Goal: Task Accomplishment & Management: Complete application form

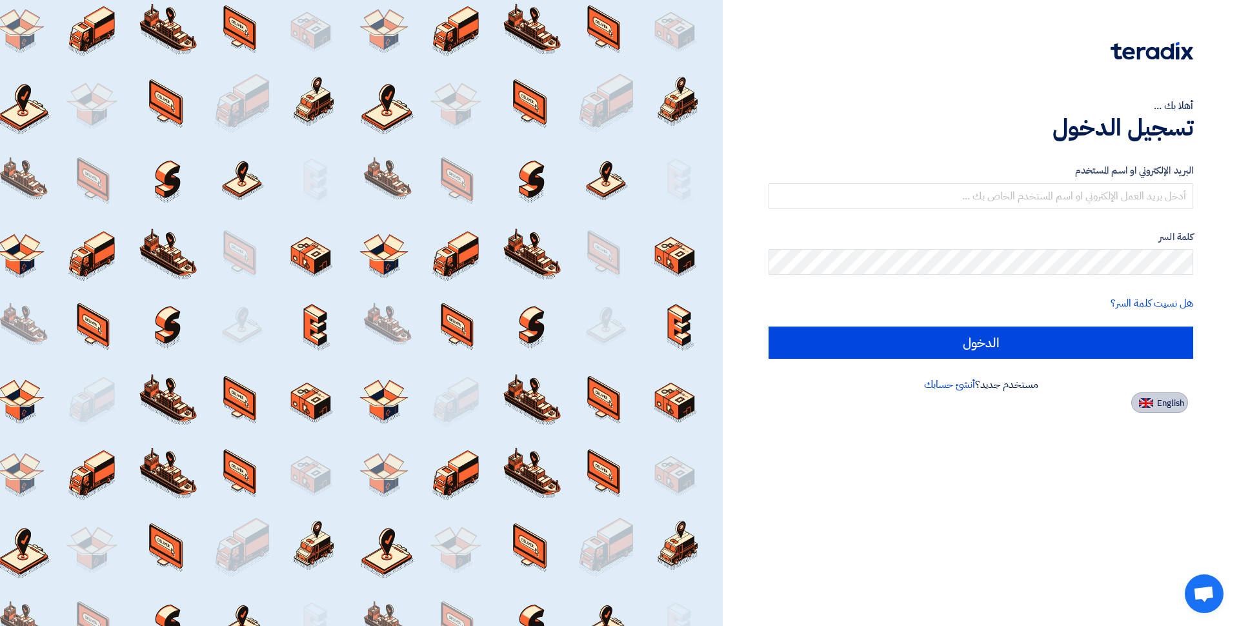
click at [1154, 401] on button "English" at bounding box center [1159, 402] width 57 height 21
type input "Sign in"
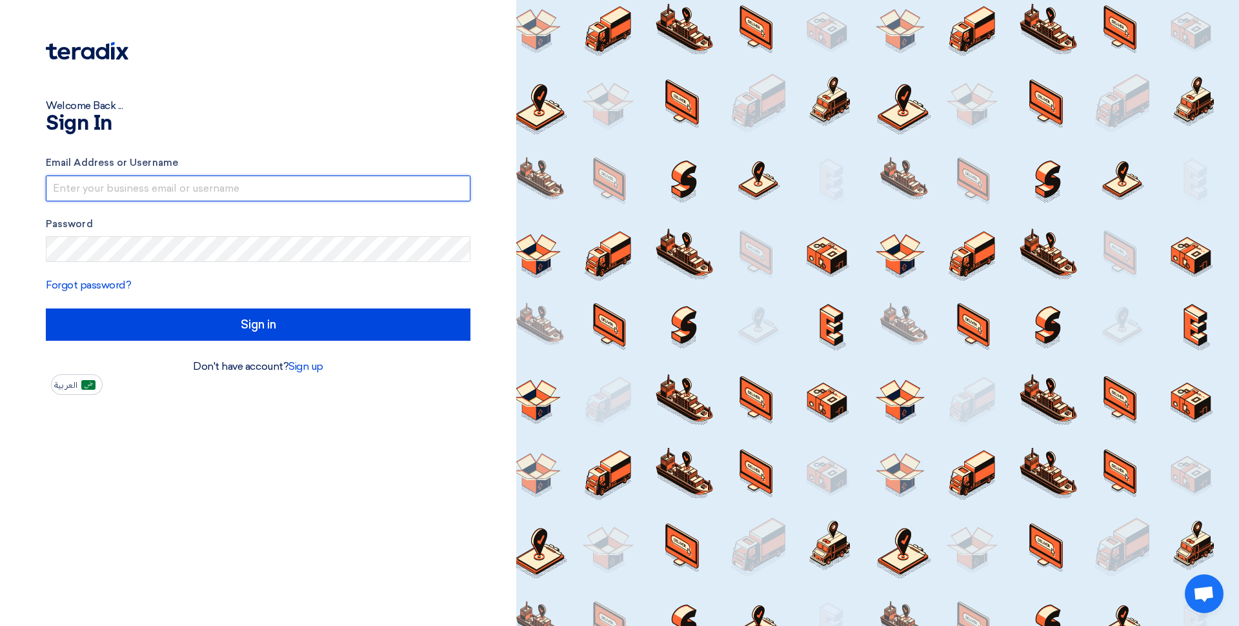
click at [85, 188] on input "text" at bounding box center [258, 189] width 425 height 26
type input "[EMAIL_ADDRESS][DOMAIN_NAME]"
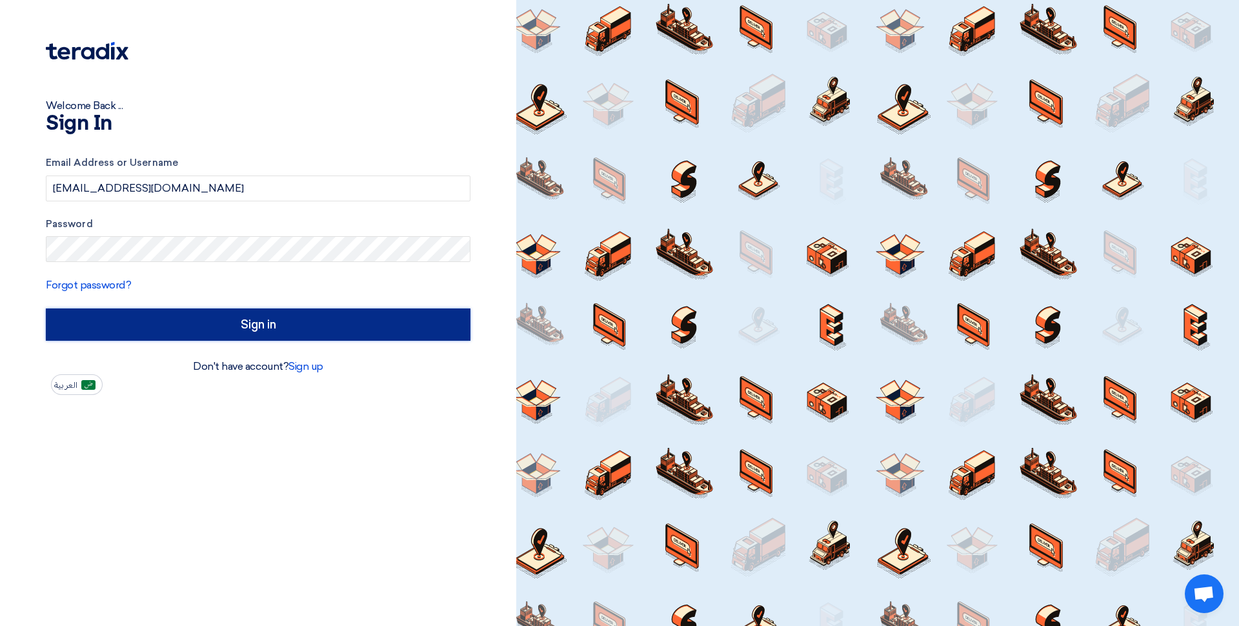
click at [228, 330] on input "Sign in" at bounding box center [258, 324] width 425 height 32
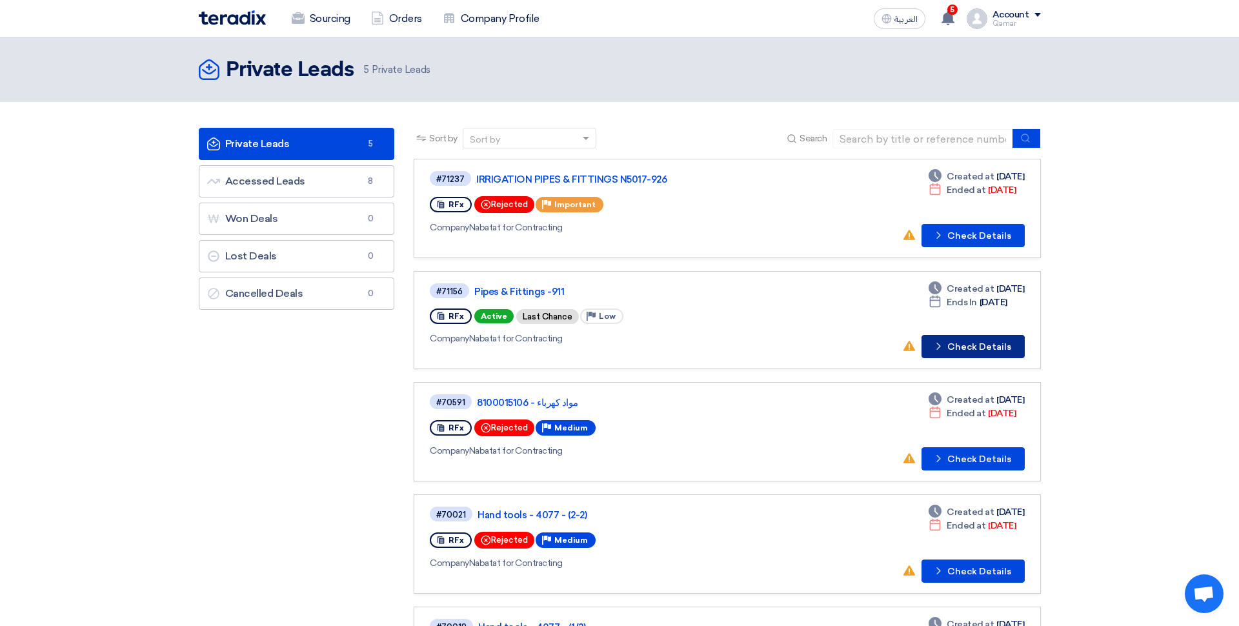
click at [985, 346] on button "Check details Check Details" at bounding box center [972, 346] width 103 height 23
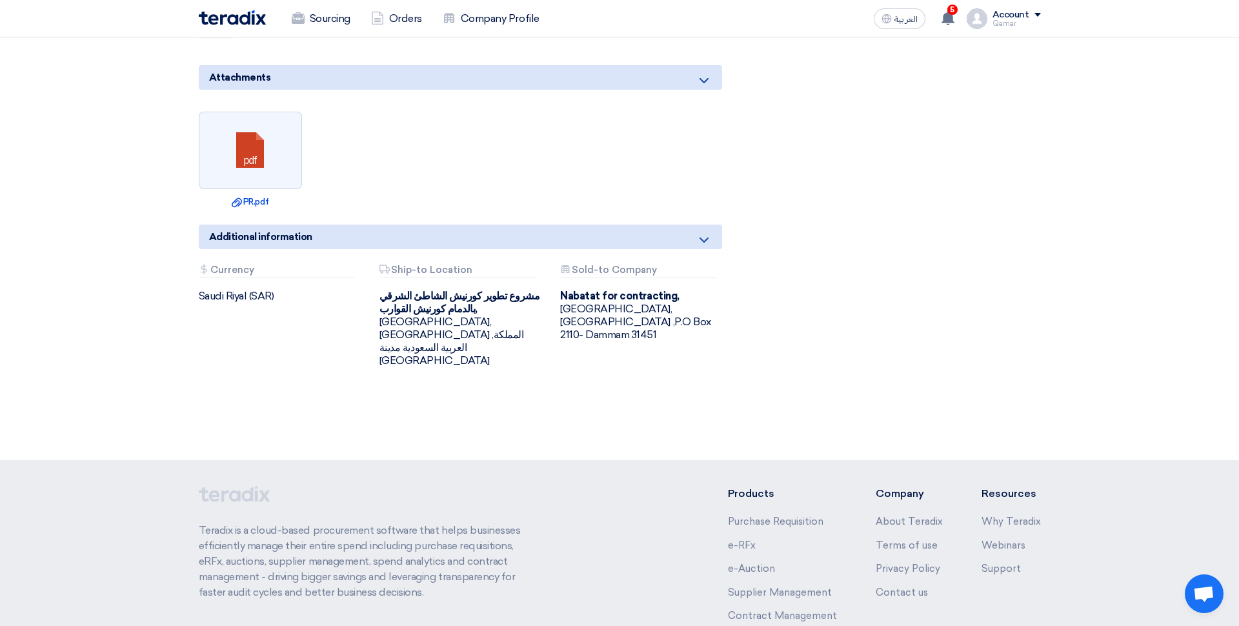
scroll to position [2484, 0]
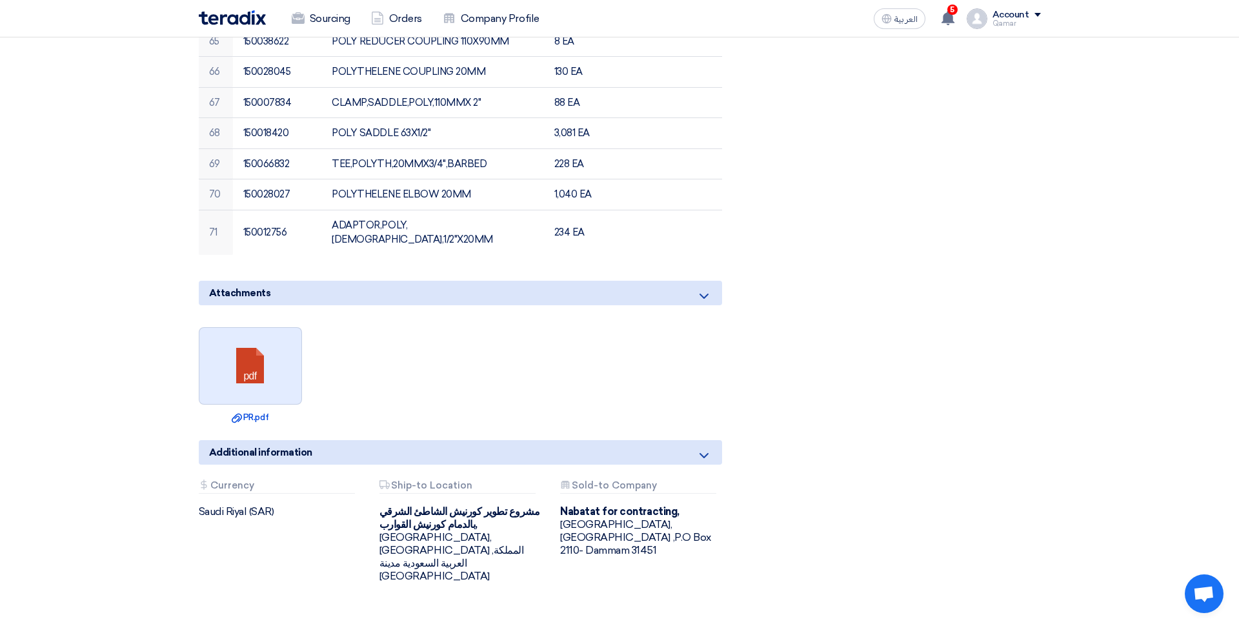
click at [256, 328] on link at bounding box center [250, 366] width 103 height 77
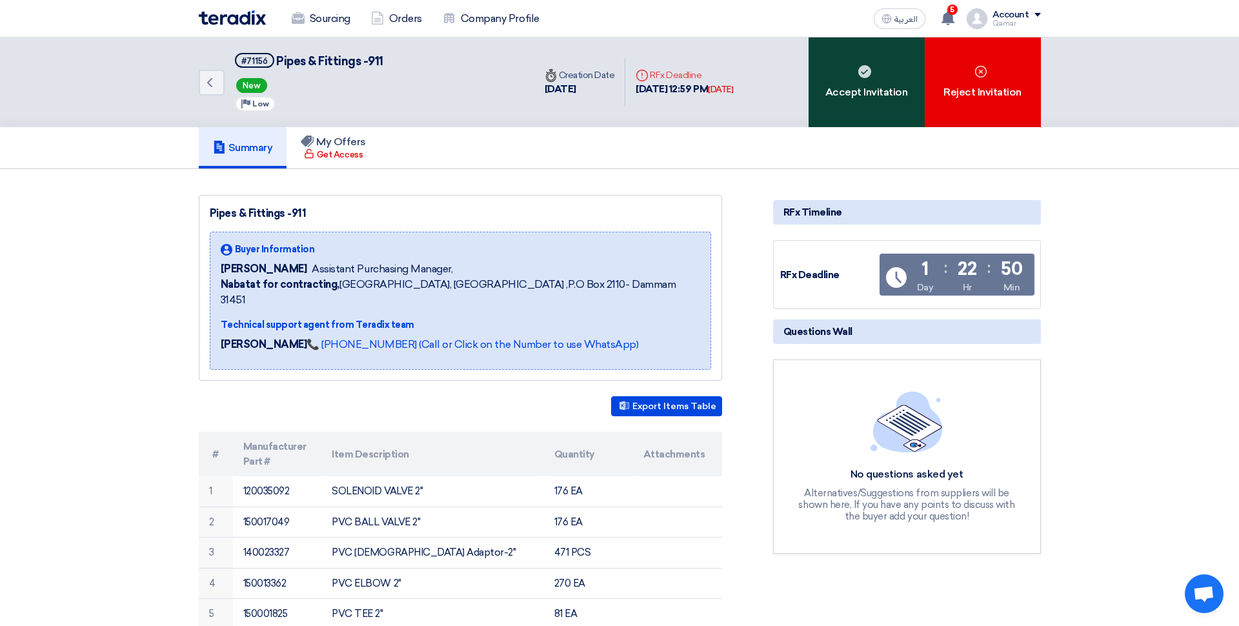
click at [890, 90] on div "Accept Invitation" at bounding box center [866, 82] width 116 height 90
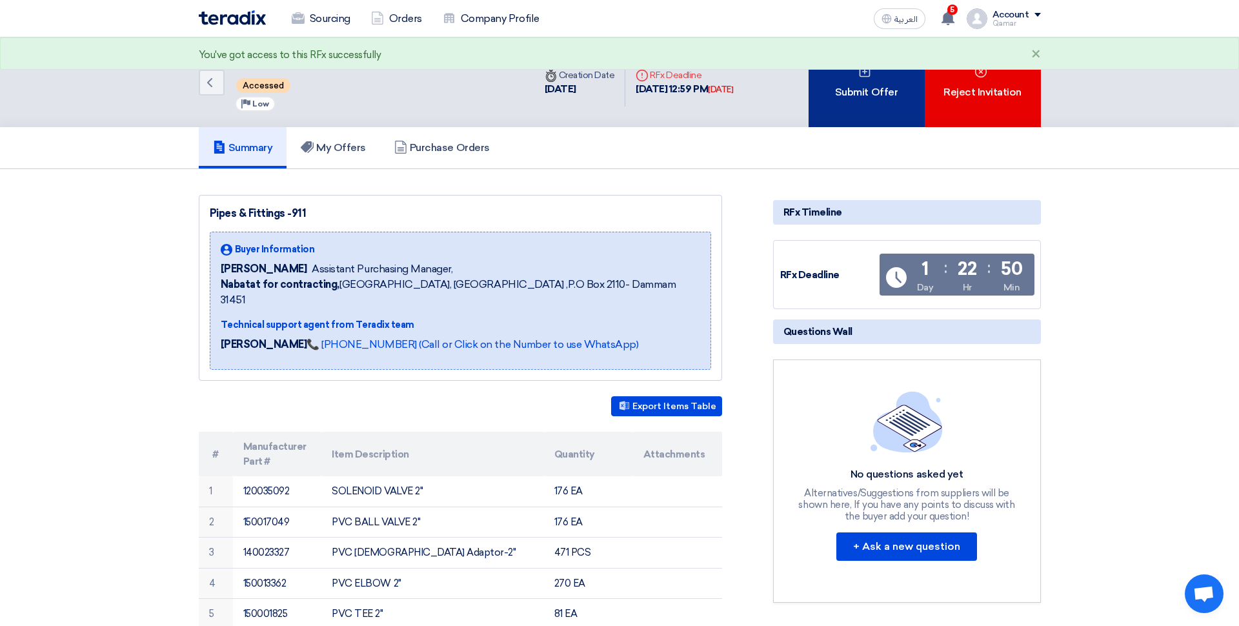
click at [878, 104] on div "Submit Offer" at bounding box center [866, 82] width 116 height 90
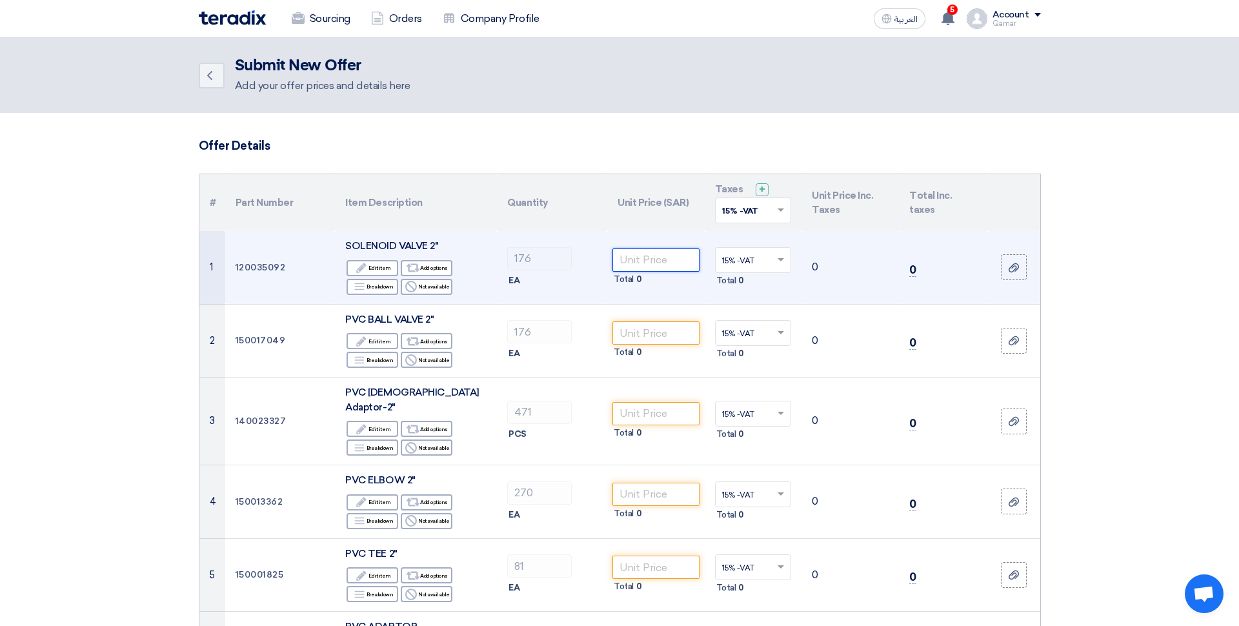
click at [648, 263] on input "number" at bounding box center [655, 259] width 87 height 23
click at [434, 290] on div "Reject Not available" at bounding box center [427, 287] width 52 height 16
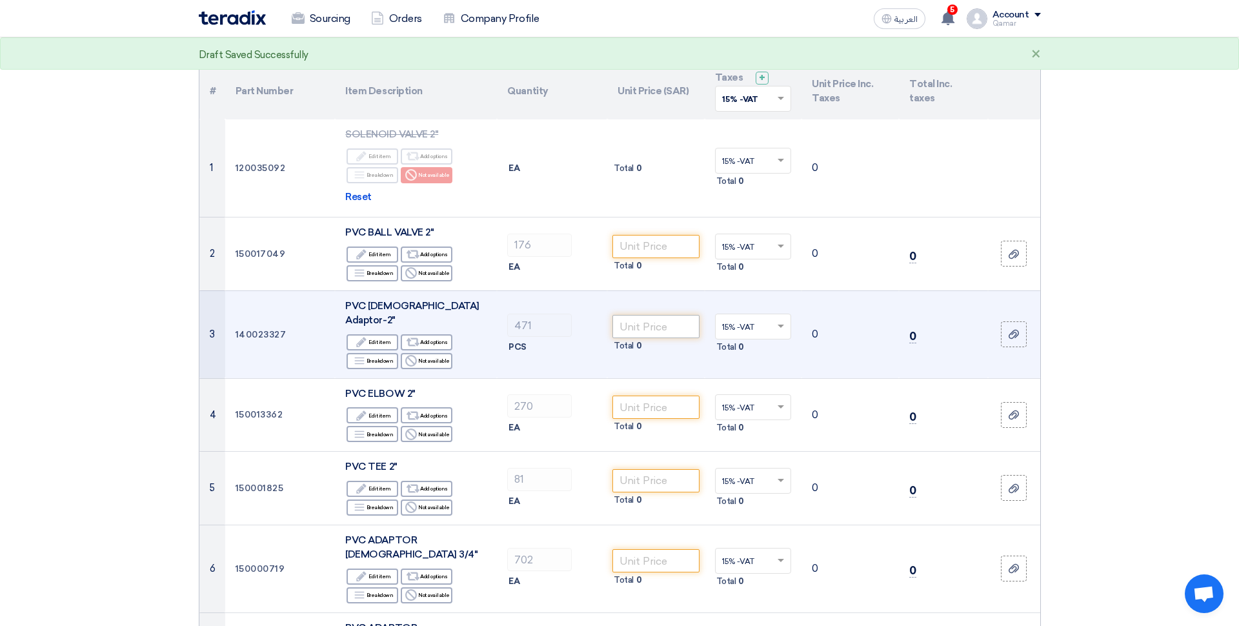
scroll to position [124, 0]
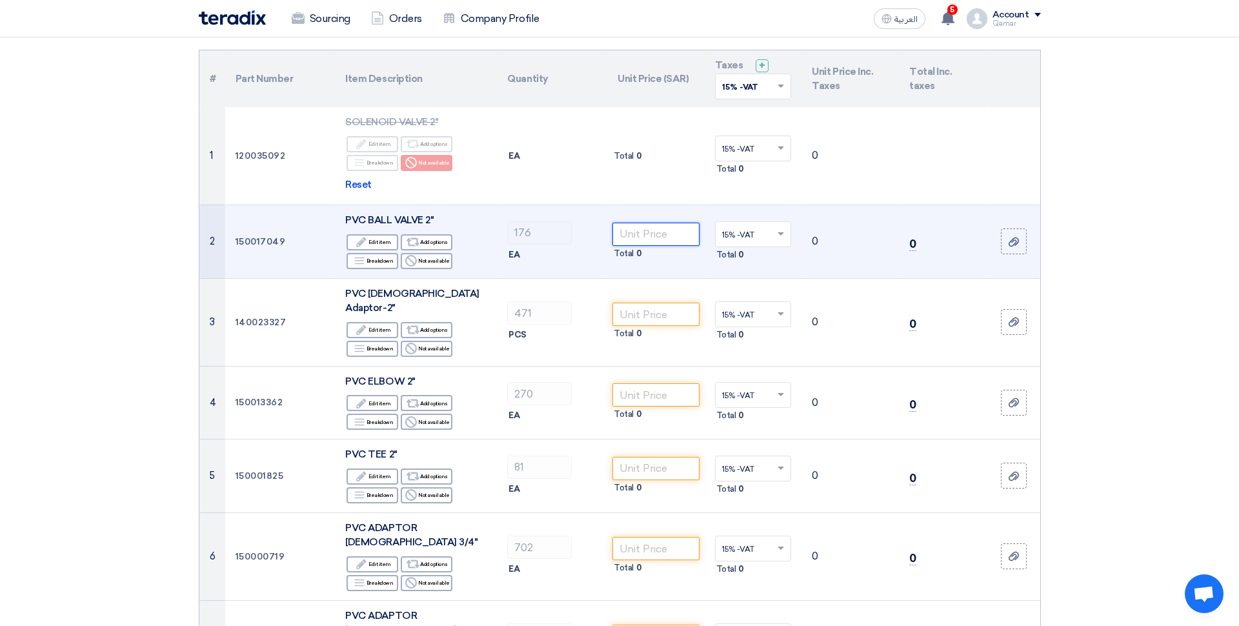
click at [668, 234] on input "number" at bounding box center [655, 234] width 87 height 23
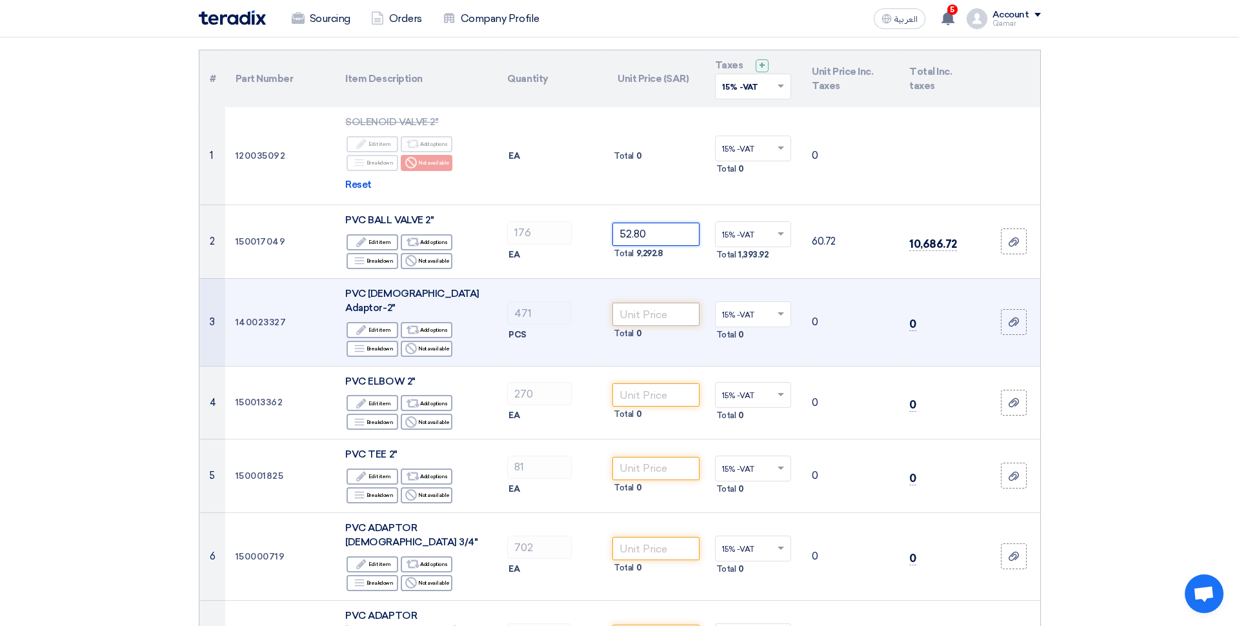
type input "52.80"
click at [657, 308] on input "number" at bounding box center [655, 314] width 87 height 23
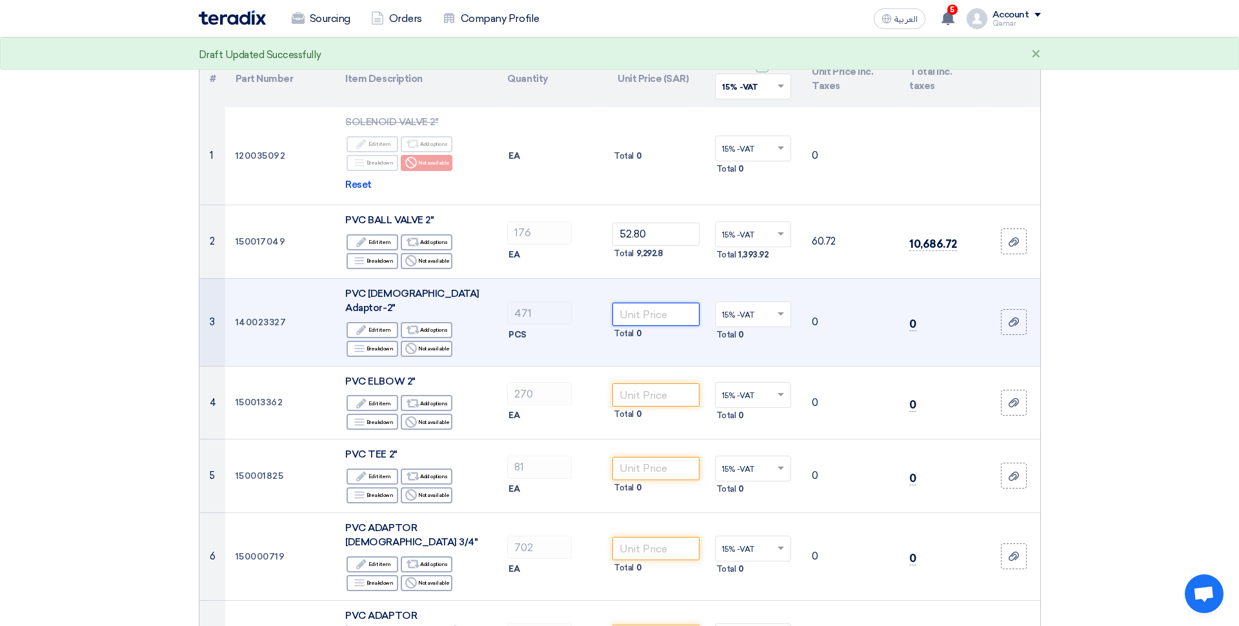
scroll to position [136, 0]
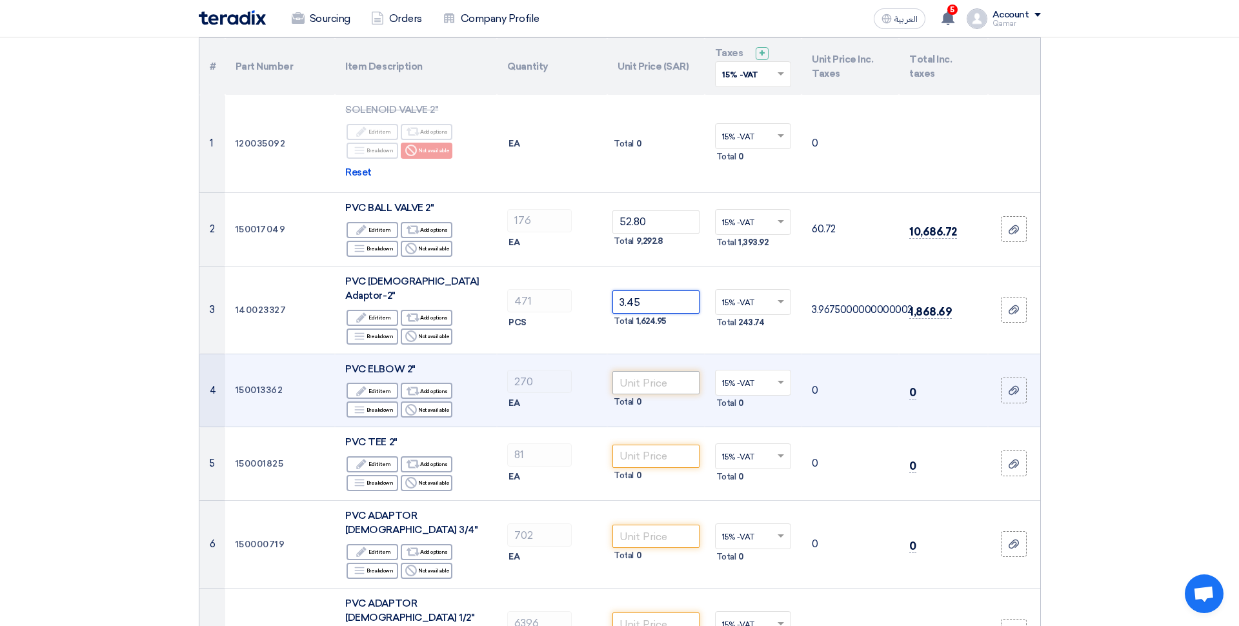
type input "3.45"
click at [660, 371] on input "number" at bounding box center [655, 382] width 87 height 23
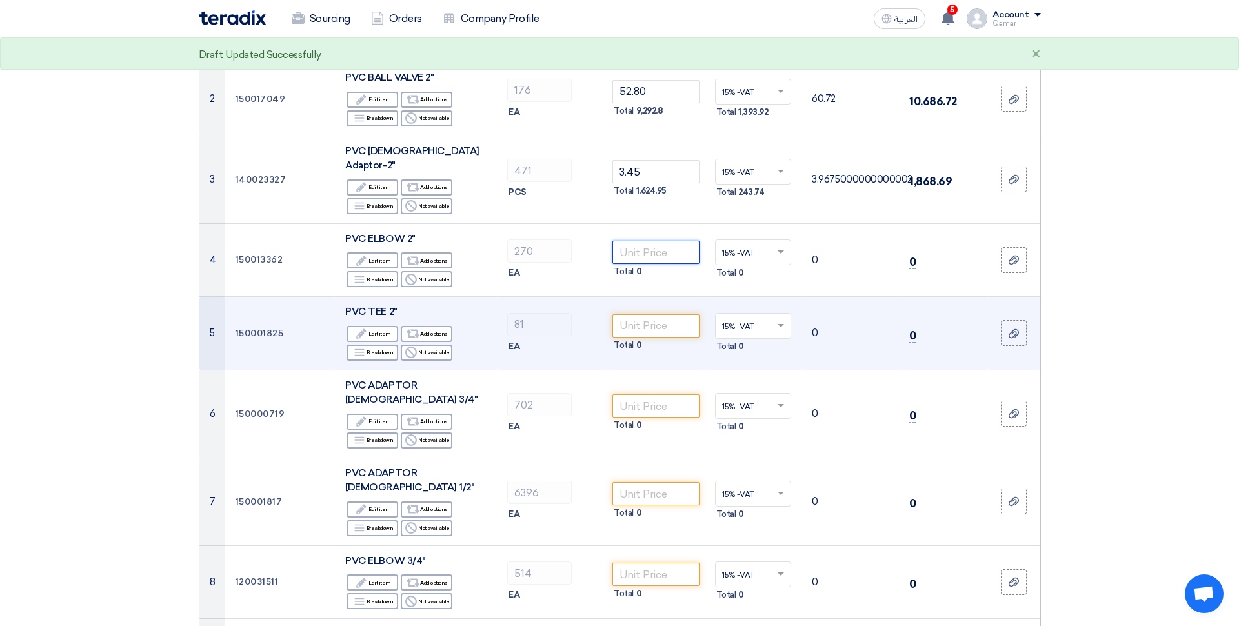
scroll to position [277, 0]
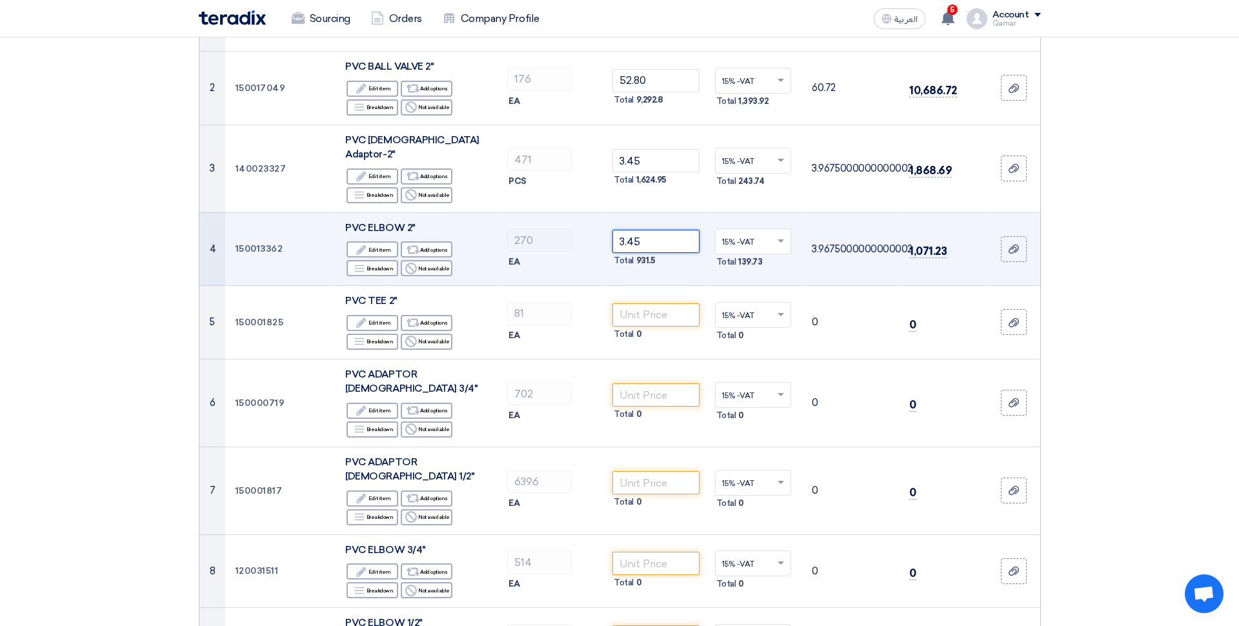
type input "3.45"
click at [654, 253] on div "Total 931.5" at bounding box center [655, 260] width 87 height 15
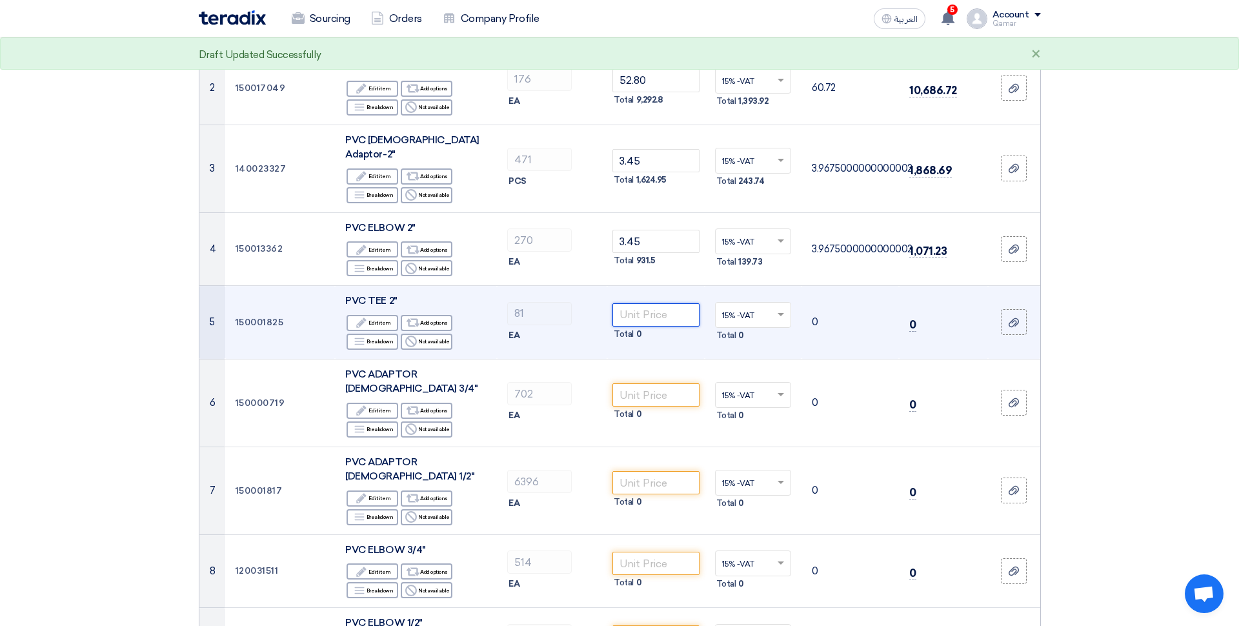
click at [646, 307] on input "number" at bounding box center [655, 314] width 87 height 23
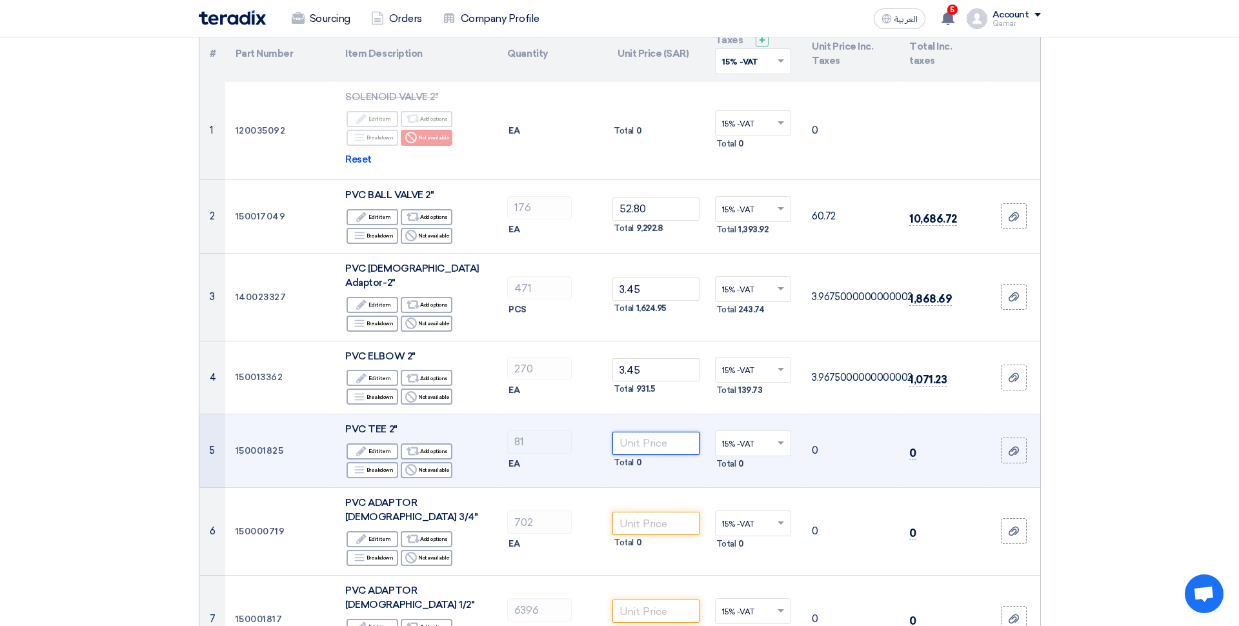
scroll to position [139, 0]
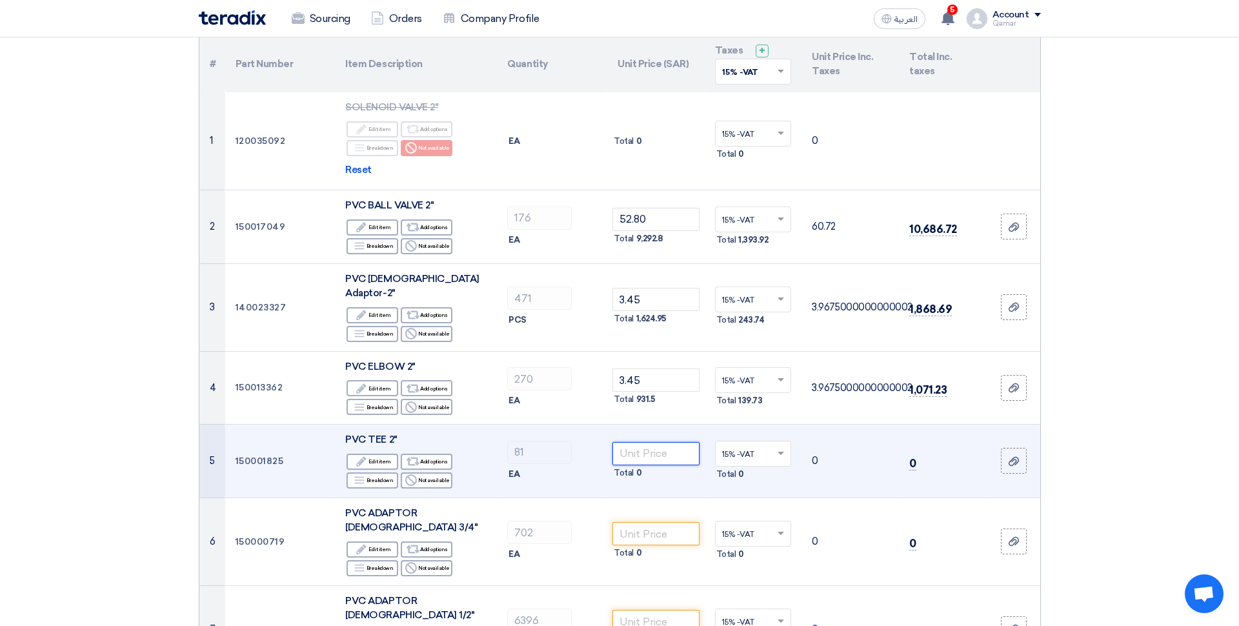
drag, startPoint x: 640, startPoint y: 442, endPoint x: 650, endPoint y: 432, distance: 14.2
click at [640, 442] on input "number" at bounding box center [655, 453] width 87 height 23
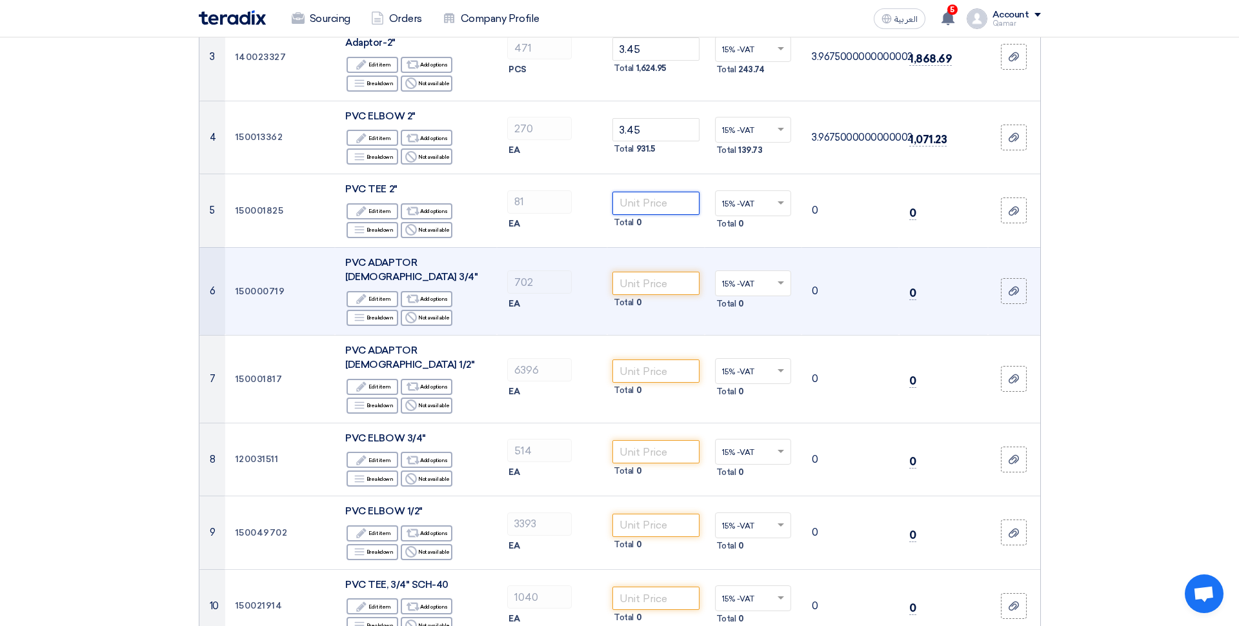
scroll to position [488, 0]
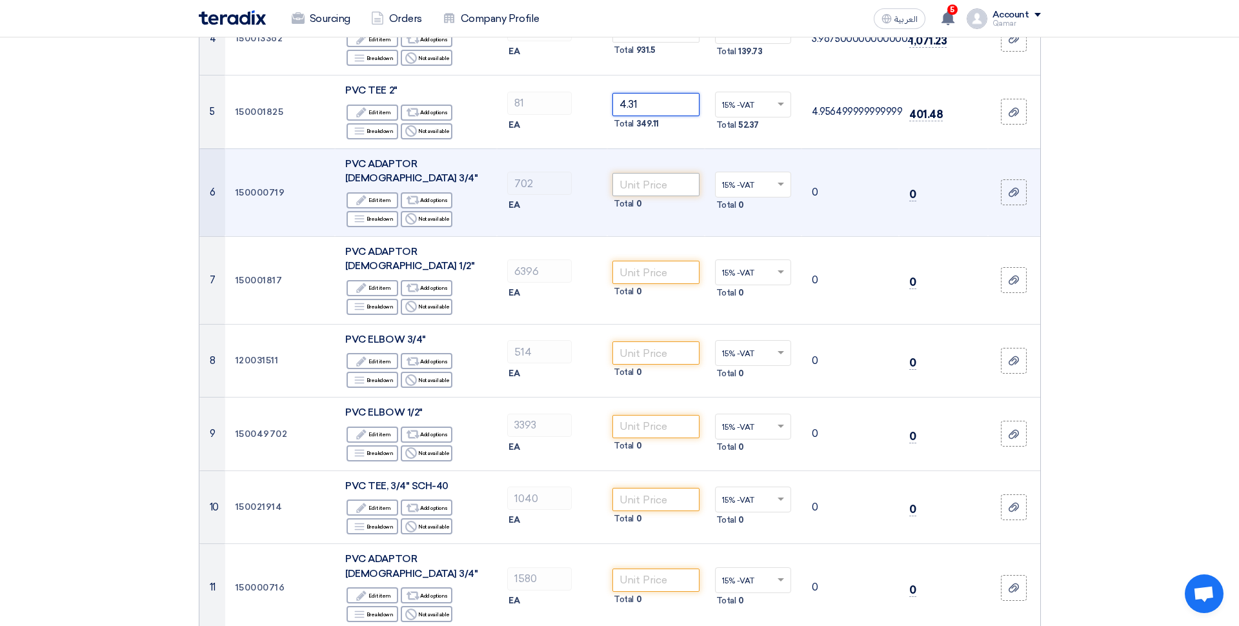
type input "4.31"
click at [651, 173] on input "number" at bounding box center [655, 184] width 87 height 23
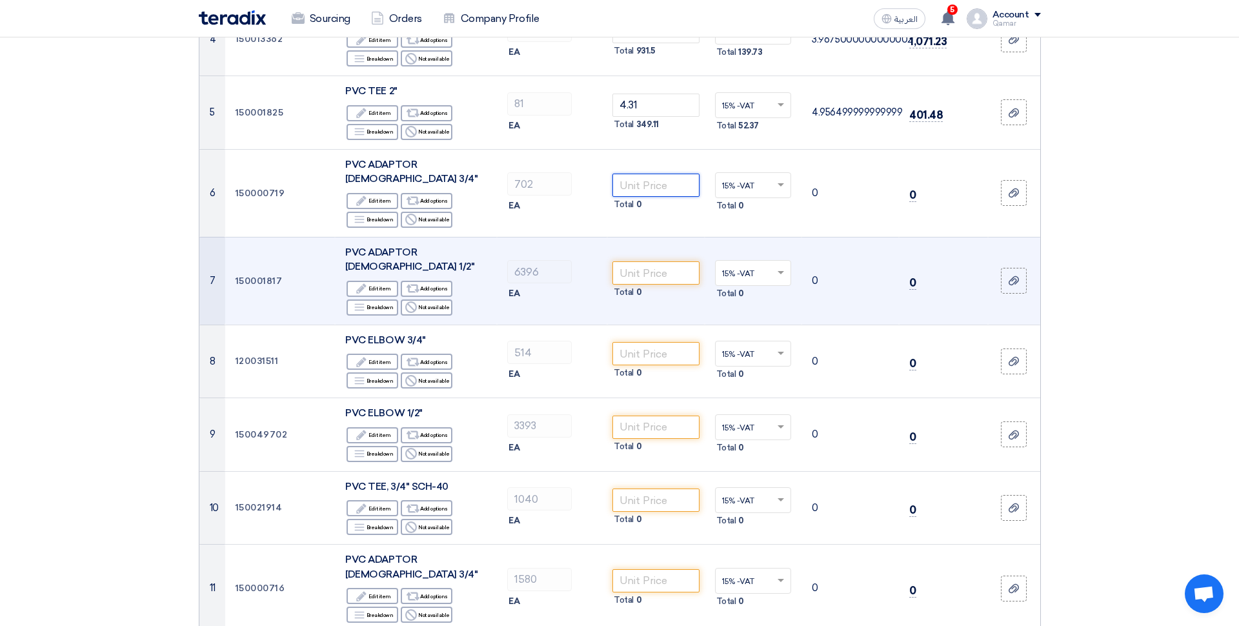
scroll to position [490, 0]
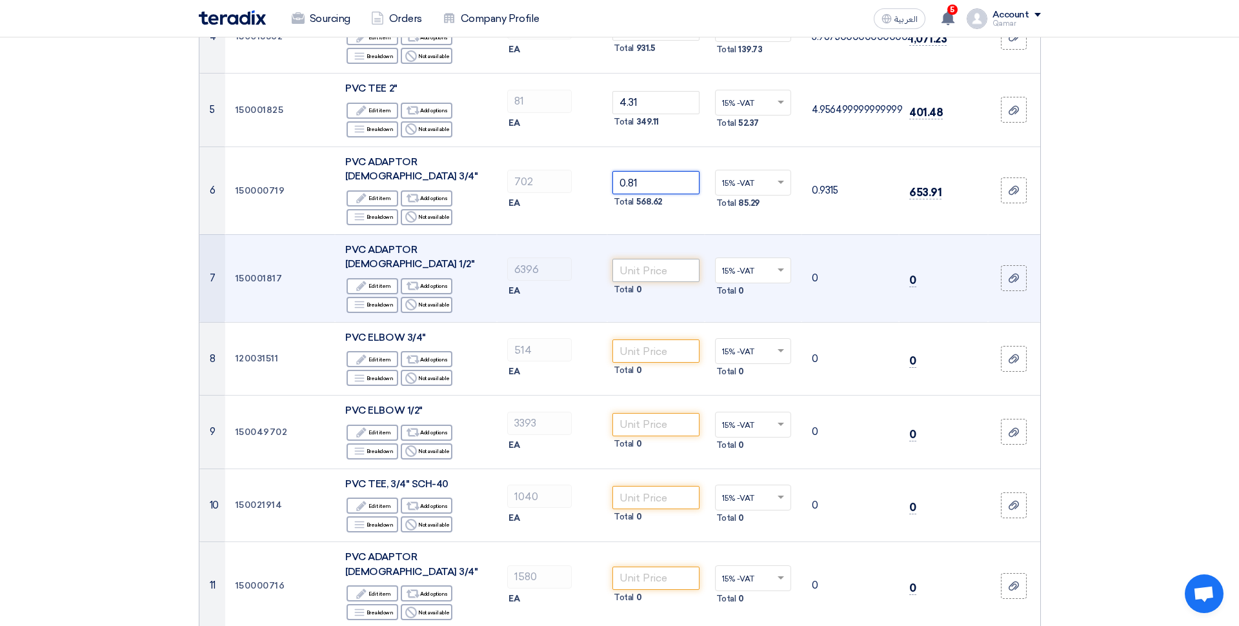
type input "0.81"
click at [658, 259] on input "number" at bounding box center [655, 270] width 87 height 23
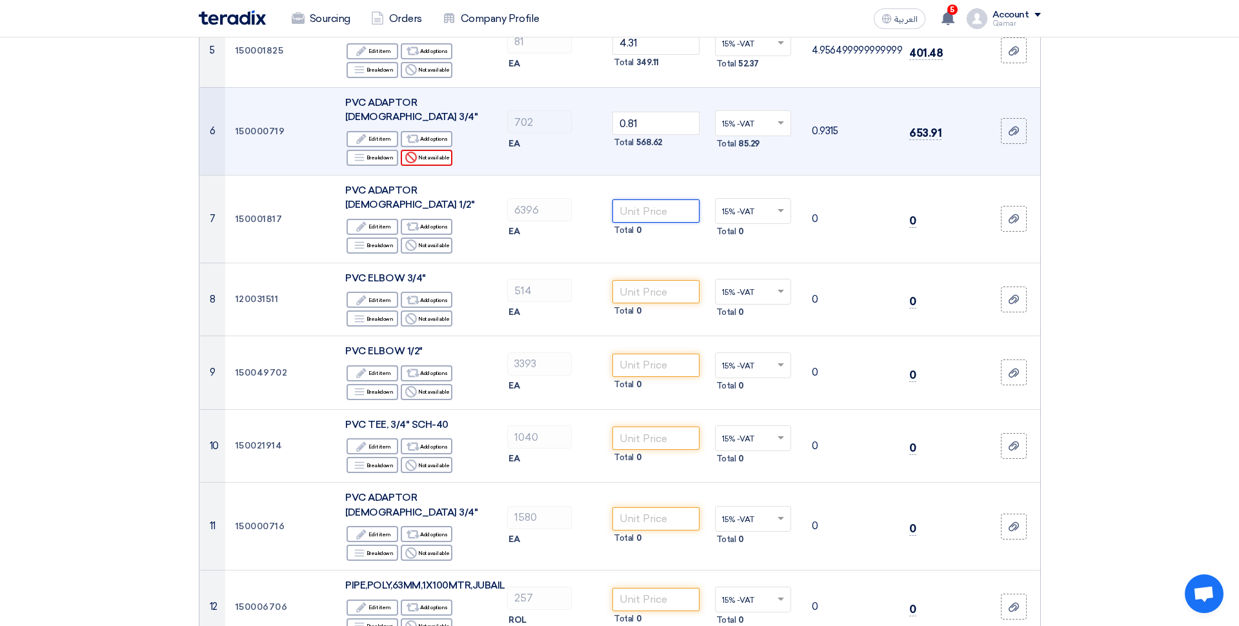
scroll to position [548, 0]
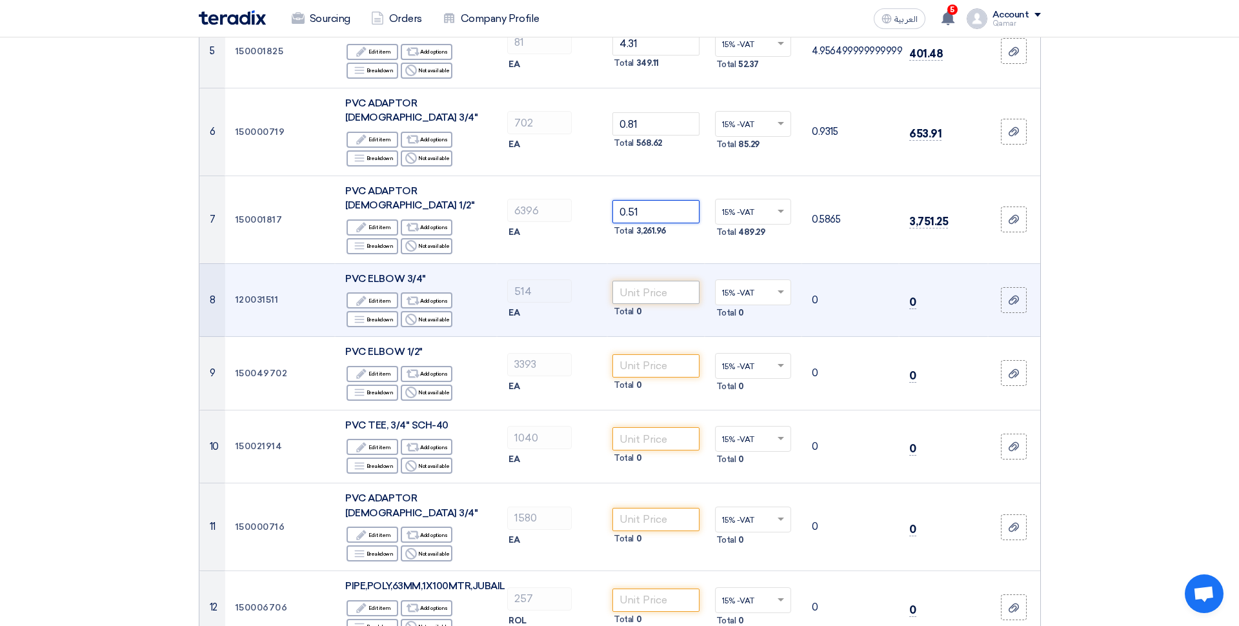
type input "0.51"
click at [661, 281] on input "number" at bounding box center [655, 292] width 87 height 23
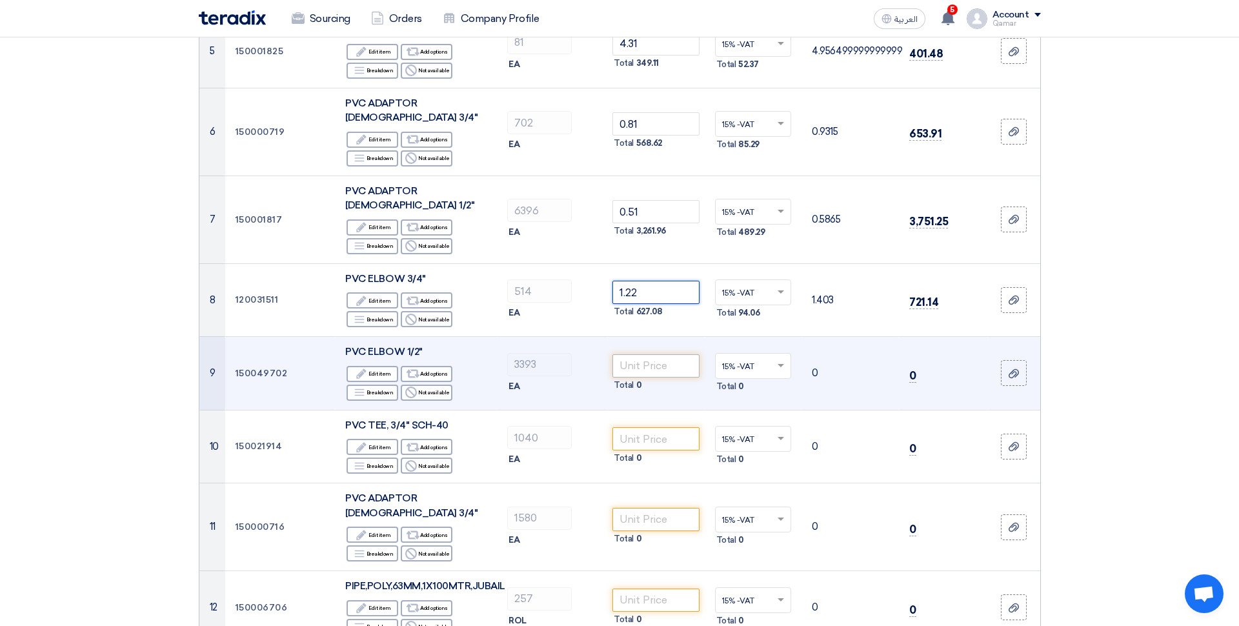
type input "1.22"
click at [653, 354] on input "number" at bounding box center [655, 365] width 87 height 23
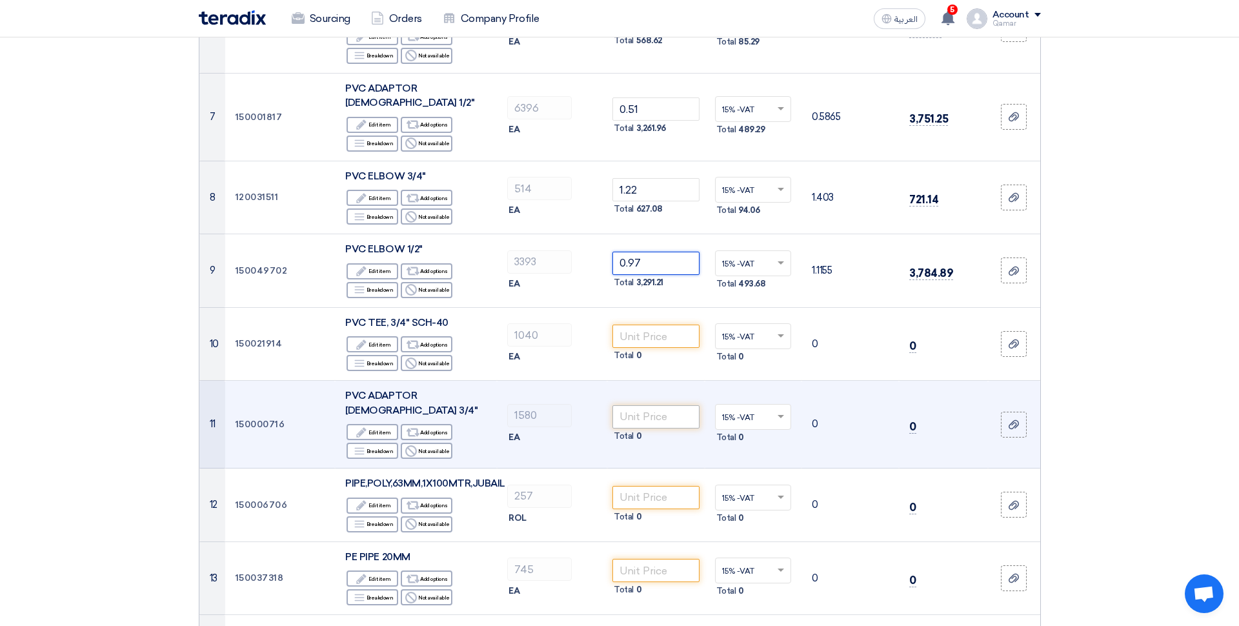
scroll to position [674, 0]
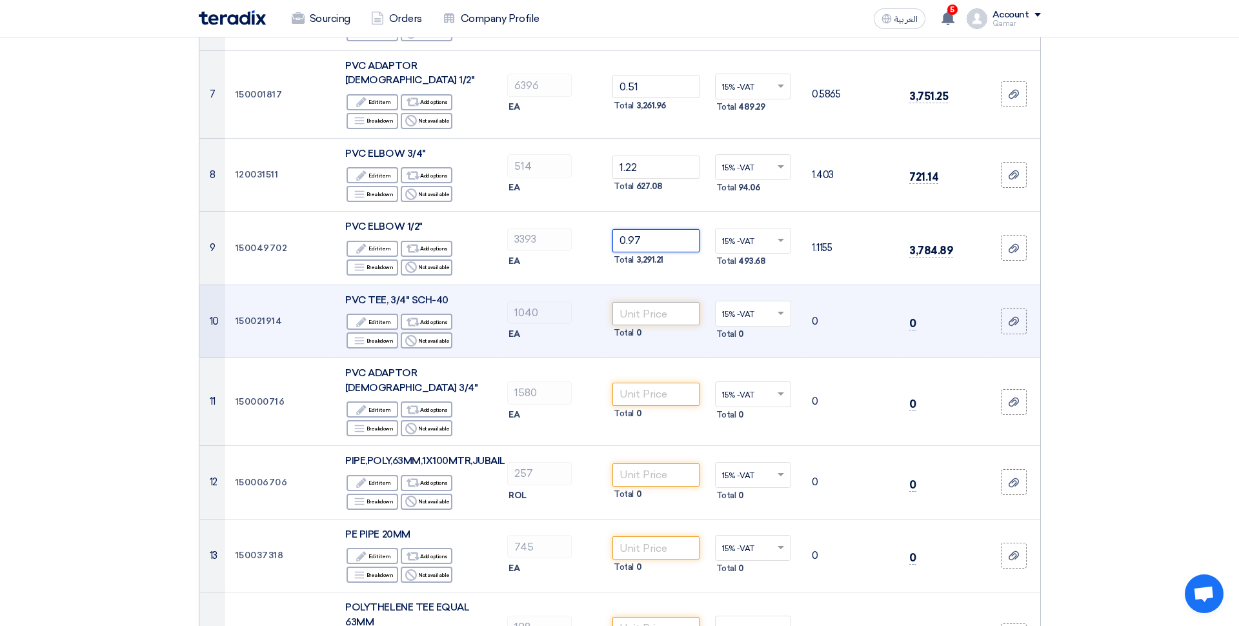
type input "0.97"
click at [639, 302] on input "number" at bounding box center [655, 313] width 87 height 23
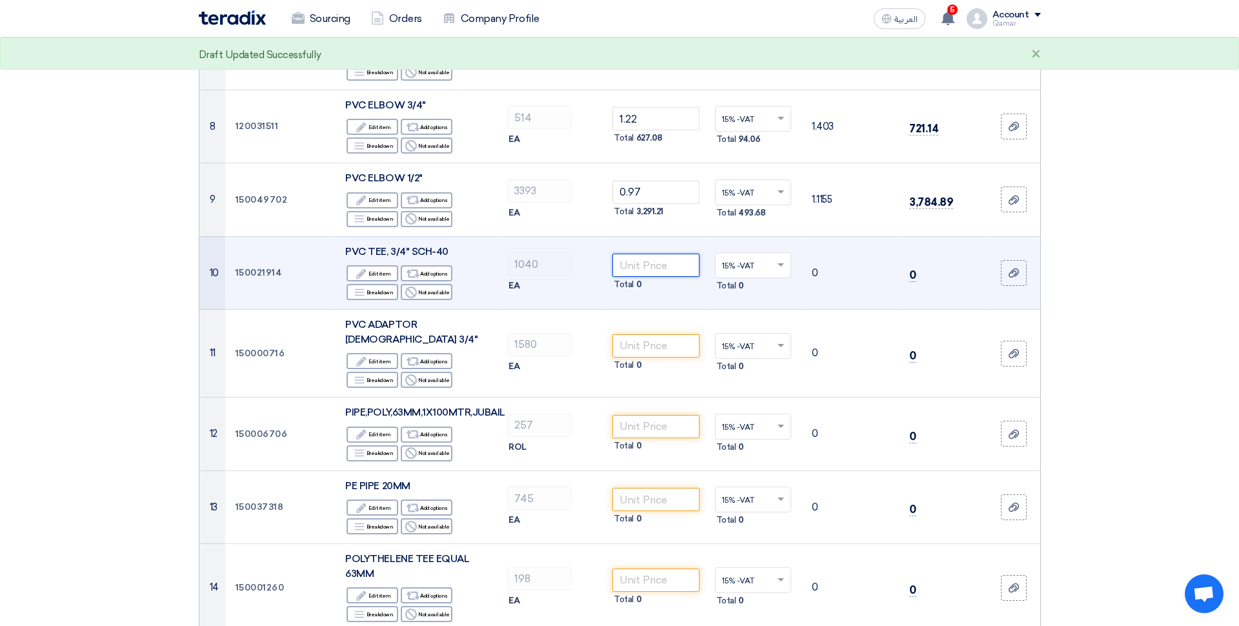
scroll to position [724, 0]
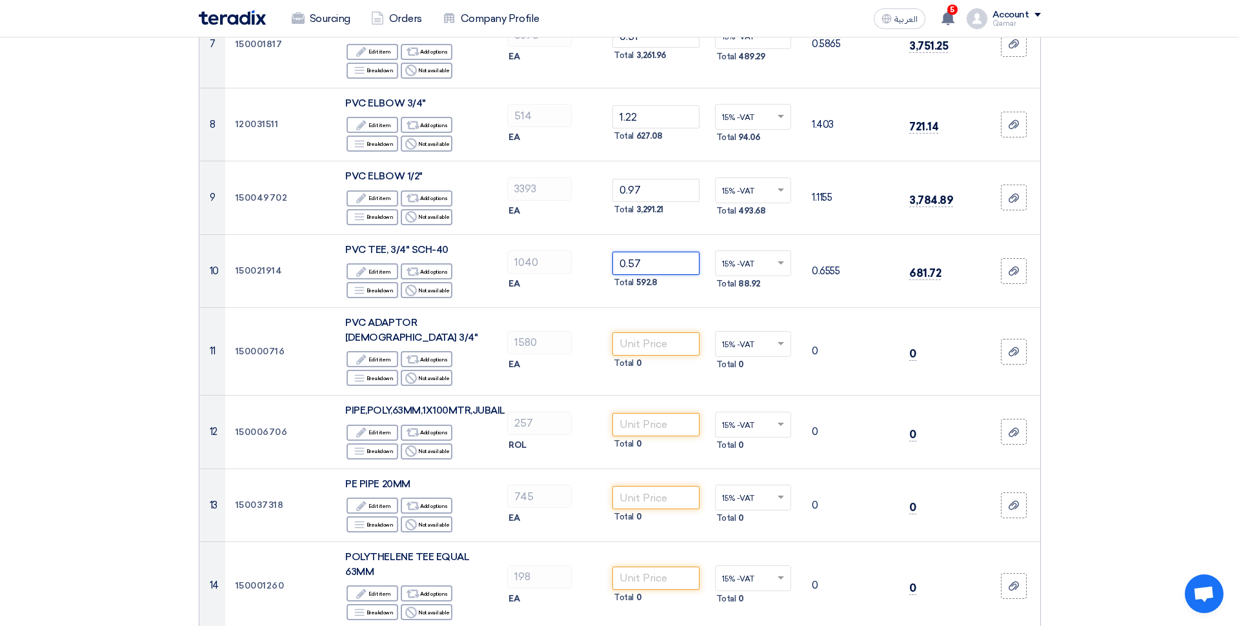
type input "0.57"
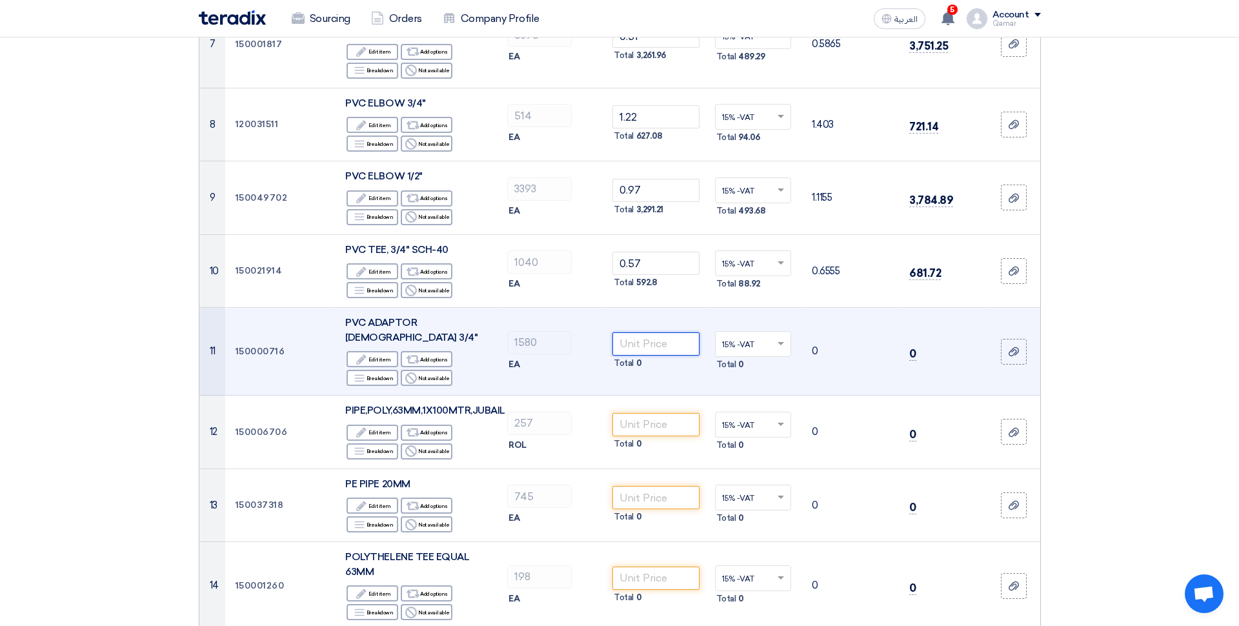
click at [654, 332] on input "number" at bounding box center [655, 343] width 87 height 23
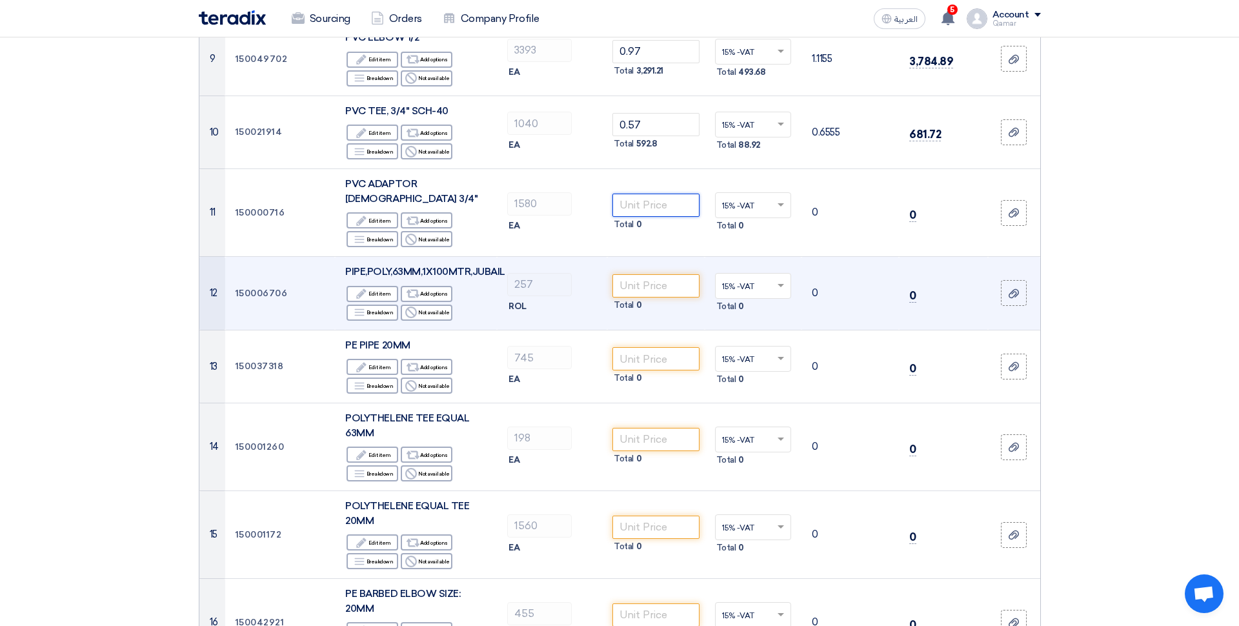
scroll to position [861, 0]
type input "1.02"
click at [663, 276] on input "number" at bounding box center [655, 287] width 87 height 23
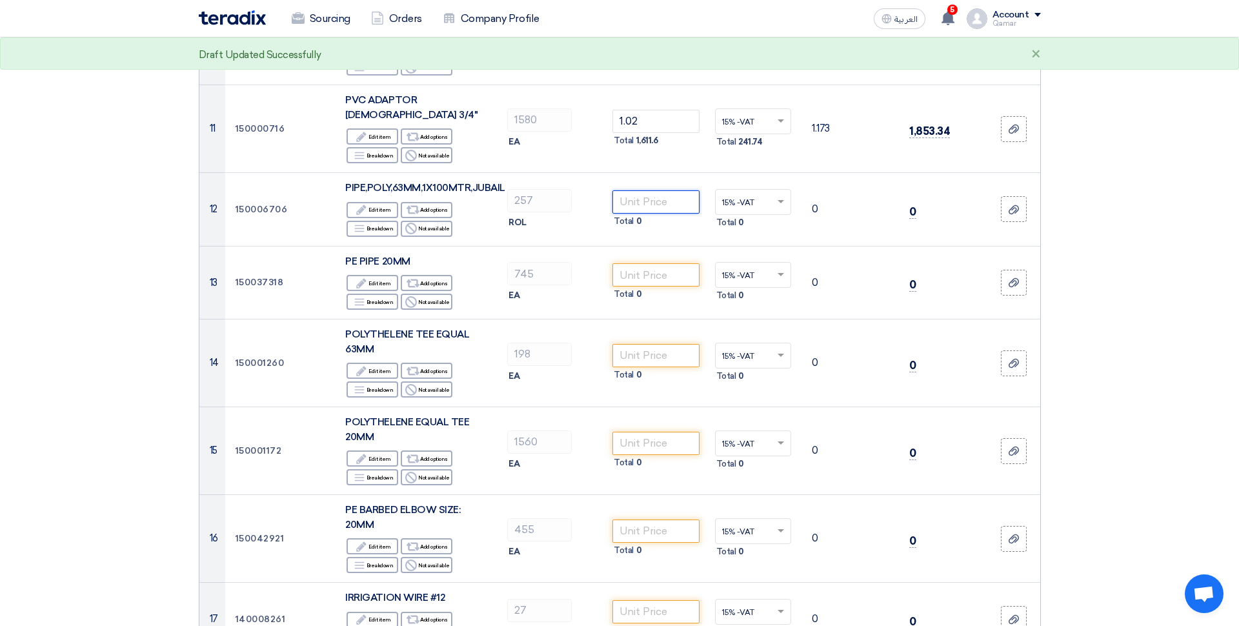
scroll to position [944, 0]
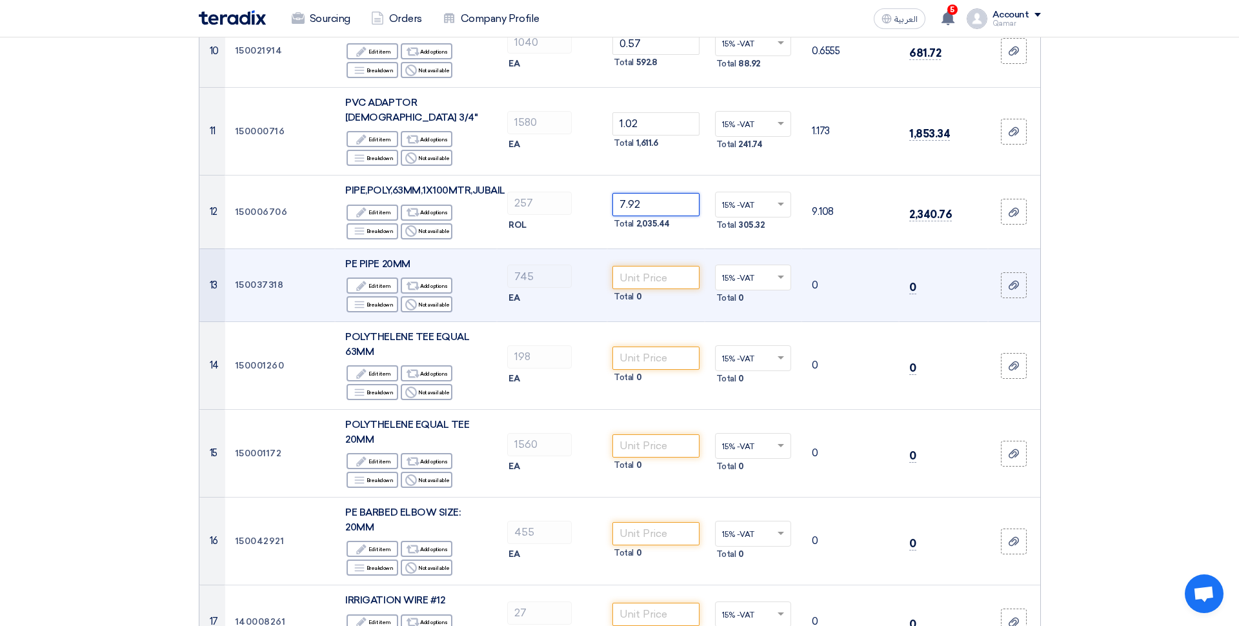
type input "7.92"
click at [646, 248] on td "Total 0" at bounding box center [655, 285] width 97 height 74
click at [644, 266] on input "number" at bounding box center [655, 277] width 87 height 23
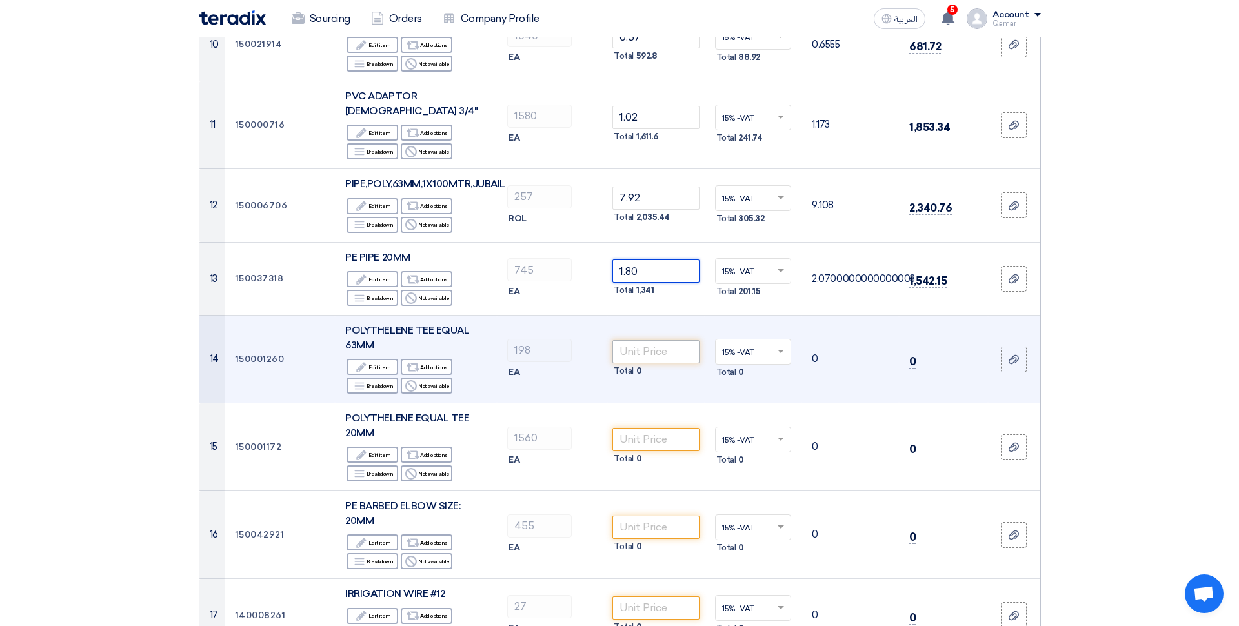
type input "1.80"
click at [636, 340] on input "number" at bounding box center [655, 351] width 87 height 23
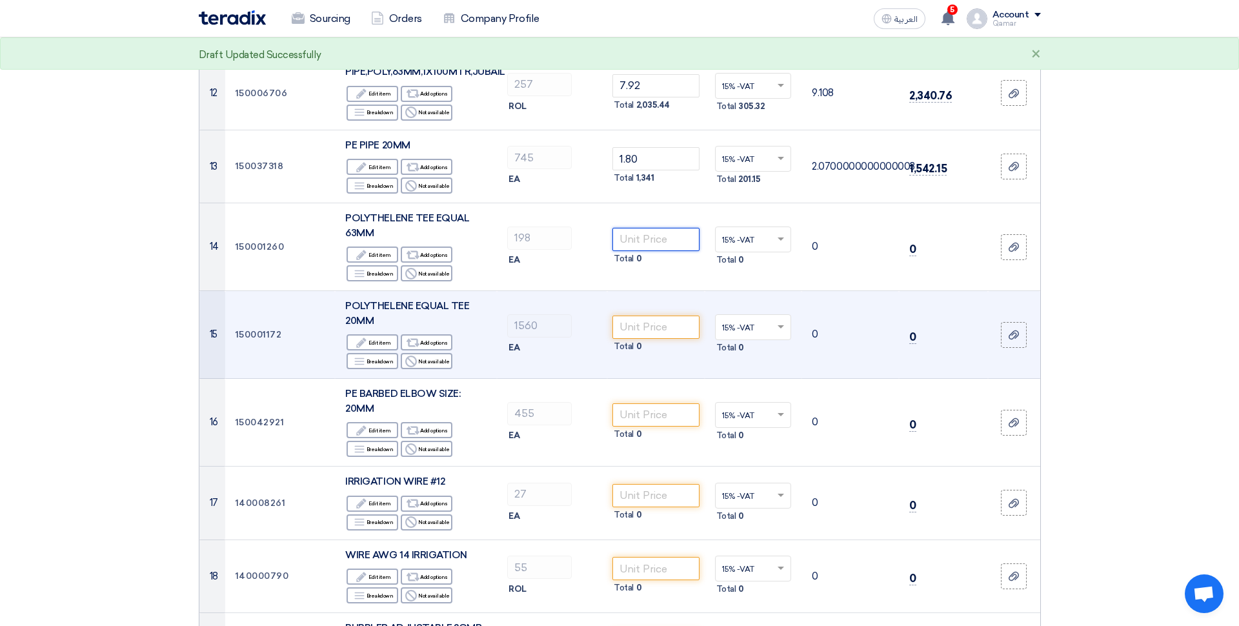
scroll to position [1065, 0]
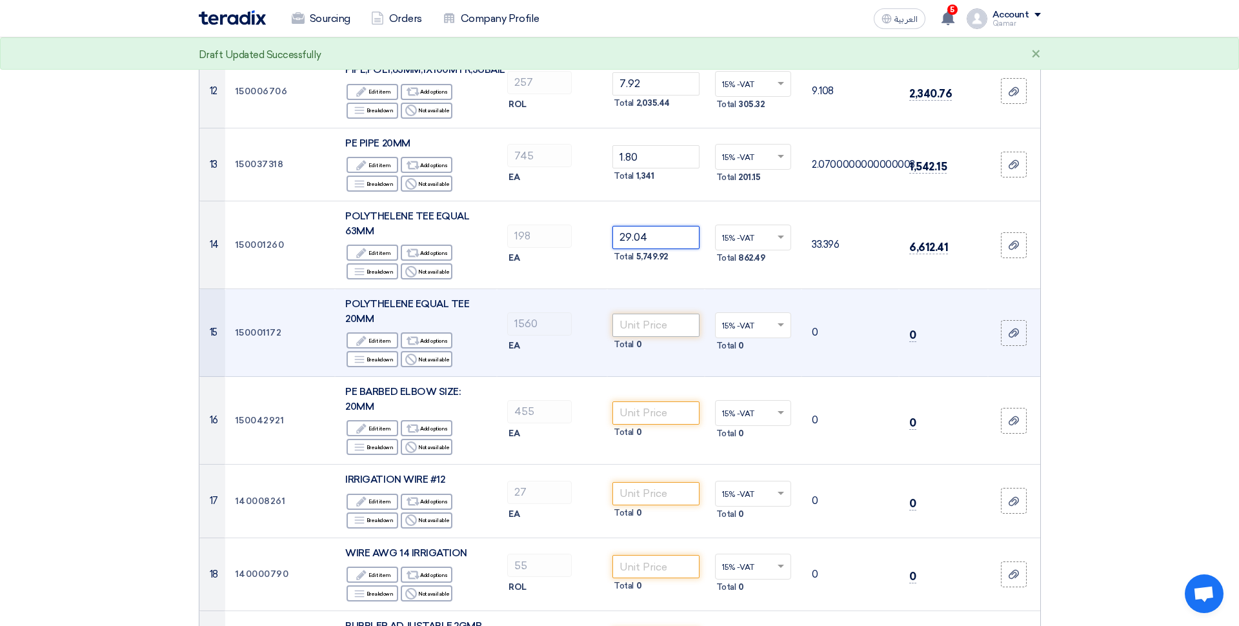
type input "29.04"
click at [656, 314] on input "number" at bounding box center [655, 325] width 87 height 23
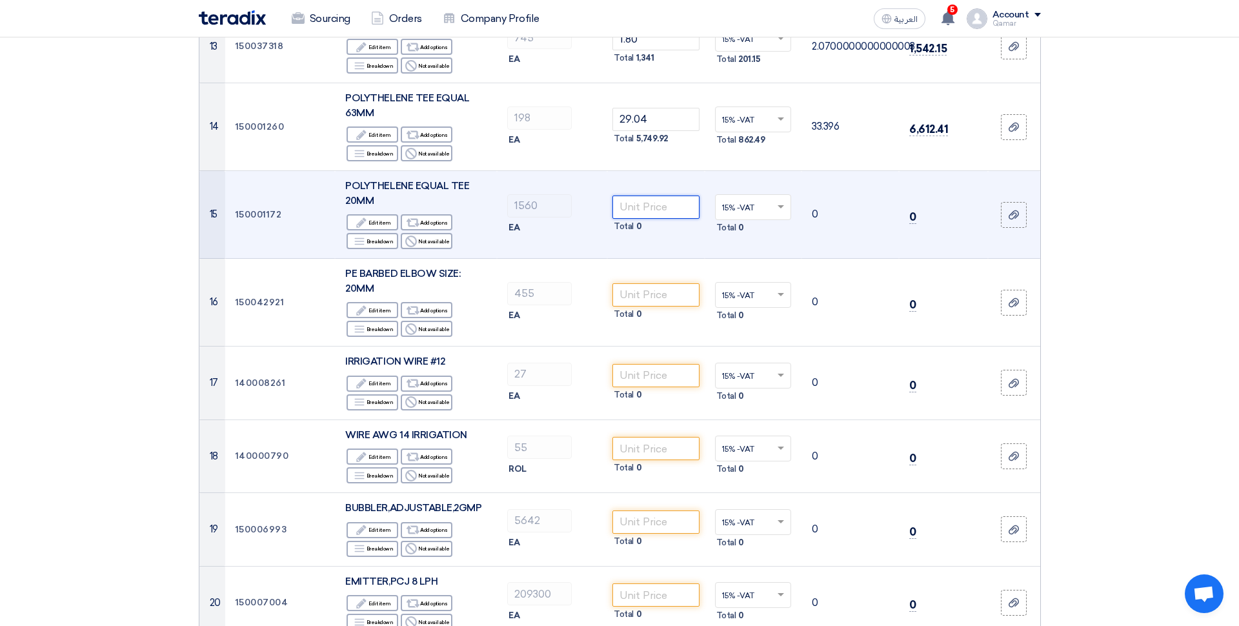
scroll to position [1187, 0]
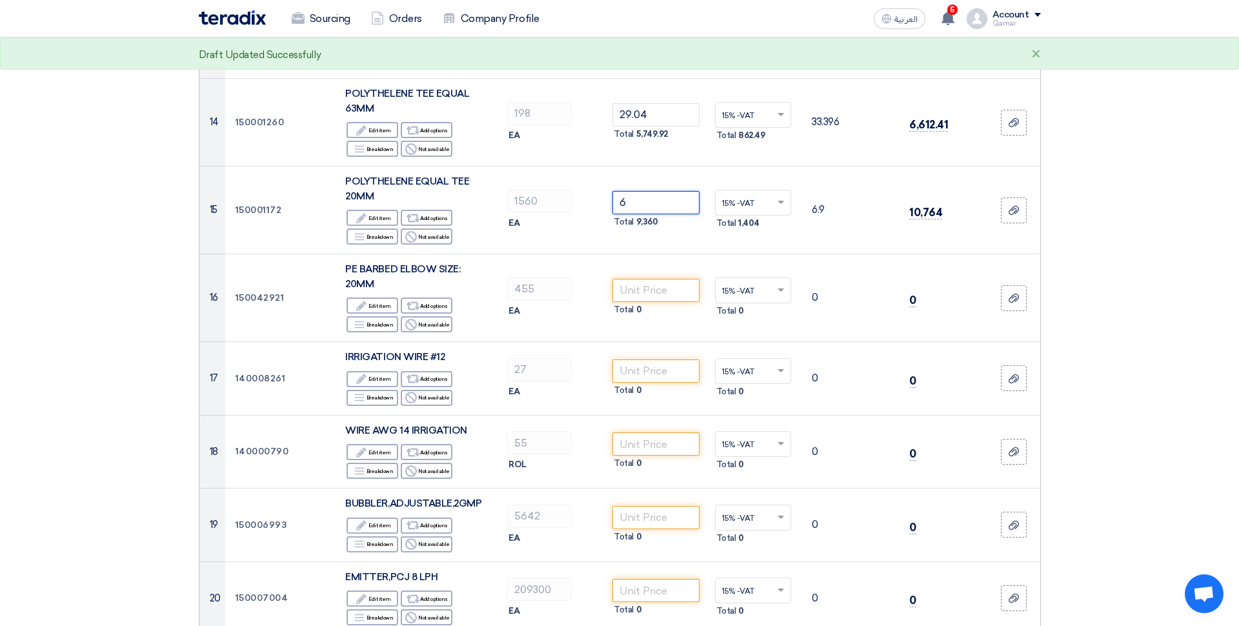
type input "6"
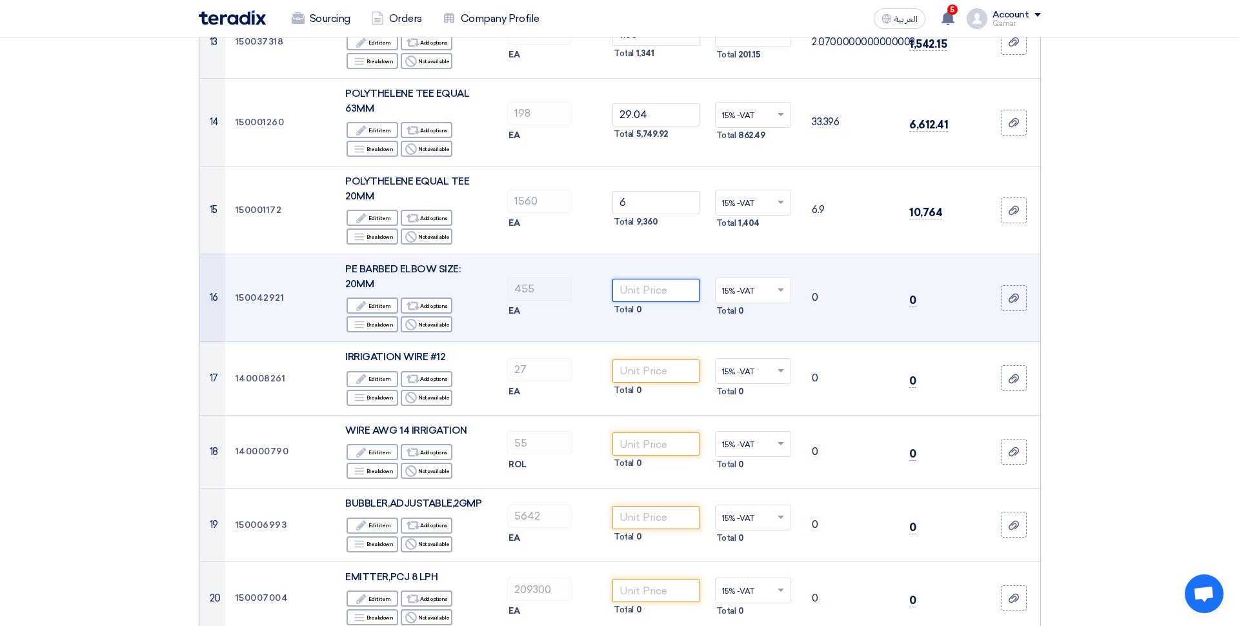
click at [670, 279] on input "number" at bounding box center [655, 290] width 87 height 23
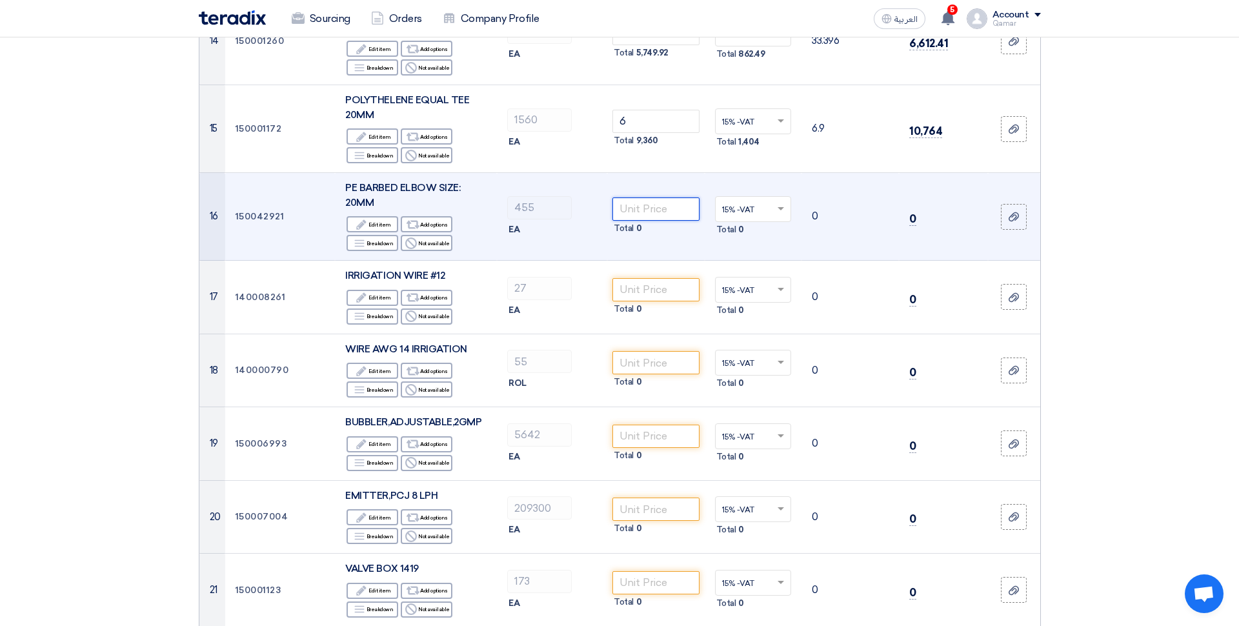
scroll to position [1293, 0]
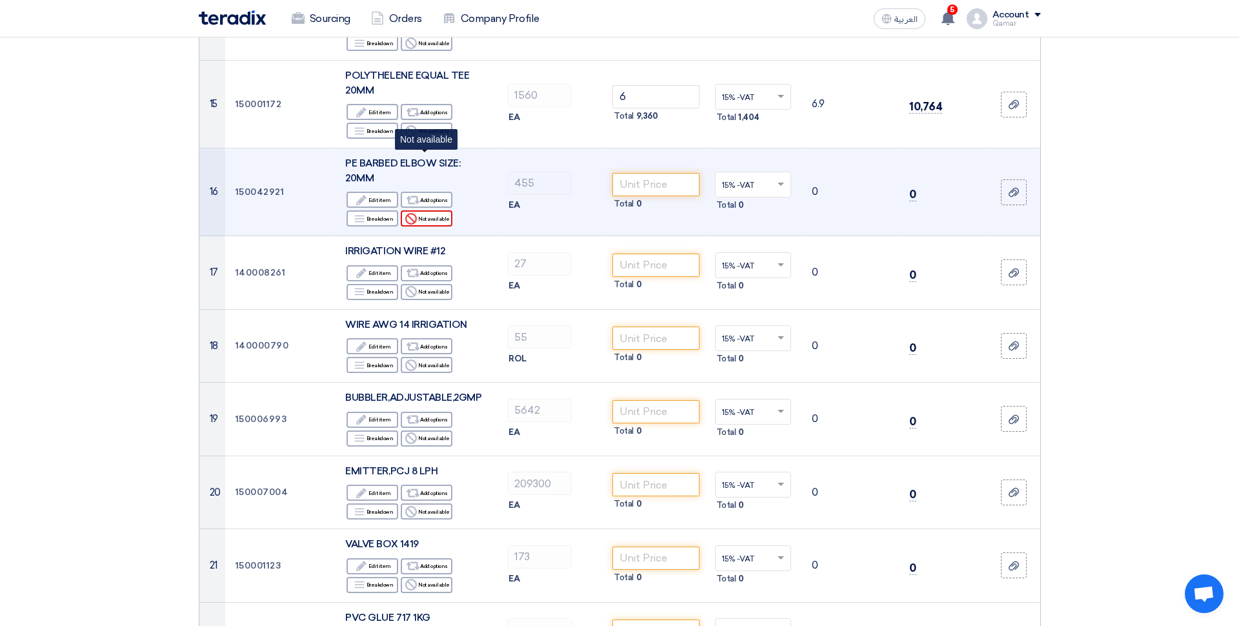
click at [428, 210] on div "Reject Not available" at bounding box center [427, 218] width 52 height 16
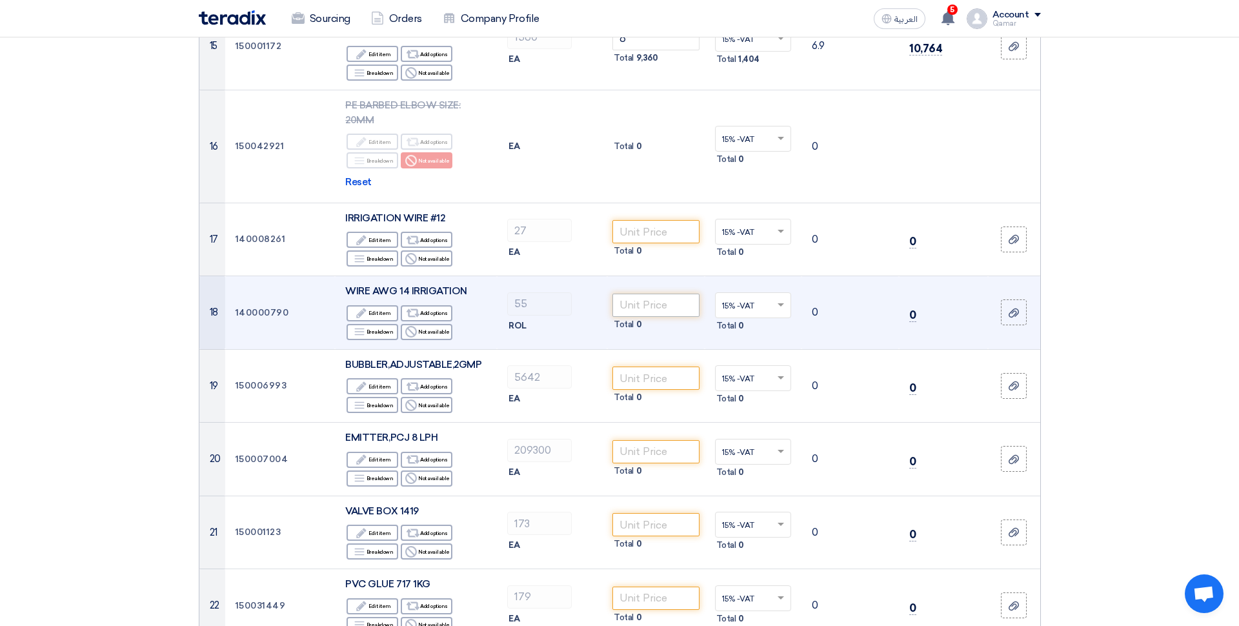
scroll to position [1367, 0]
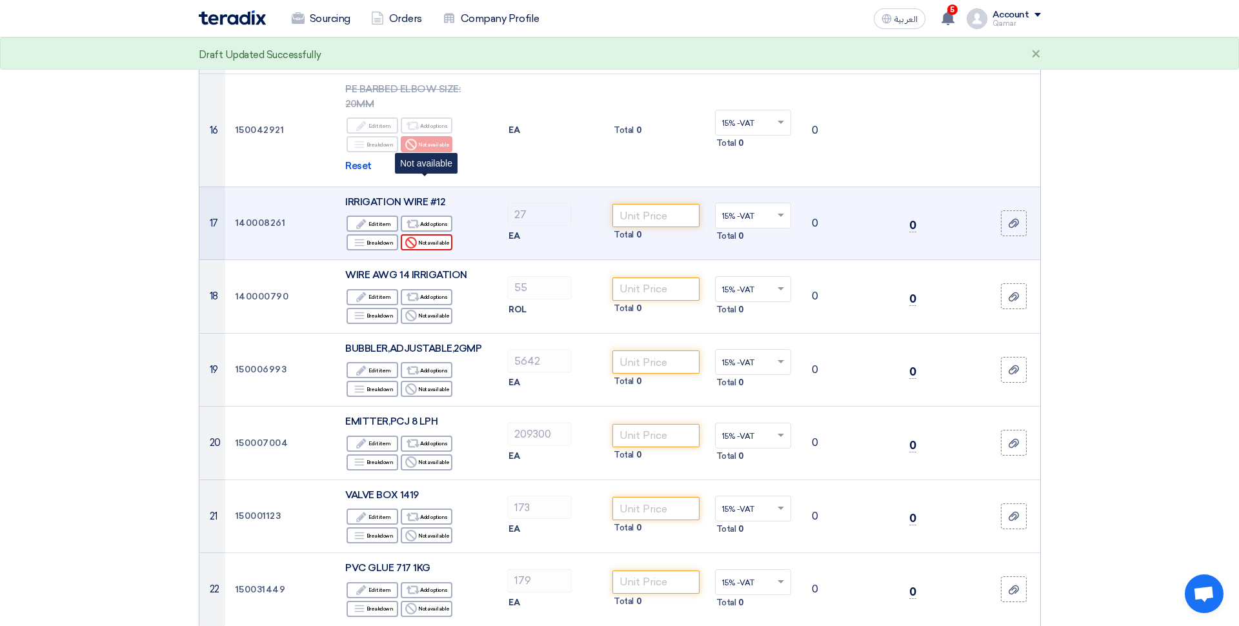
click at [435, 234] on div "Reject Not available" at bounding box center [427, 242] width 52 height 16
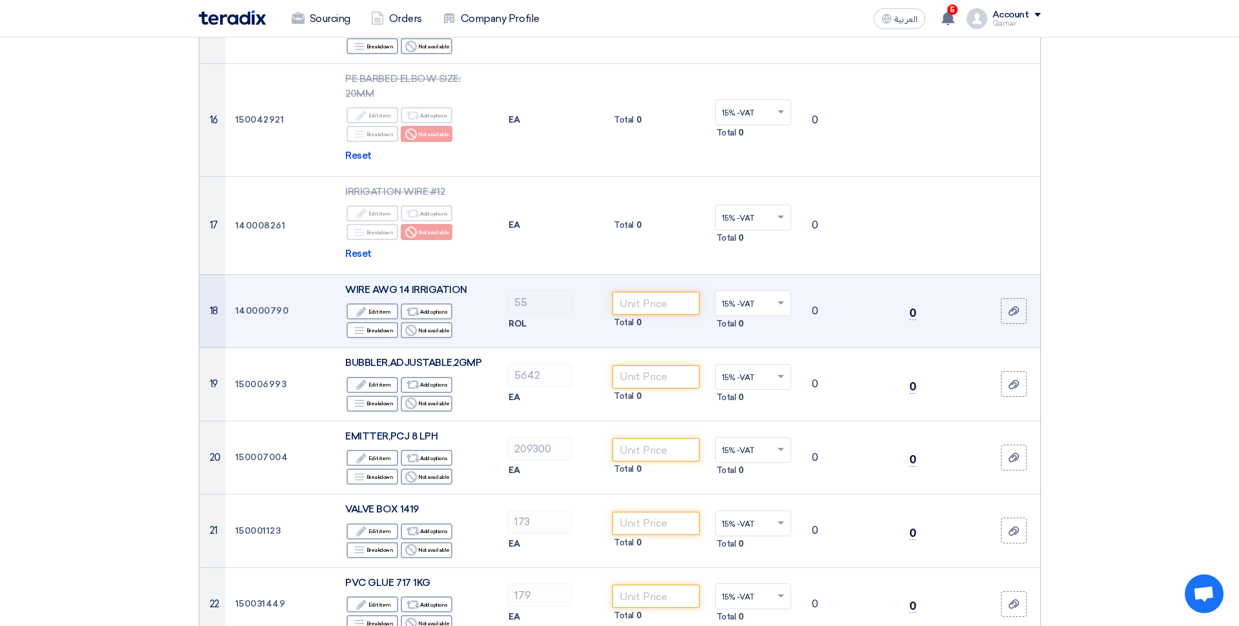
scroll to position [1379, 0]
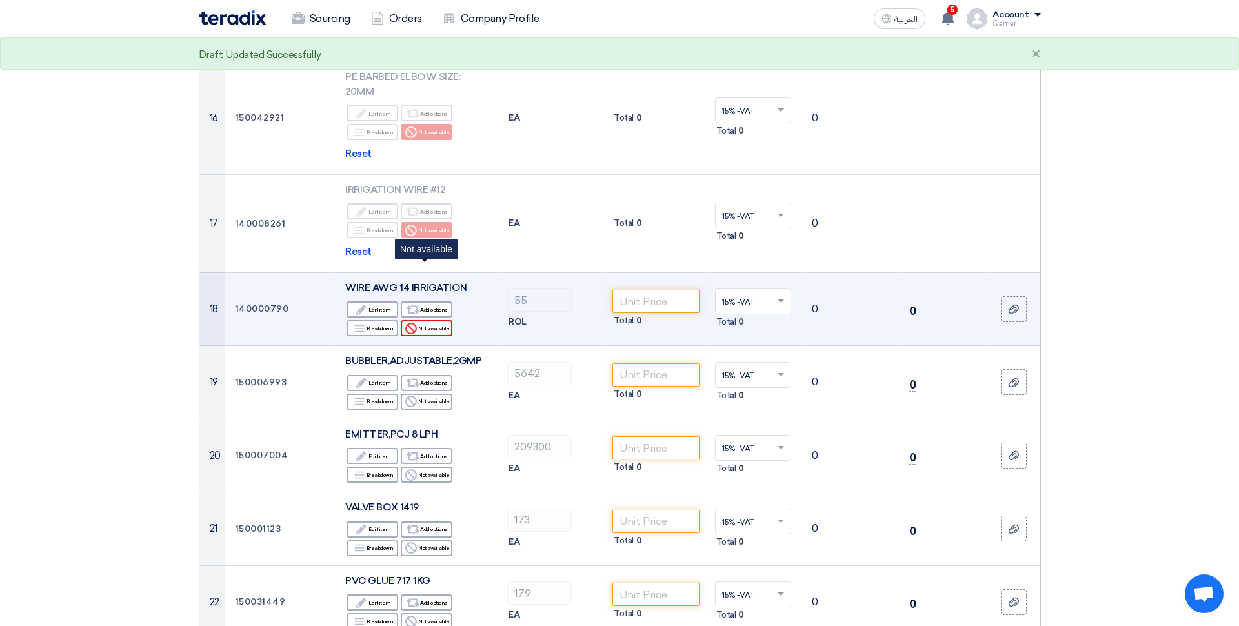
click at [440, 320] on div "Reject Not available" at bounding box center [427, 328] width 52 height 16
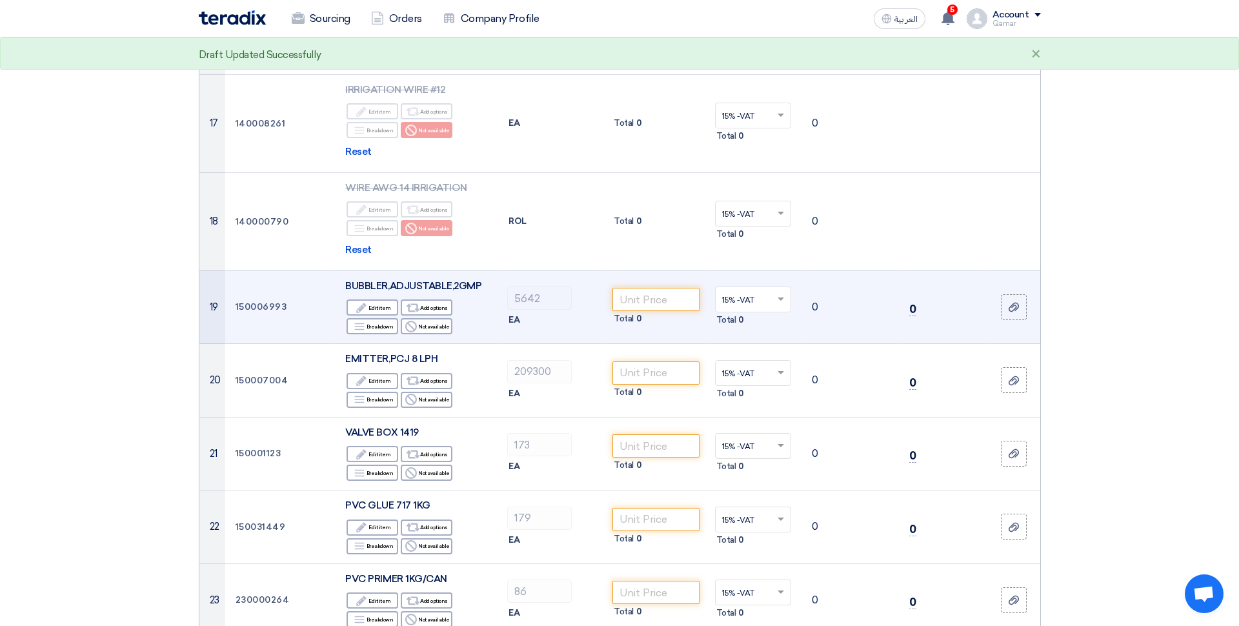
scroll to position [1483, 0]
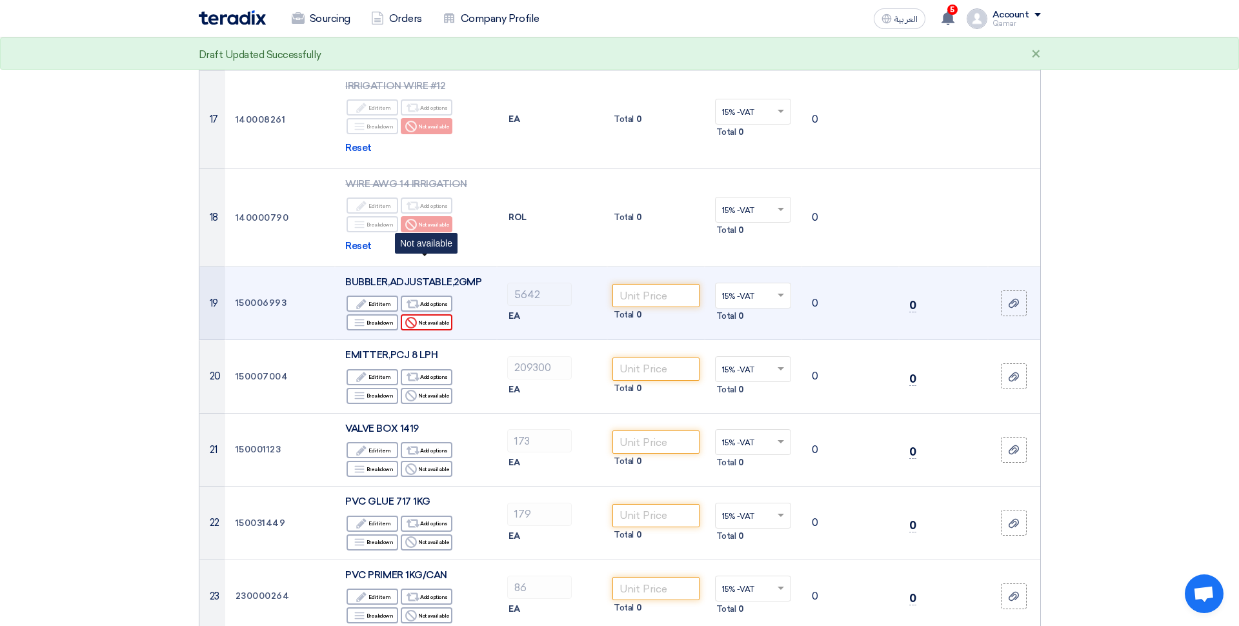
click at [435, 314] on div "Reject Not available" at bounding box center [427, 322] width 52 height 16
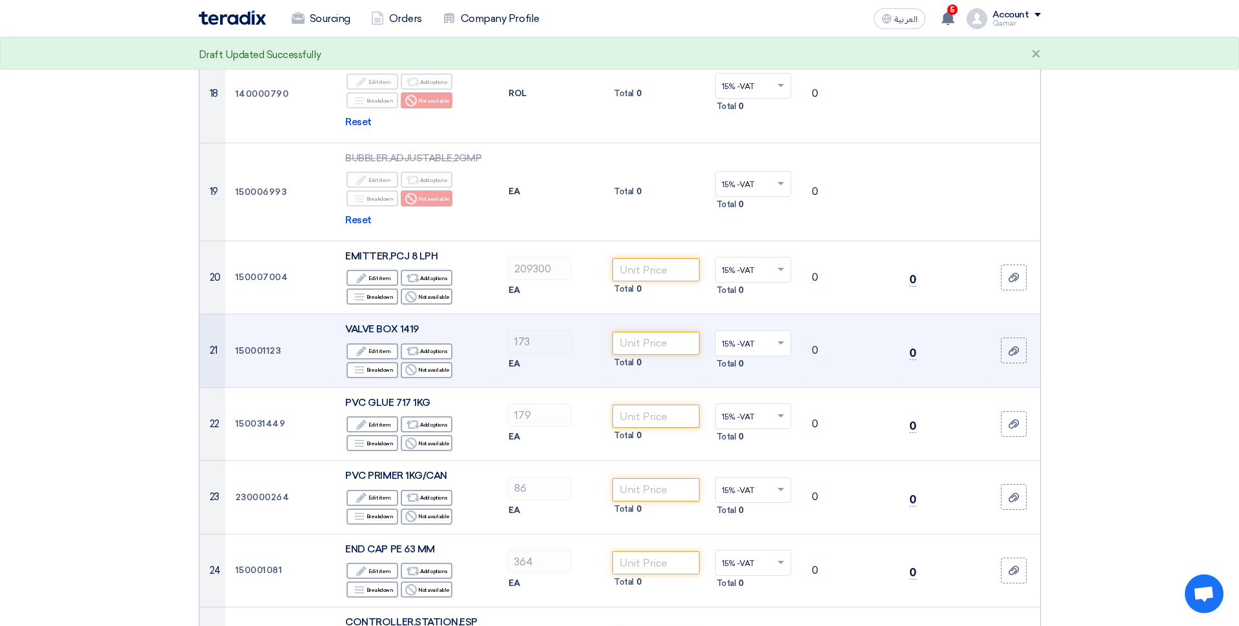
scroll to position [1609, 0]
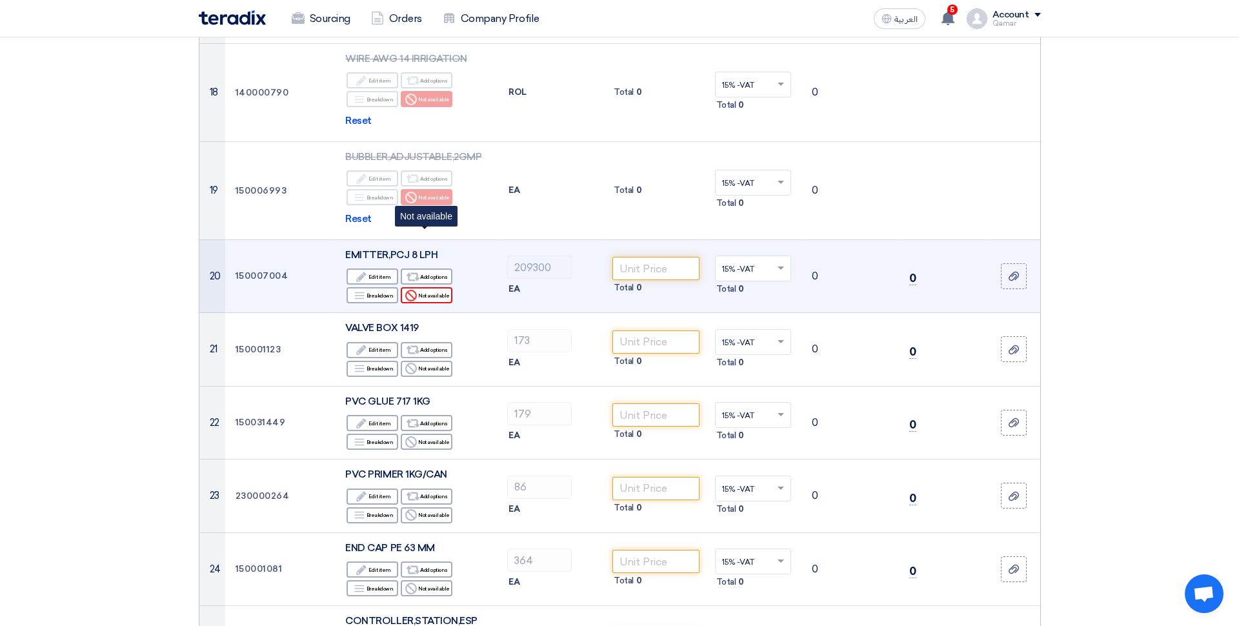
click at [437, 287] on div "Reject Not available" at bounding box center [427, 295] width 52 height 16
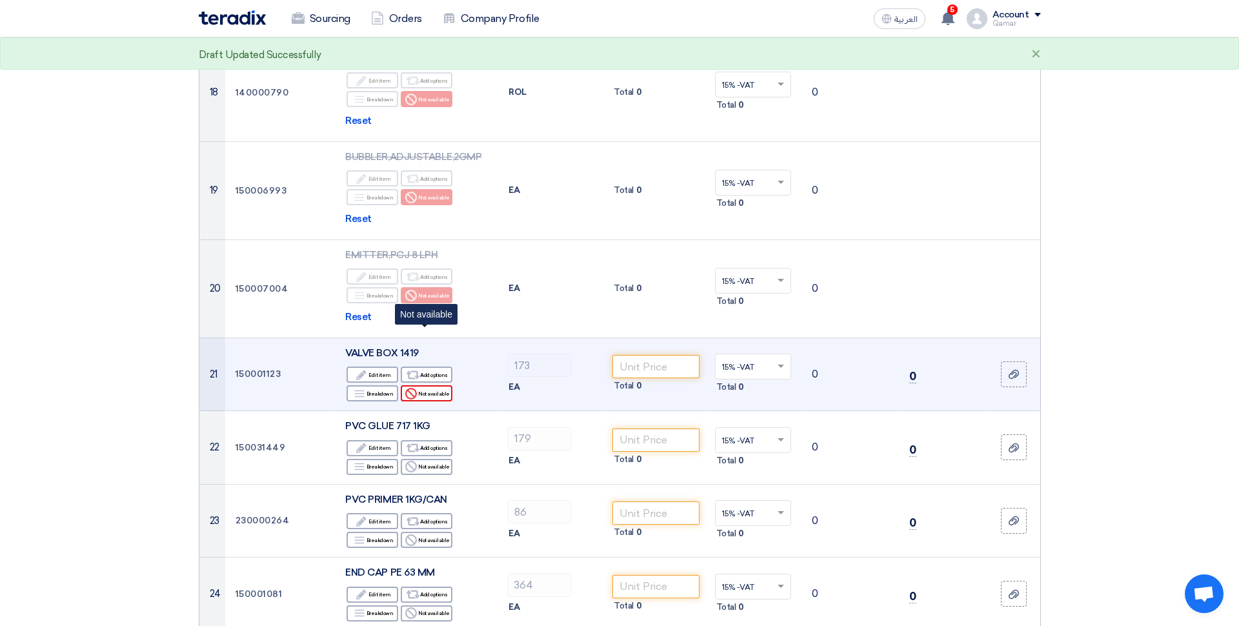
click at [432, 385] on div "Reject Not available" at bounding box center [427, 393] width 52 height 16
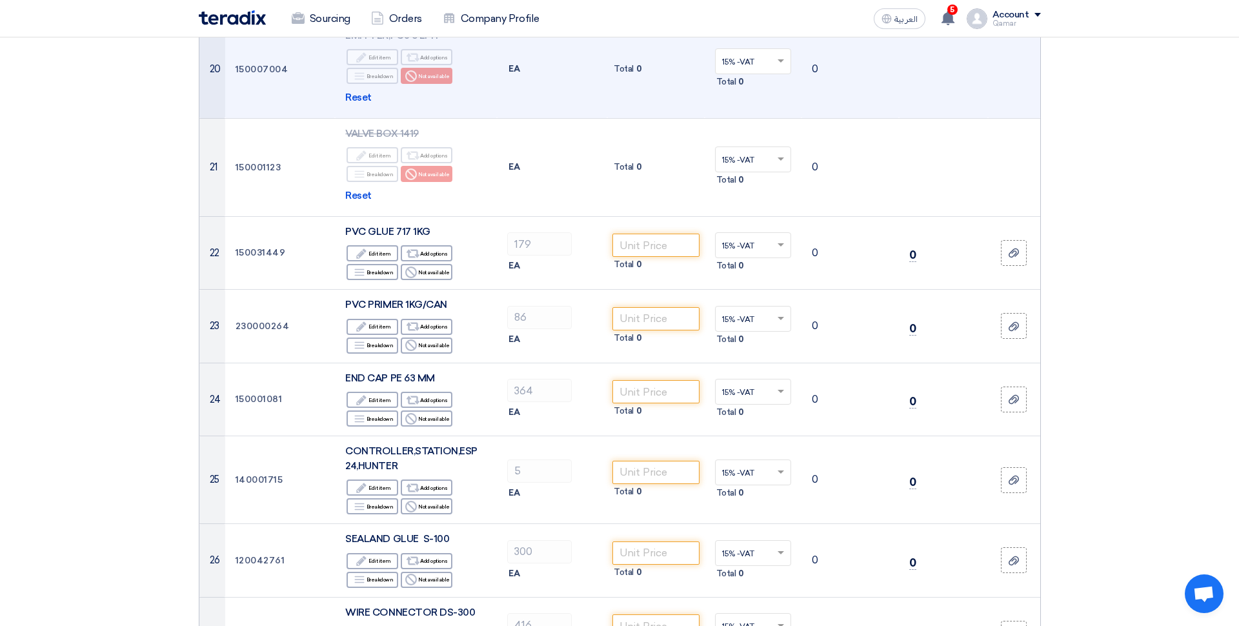
scroll to position [1832, 0]
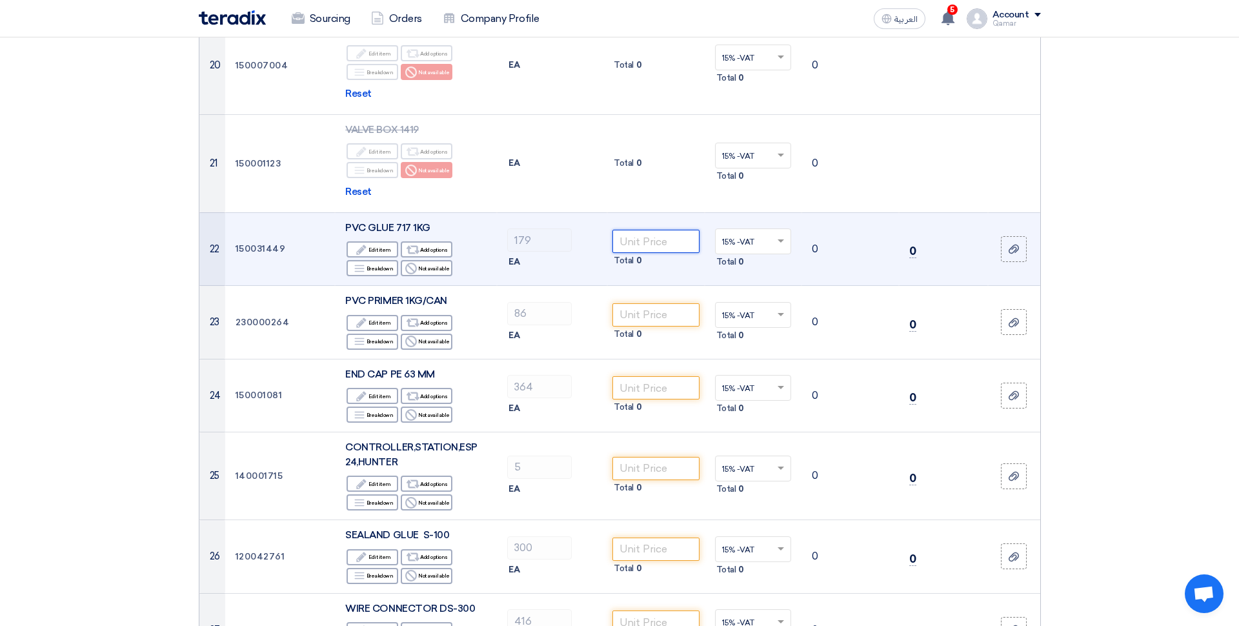
click at [654, 230] on input "number" at bounding box center [655, 241] width 87 height 23
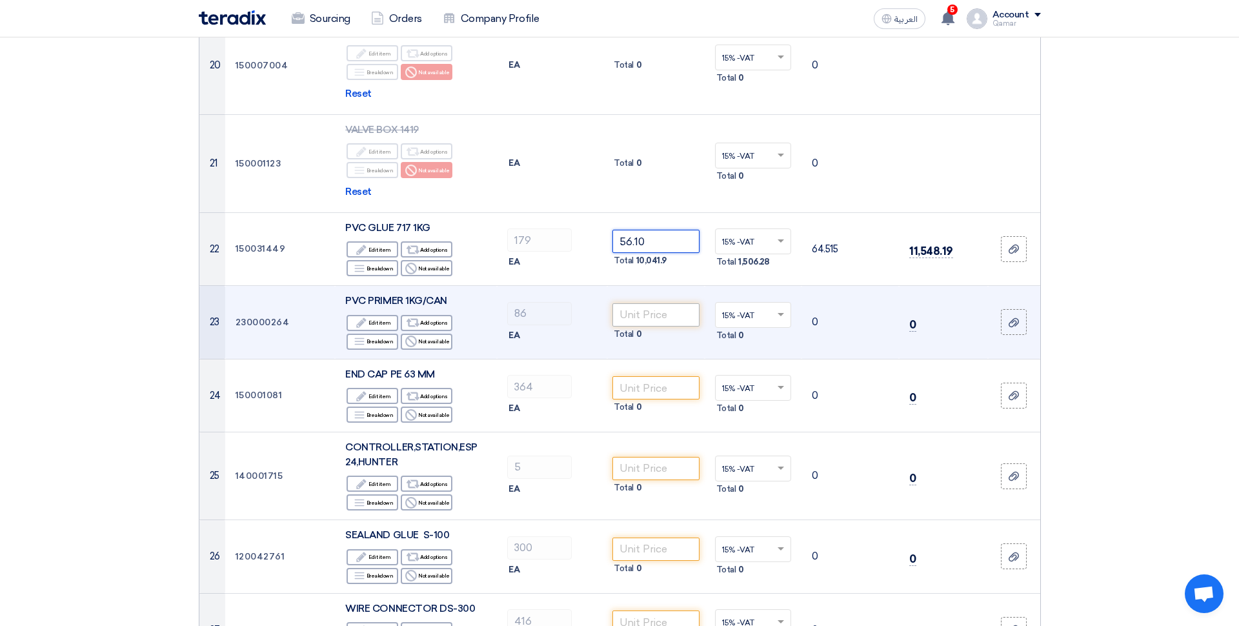
type input "56.10"
click at [659, 303] on input "number" at bounding box center [655, 314] width 87 height 23
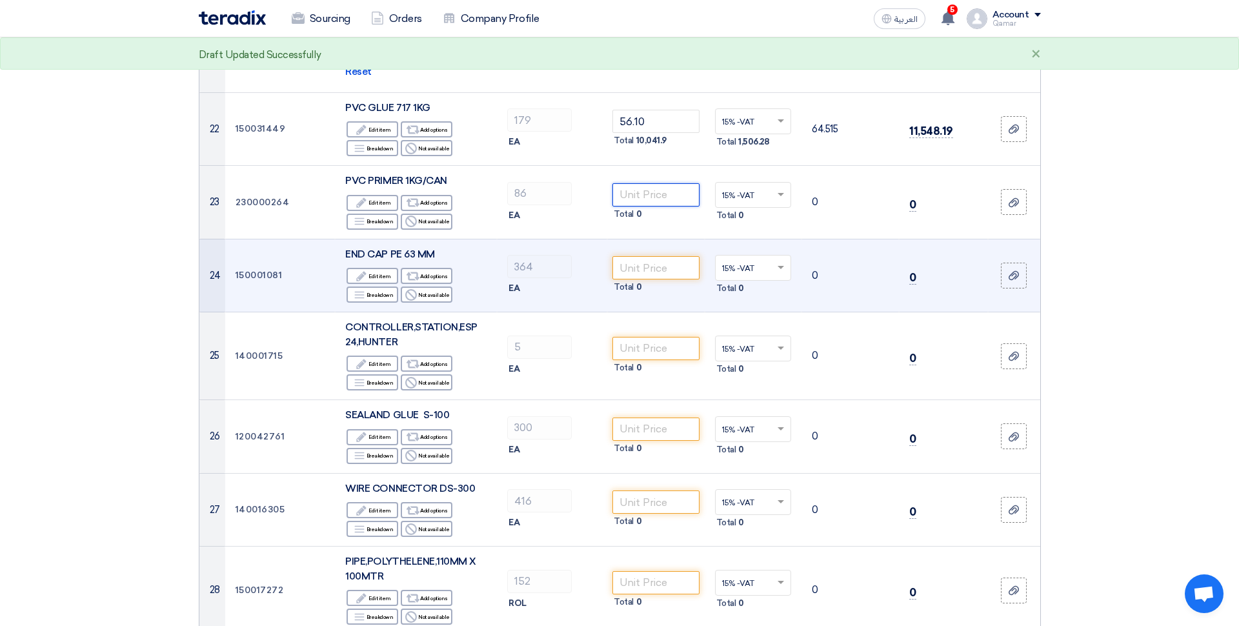
scroll to position [1954, 0]
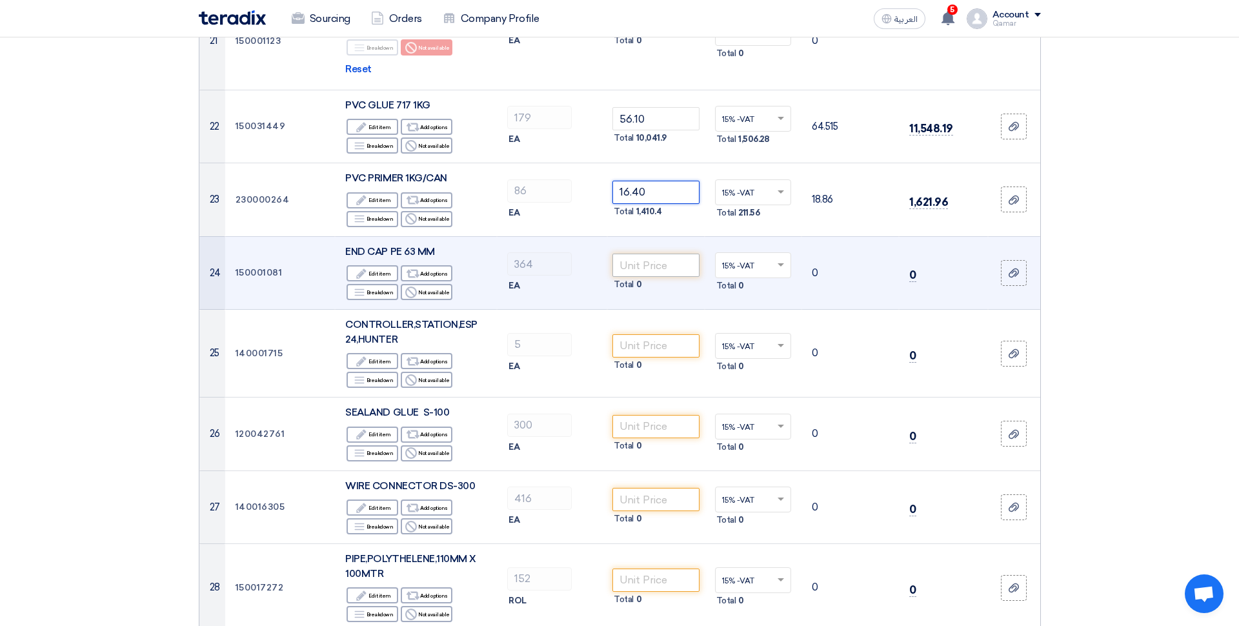
type input "16.40"
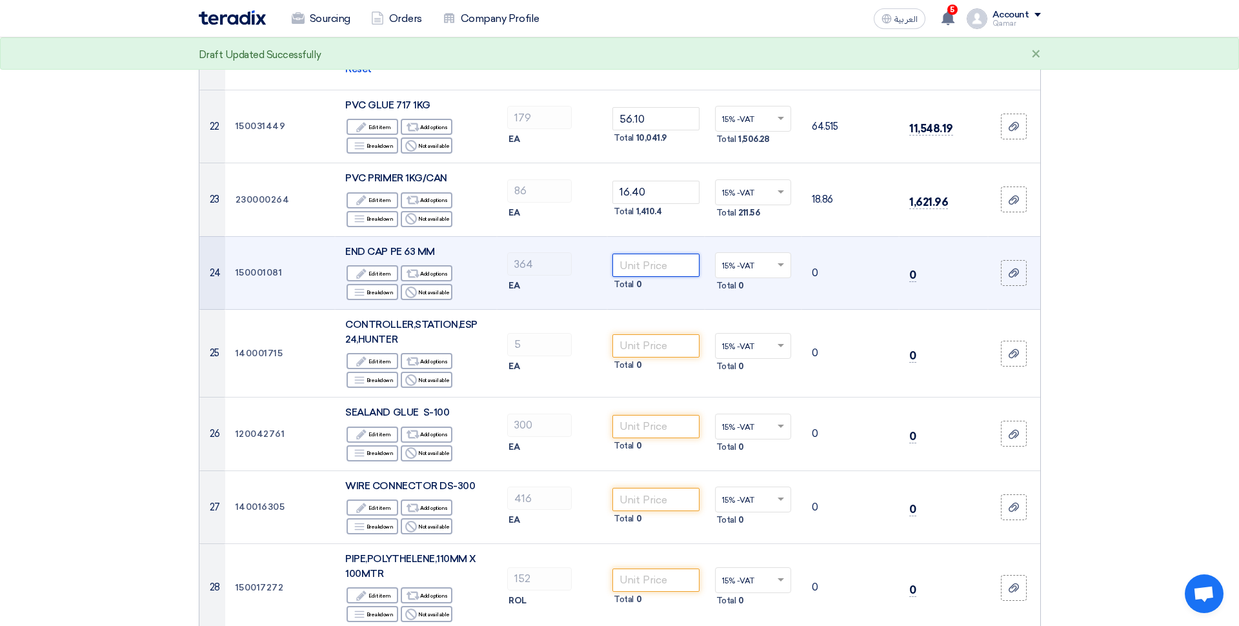
click at [679, 254] on input "number" at bounding box center [655, 265] width 87 height 23
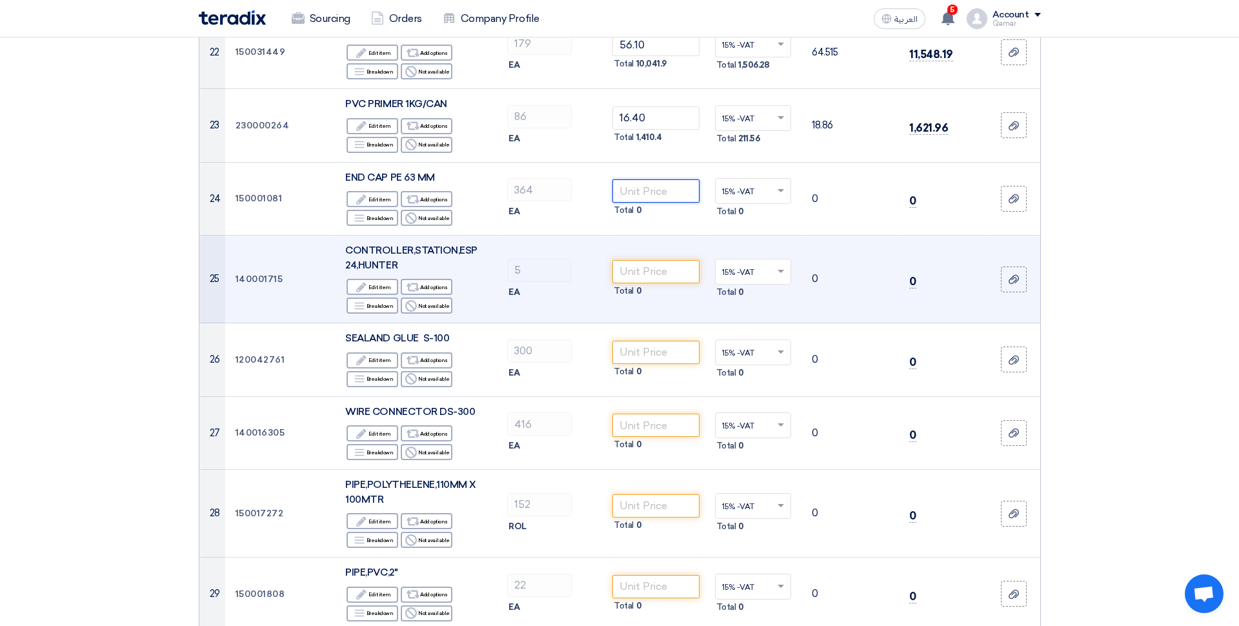
scroll to position [2034, 0]
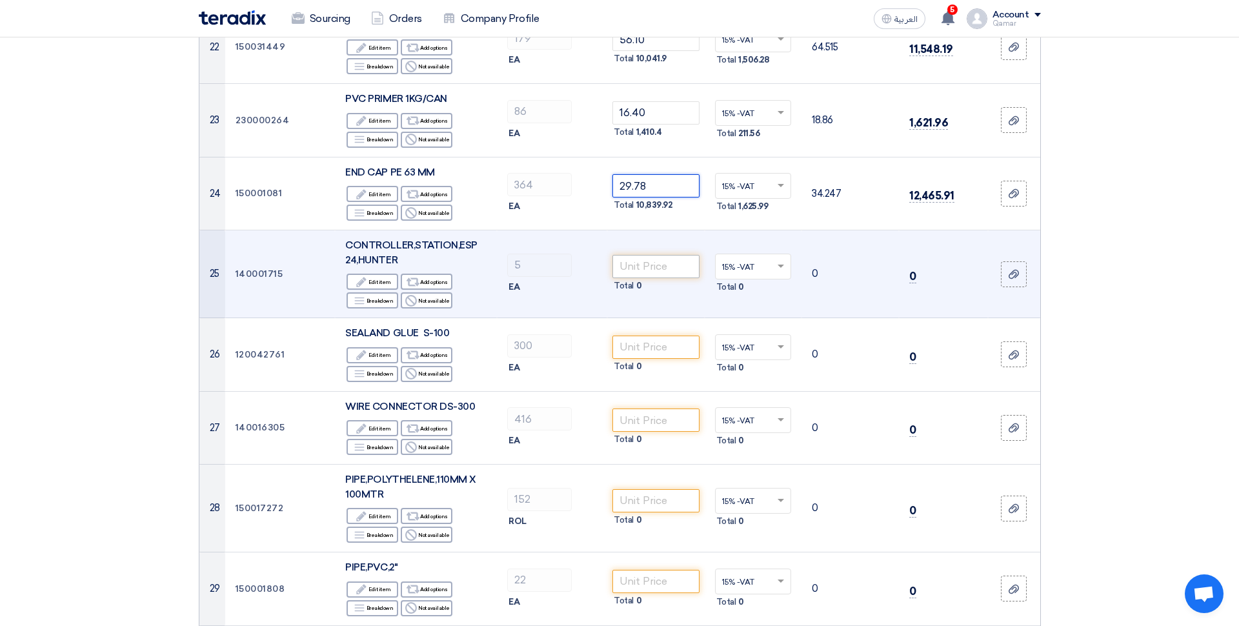
type input "29.78"
click at [668, 255] on input "number" at bounding box center [655, 266] width 87 height 23
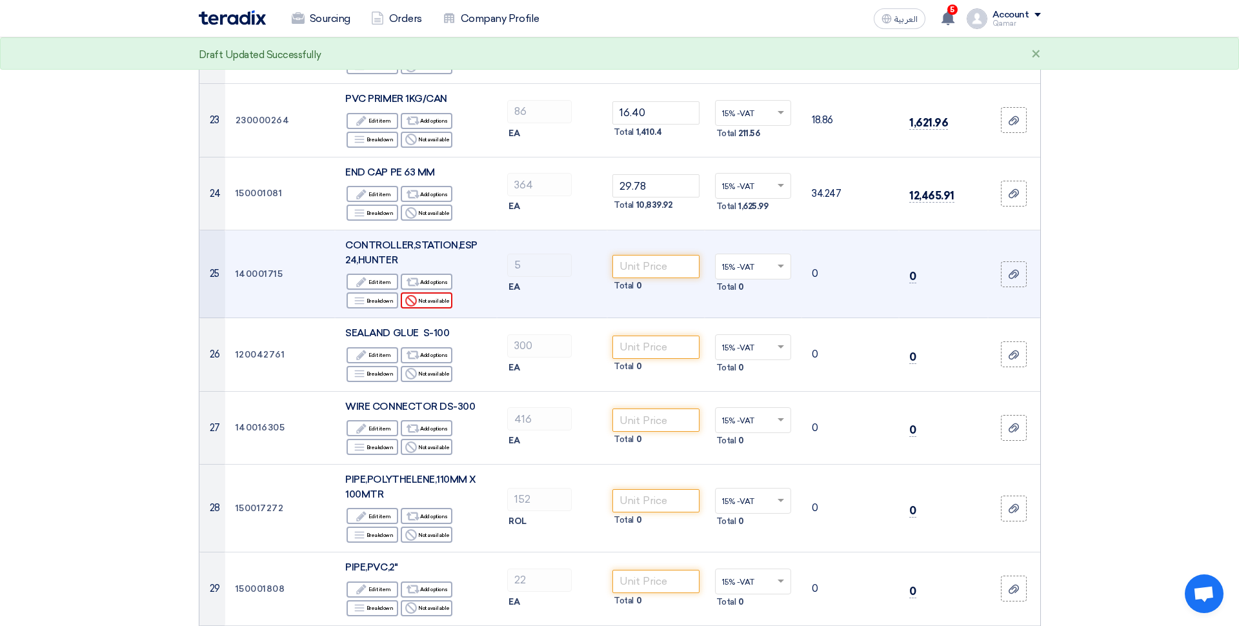
click at [439, 292] on div "Reject Not available" at bounding box center [427, 300] width 52 height 16
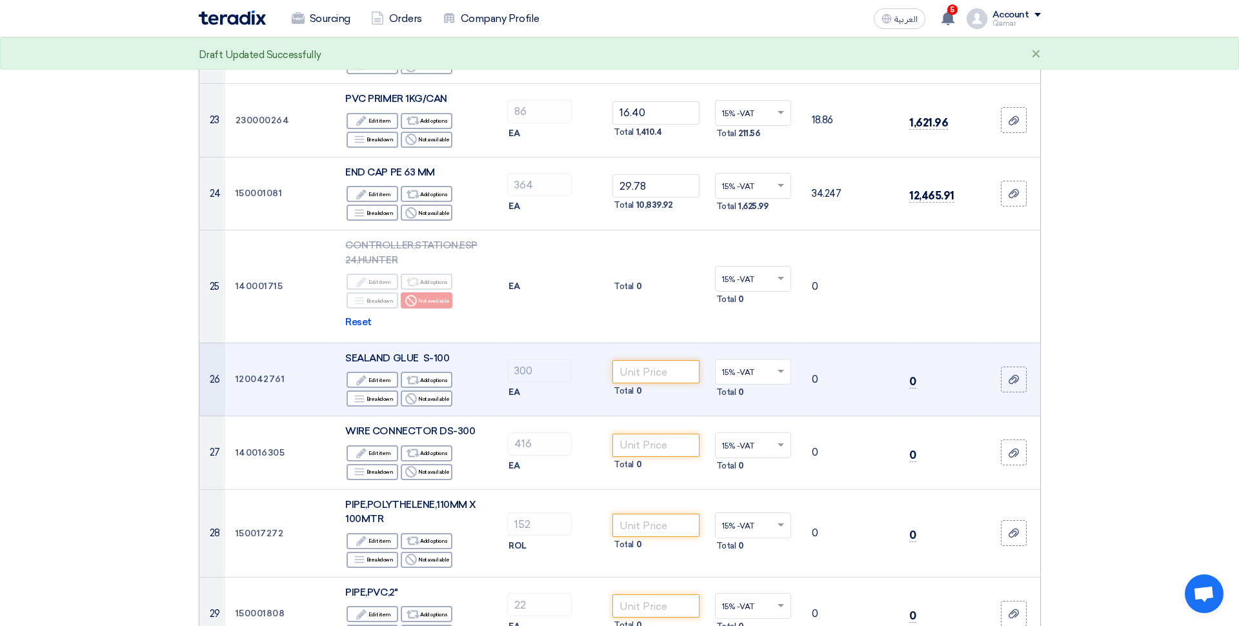
scroll to position [2092, 0]
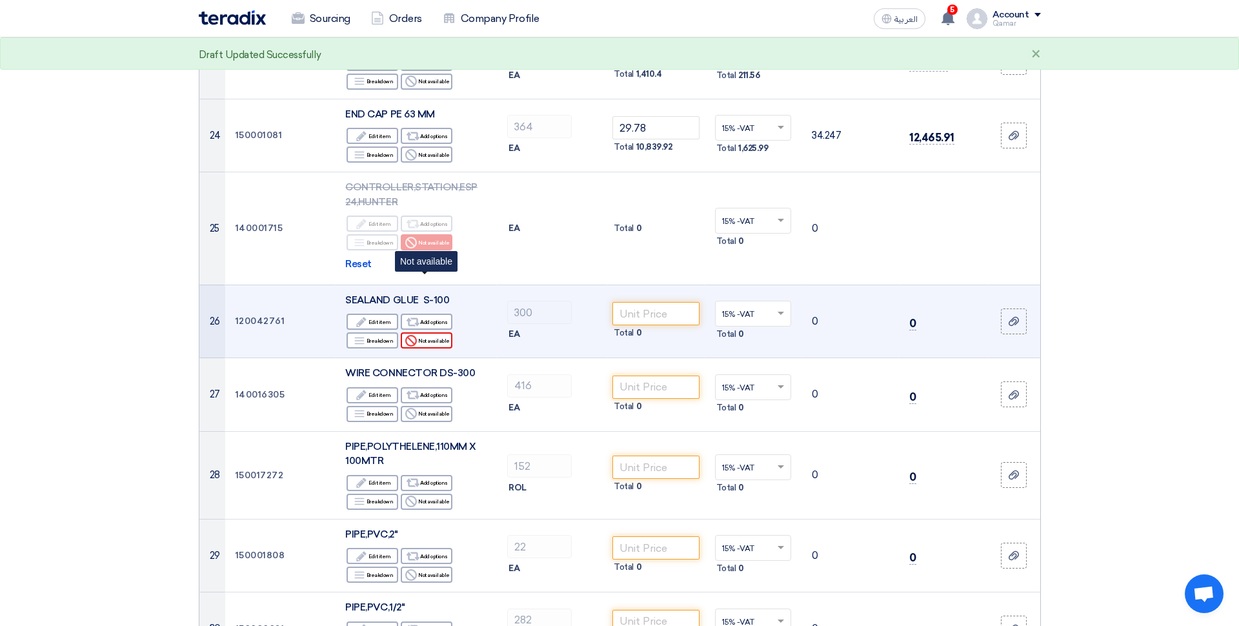
click at [434, 332] on div "Reject Not available" at bounding box center [427, 340] width 52 height 16
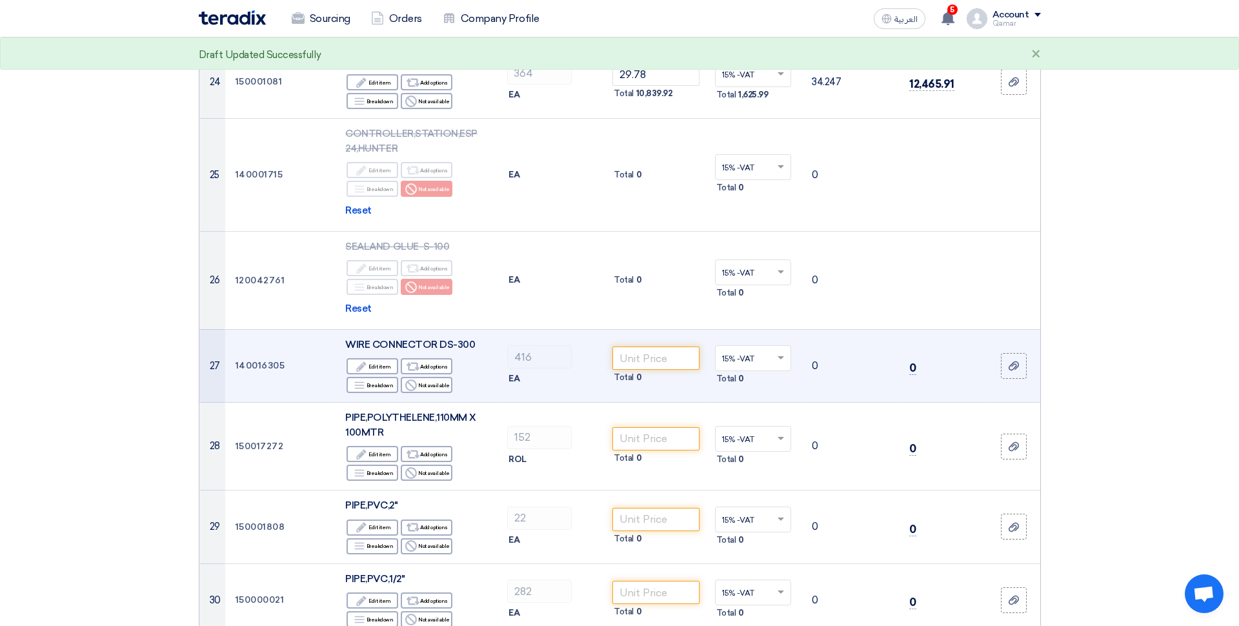
scroll to position [2147, 0]
click at [441, 376] on div "Reject Not available" at bounding box center [427, 384] width 52 height 16
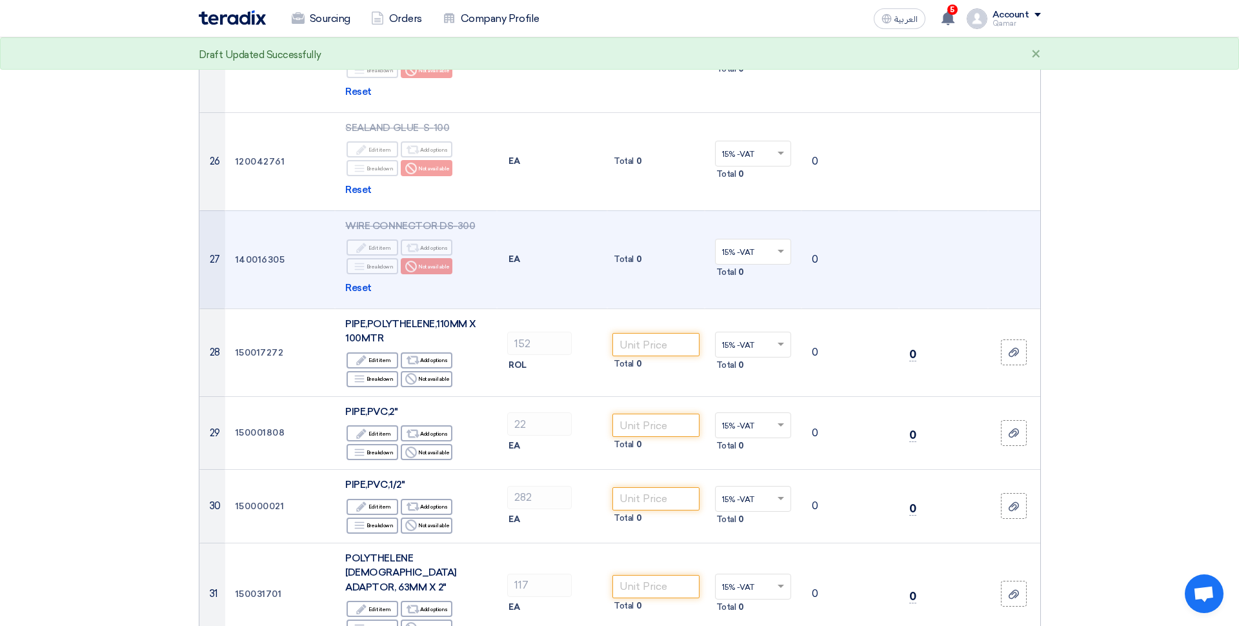
scroll to position [2283, 0]
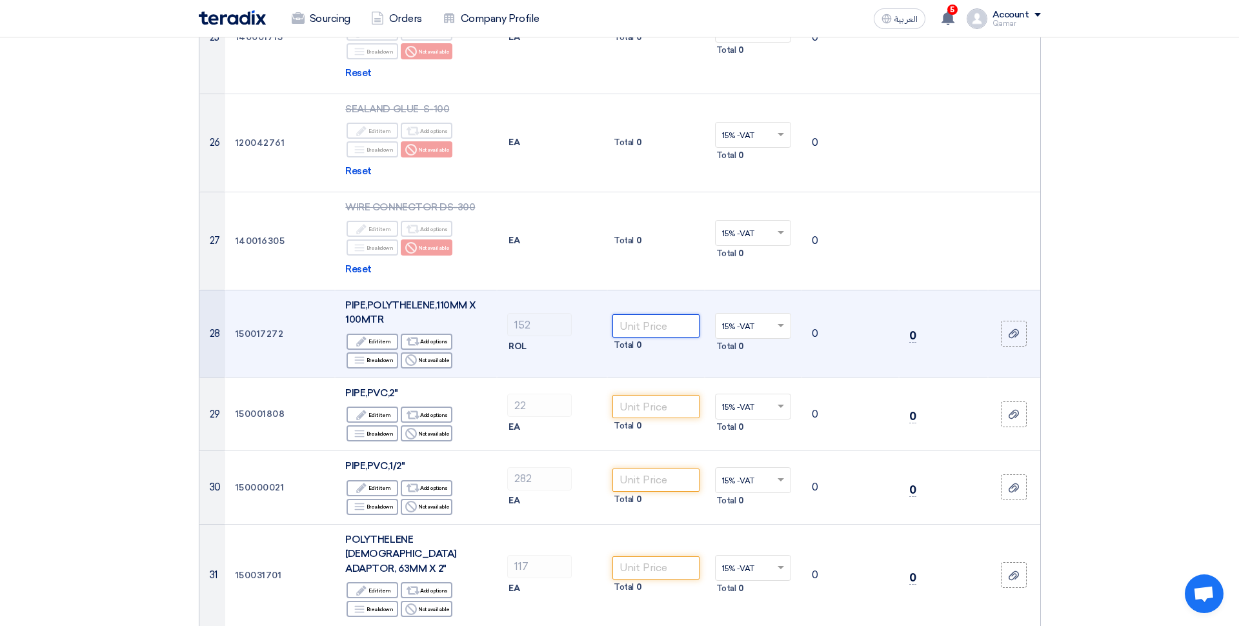
click at [659, 314] on input "number" at bounding box center [655, 325] width 87 height 23
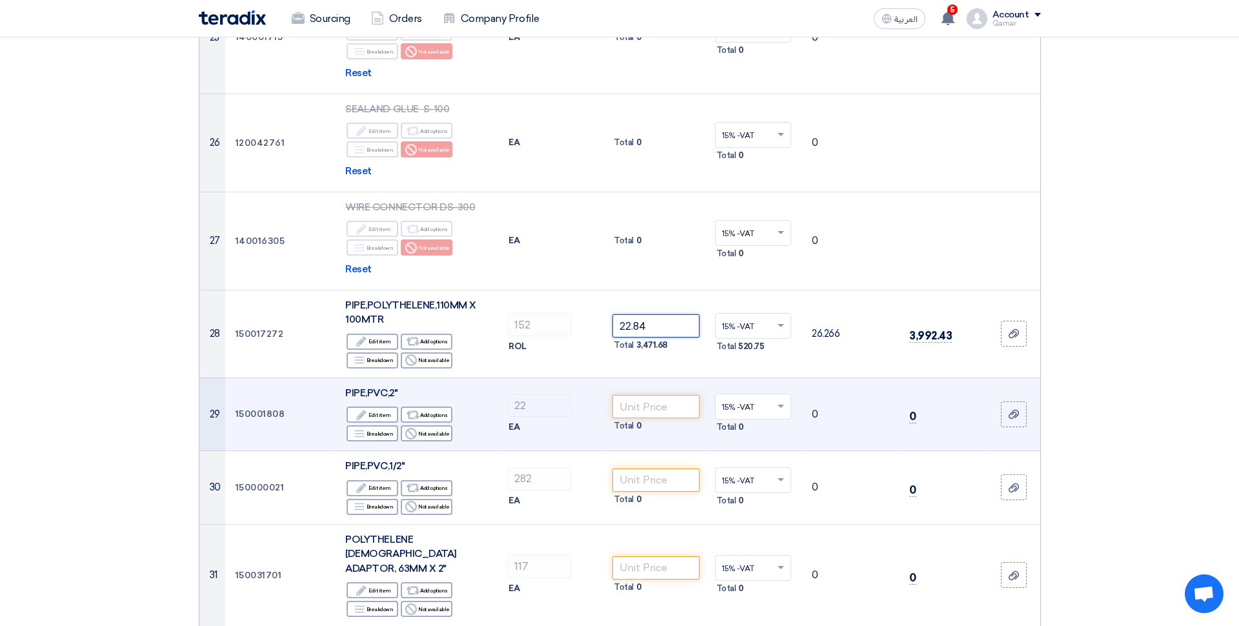
type input "22.84"
click at [653, 395] on input "number" at bounding box center [655, 406] width 87 height 23
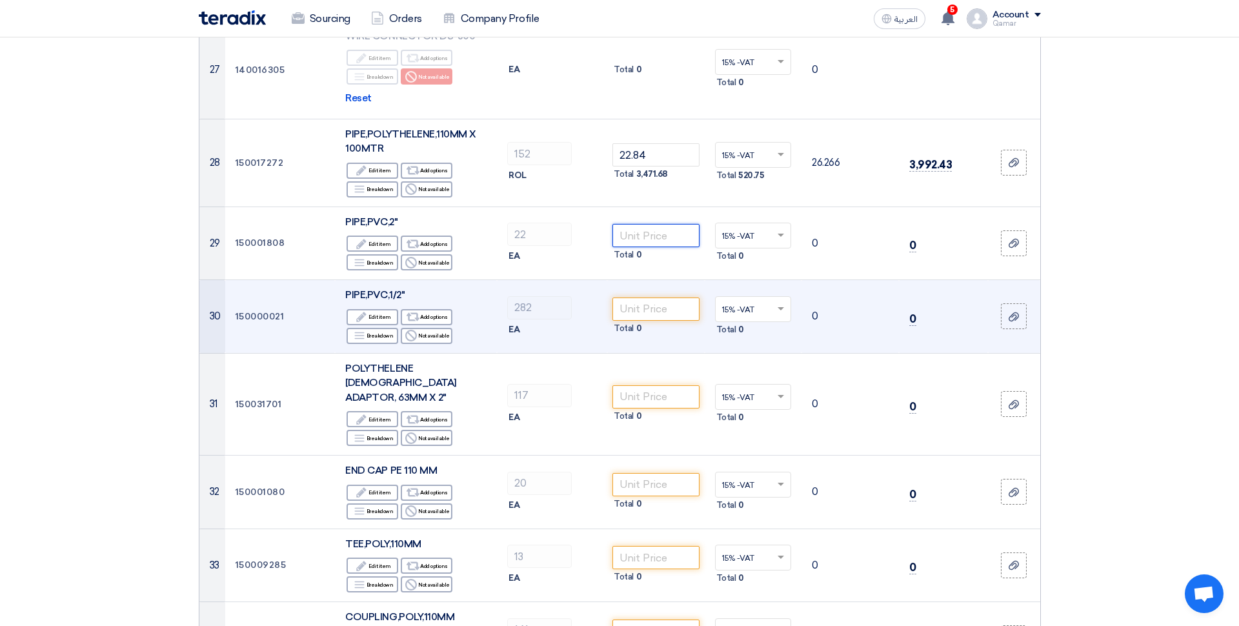
scroll to position [2456, 0]
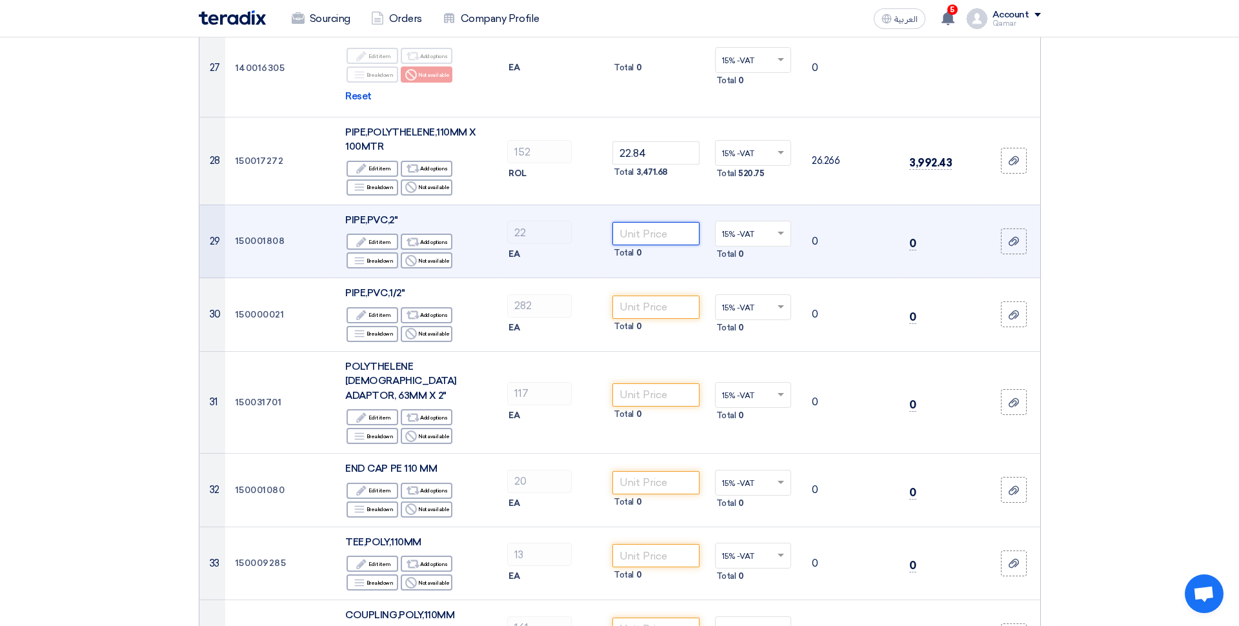
click at [659, 222] on input "number" at bounding box center [655, 233] width 87 height 23
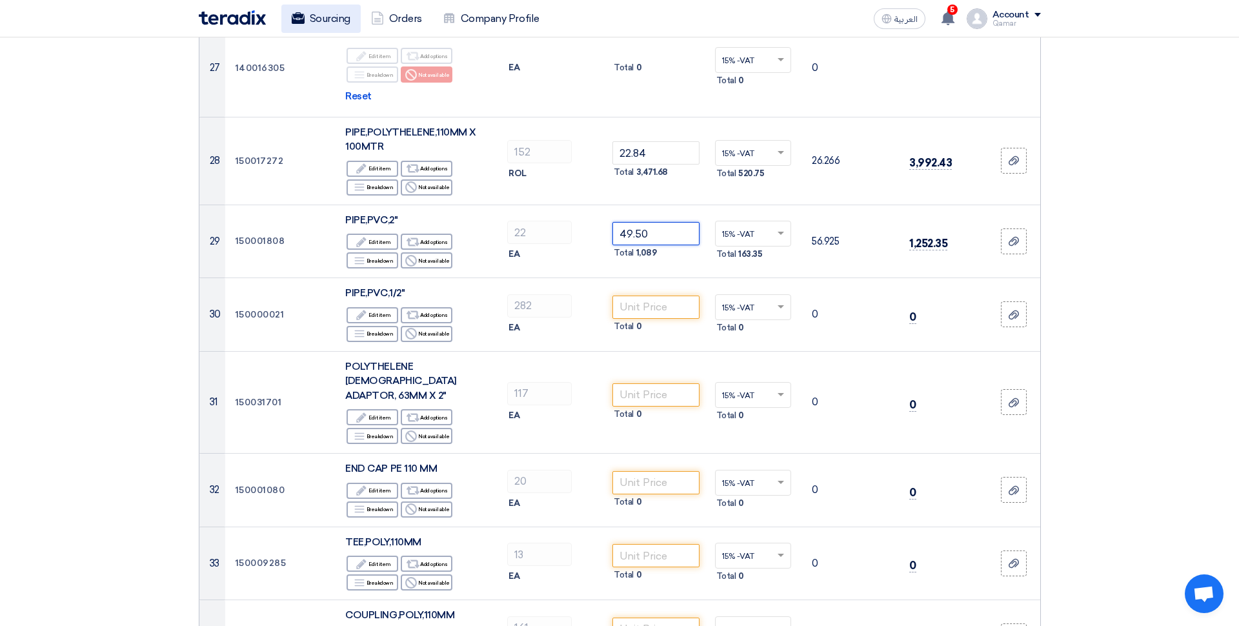
type input "49.50"
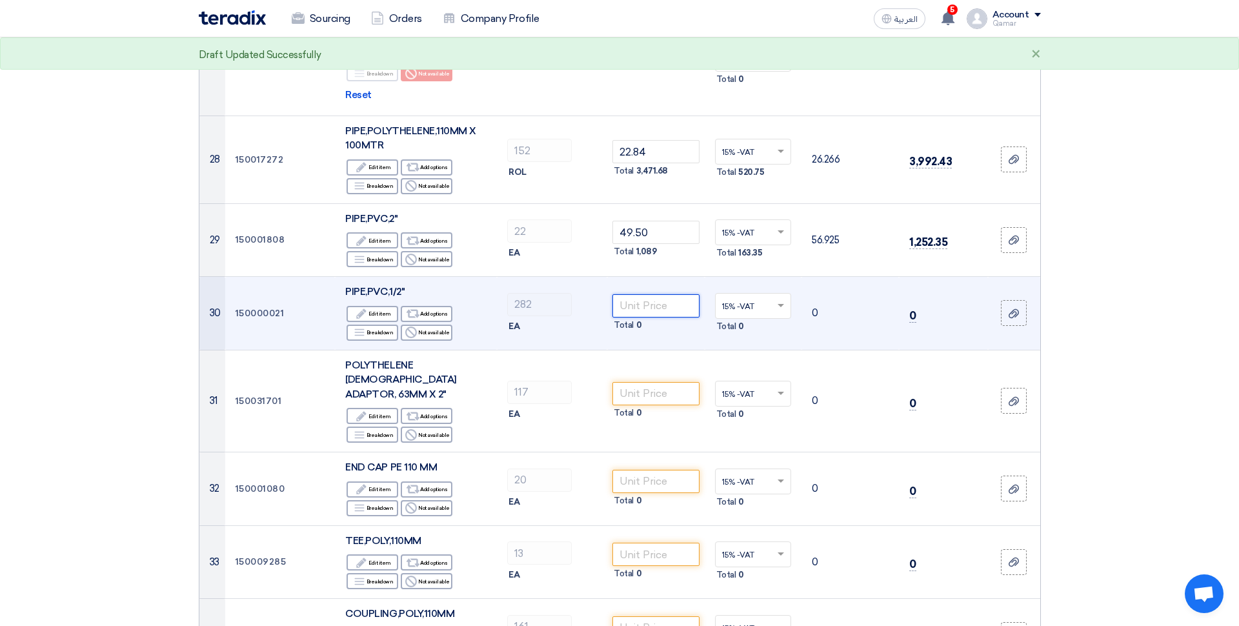
click at [643, 294] on input "number" at bounding box center [655, 305] width 87 height 23
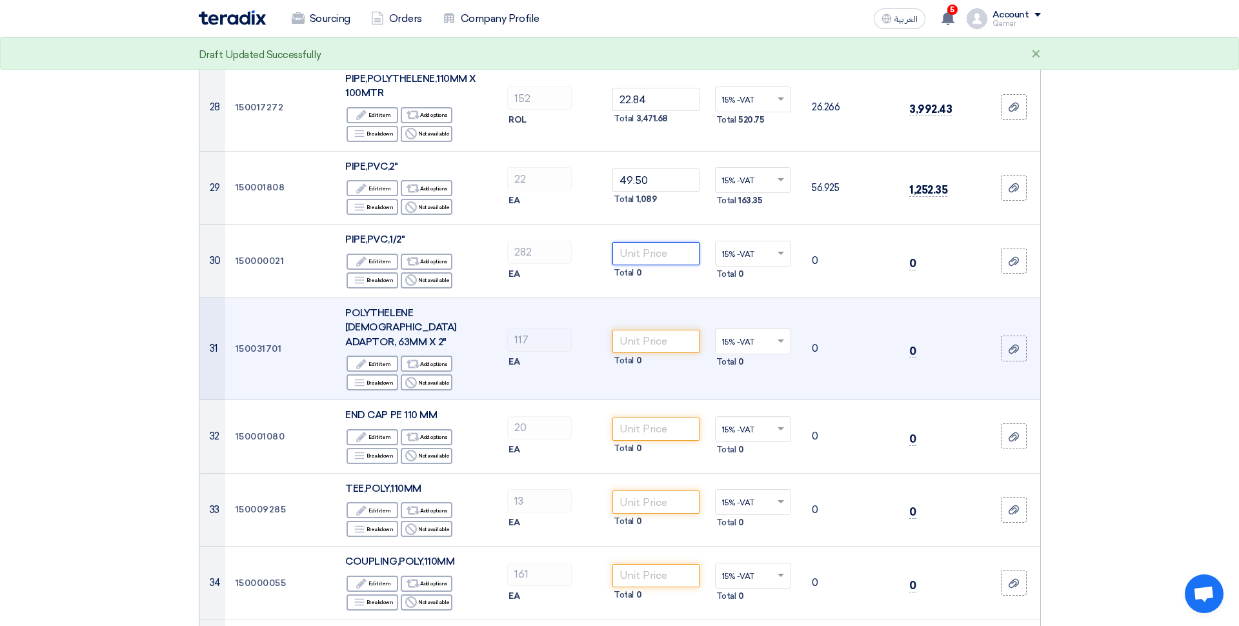
scroll to position [2529, 0]
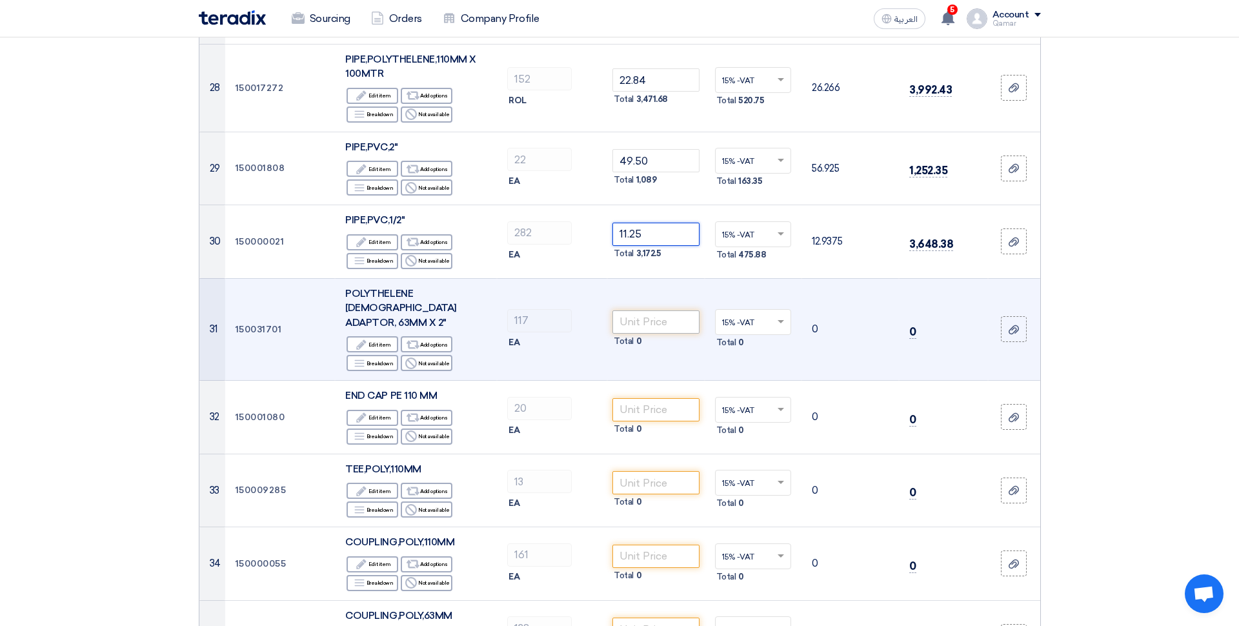
type input "11.25"
click at [663, 310] on input "number" at bounding box center [655, 321] width 87 height 23
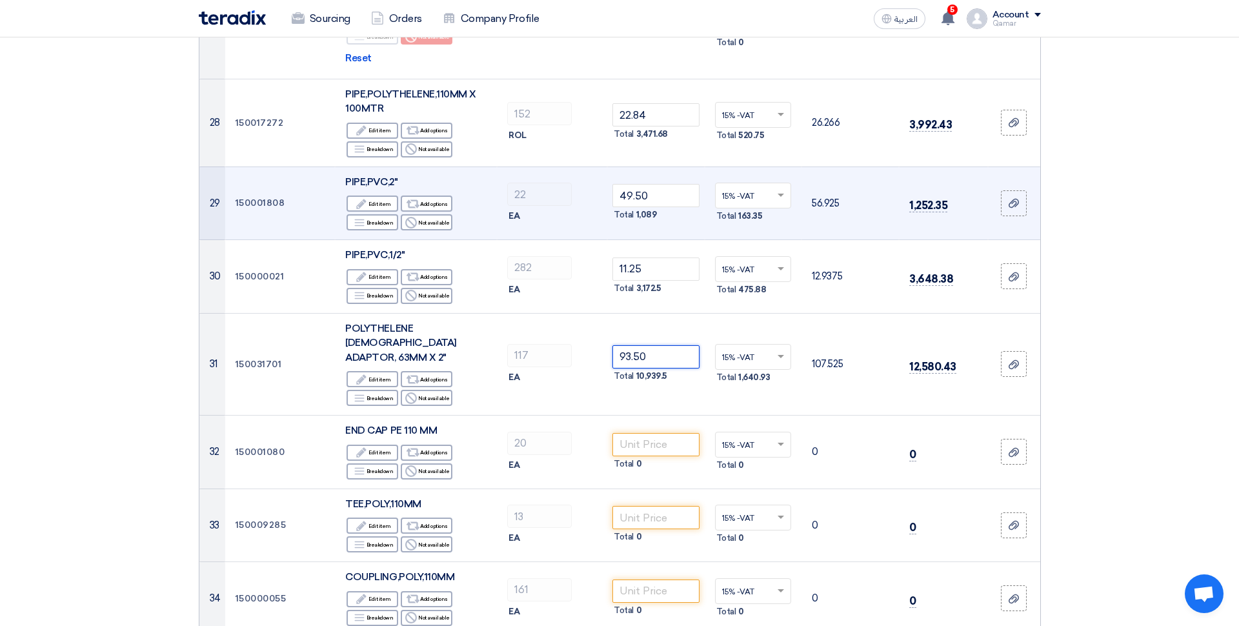
scroll to position [2475, 0]
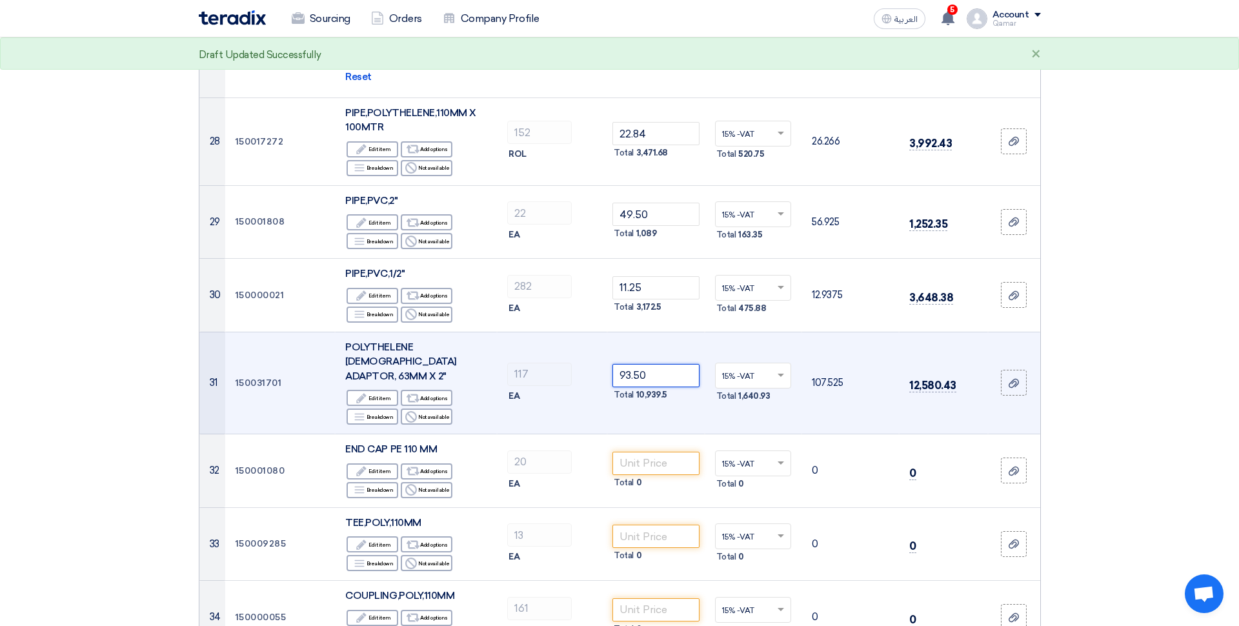
type input "93.50"
click at [664, 345] on td "93.50 Total 10,939.5" at bounding box center [655, 383] width 97 height 103
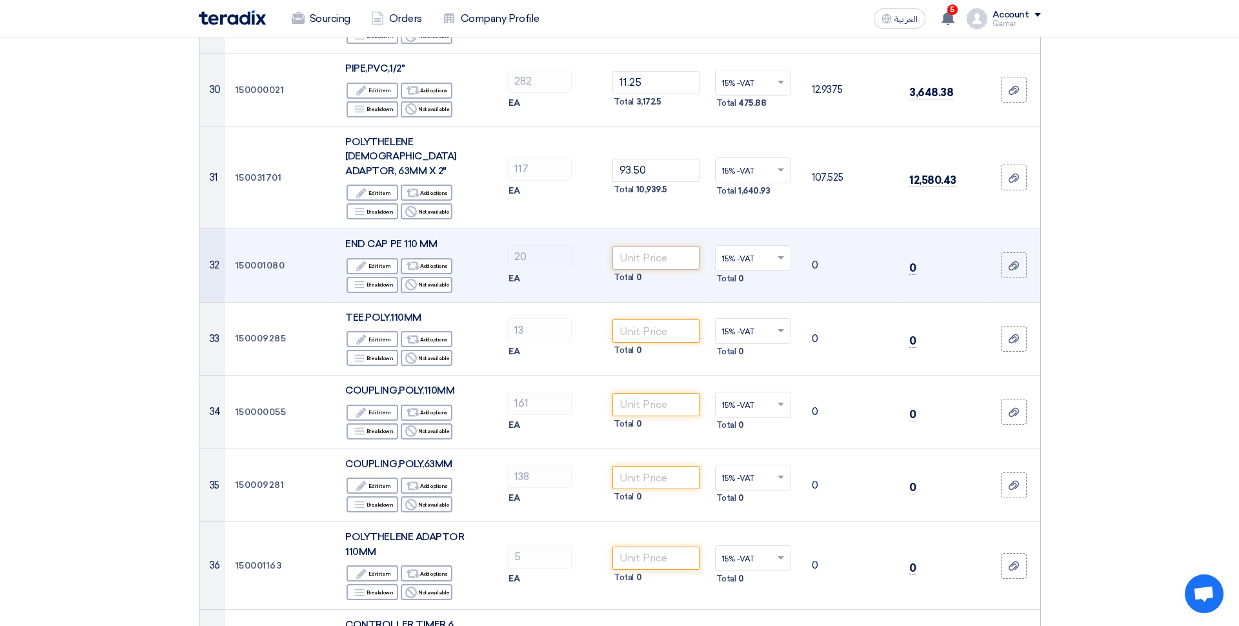
scroll to position [2682, 0]
click at [663, 245] on input "number" at bounding box center [655, 256] width 87 height 23
click at [631, 246] on input "number" at bounding box center [655, 257] width 87 height 23
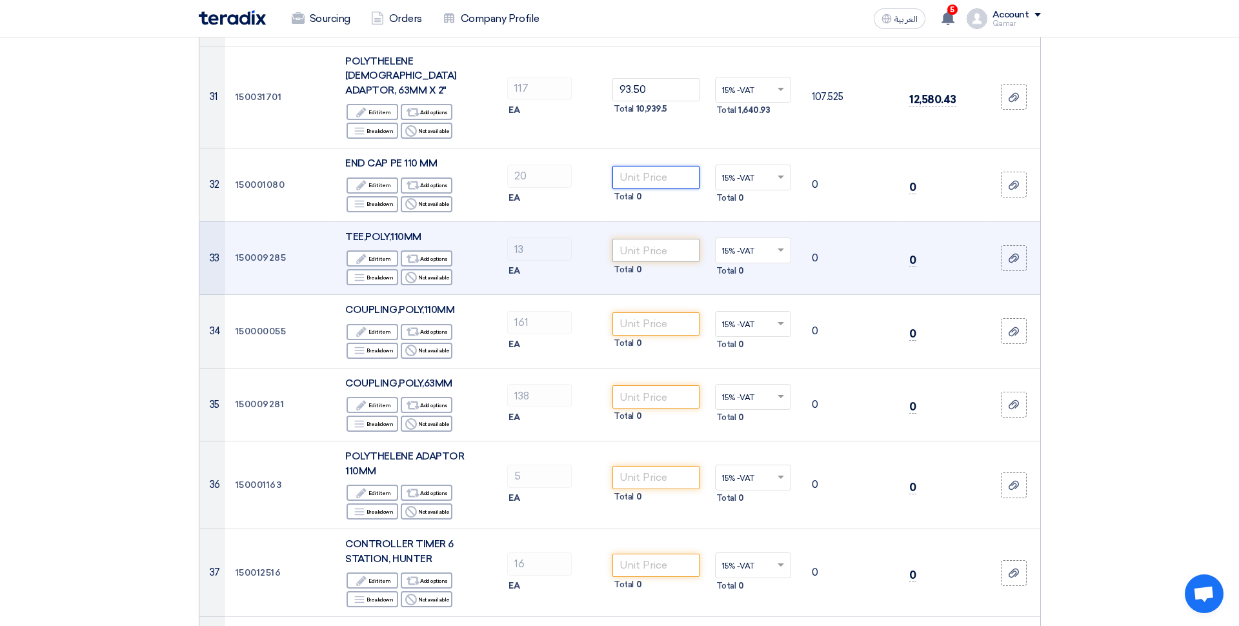
scroll to position [2766, 0]
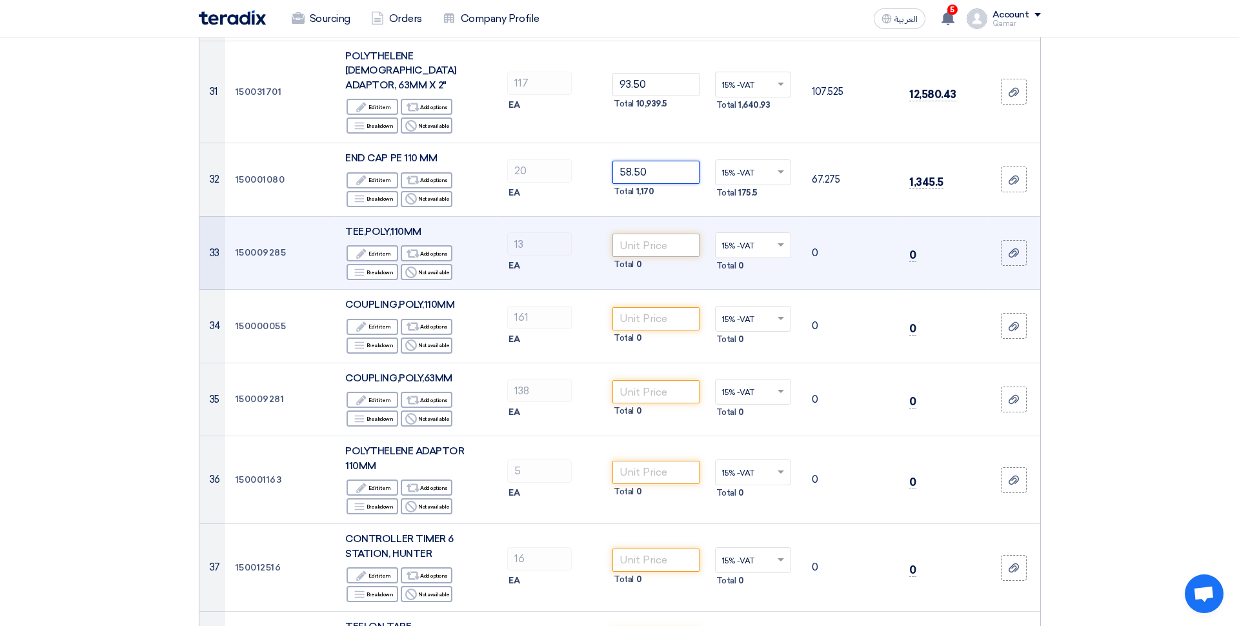
type input "58.50"
click at [659, 234] on input "number" at bounding box center [655, 245] width 87 height 23
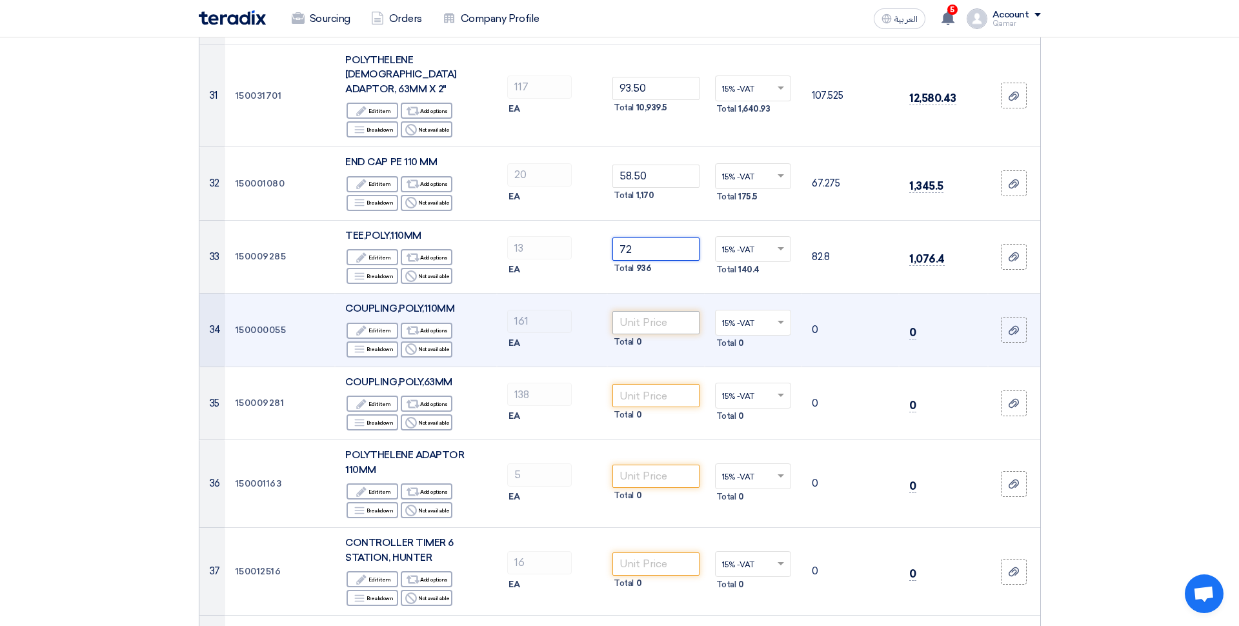
type input "72"
click at [641, 311] on input "number" at bounding box center [655, 322] width 87 height 23
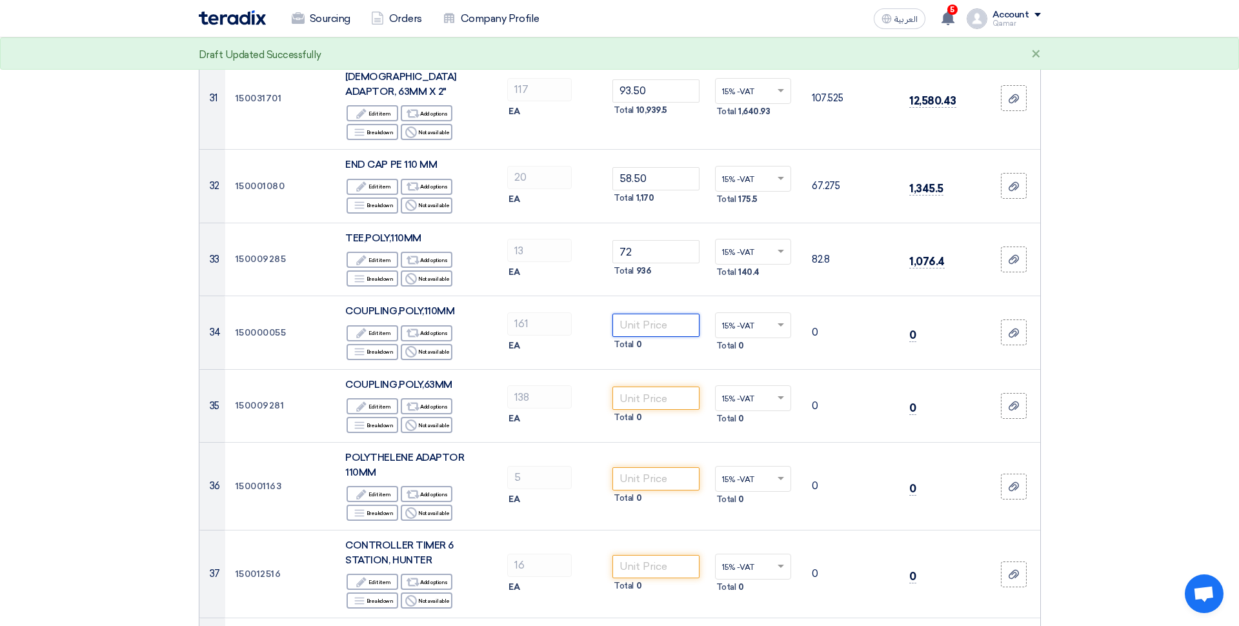
scroll to position [2760, 0]
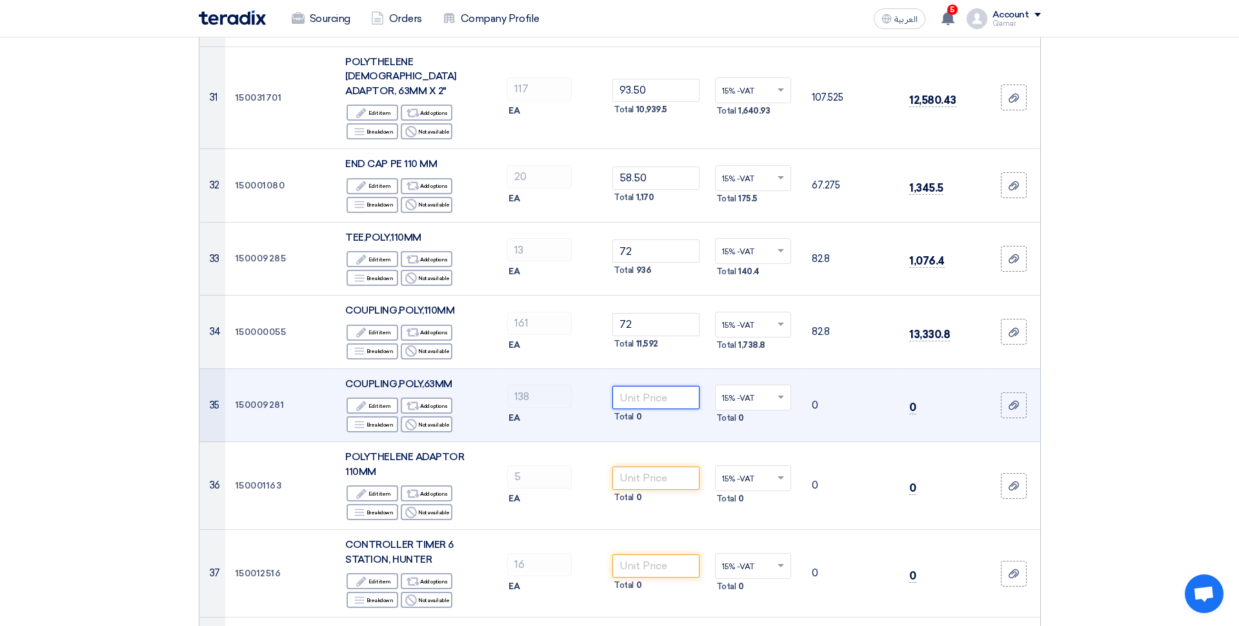
click at [657, 386] on input "number" at bounding box center [655, 397] width 87 height 23
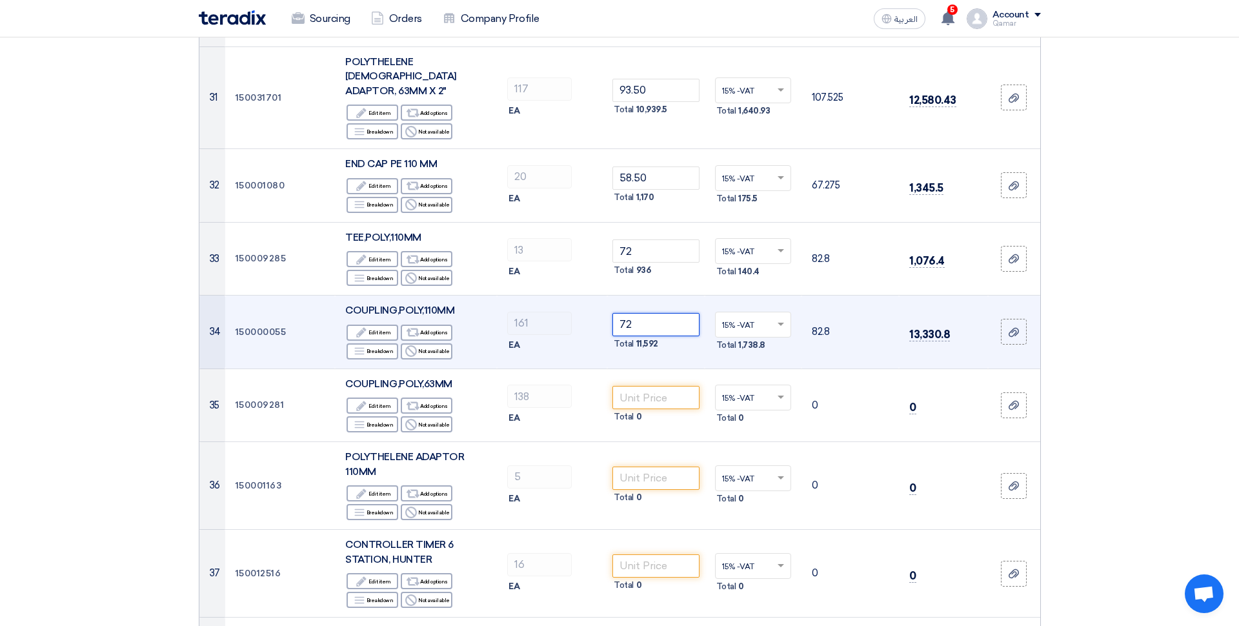
click at [637, 313] on input "72" at bounding box center [655, 324] width 87 height 23
drag, startPoint x: 640, startPoint y: 253, endPoint x: 605, endPoint y: 249, distance: 35.1
click at [612, 313] on input "72" at bounding box center [655, 324] width 87 height 23
type input "25.30"
click at [671, 296] on td "25.30 Total 4,073.3" at bounding box center [655, 333] width 97 height 74
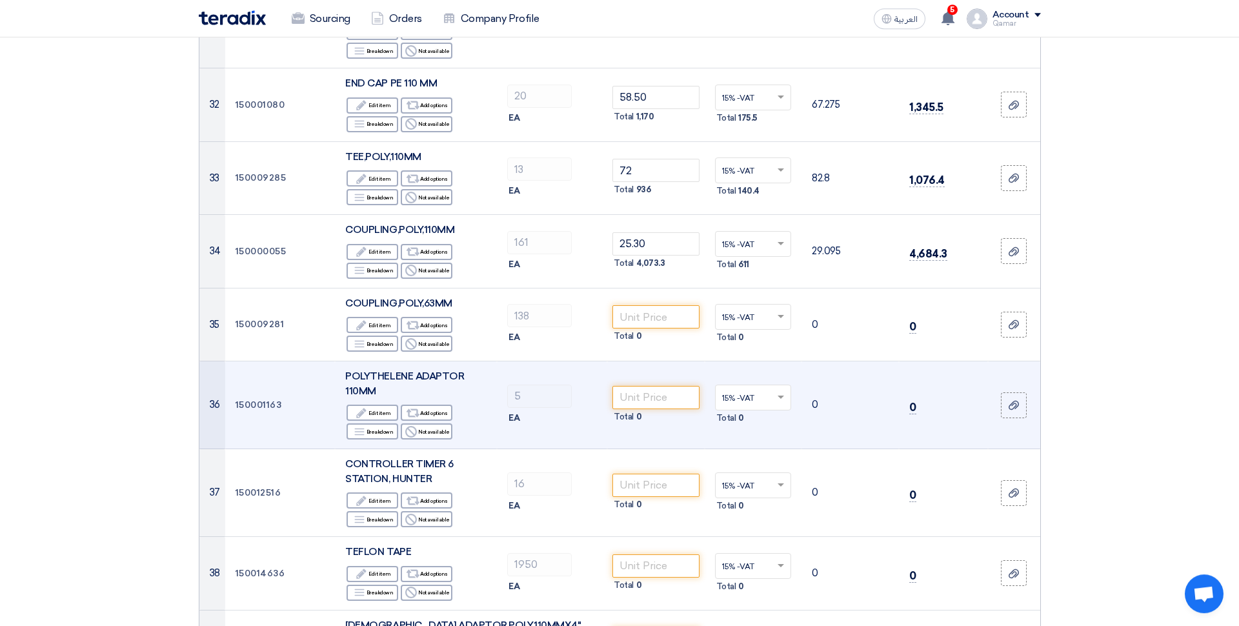
scroll to position [2840, 0]
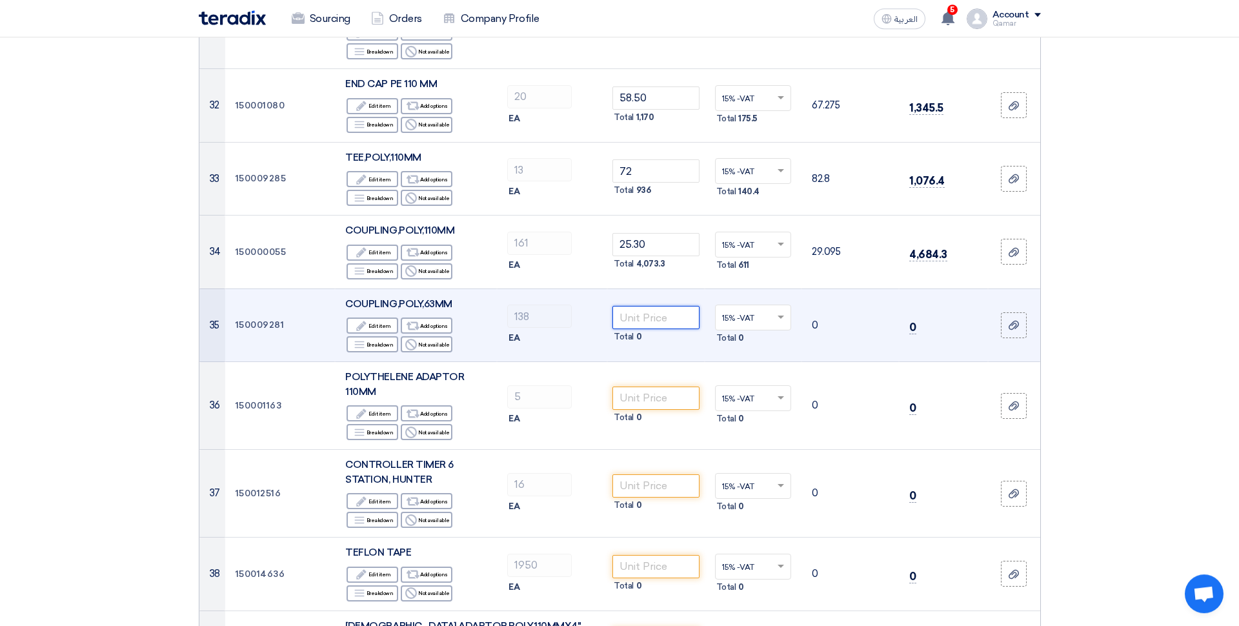
click at [653, 306] on input "number" at bounding box center [655, 317] width 87 height 23
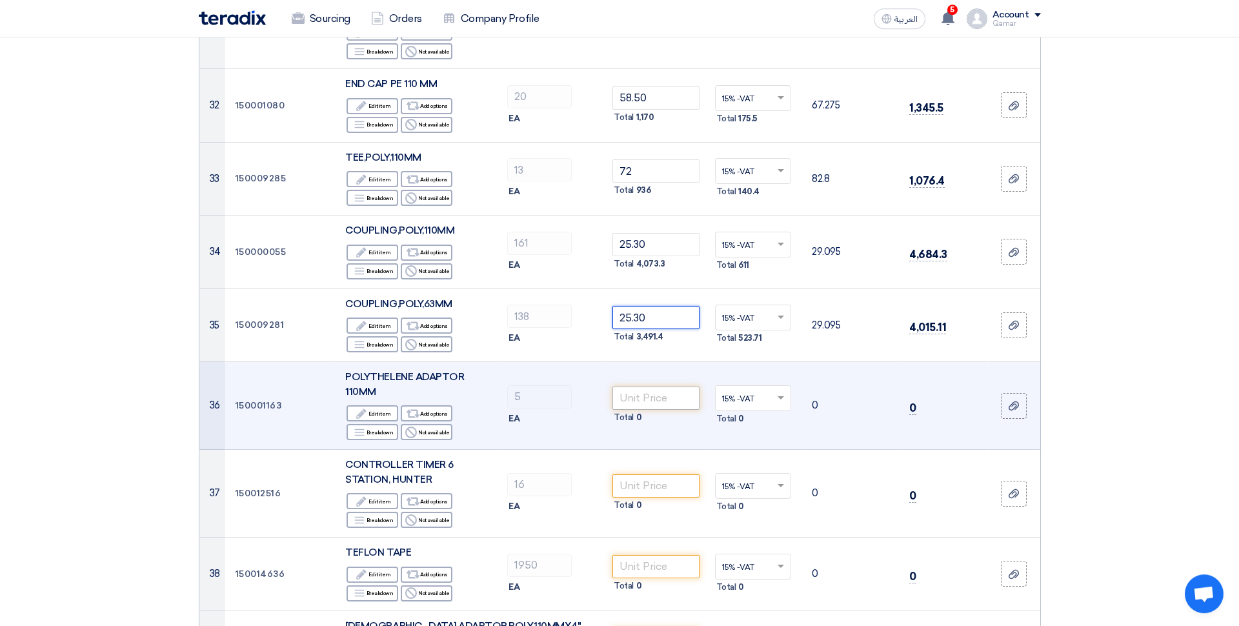
type input "25.30"
click at [662, 386] on input "number" at bounding box center [655, 397] width 87 height 23
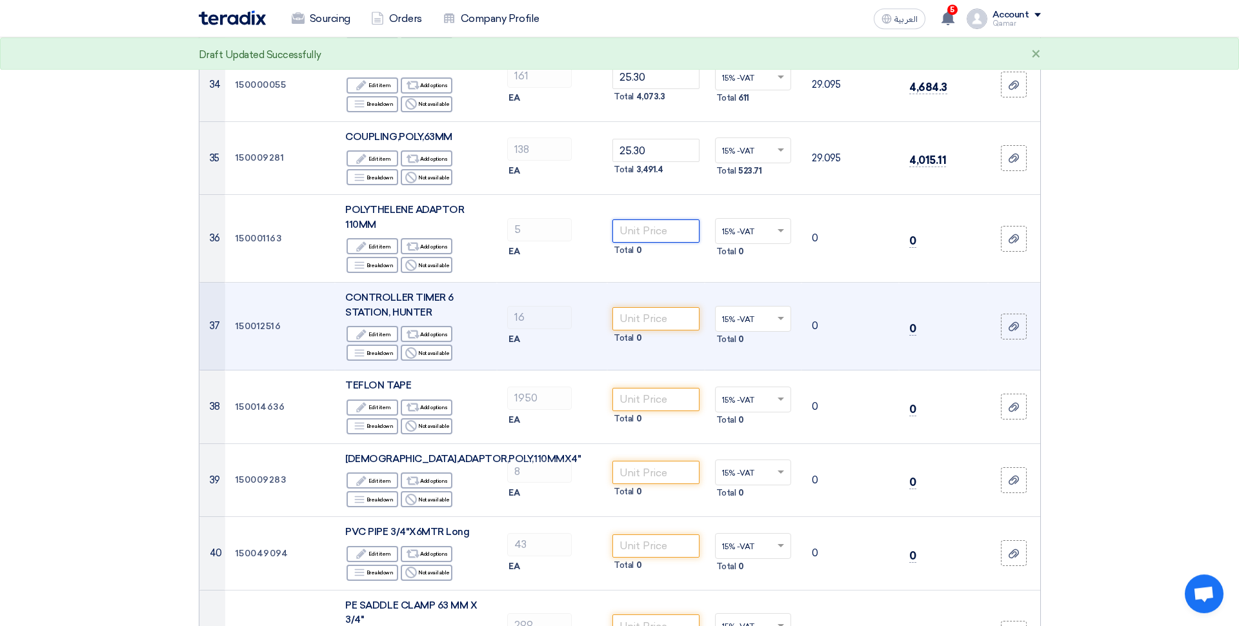
scroll to position [2947, 0]
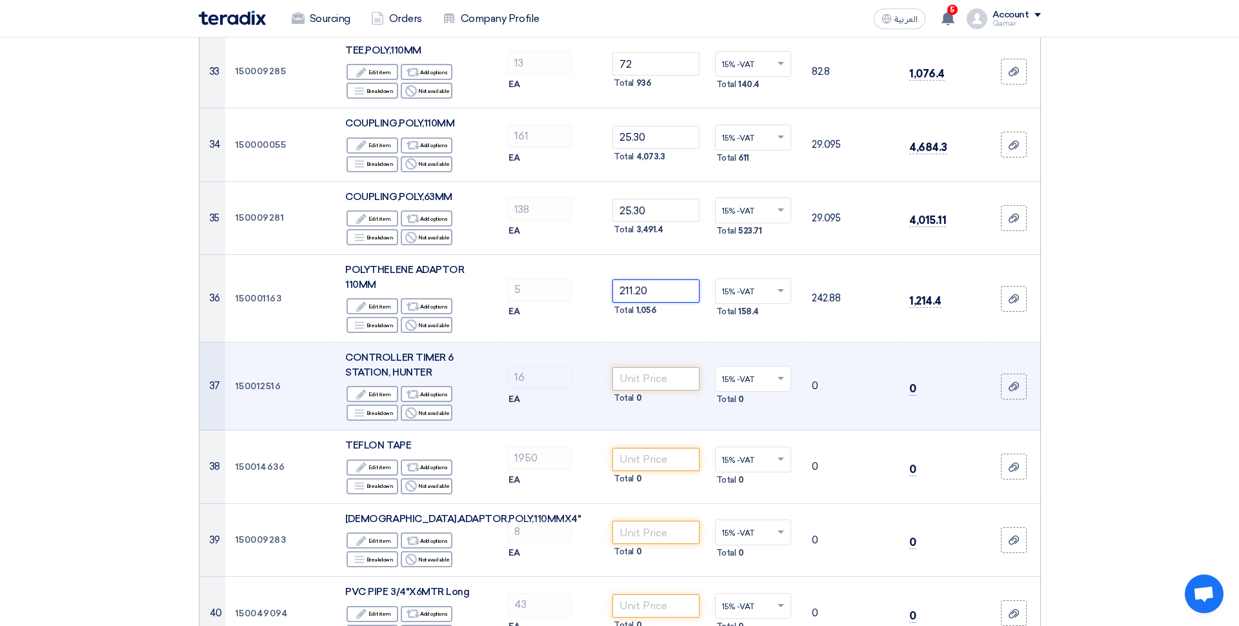
type input "211.20"
click at [671, 367] on input "number" at bounding box center [655, 378] width 87 height 23
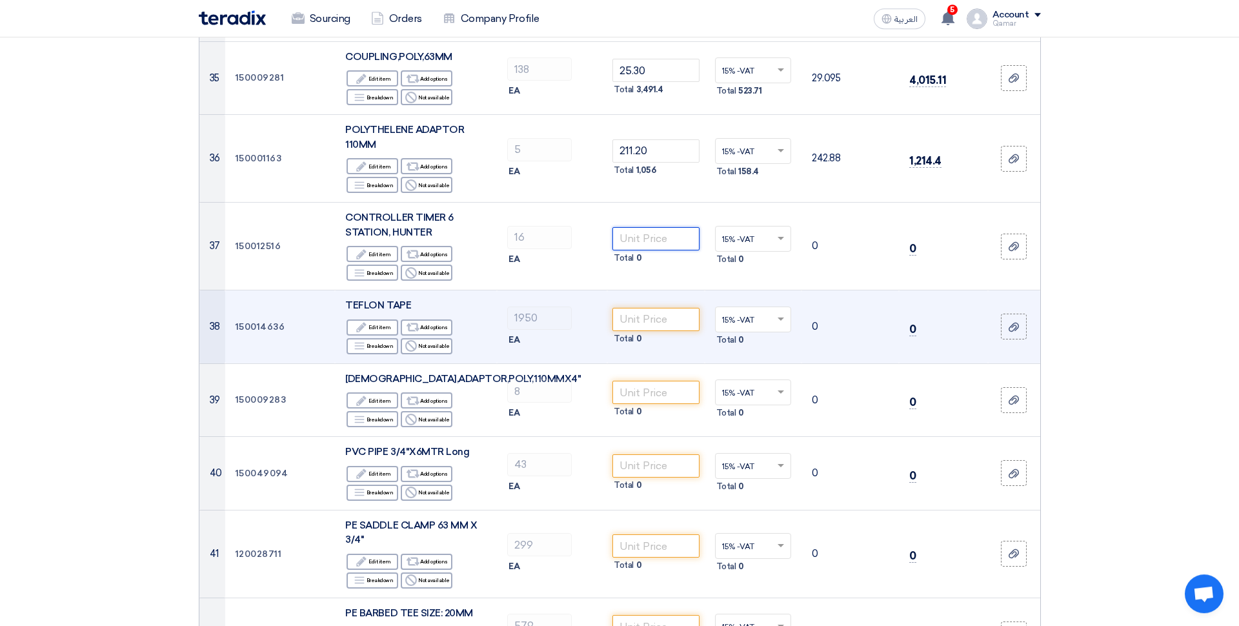
scroll to position [3090, 0]
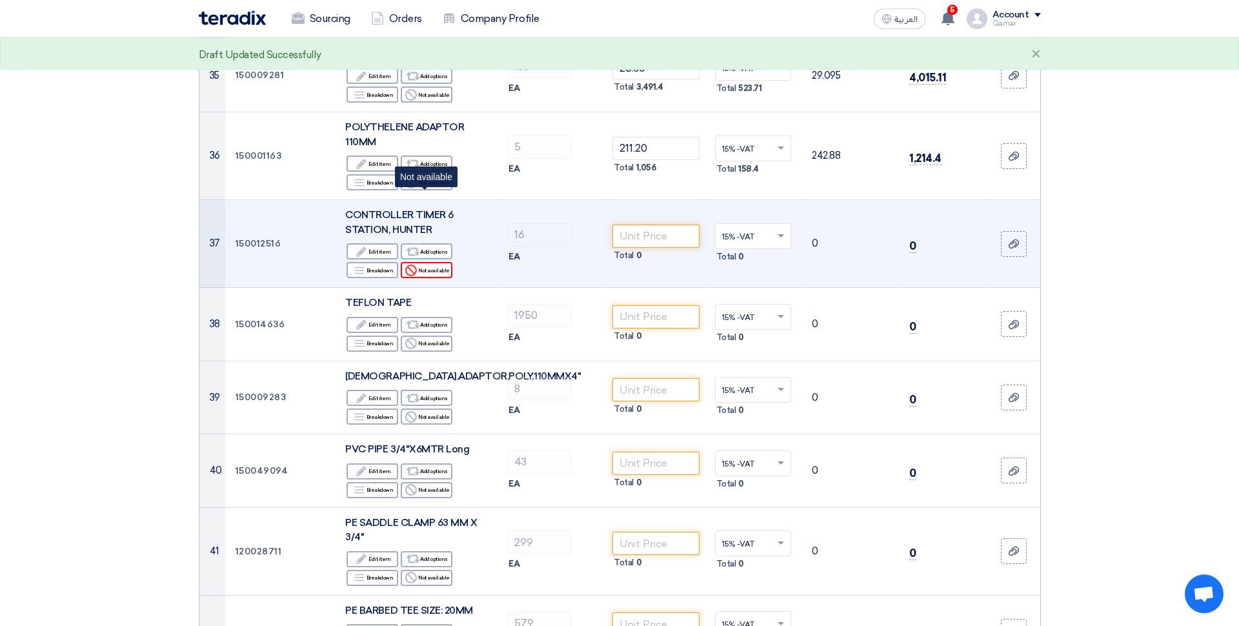
click at [430, 262] on div "Reject Not available" at bounding box center [427, 270] width 52 height 16
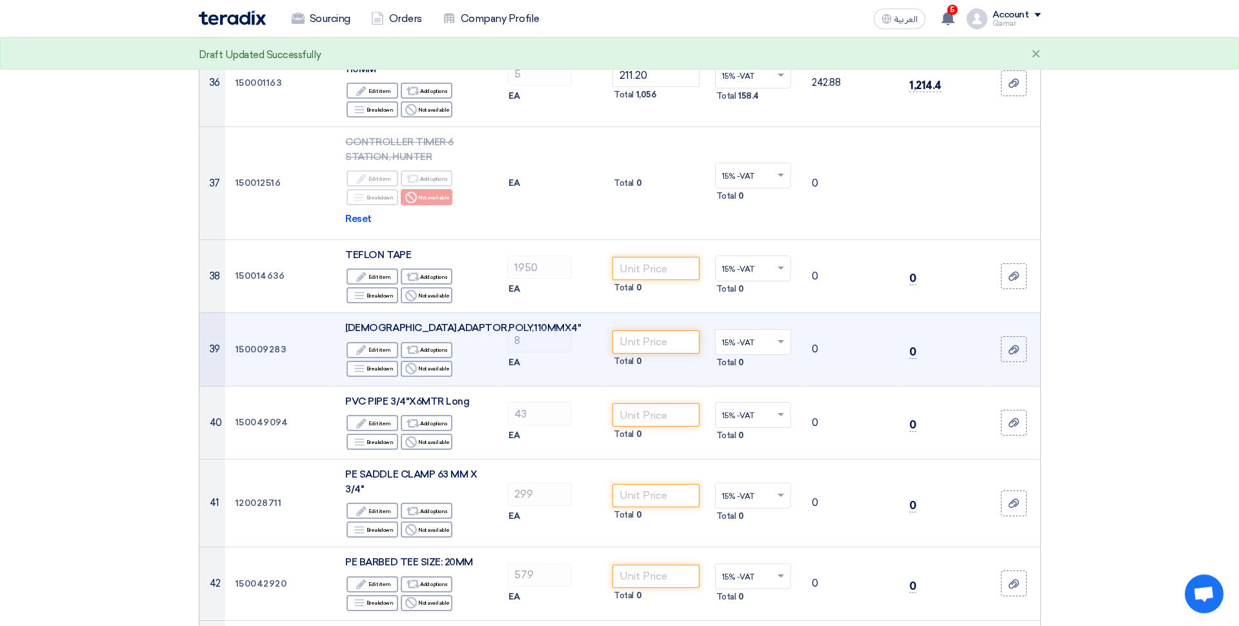
scroll to position [3167, 0]
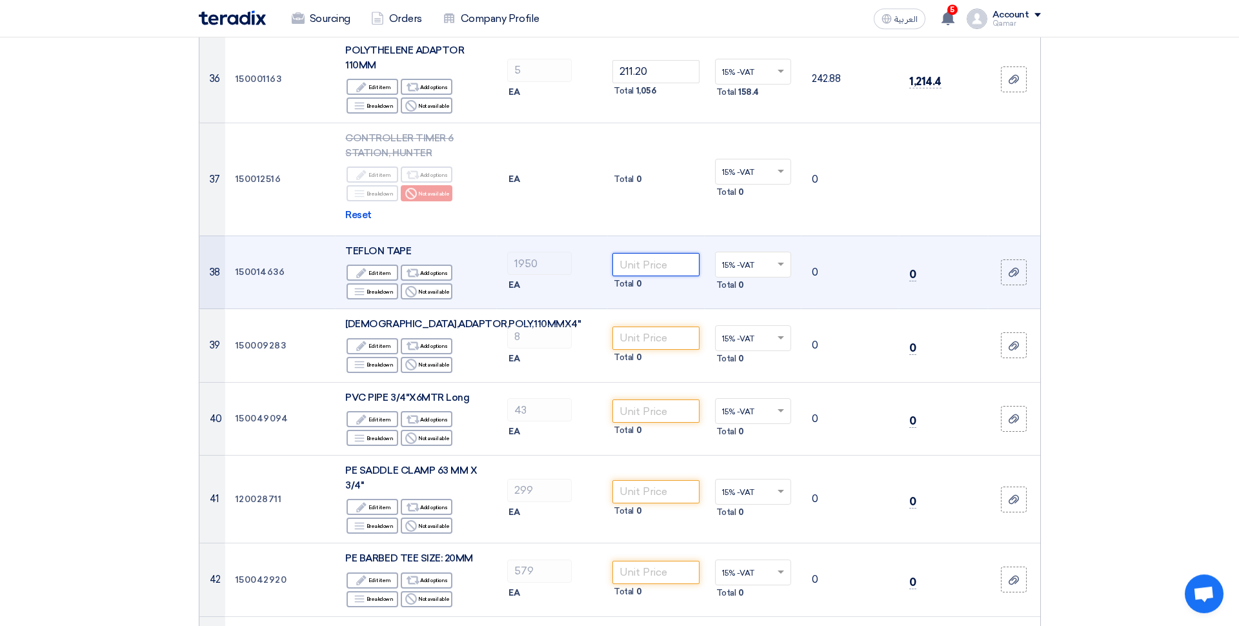
click at [668, 253] on input "number" at bounding box center [655, 264] width 87 height 23
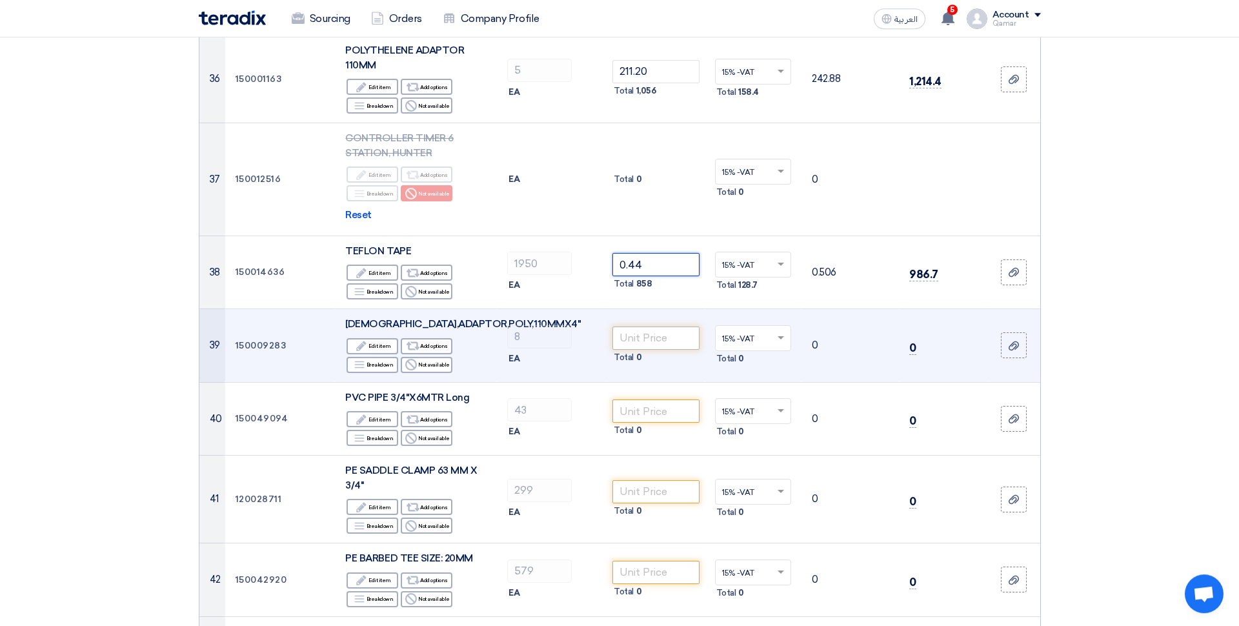
type input "0.44"
click at [661, 326] on input "number" at bounding box center [655, 337] width 87 height 23
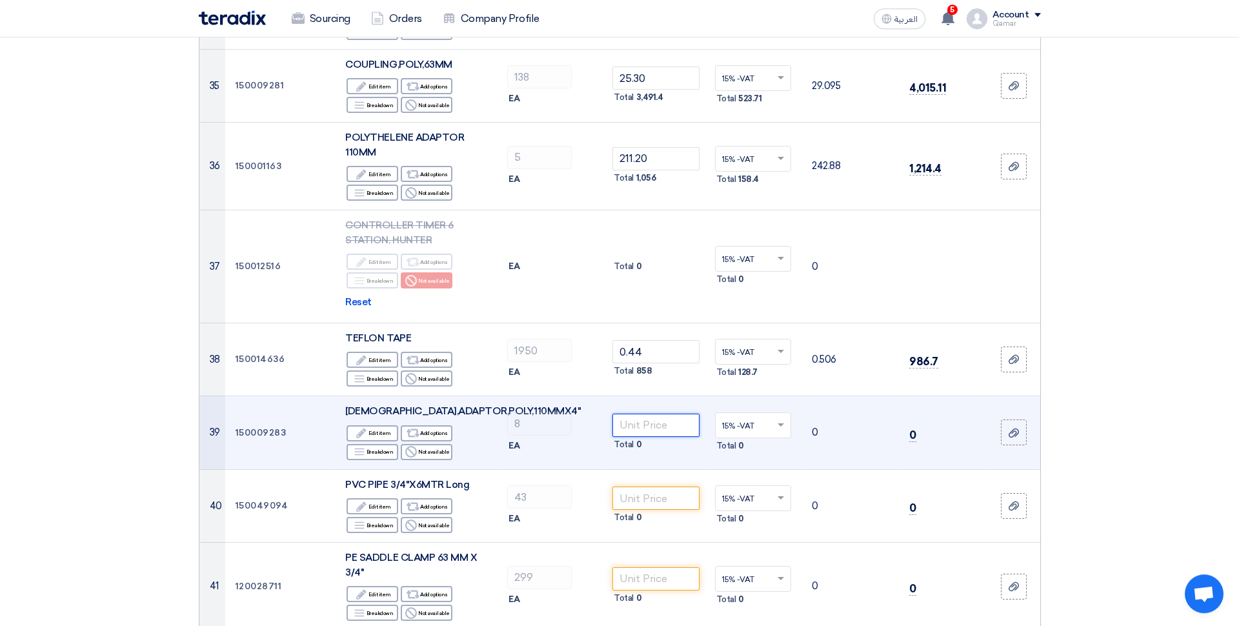
scroll to position [3080, 0]
click at [645, 413] on input "number" at bounding box center [655, 424] width 87 height 23
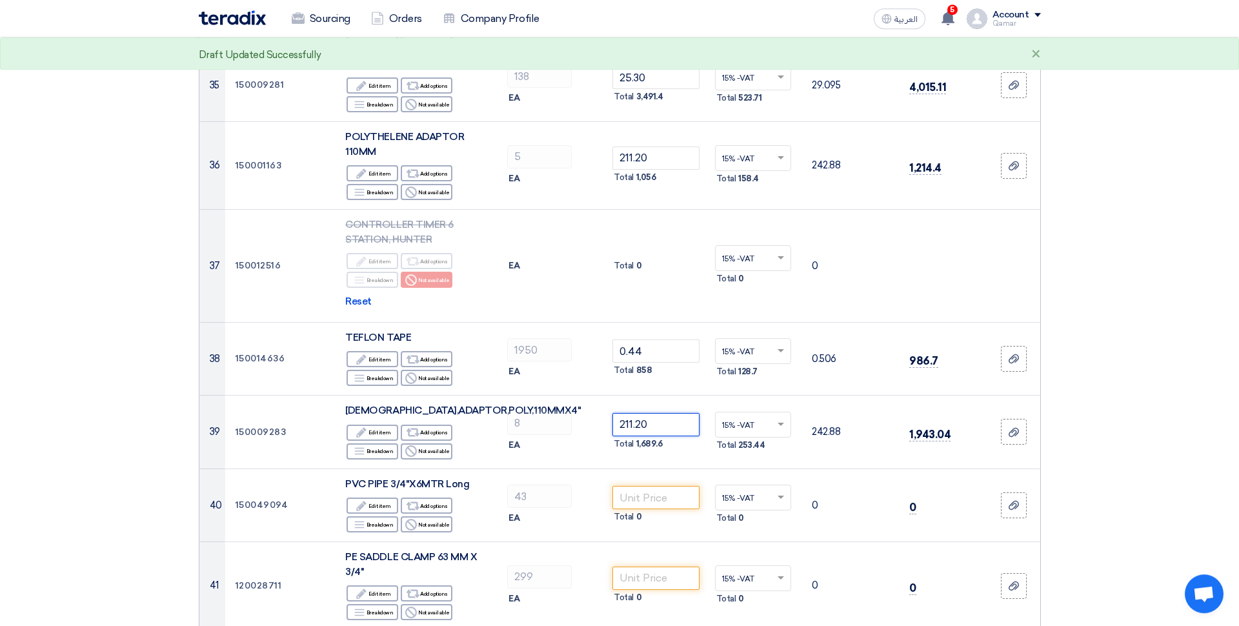
type input "211.20"
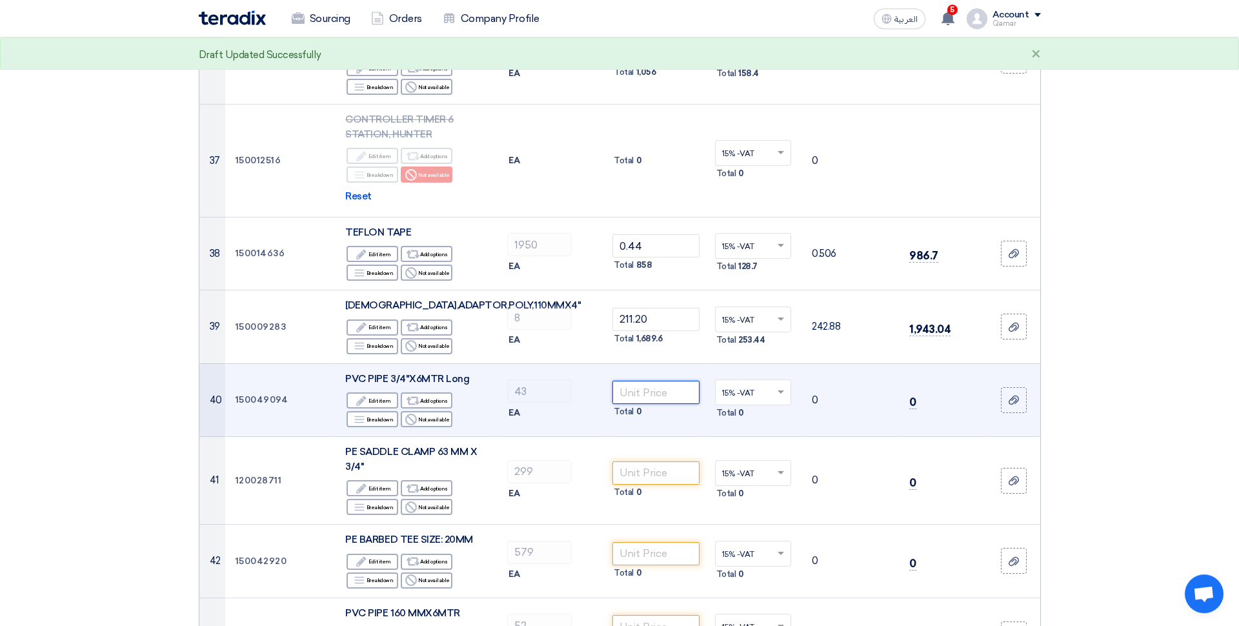
click at [668, 381] on input "number" at bounding box center [655, 392] width 87 height 23
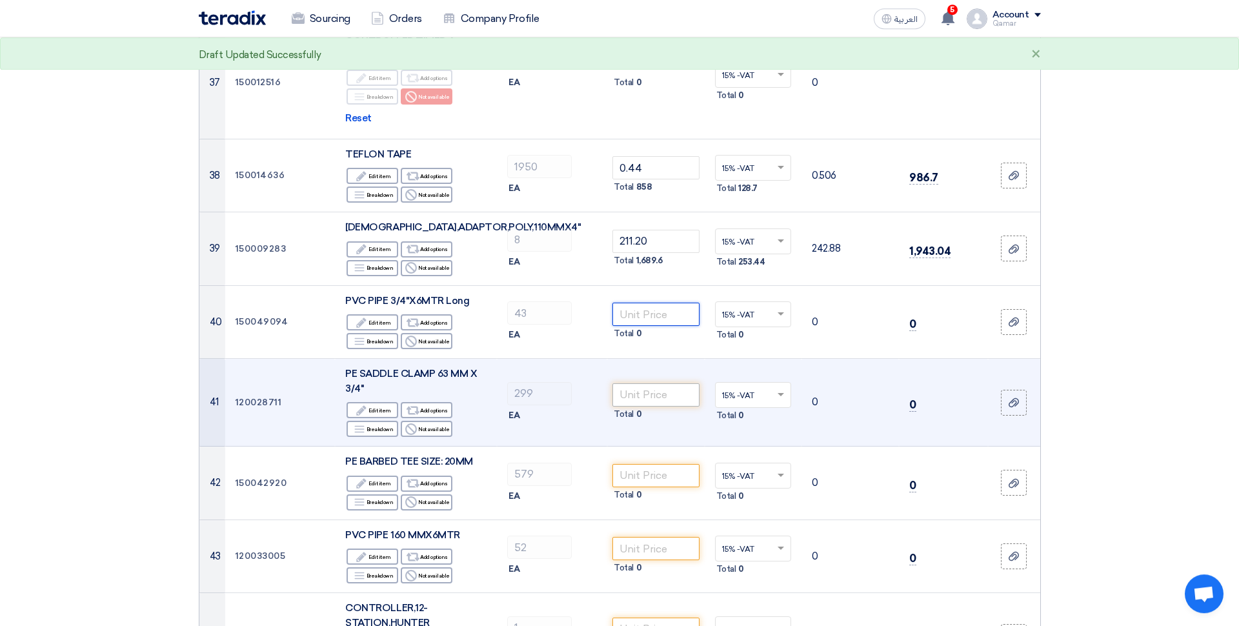
scroll to position [3267, 0]
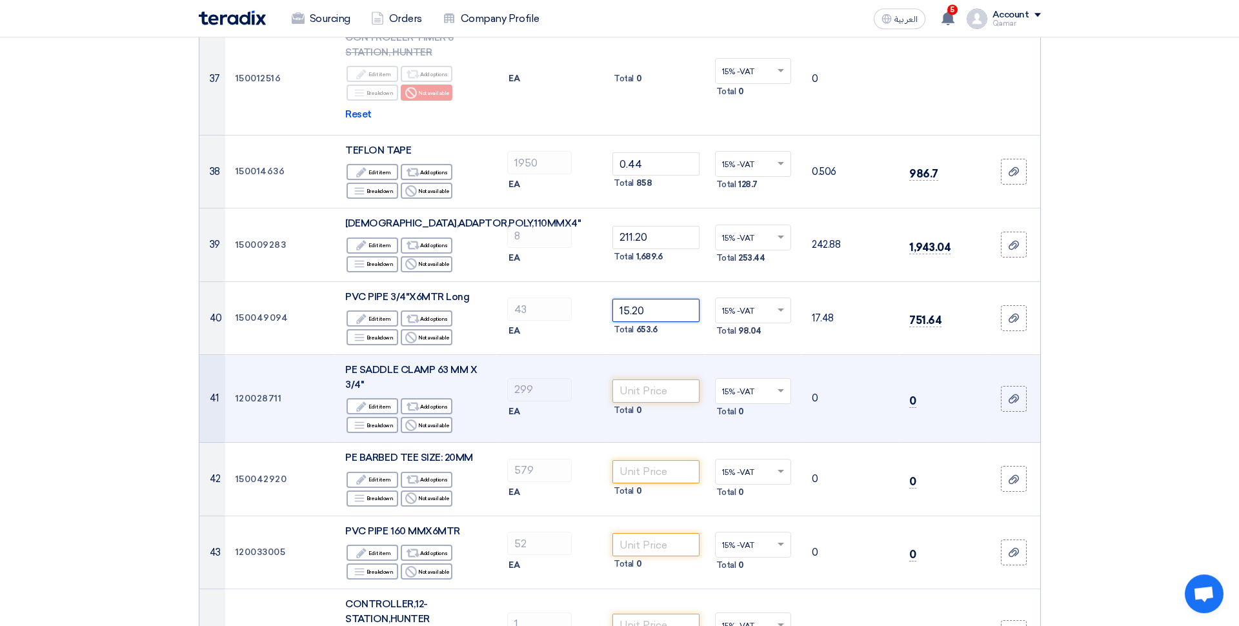
type input "15.20"
click at [671, 379] on input "number" at bounding box center [655, 390] width 87 height 23
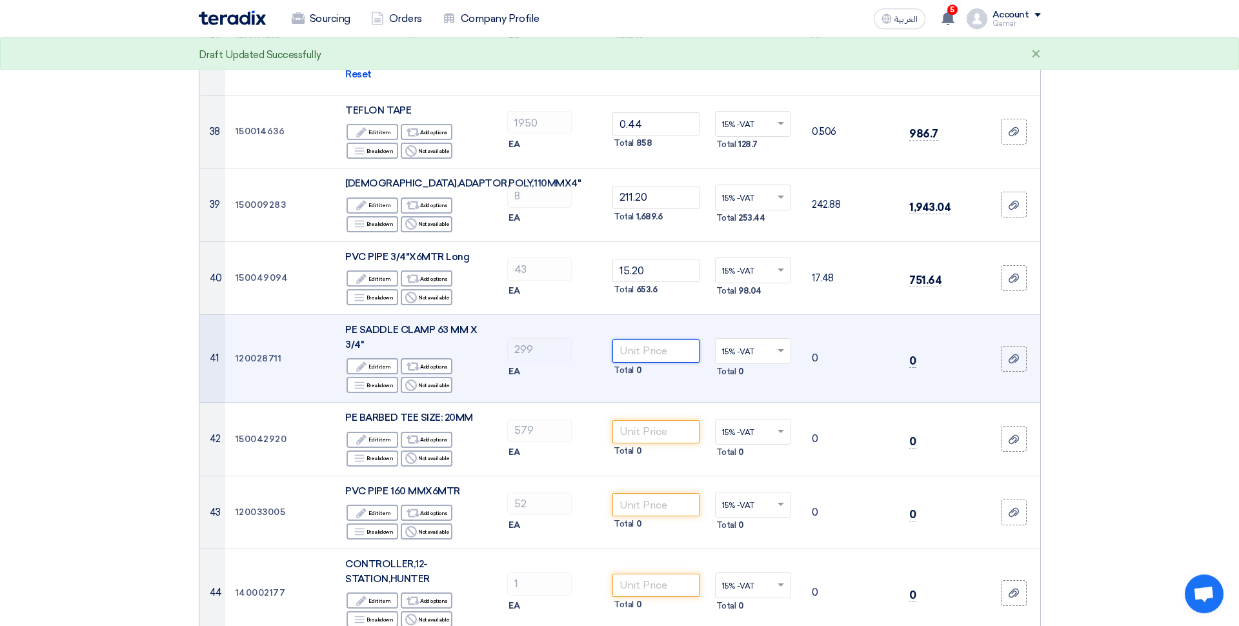
scroll to position [3308, 0]
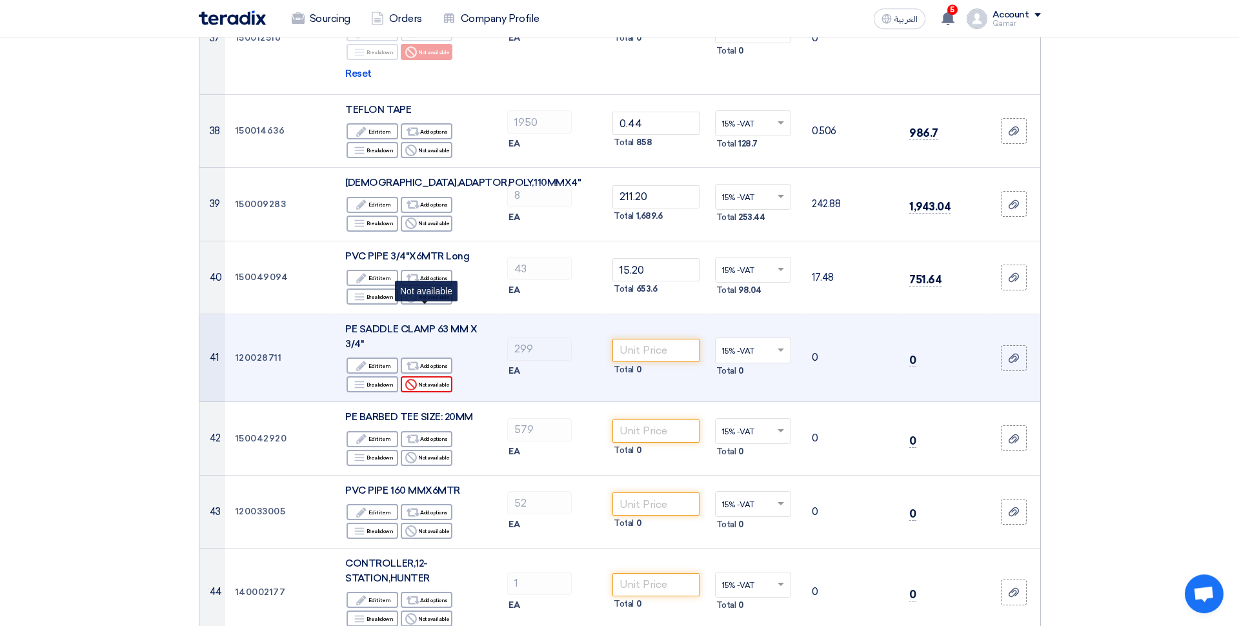
click at [429, 376] on div "Reject Not available" at bounding box center [427, 384] width 52 height 16
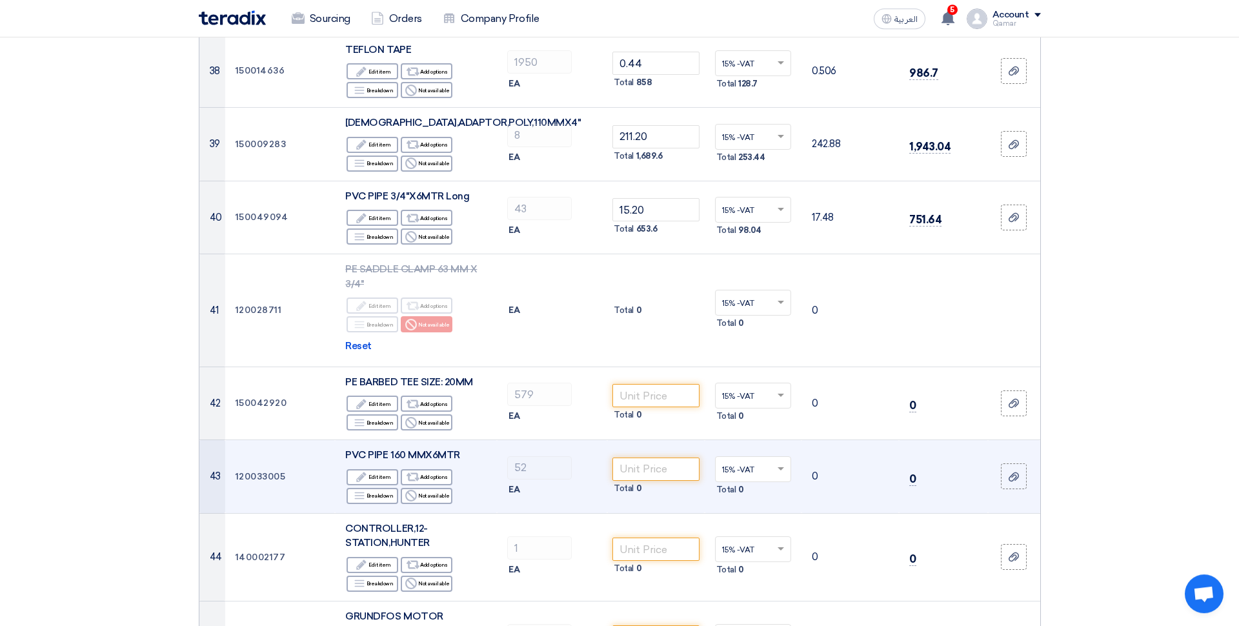
scroll to position [3430, 0]
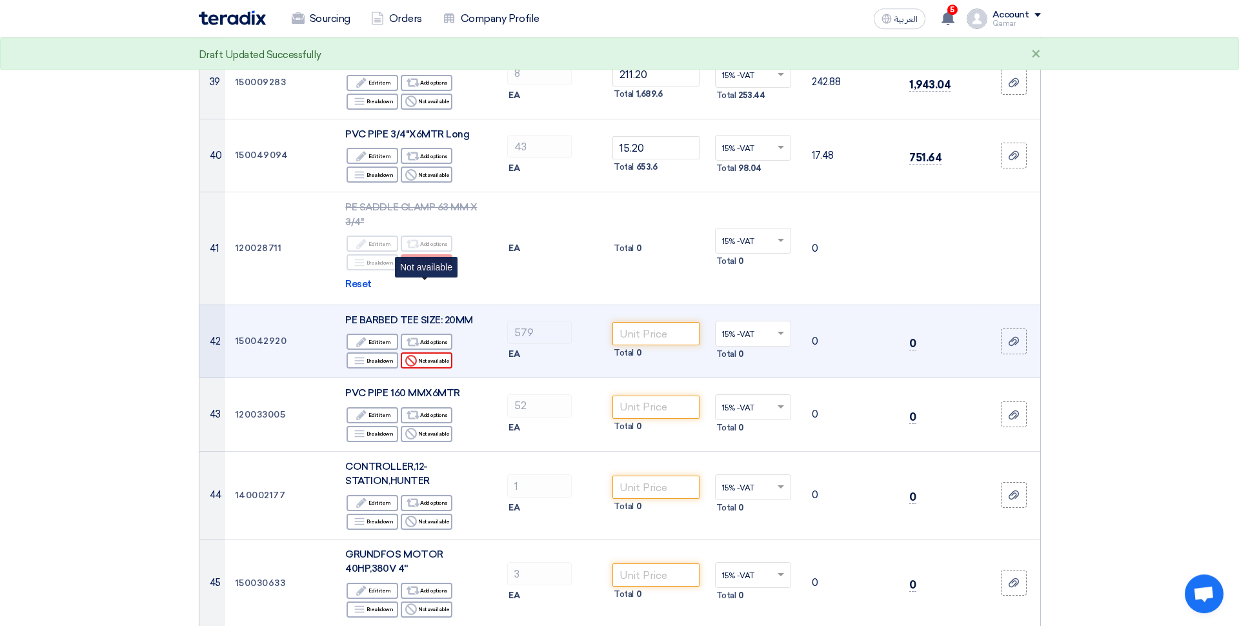
click at [435, 352] on div "Reject Not available" at bounding box center [427, 360] width 52 height 16
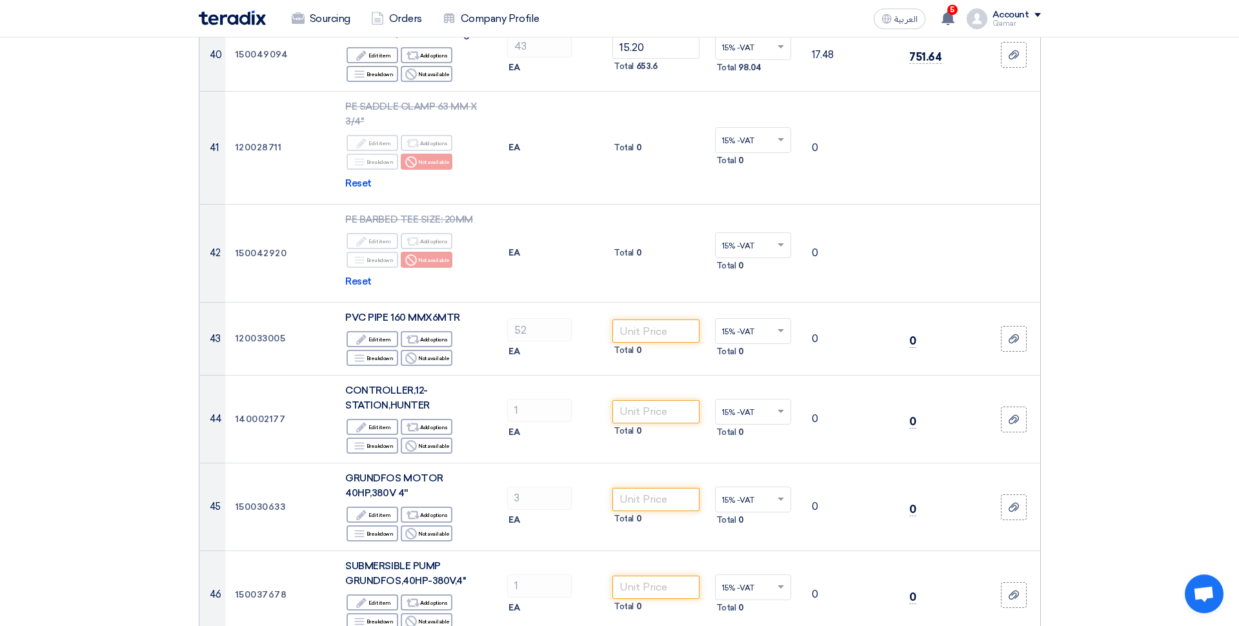
scroll to position [3530, 0]
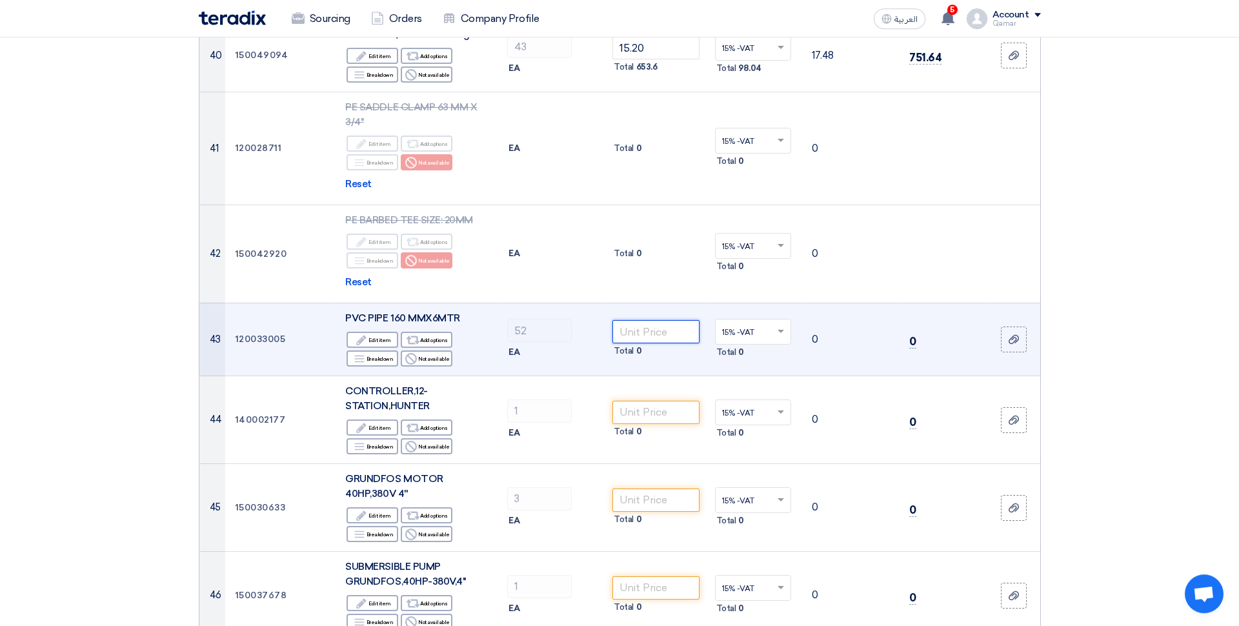
click at [623, 320] on input "number" at bounding box center [655, 331] width 87 height 23
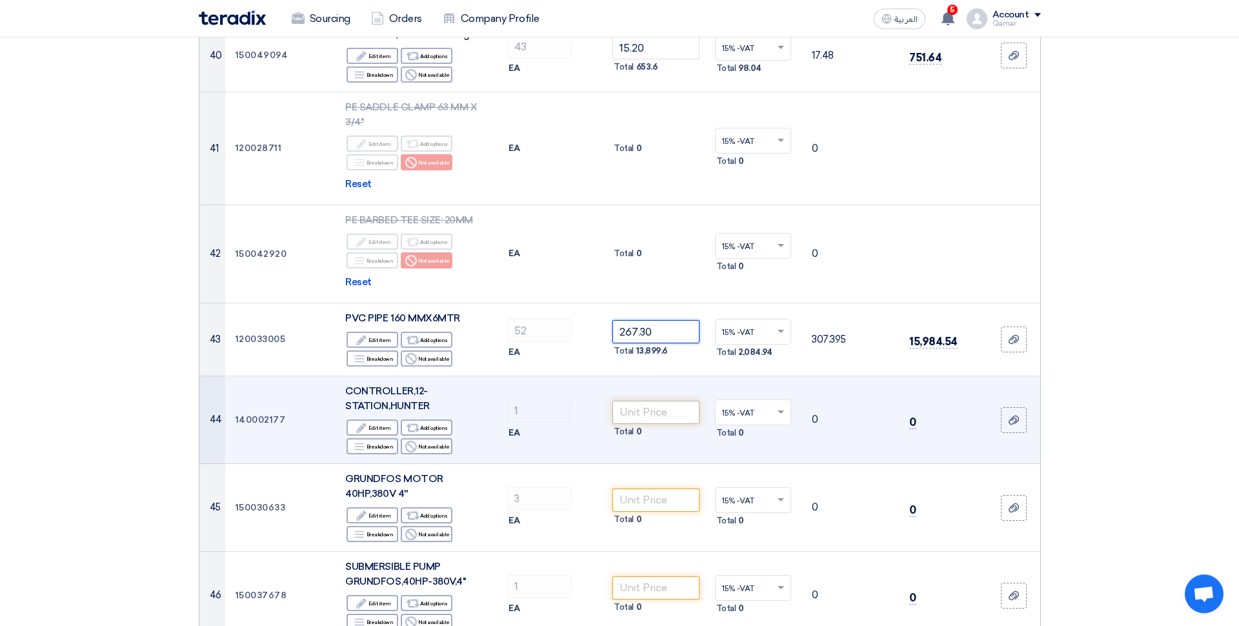
type input "267.30"
click at [653, 401] on input "number" at bounding box center [655, 412] width 87 height 23
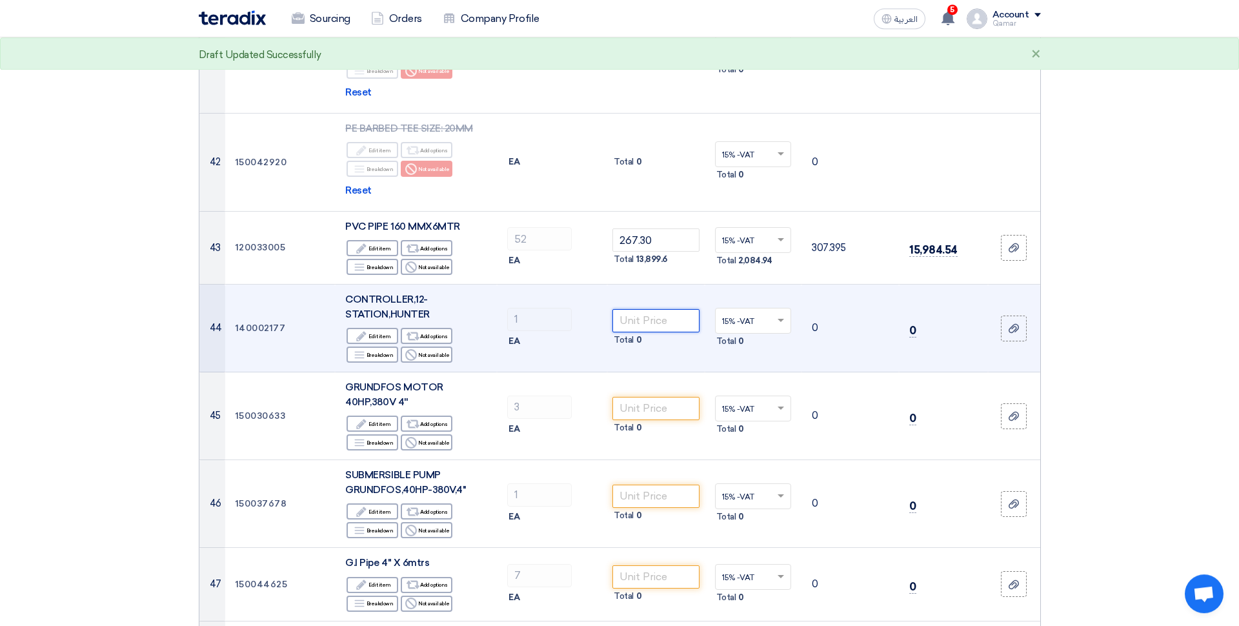
scroll to position [3624, 0]
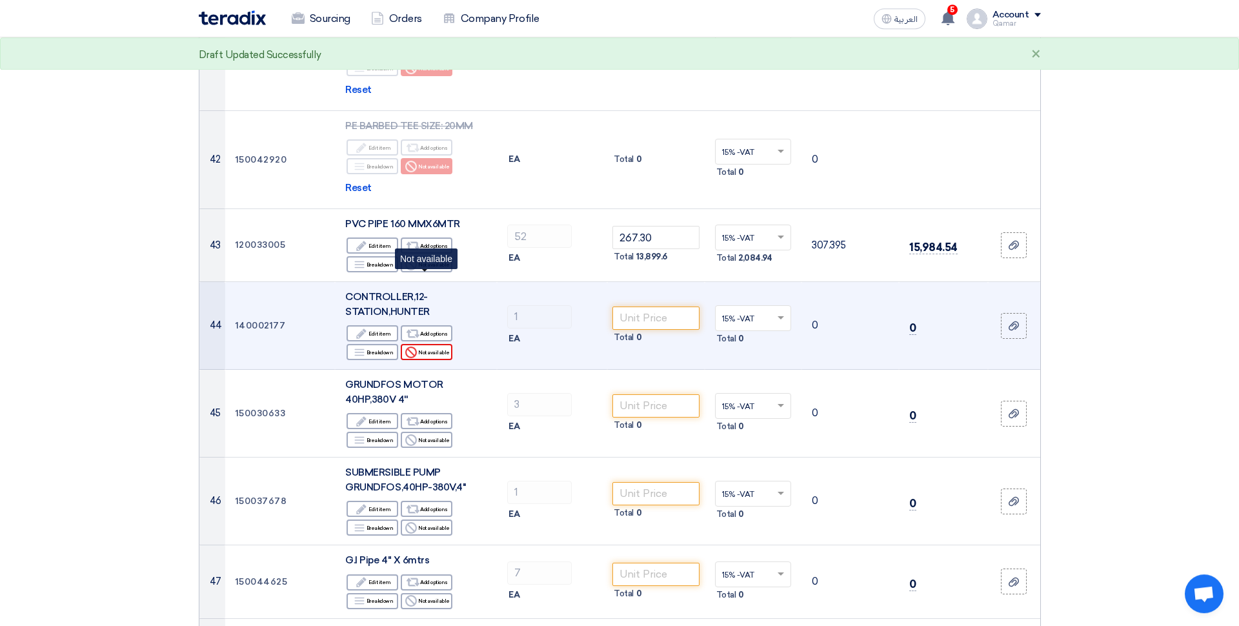
click at [434, 344] on div "Reject Not available" at bounding box center [427, 352] width 52 height 16
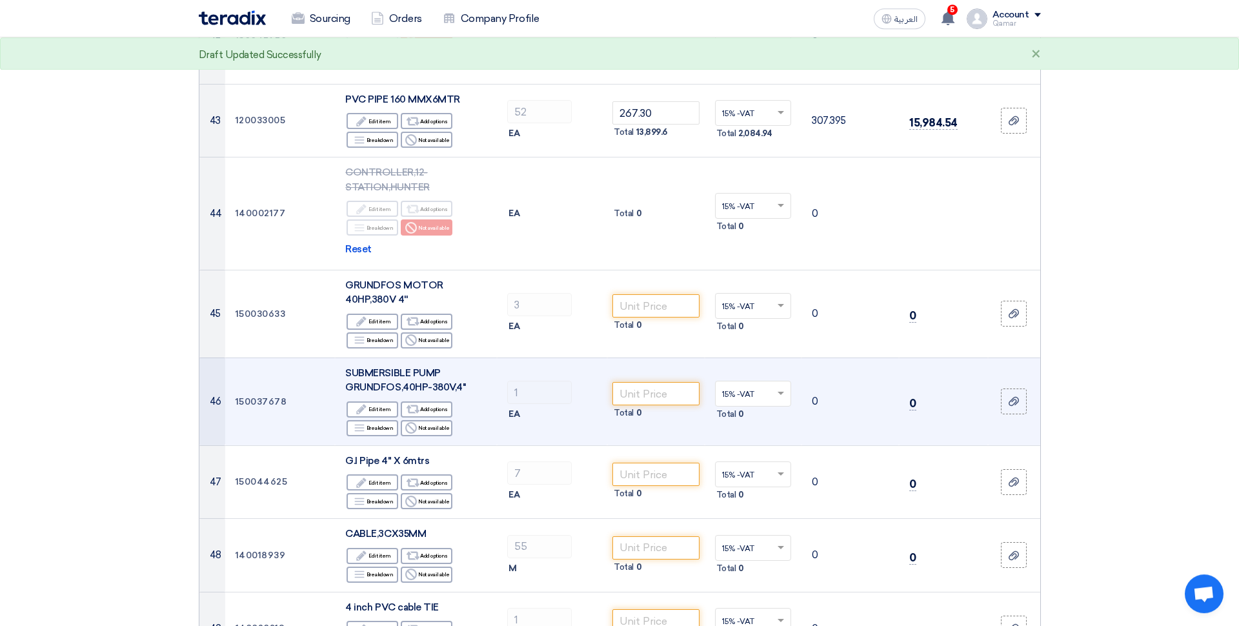
scroll to position [3751, 0]
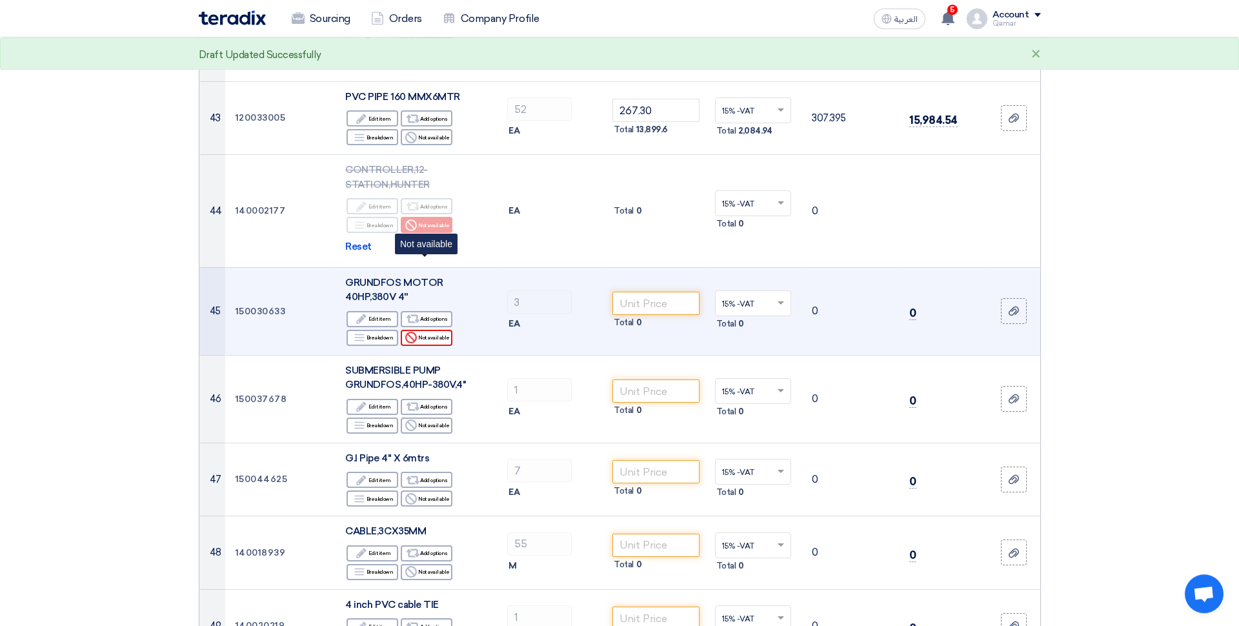
click at [437, 330] on div "Reject Not available" at bounding box center [427, 338] width 52 height 16
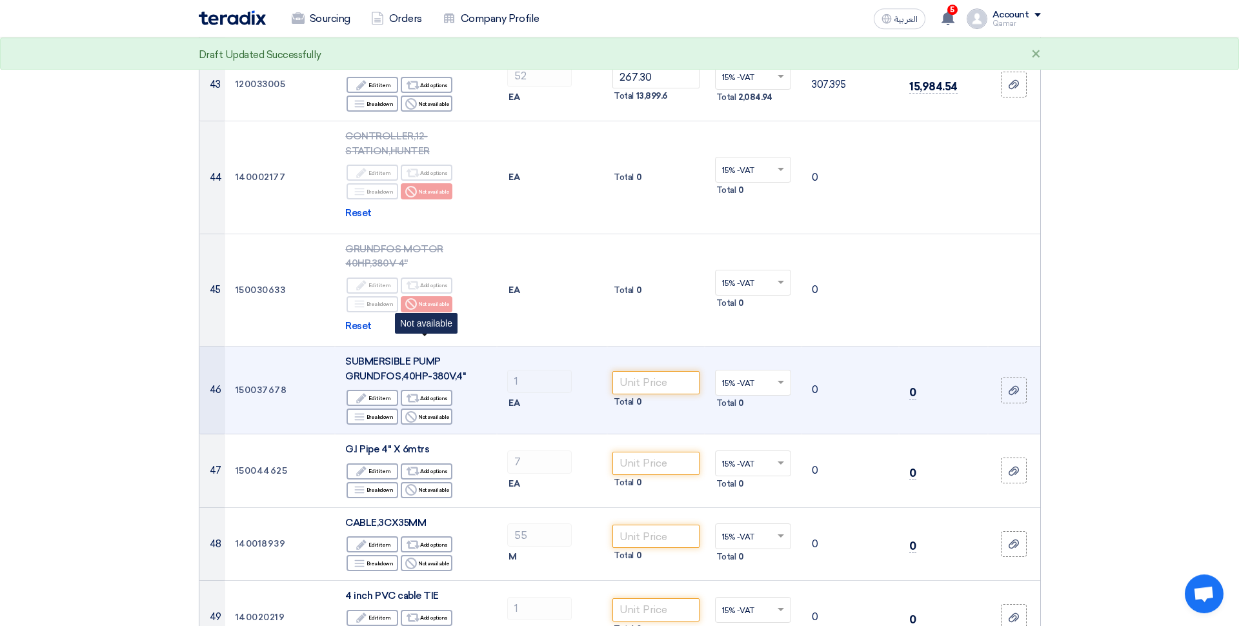
drag, startPoint x: 432, startPoint y: 346, endPoint x: 555, endPoint y: 342, distance: 123.3
click at [432, 408] on div "Reject Not available" at bounding box center [427, 416] width 52 height 16
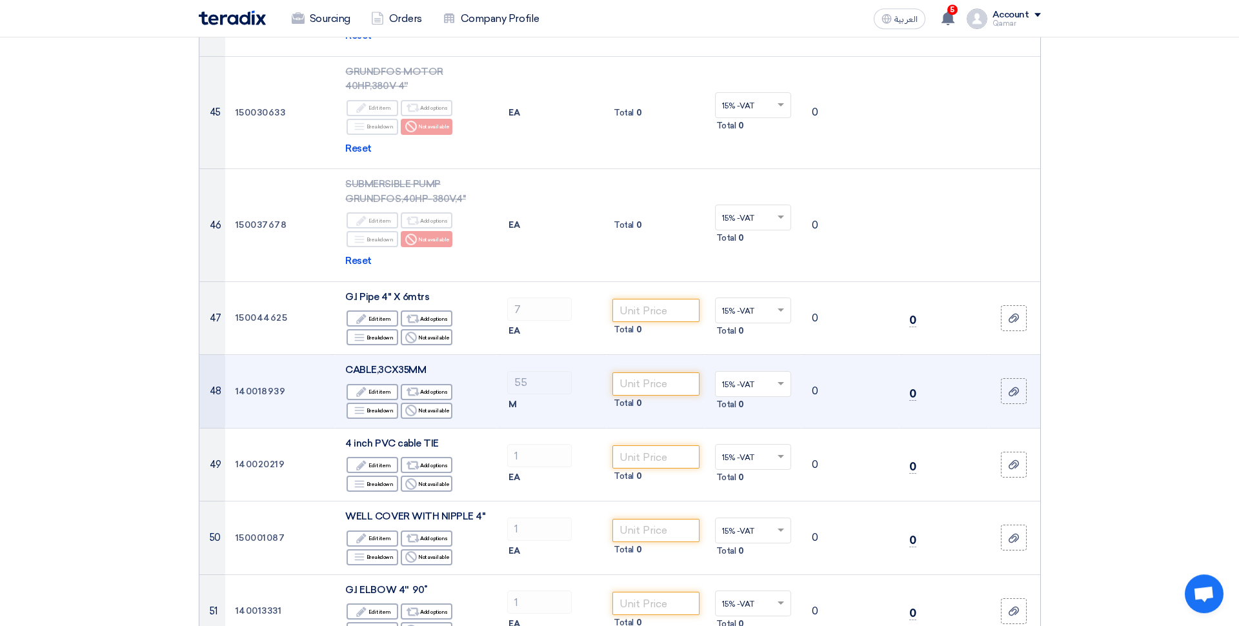
scroll to position [3959, 0]
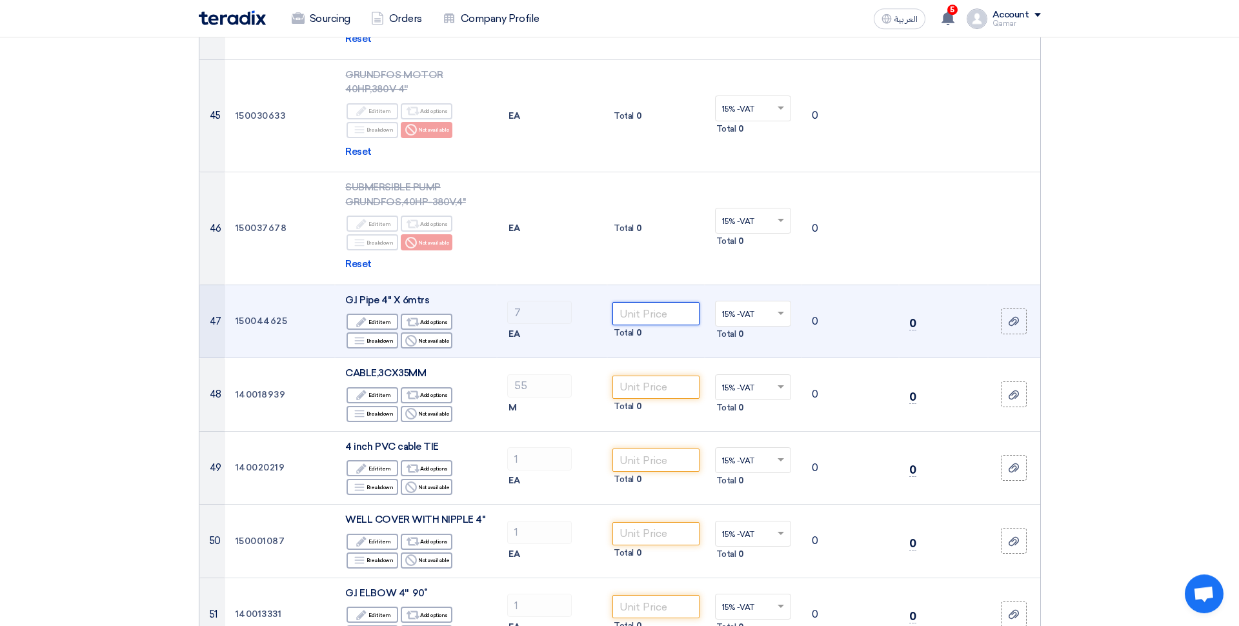
click at [648, 302] on input "number" at bounding box center [655, 313] width 87 height 23
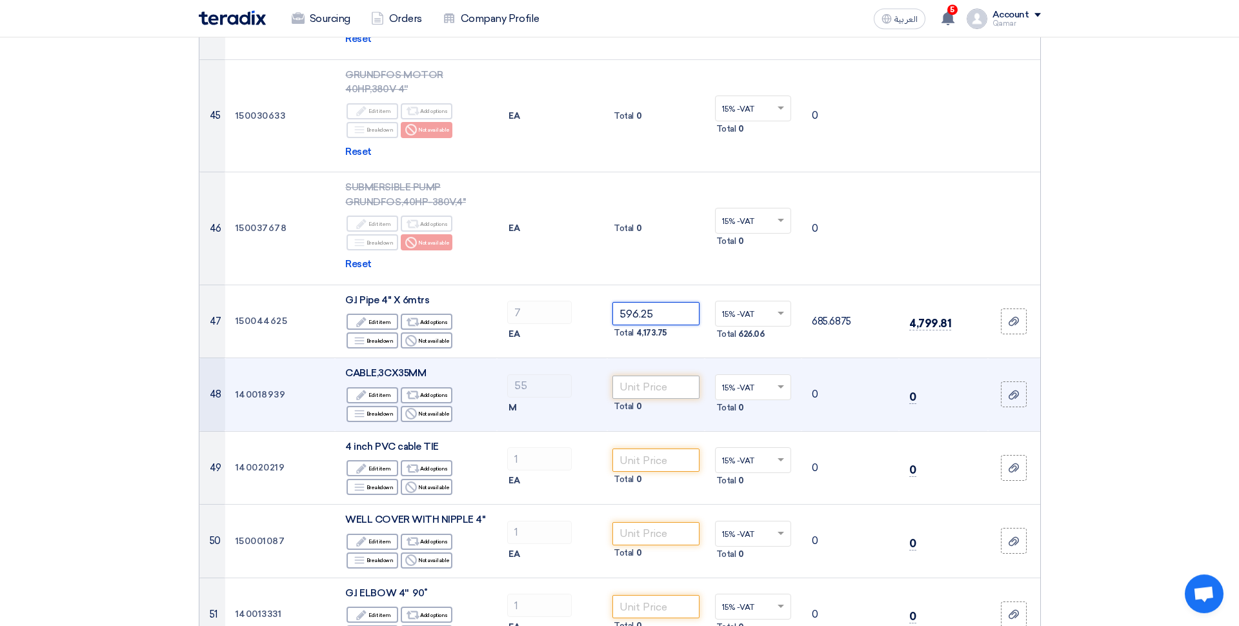
type input "596.25"
click at [658, 376] on input "number" at bounding box center [655, 387] width 87 height 23
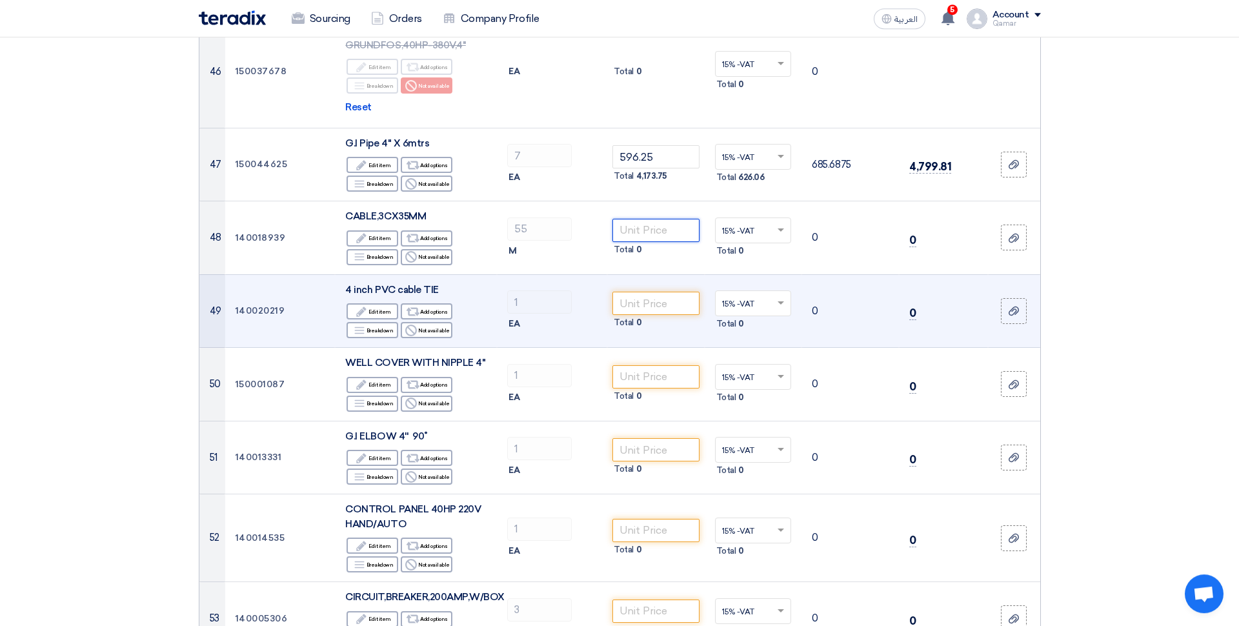
scroll to position [4118, 0]
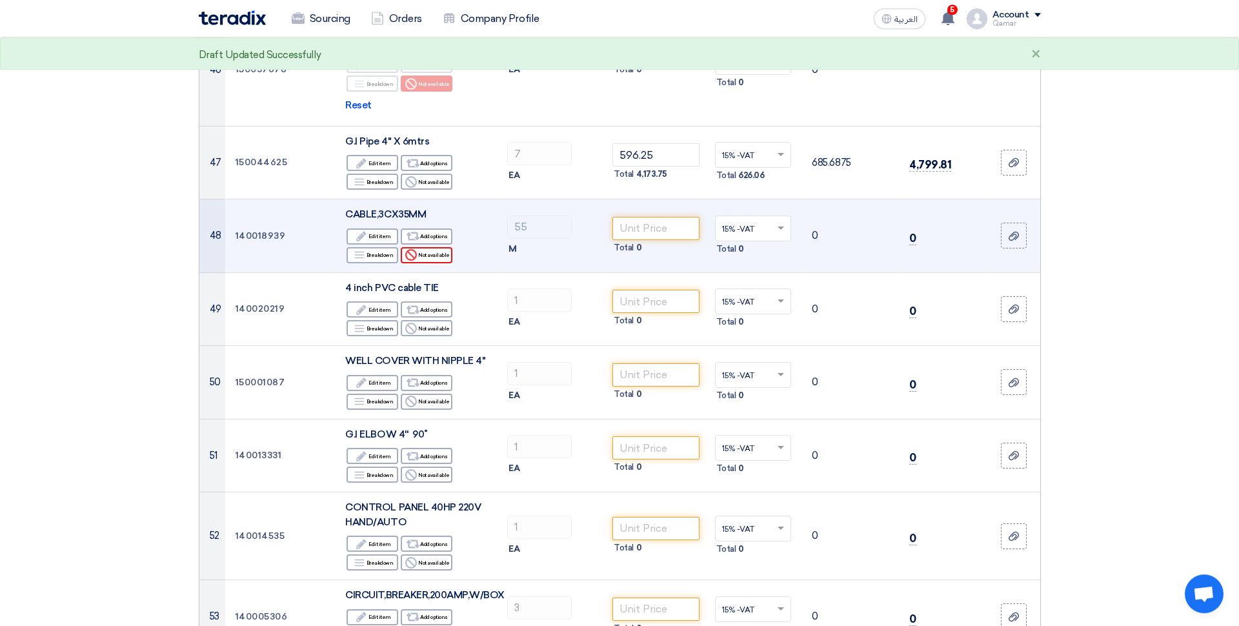
click at [439, 247] on div "Reject Not available" at bounding box center [427, 255] width 52 height 16
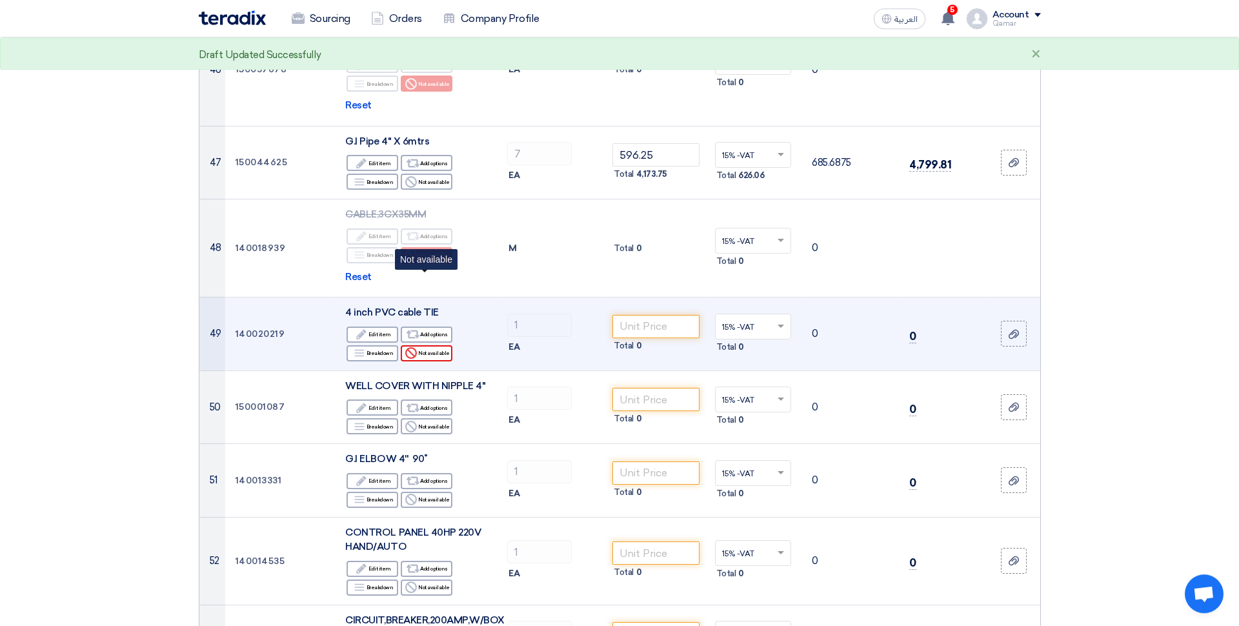
click at [440, 345] on div "Reject Not available" at bounding box center [427, 353] width 52 height 16
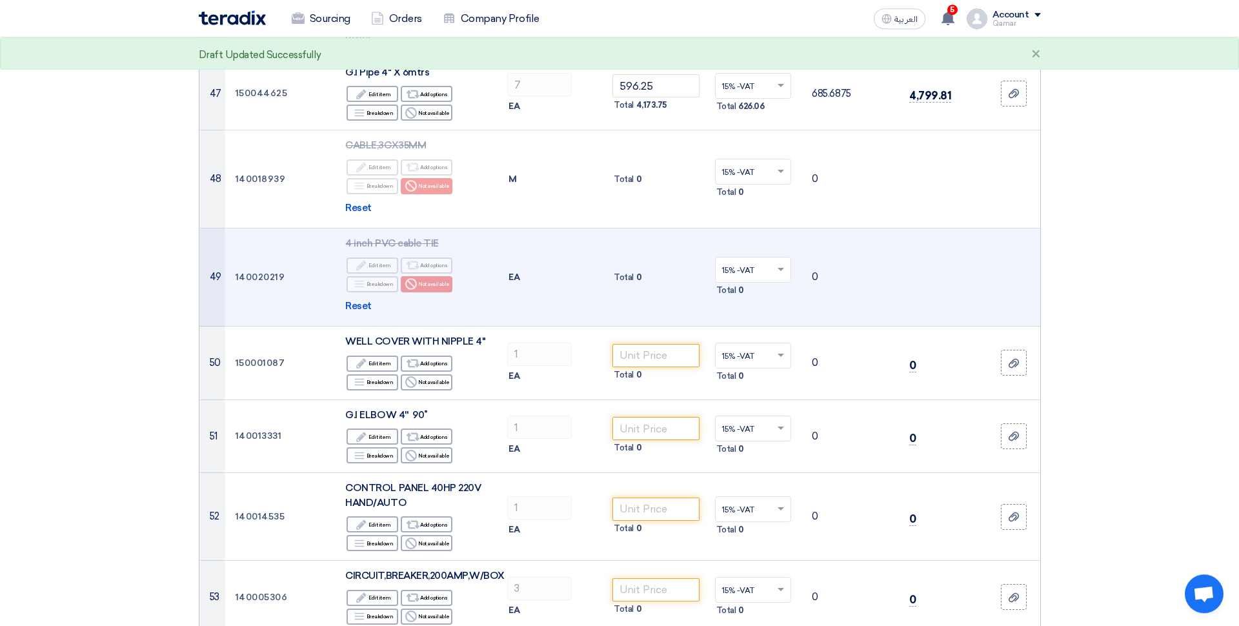
scroll to position [4191, 0]
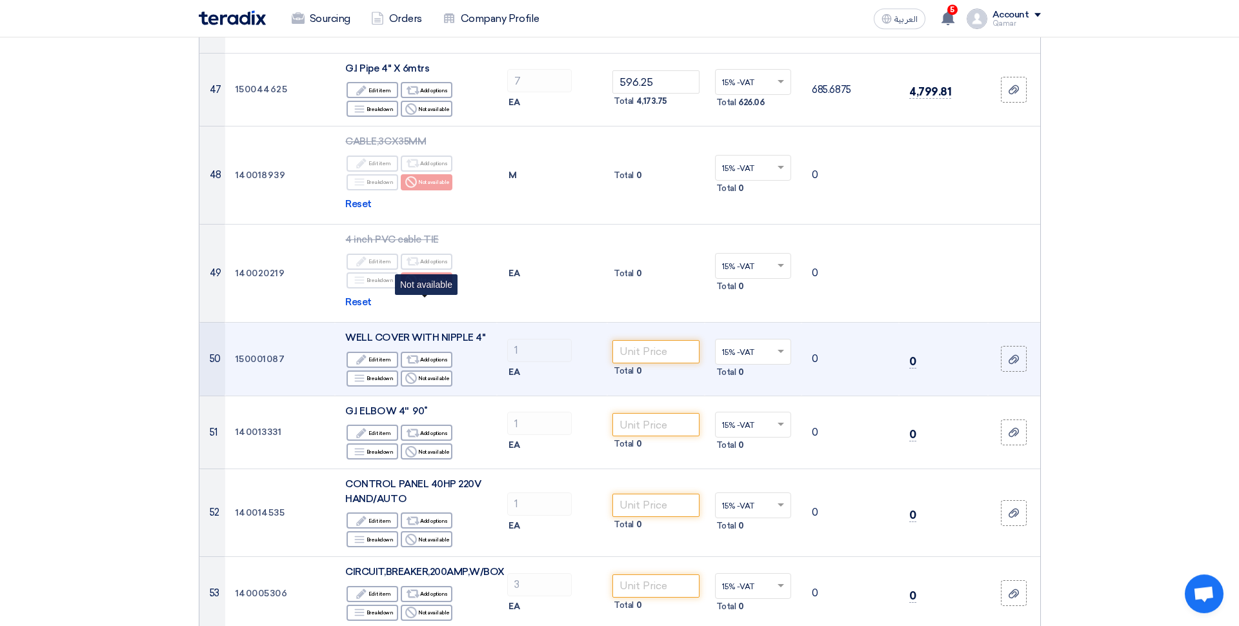
drag, startPoint x: 444, startPoint y: 305, endPoint x: 492, endPoint y: 316, distance: 49.6
click at [444, 370] on div "Reject Not available" at bounding box center [427, 378] width 52 height 16
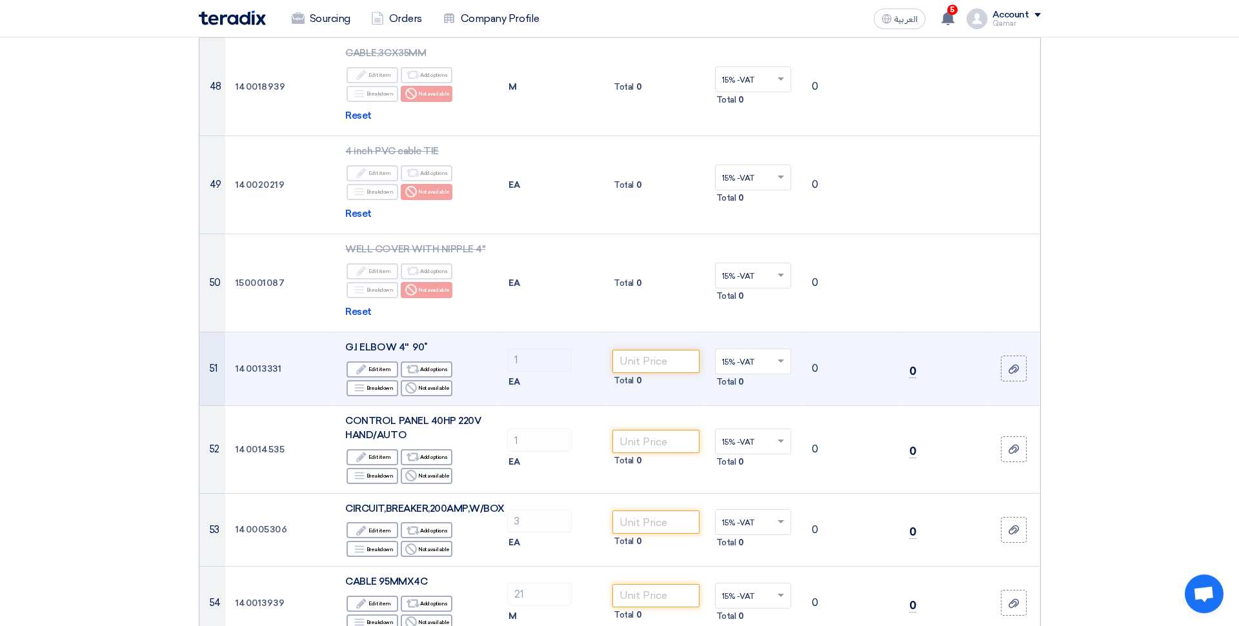
scroll to position [4282, 0]
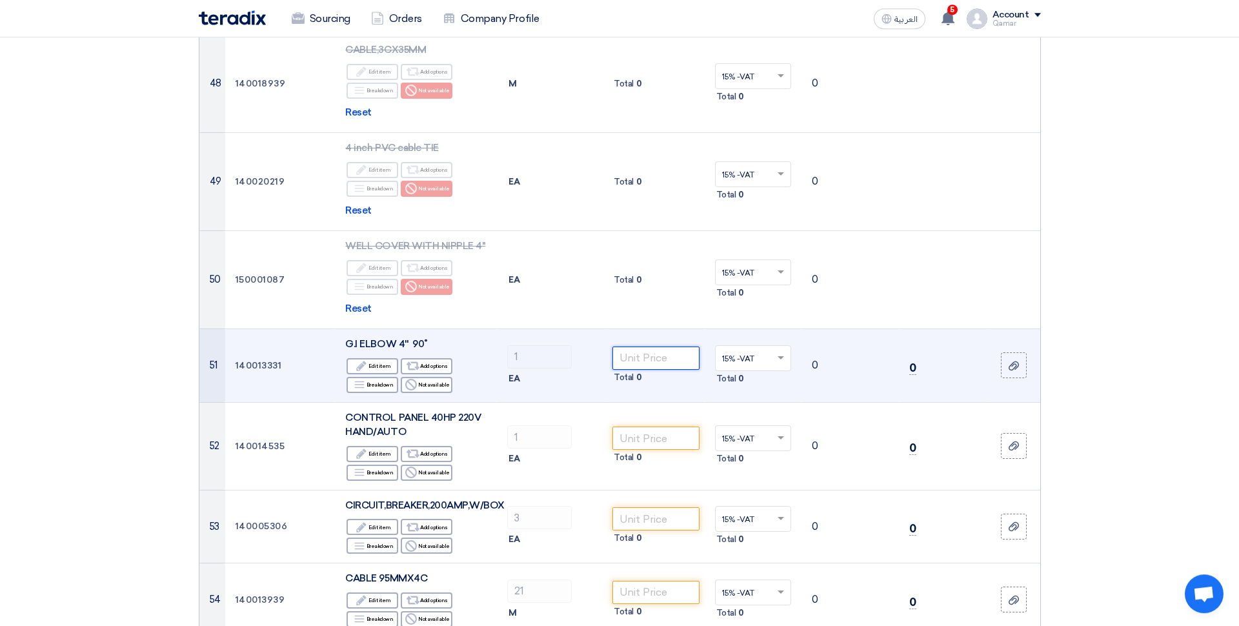
click at [646, 346] on input "number" at bounding box center [655, 357] width 87 height 23
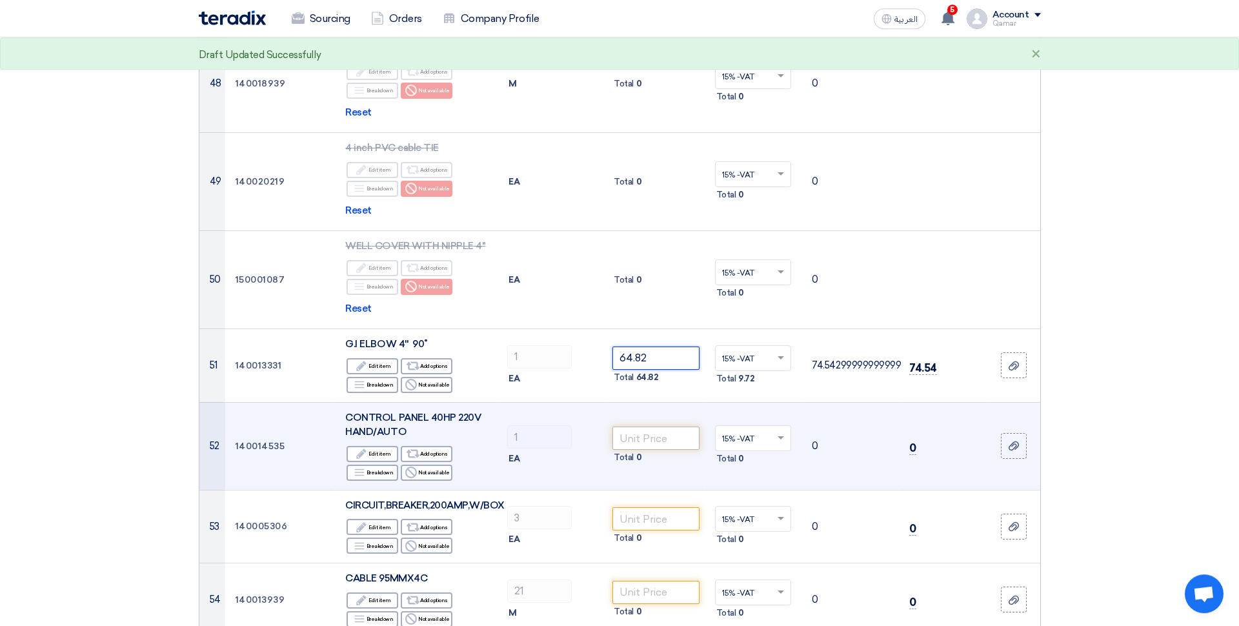
type input "64.82"
click at [645, 426] on input "number" at bounding box center [655, 437] width 87 height 23
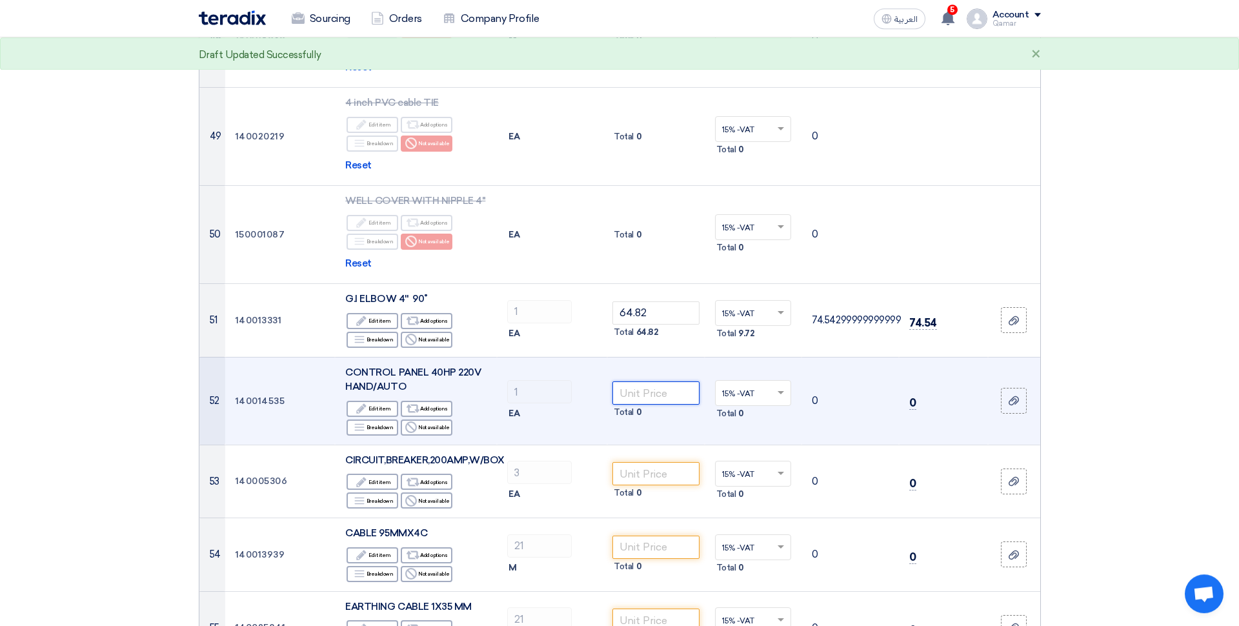
scroll to position [4366, 0]
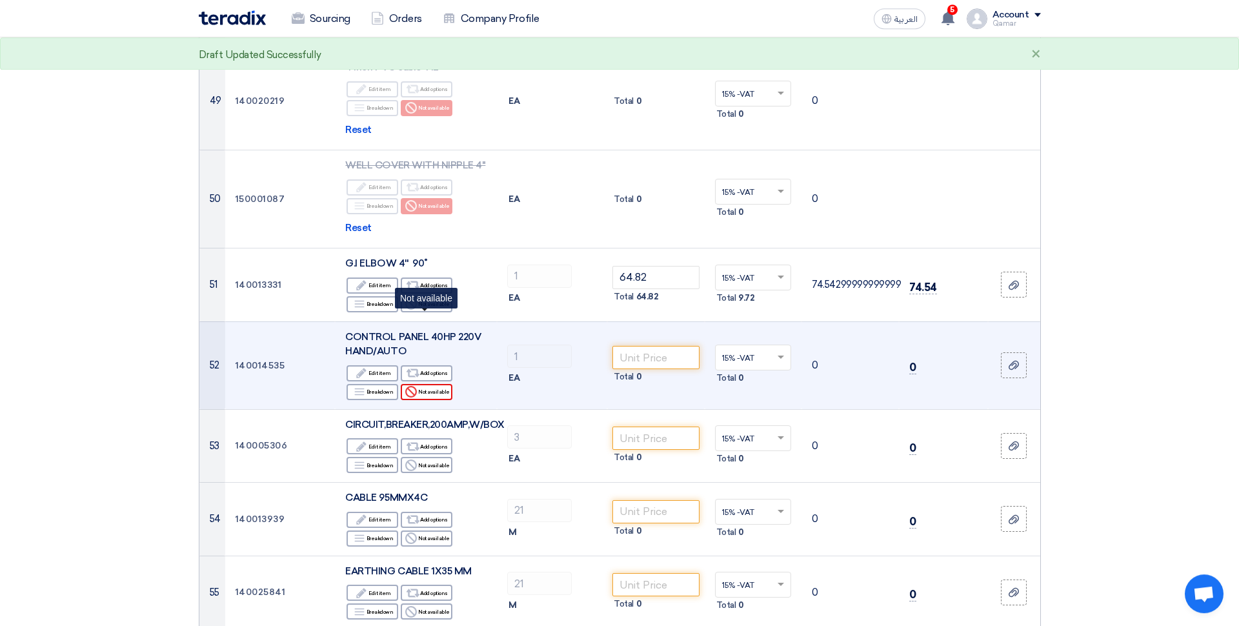
click at [444, 384] on div "Reject Not available" at bounding box center [427, 392] width 52 height 16
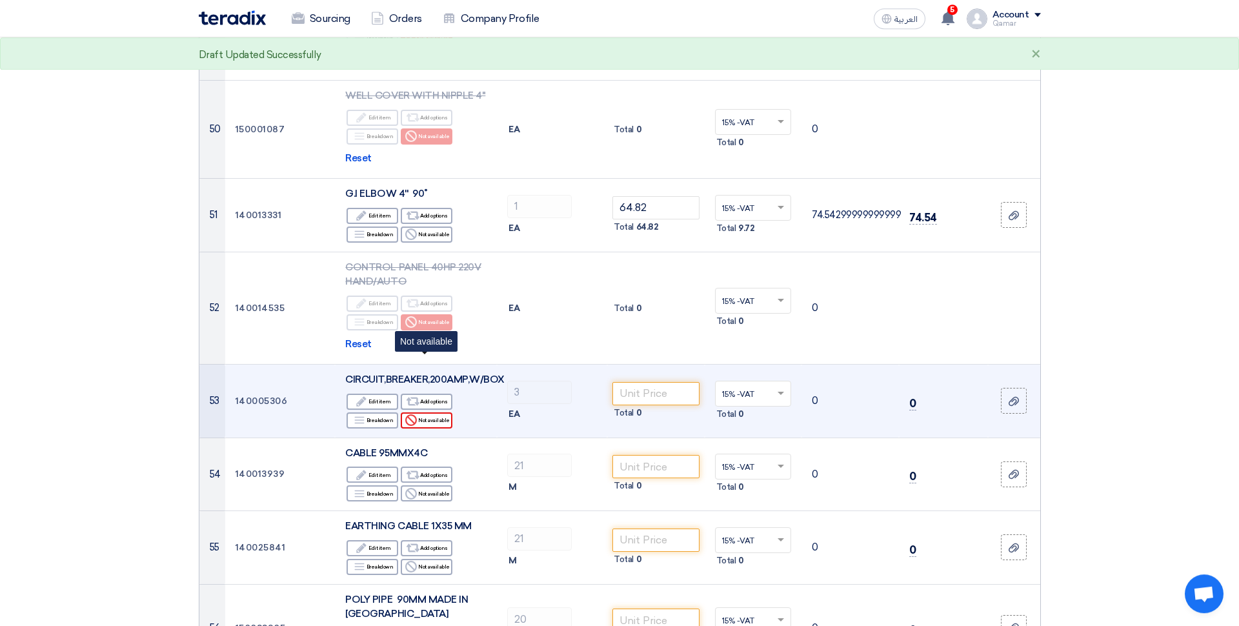
click at [440, 412] on div "Reject Not available" at bounding box center [427, 420] width 52 height 16
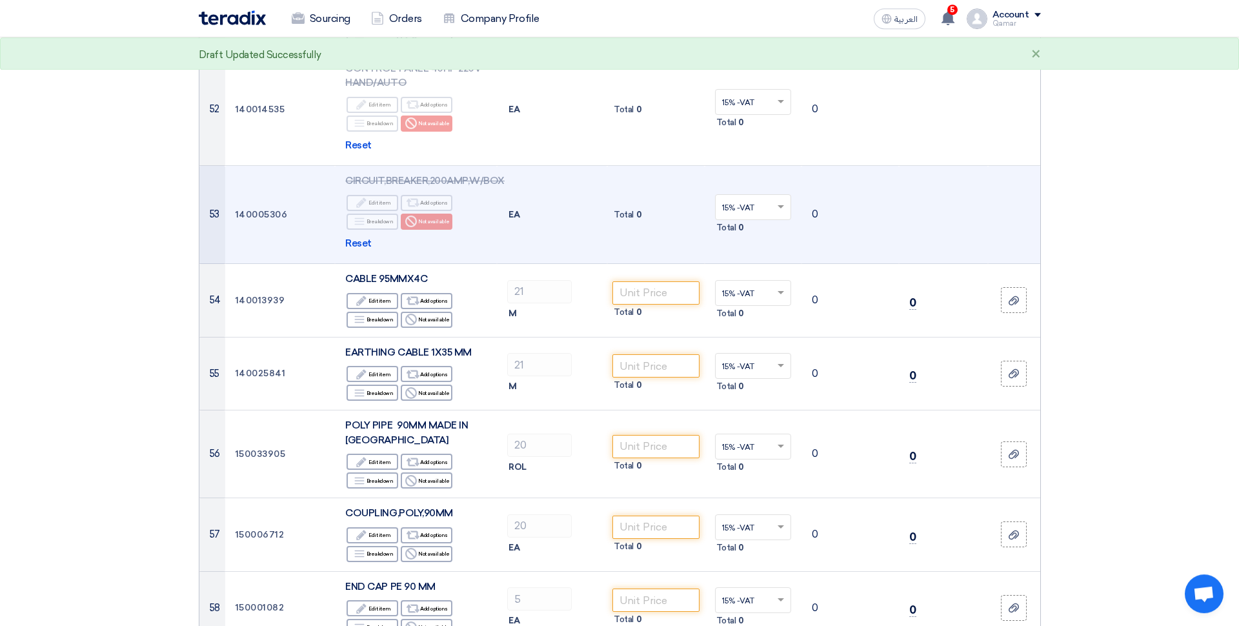
scroll to position [4637, 0]
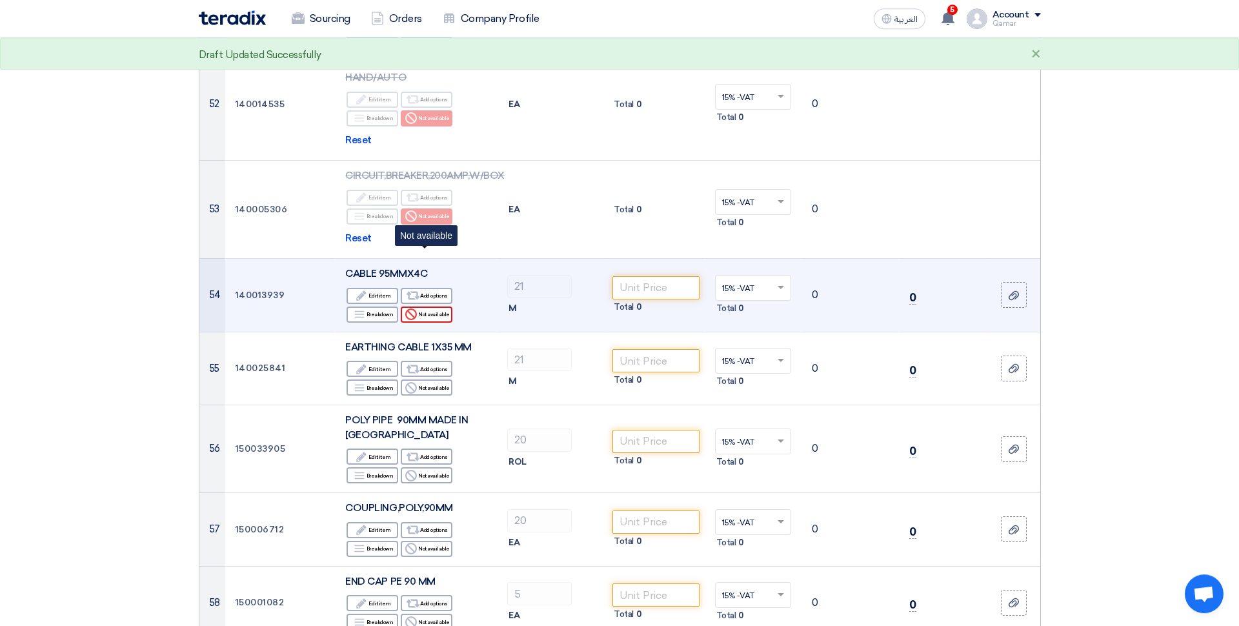
click at [437, 306] on div "Reject Not available" at bounding box center [427, 314] width 52 height 16
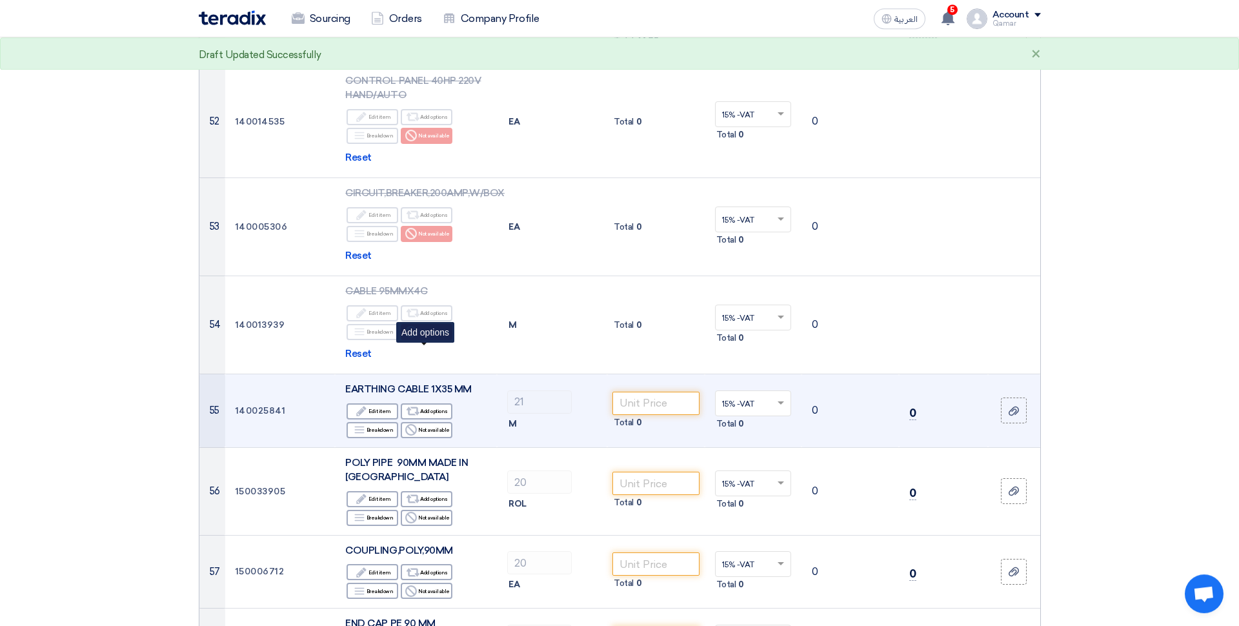
drag, startPoint x: 442, startPoint y: 370, endPoint x: 465, endPoint y: 370, distance: 22.6
click at [442, 422] on div "Reject Not available" at bounding box center [427, 430] width 52 height 16
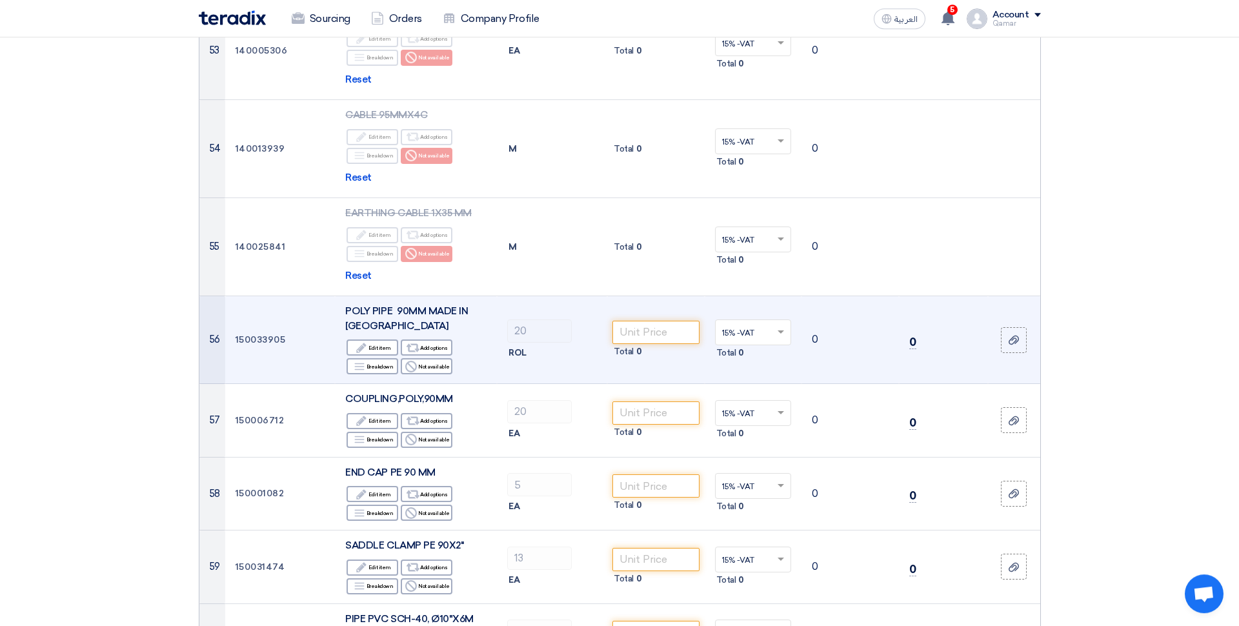
scroll to position [4798, 0]
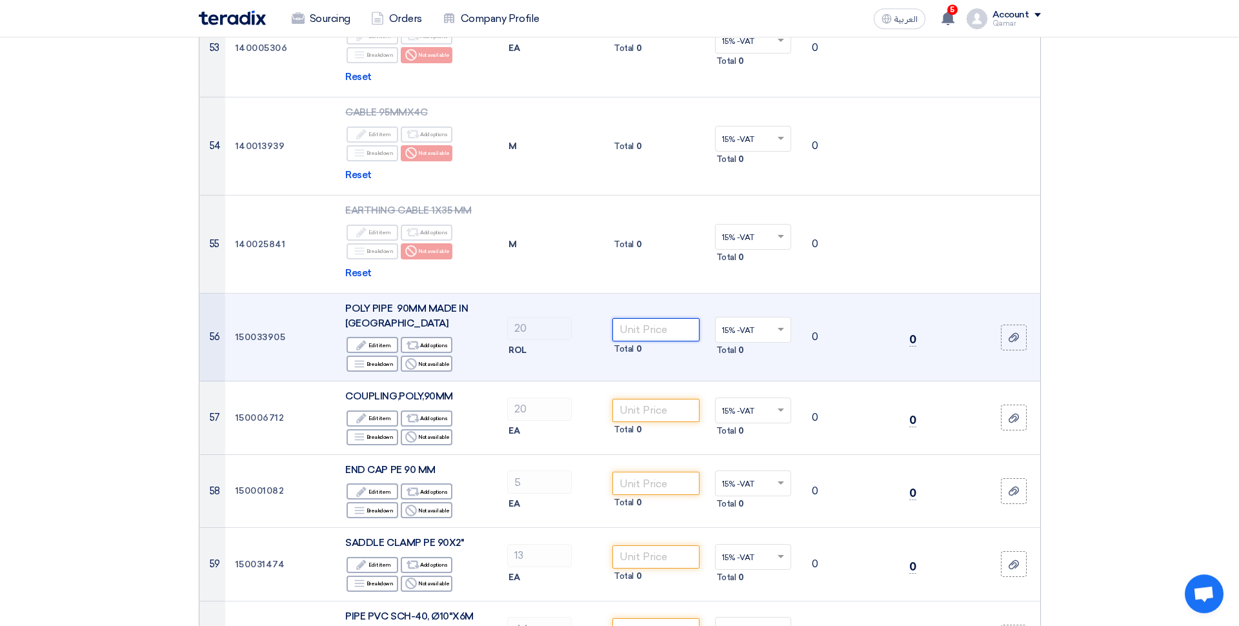
drag, startPoint x: 659, startPoint y: 274, endPoint x: 657, endPoint y: 266, distance: 7.6
click at [659, 318] on input "number" at bounding box center [655, 329] width 87 height 23
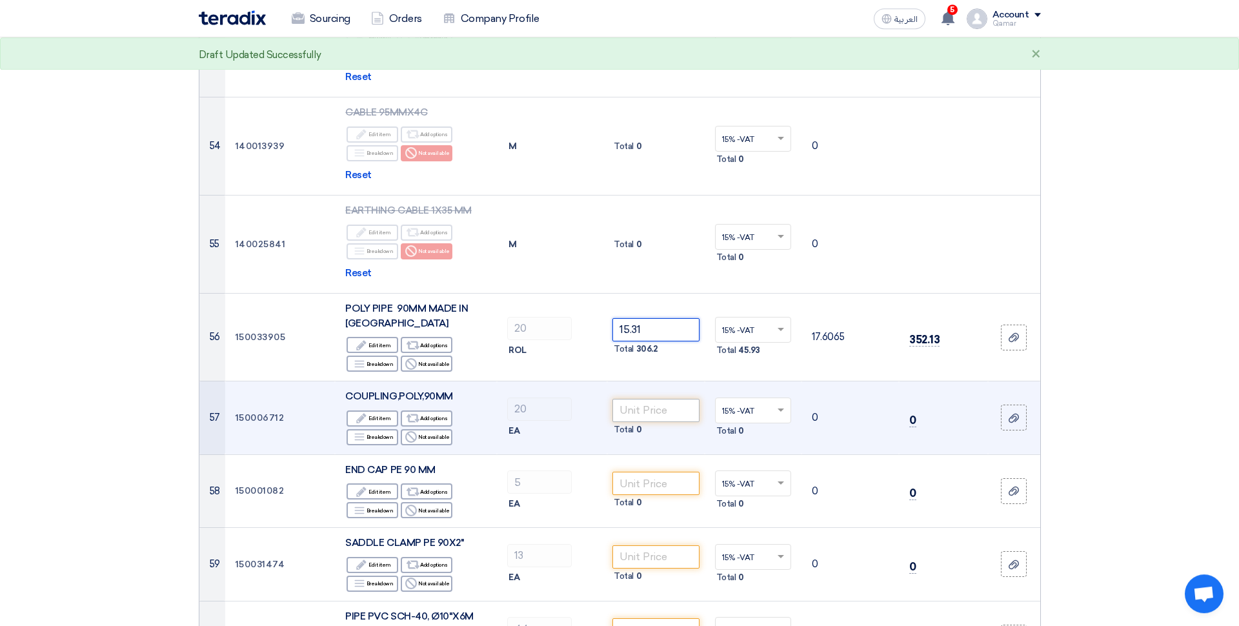
type input "15.31"
click at [657, 399] on input "number" at bounding box center [655, 410] width 87 height 23
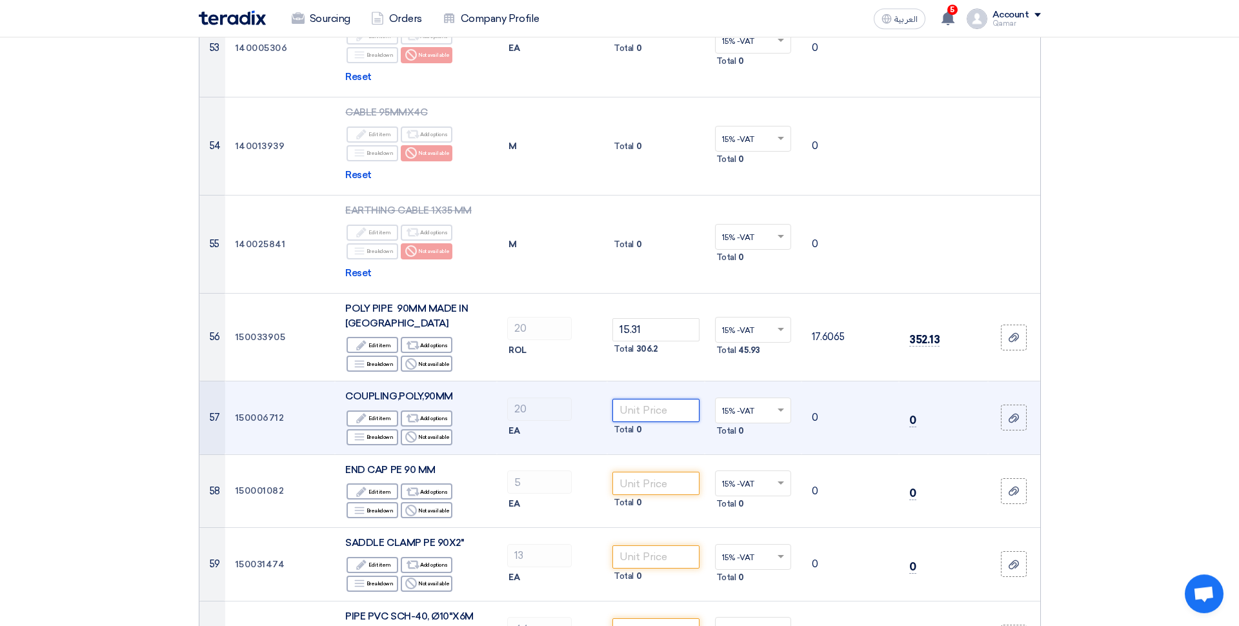
click at [663, 399] on input "number" at bounding box center [655, 410] width 87 height 23
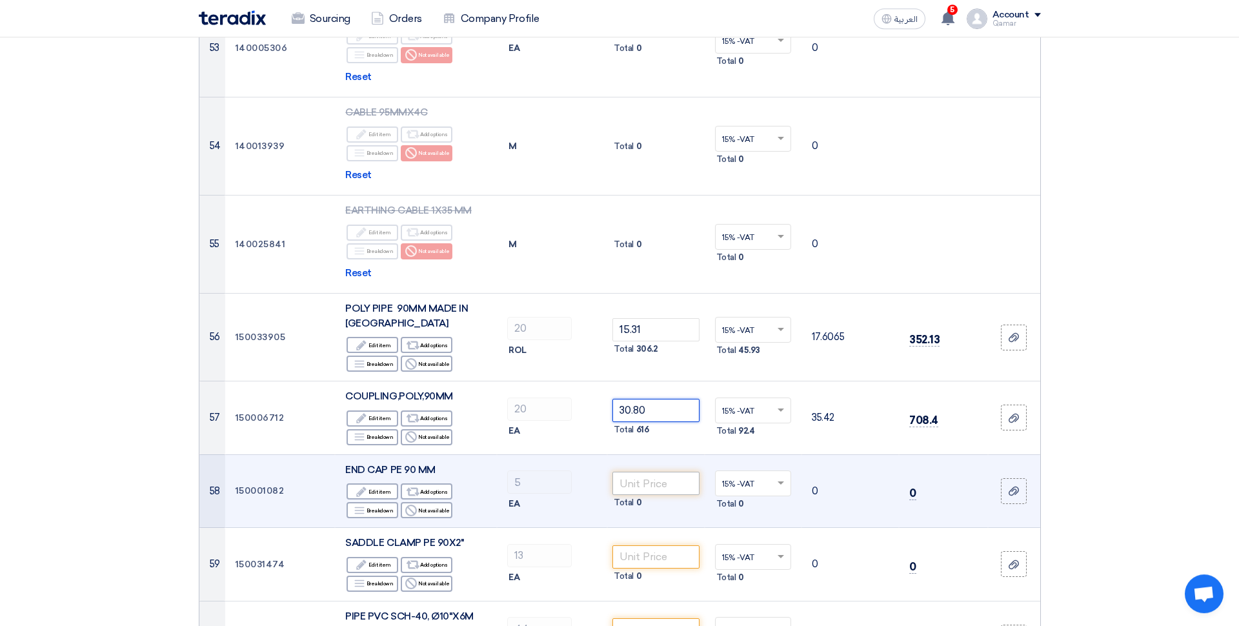
type input "30.80"
click at [647, 472] on input "number" at bounding box center [655, 483] width 87 height 23
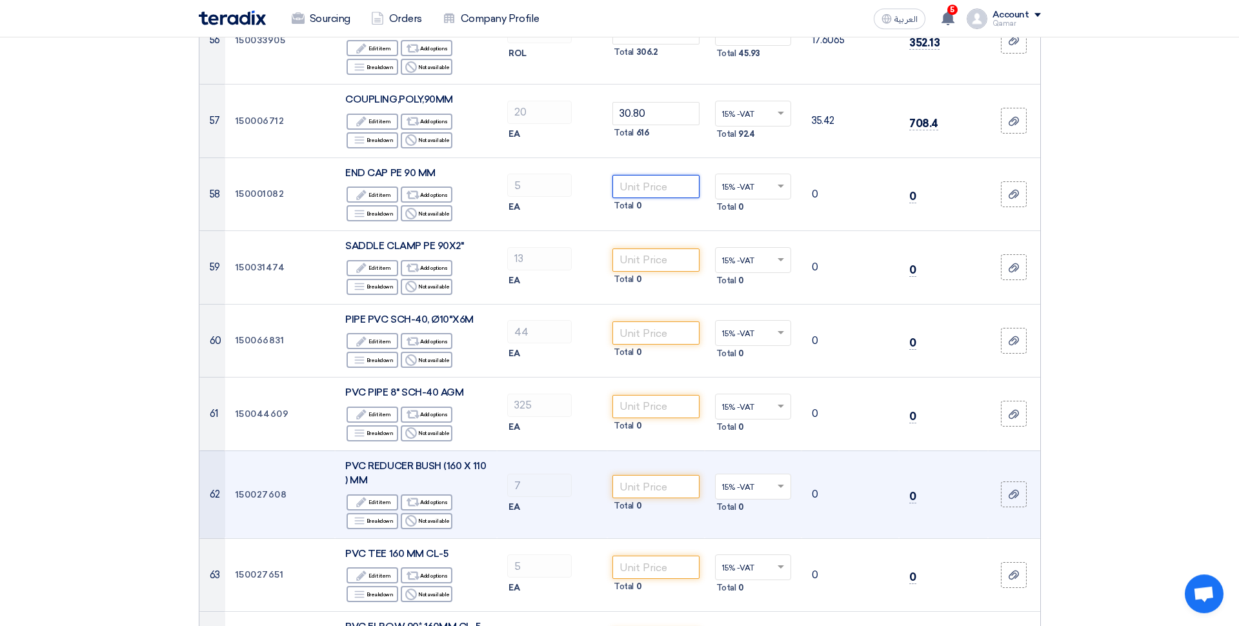
scroll to position [5093, 0]
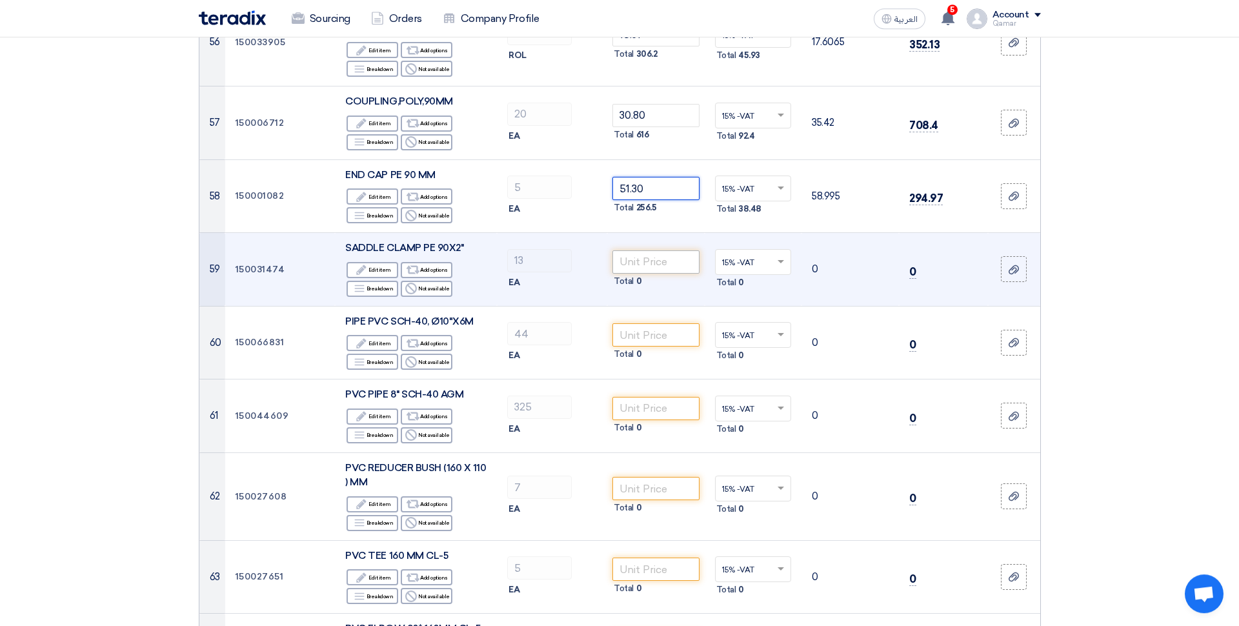
type input "51.30"
click at [672, 250] on input "number" at bounding box center [655, 261] width 87 height 23
click at [434, 281] on div "Reject Not available" at bounding box center [427, 289] width 52 height 16
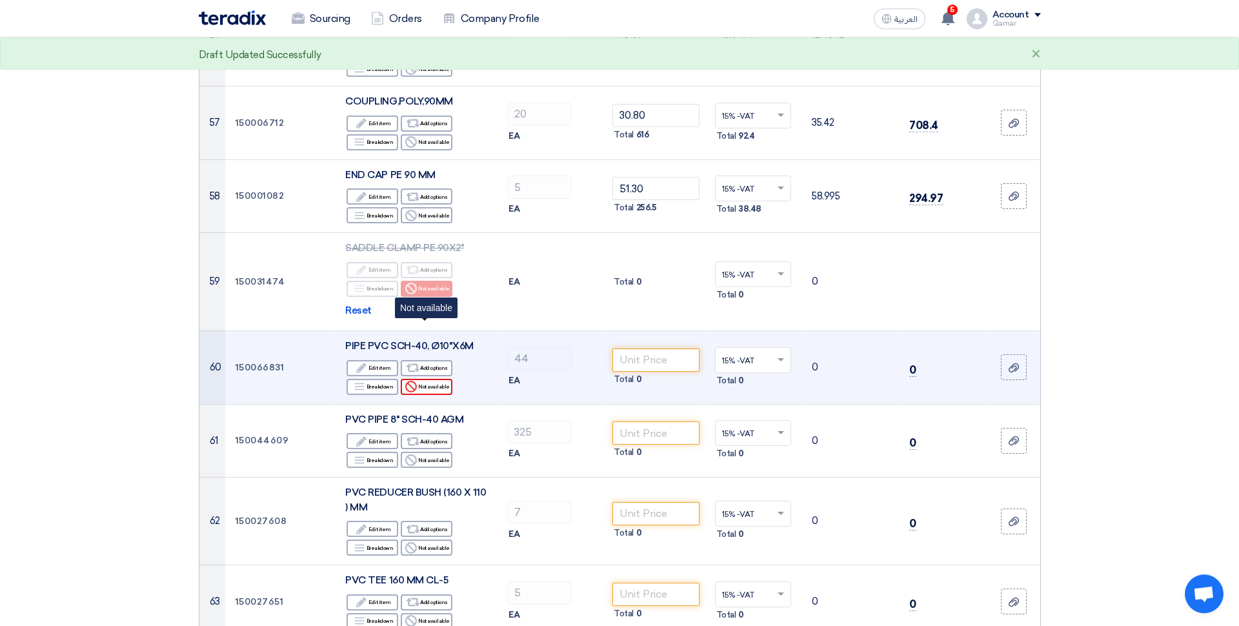
click at [437, 379] on div "Reject Not available" at bounding box center [427, 387] width 52 height 16
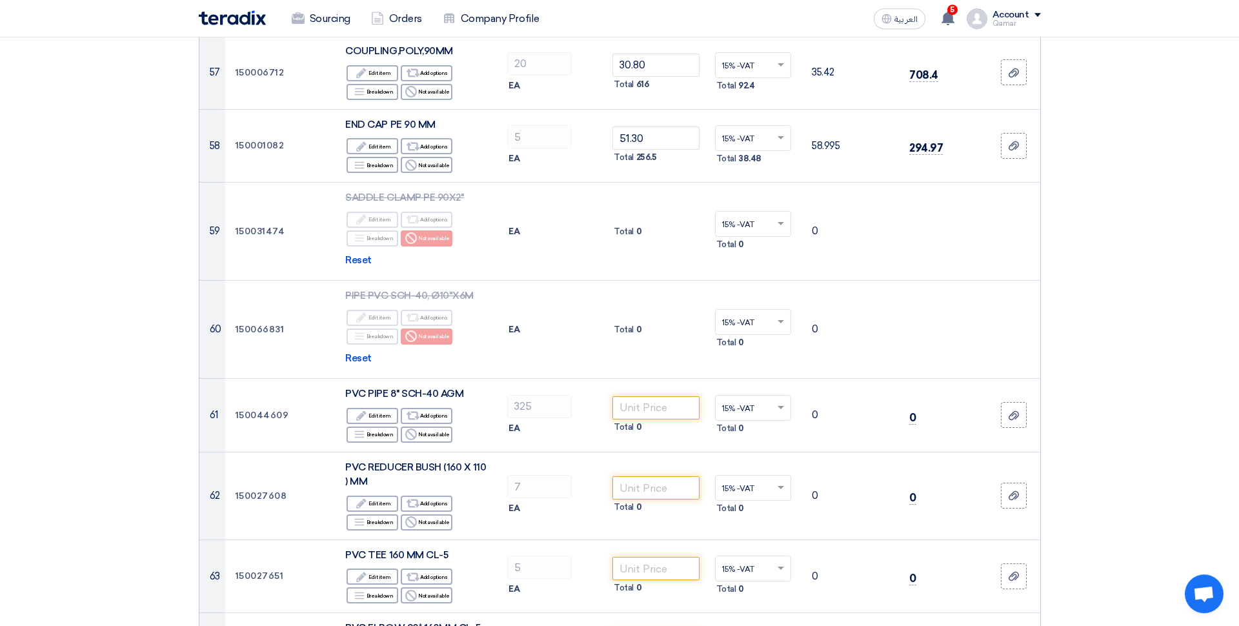
scroll to position [5140, 0]
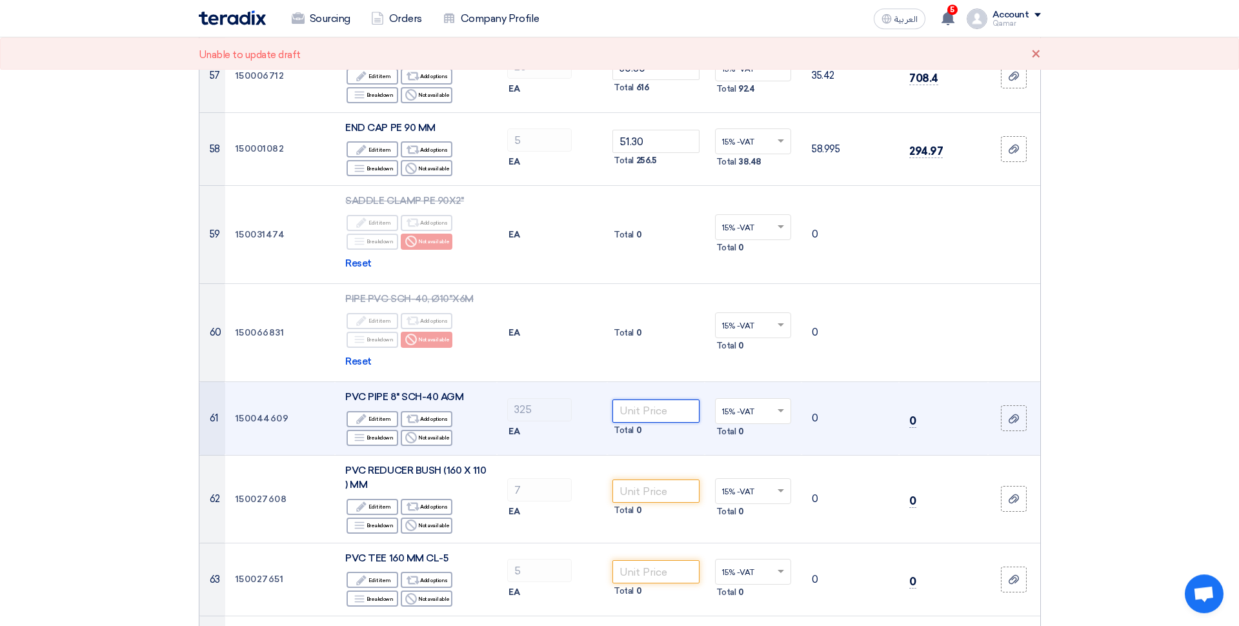
click at [647, 399] on input "number" at bounding box center [655, 410] width 87 height 23
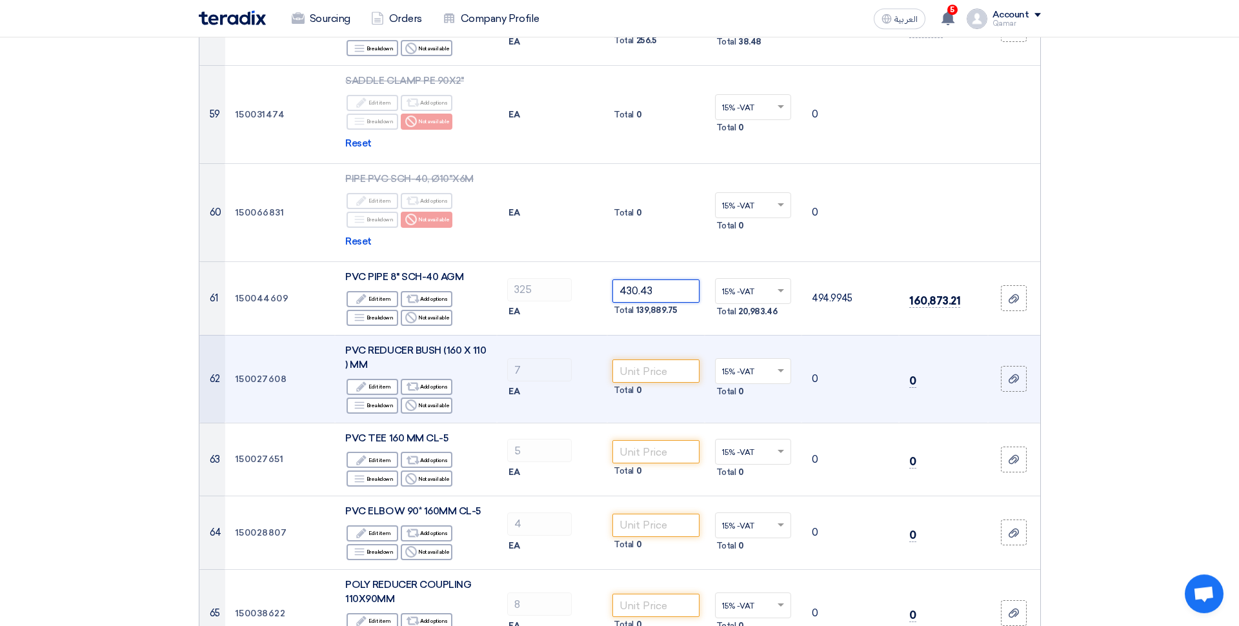
scroll to position [5250, 0]
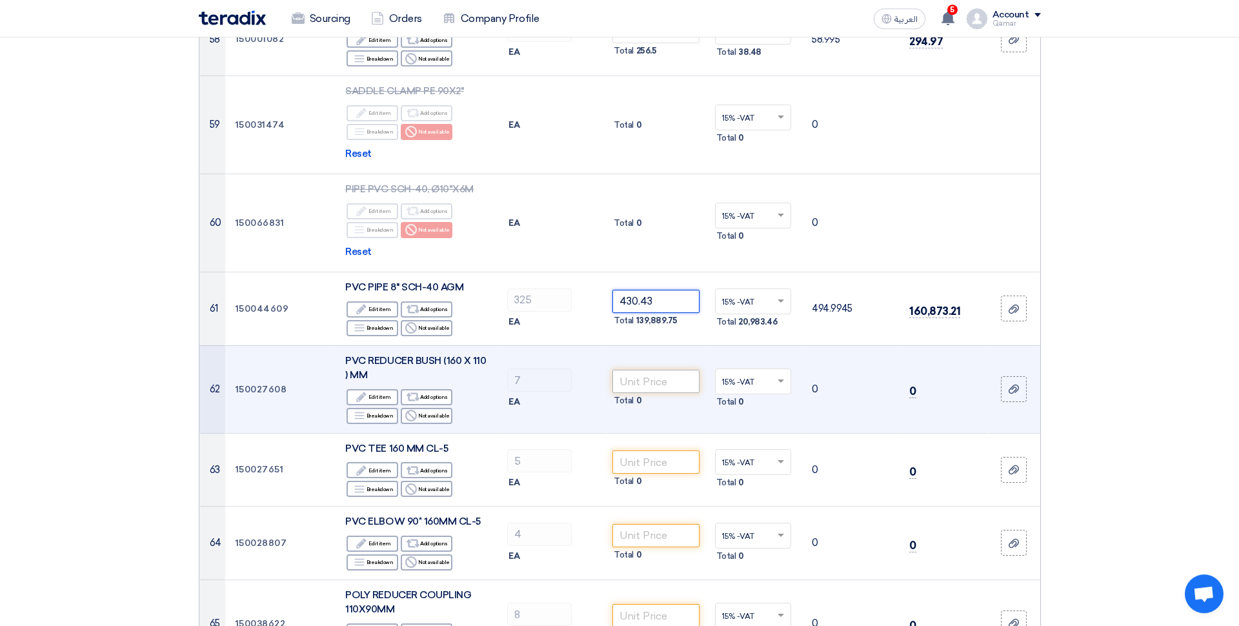
type input "430.43"
click at [647, 370] on input "number" at bounding box center [655, 381] width 87 height 23
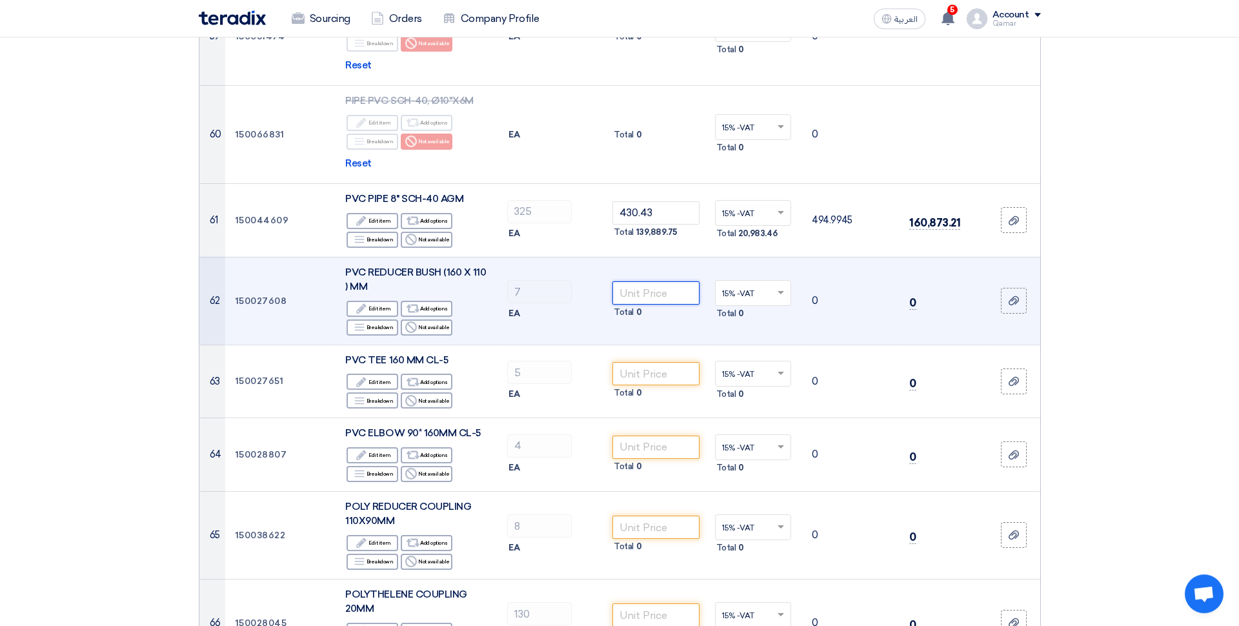
scroll to position [5340, 0]
click at [645, 279] on input "number" at bounding box center [655, 290] width 87 height 23
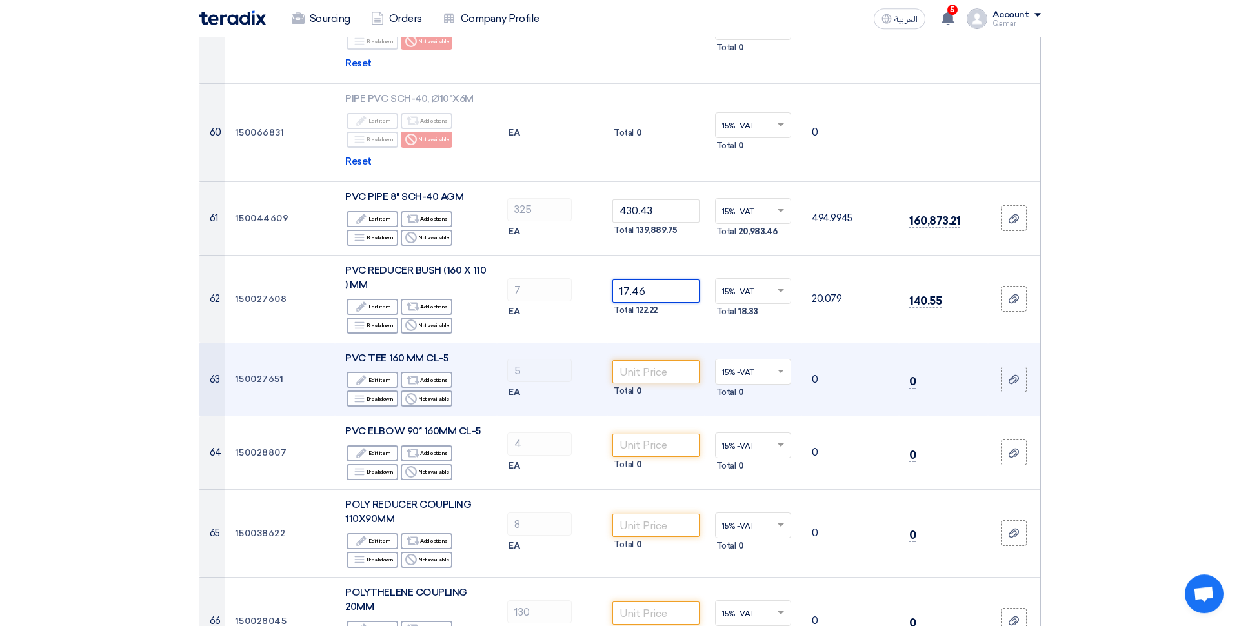
type input "17.46"
click at [648, 360] on input "number" at bounding box center [655, 371] width 87 height 23
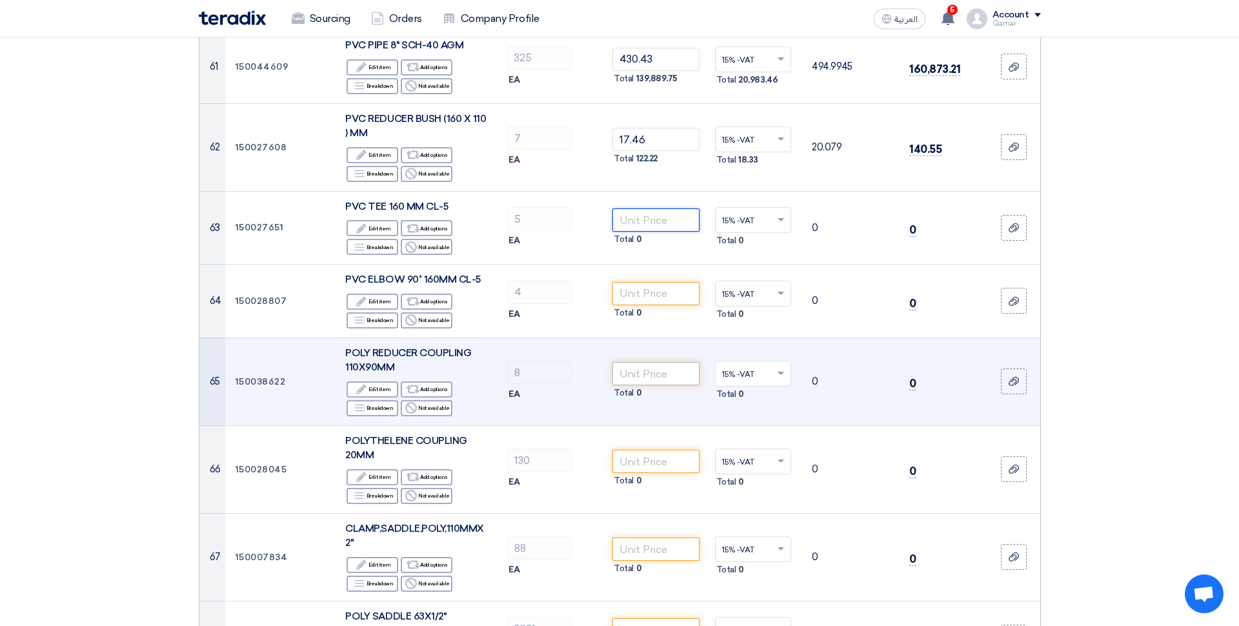
scroll to position [5493, 0]
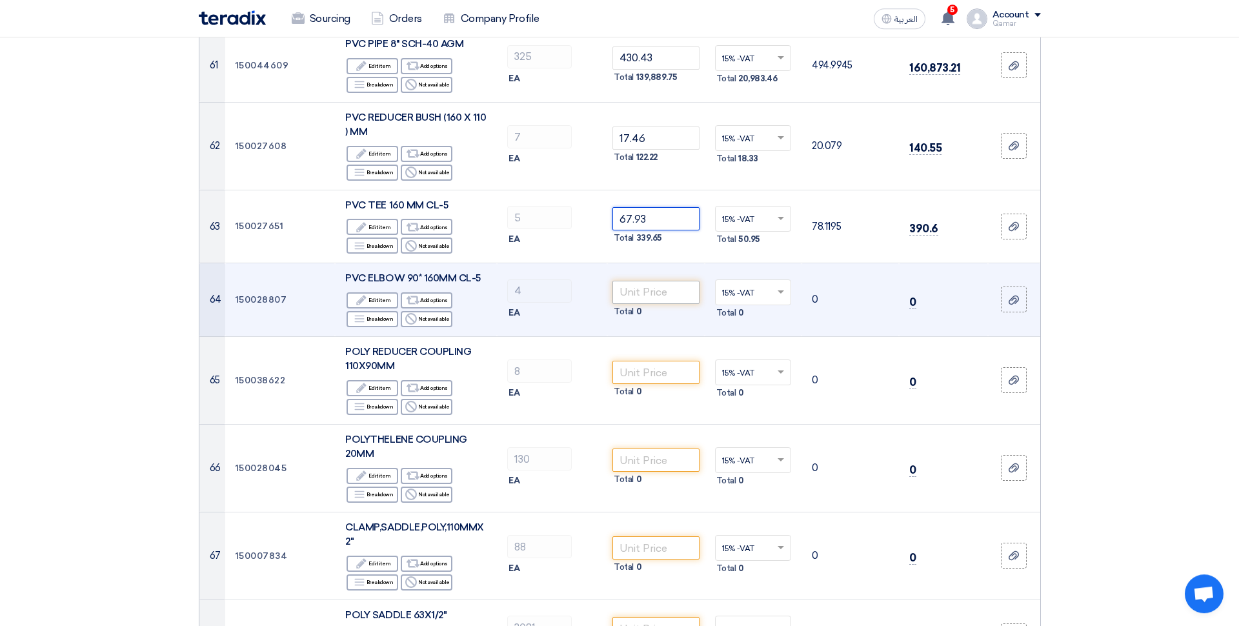
type input "67.93"
click at [644, 279] on input "number" at bounding box center [655, 290] width 87 height 23
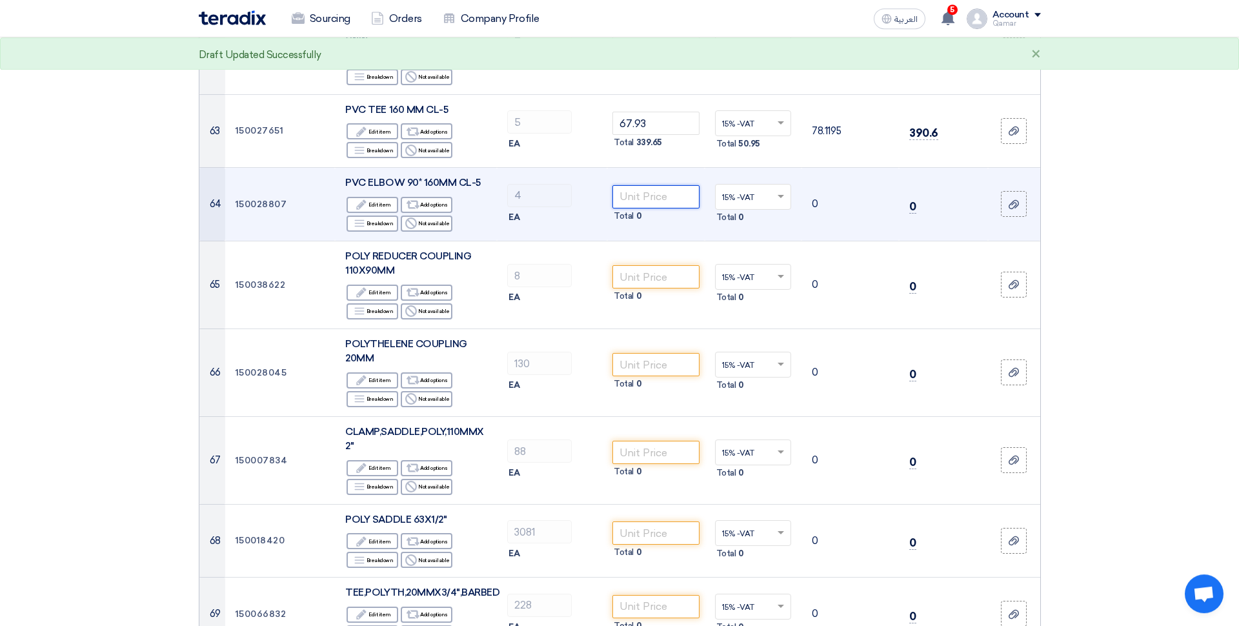
scroll to position [5593, 0]
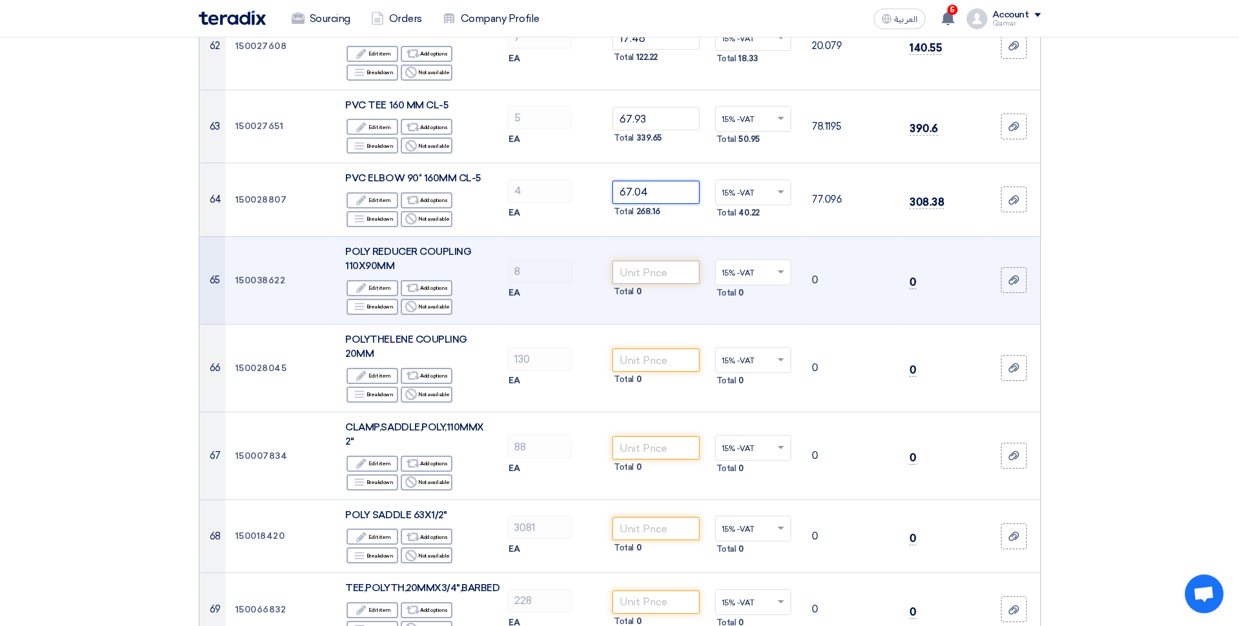
type input "67.04"
click at [668, 261] on input "number" at bounding box center [655, 272] width 87 height 23
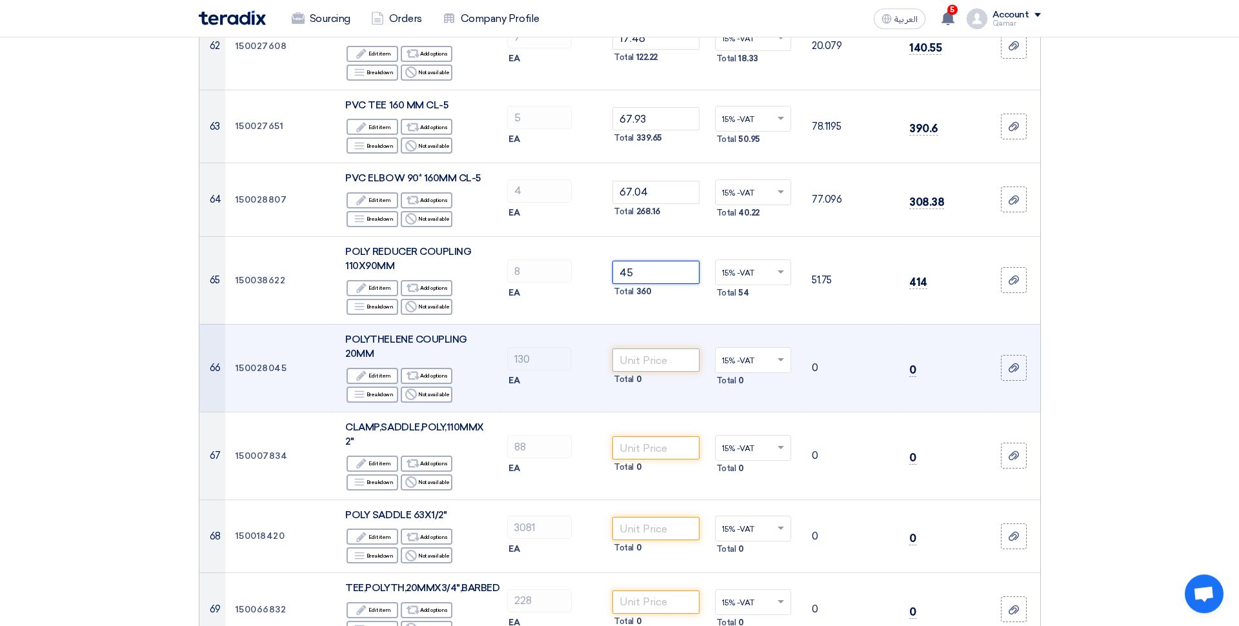
type input "45"
click at [638, 348] on input "number" at bounding box center [655, 359] width 87 height 23
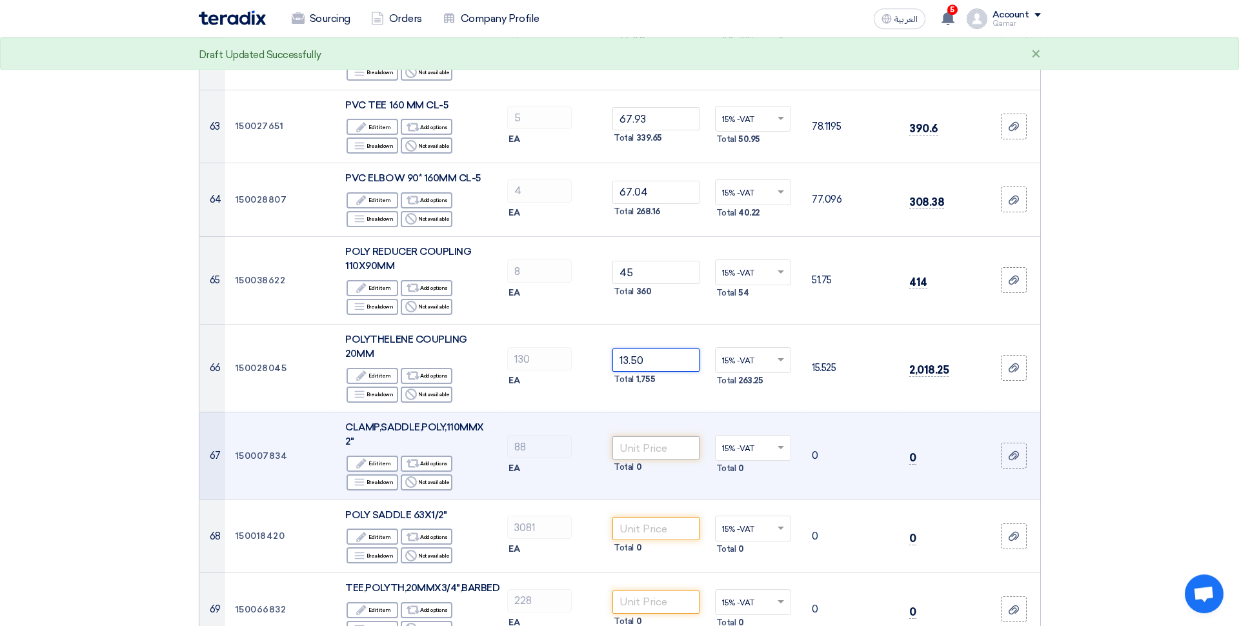
type input "13.50"
click at [663, 436] on input "number" at bounding box center [655, 447] width 87 height 23
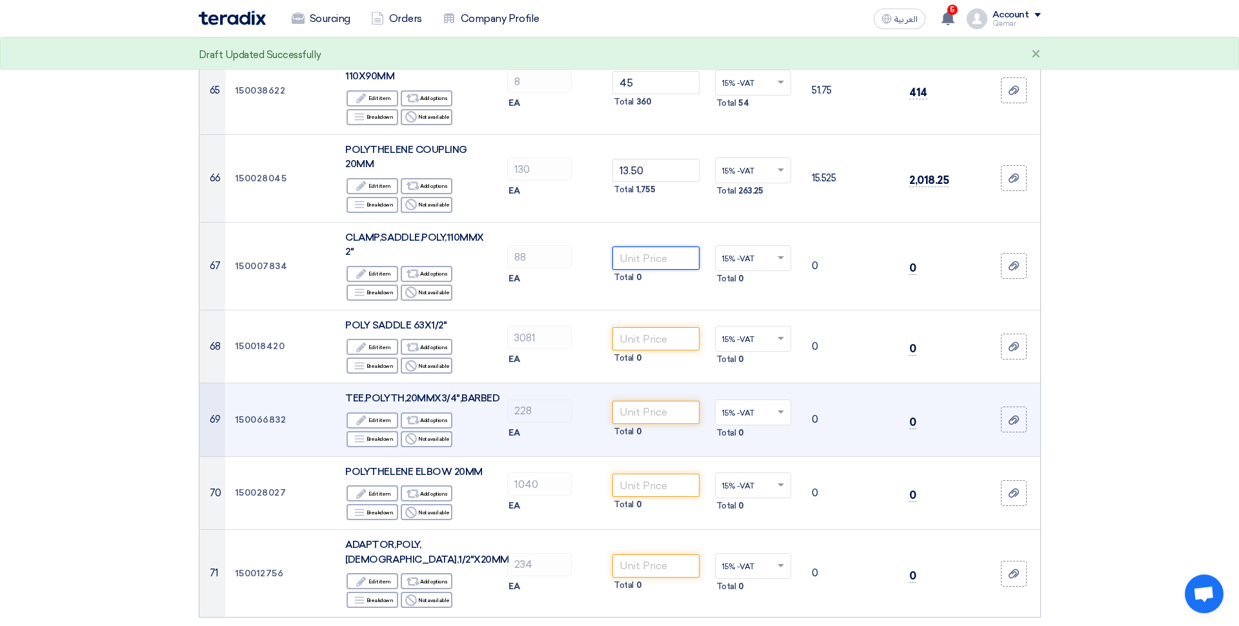
scroll to position [5790, 0]
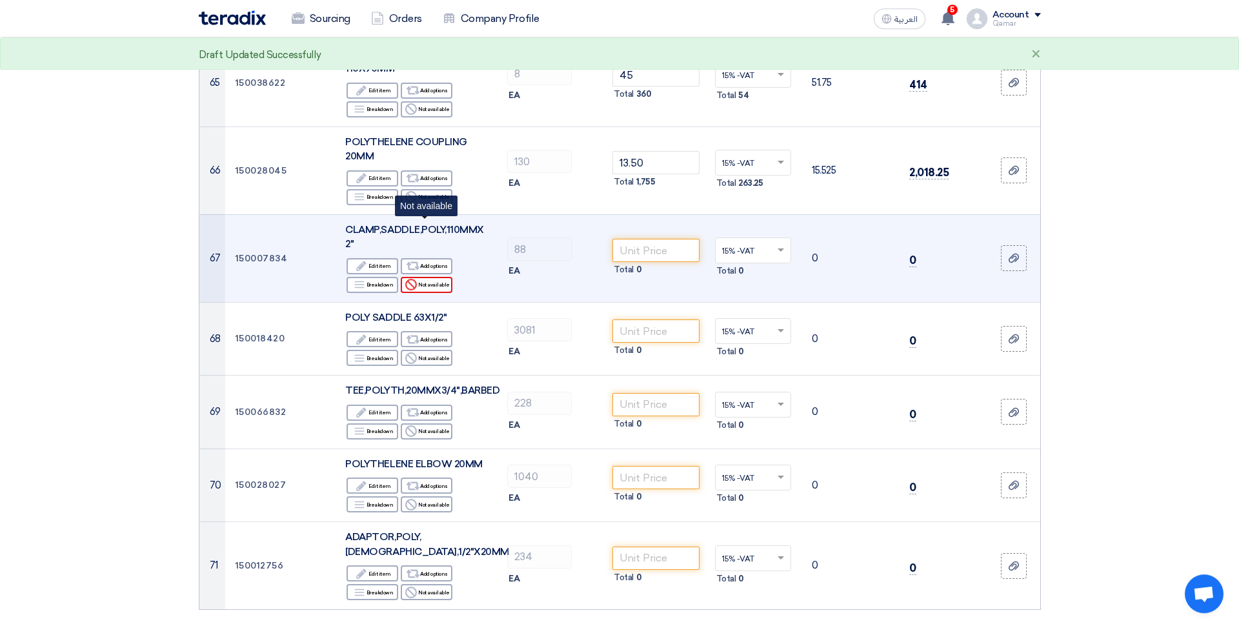
click at [435, 277] on div "Reject Not available" at bounding box center [427, 285] width 52 height 16
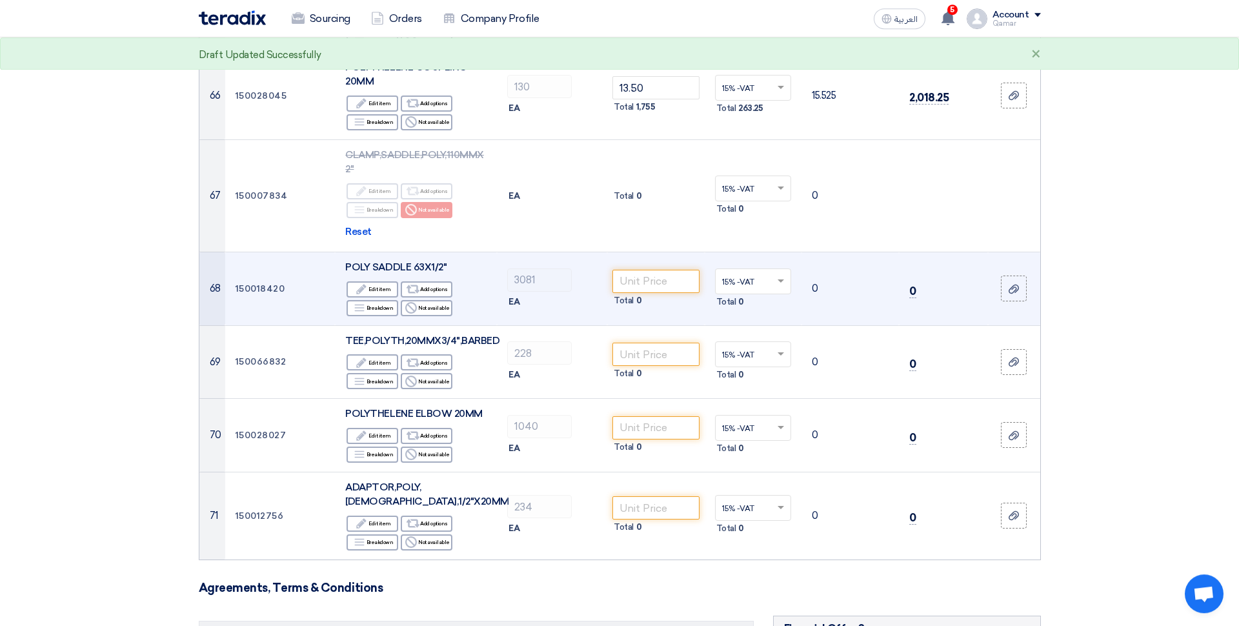
scroll to position [5869, 0]
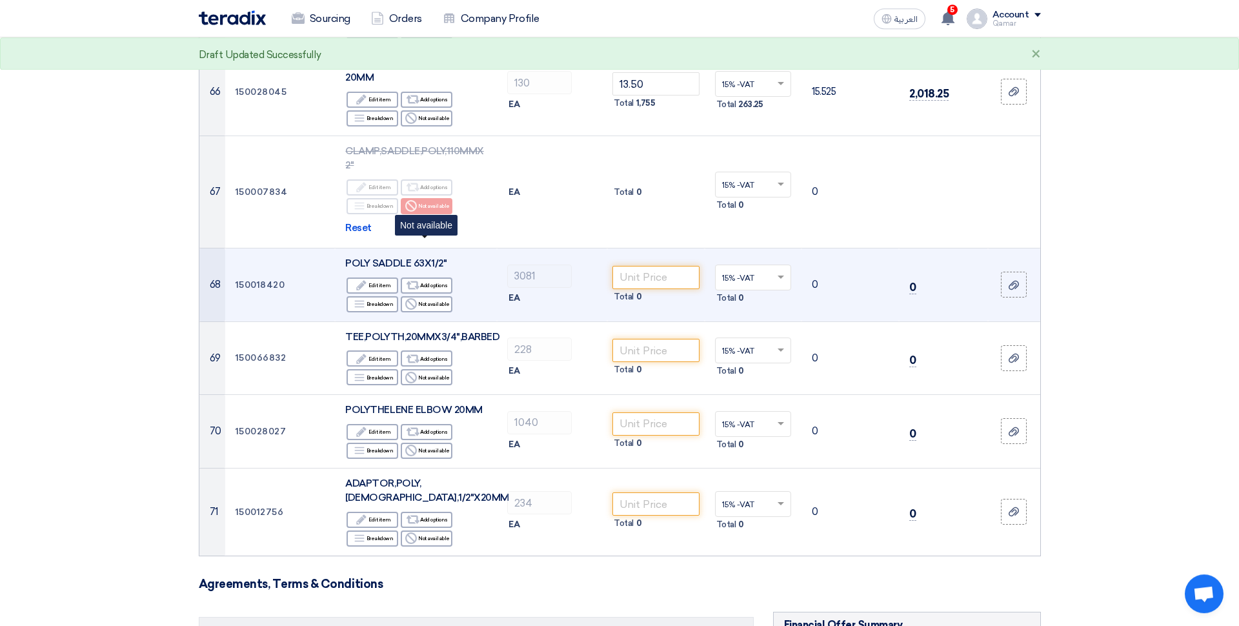
drag, startPoint x: 434, startPoint y: 244, endPoint x: 493, endPoint y: 250, distance: 59.7
click at [434, 296] on div "Reject Not available" at bounding box center [427, 304] width 52 height 16
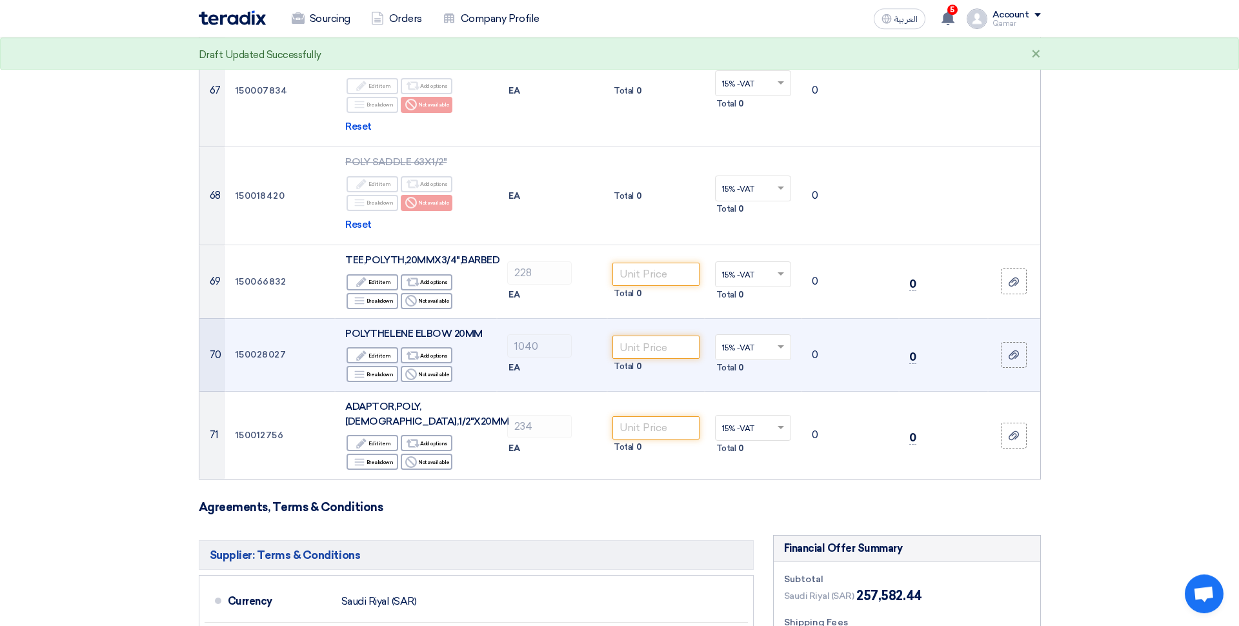
scroll to position [5982, 0]
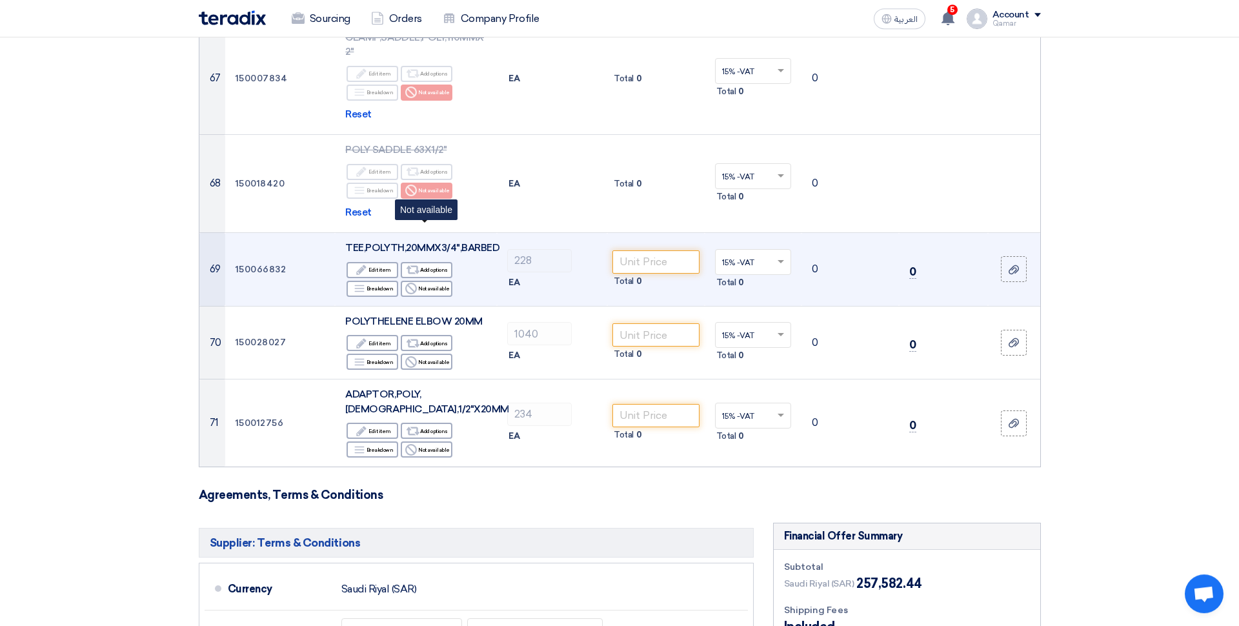
drag, startPoint x: 442, startPoint y: 232, endPoint x: 496, endPoint y: 237, distance: 53.9
click at [442, 281] on div "Reject Not available" at bounding box center [427, 289] width 52 height 16
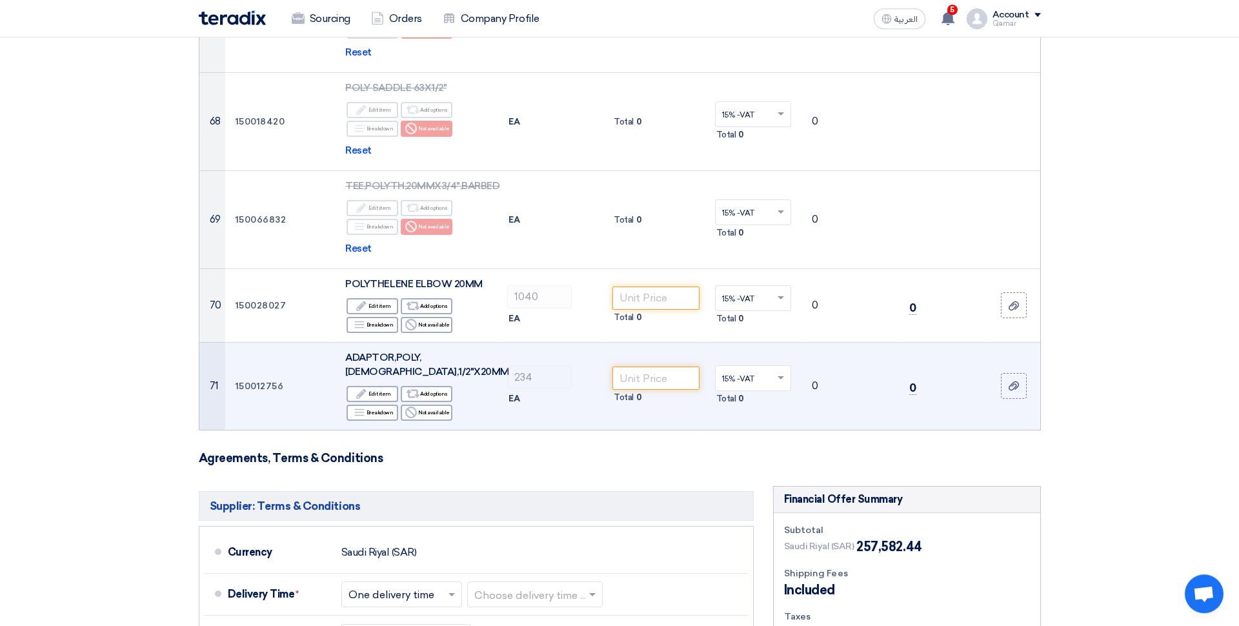
scroll to position [6047, 0]
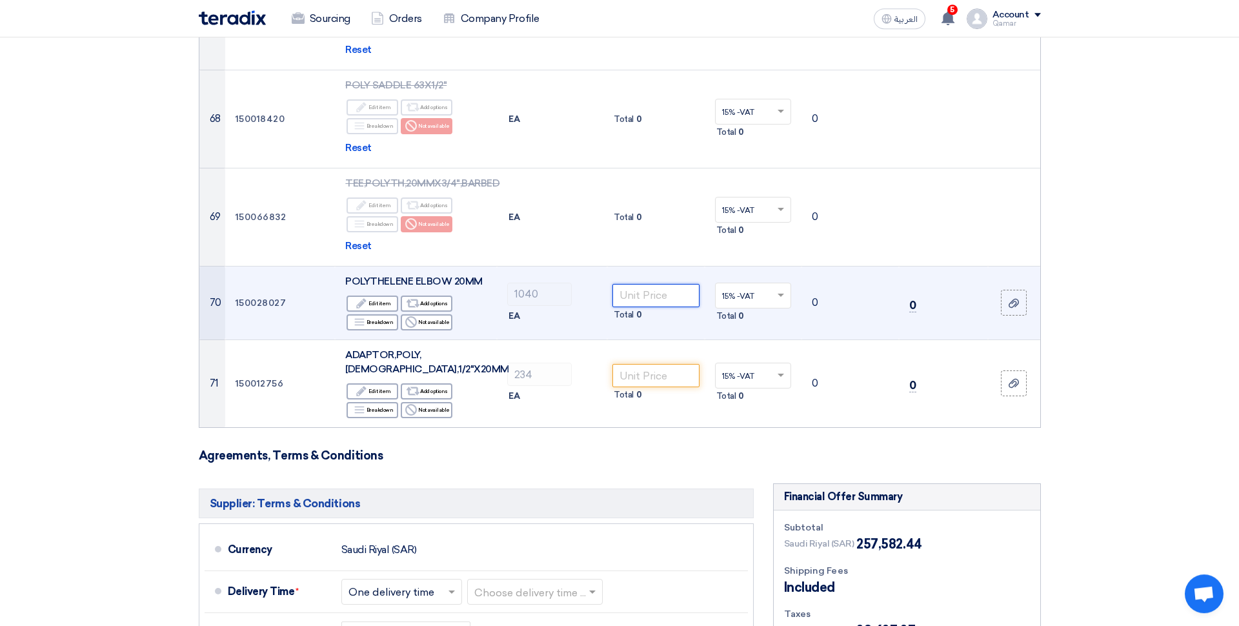
click at [639, 284] on input "number" at bounding box center [655, 295] width 87 height 23
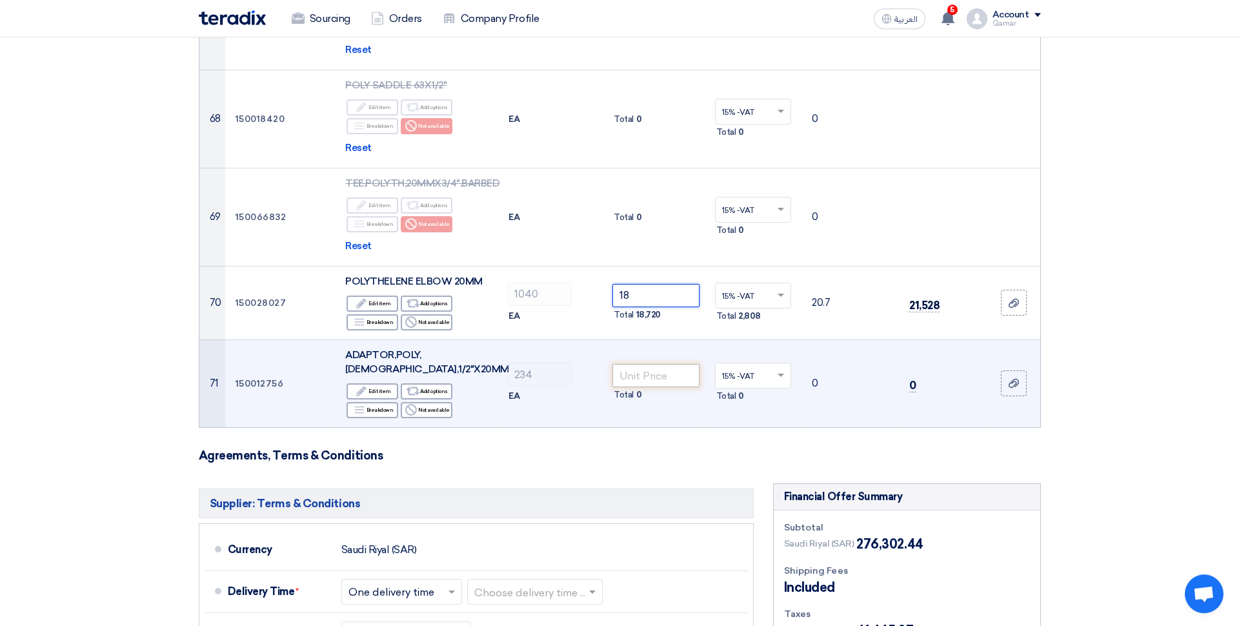
type input "18"
click at [650, 364] on input "number" at bounding box center [655, 375] width 87 height 23
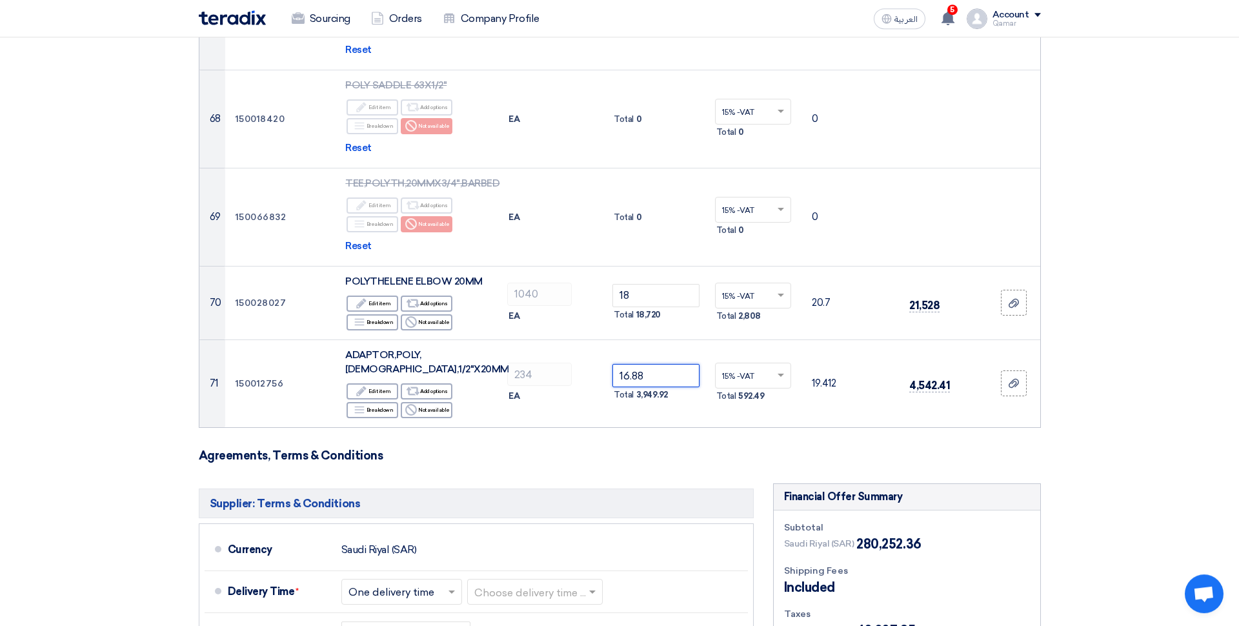
type input "16.88"
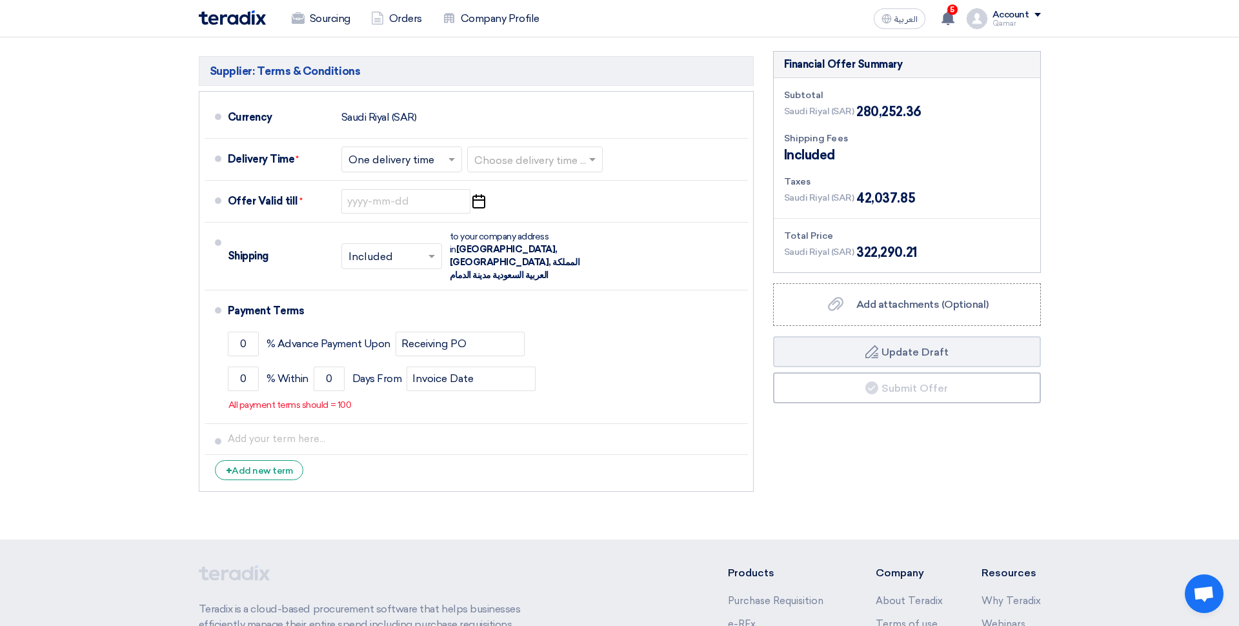
scroll to position [6601, 0]
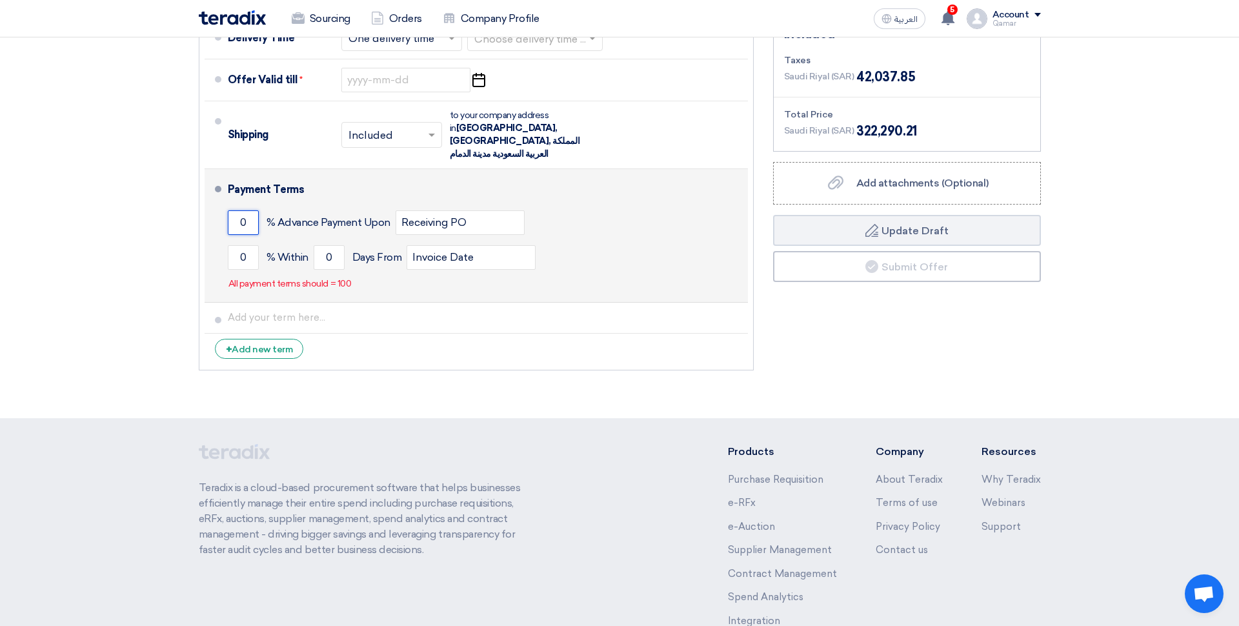
drag, startPoint x: 251, startPoint y: 143, endPoint x: 234, endPoint y: 138, distance: 17.4
click at [234, 210] on input "0" at bounding box center [243, 222] width 31 height 25
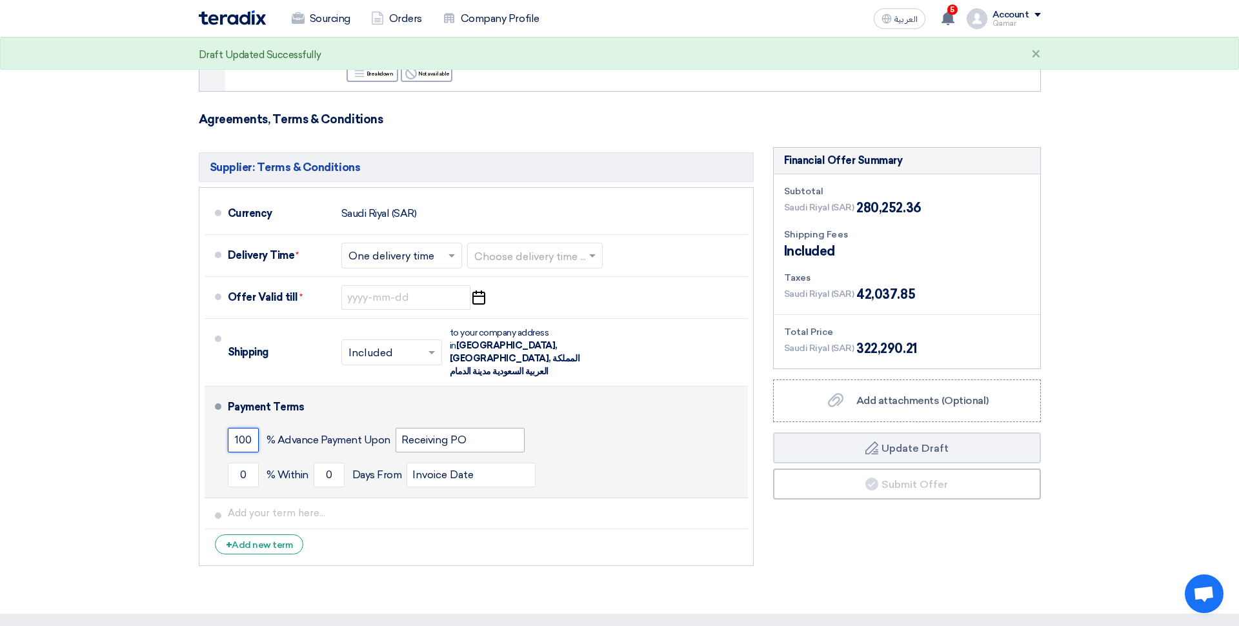
scroll to position [6368, 0]
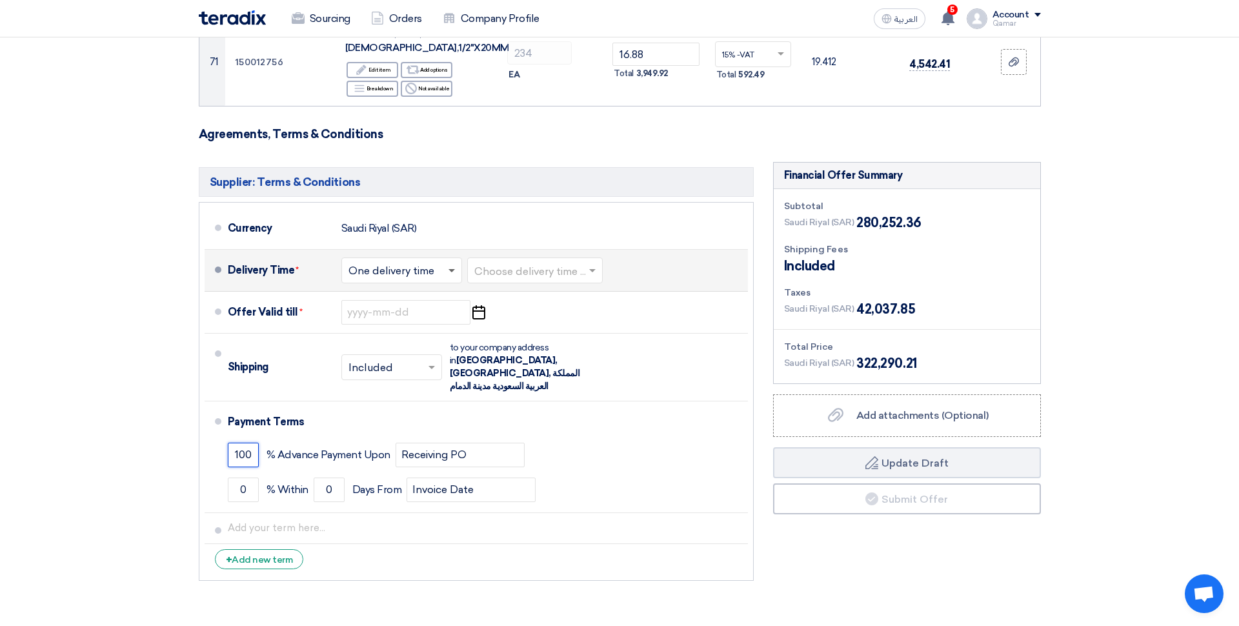
click at [453, 269] on span at bounding box center [451, 271] width 6 height 5
type input "100"
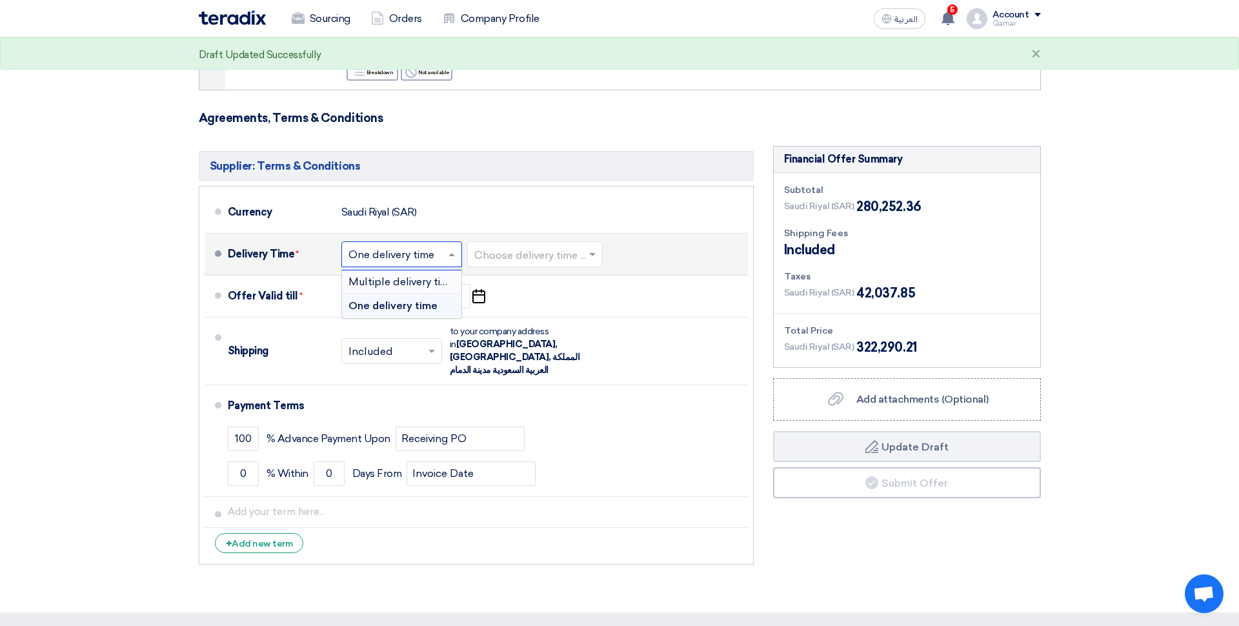
click at [439, 276] on span "Multiple delivery times" at bounding box center [404, 282] width 112 height 12
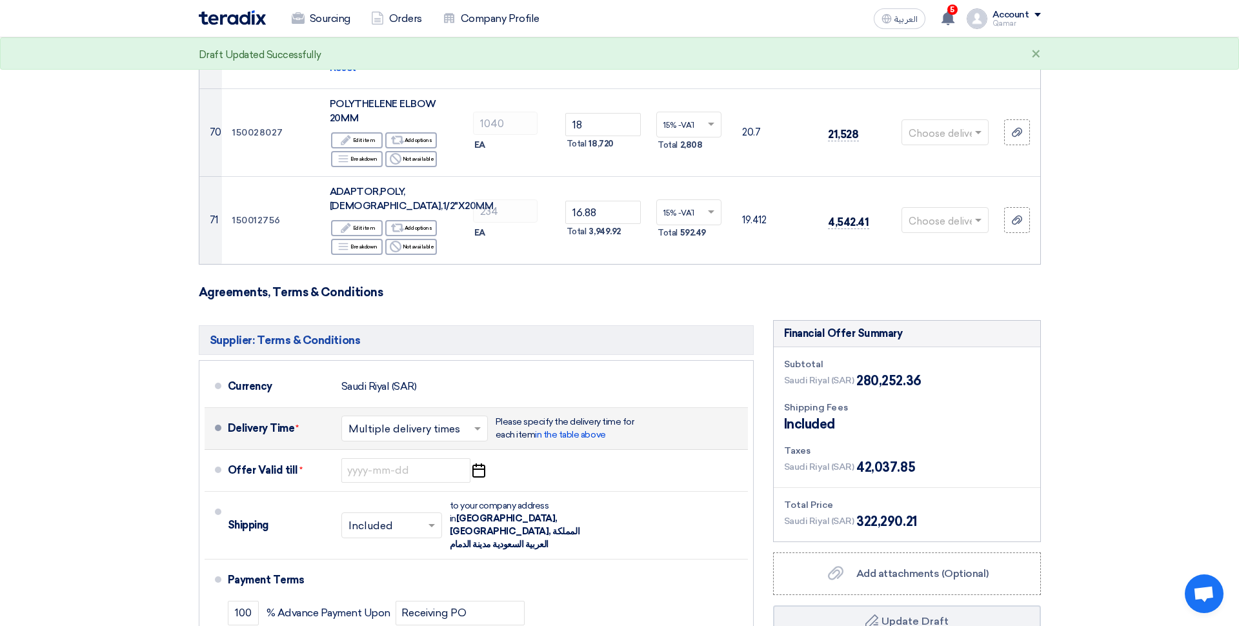
scroll to position [6501, 0]
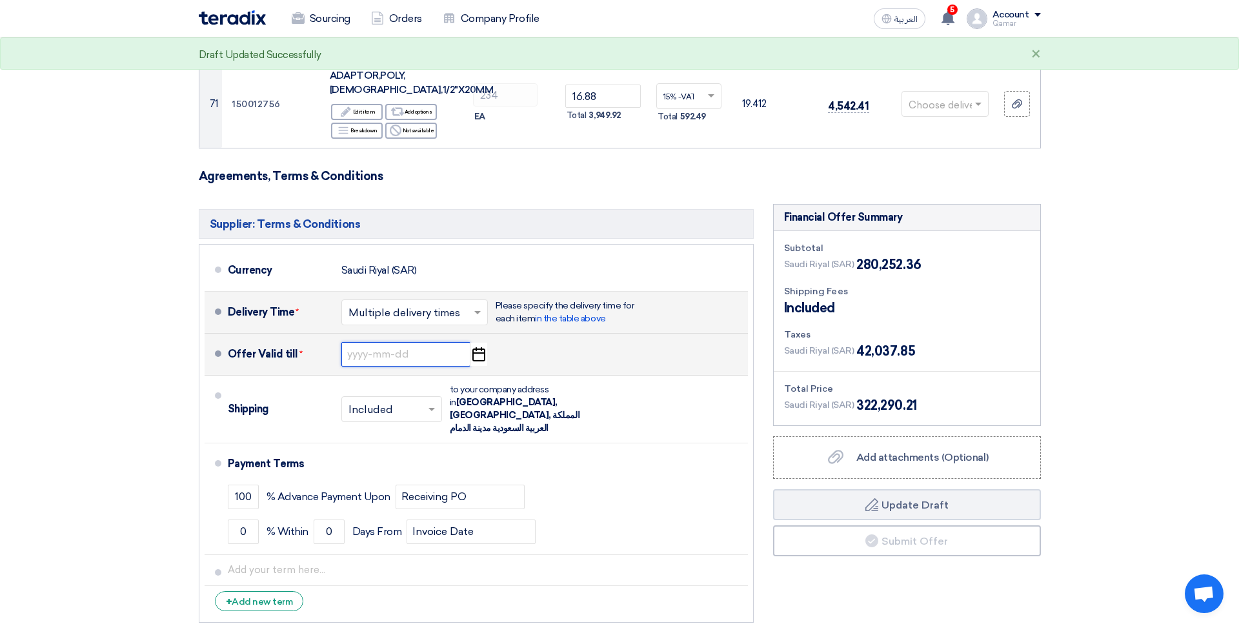
click at [386, 342] on input at bounding box center [405, 354] width 129 height 25
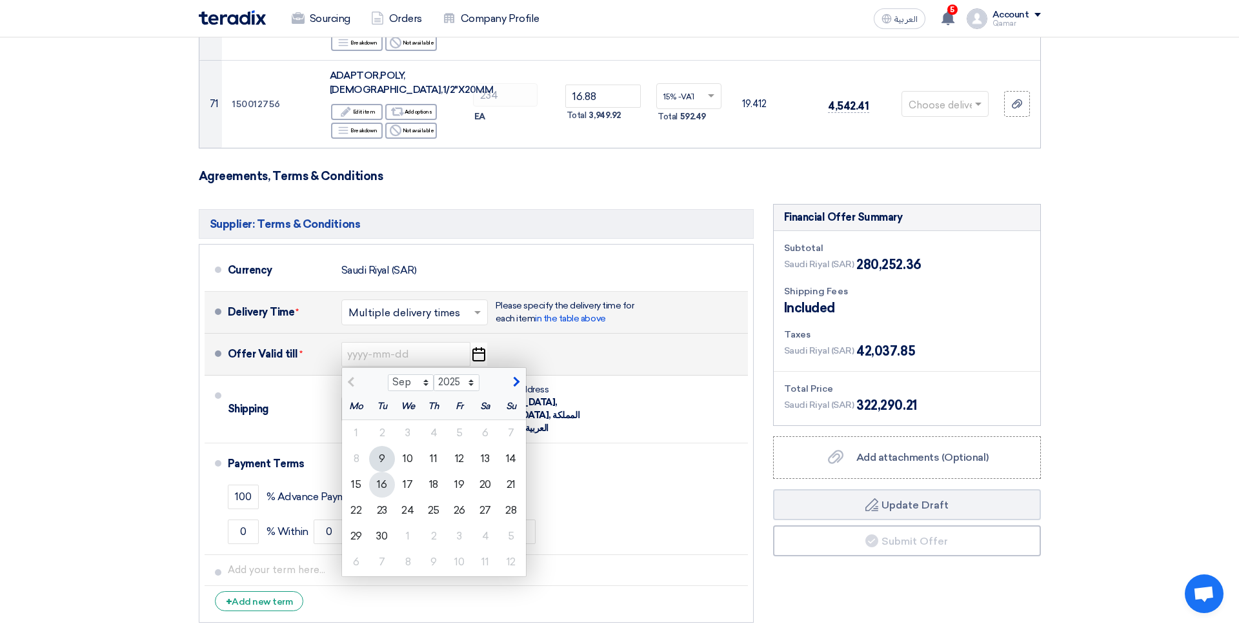
click at [379, 472] on div "16" at bounding box center [382, 485] width 26 height 26
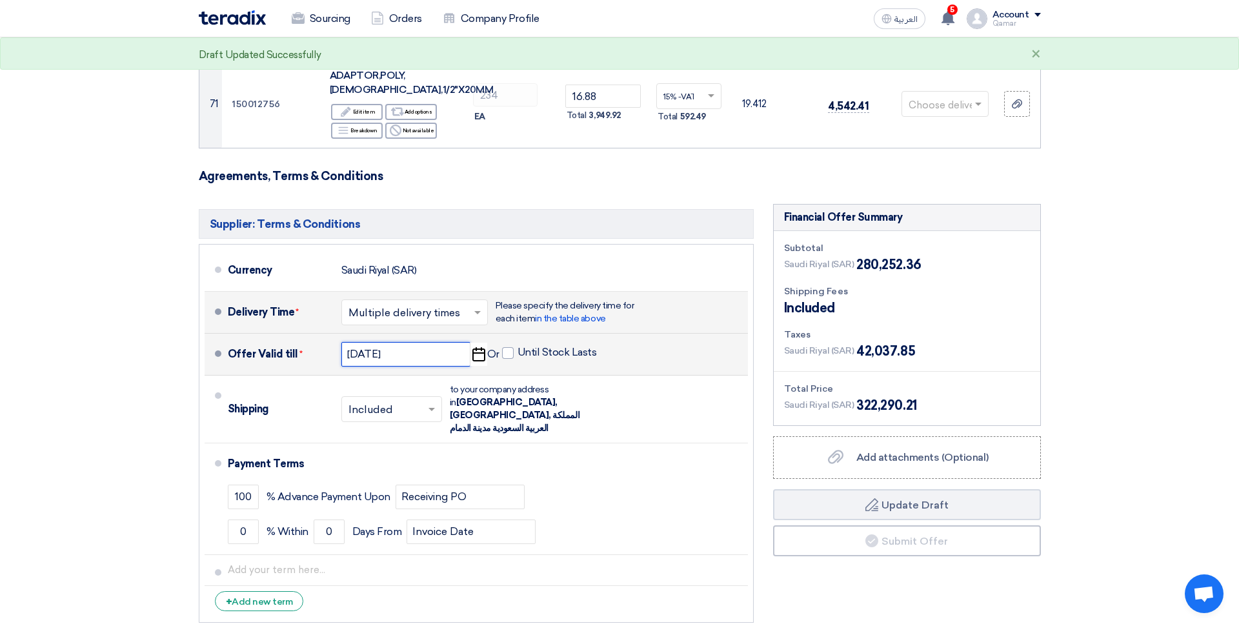
click at [442, 342] on input "9/16/2025" at bounding box center [405, 354] width 129 height 25
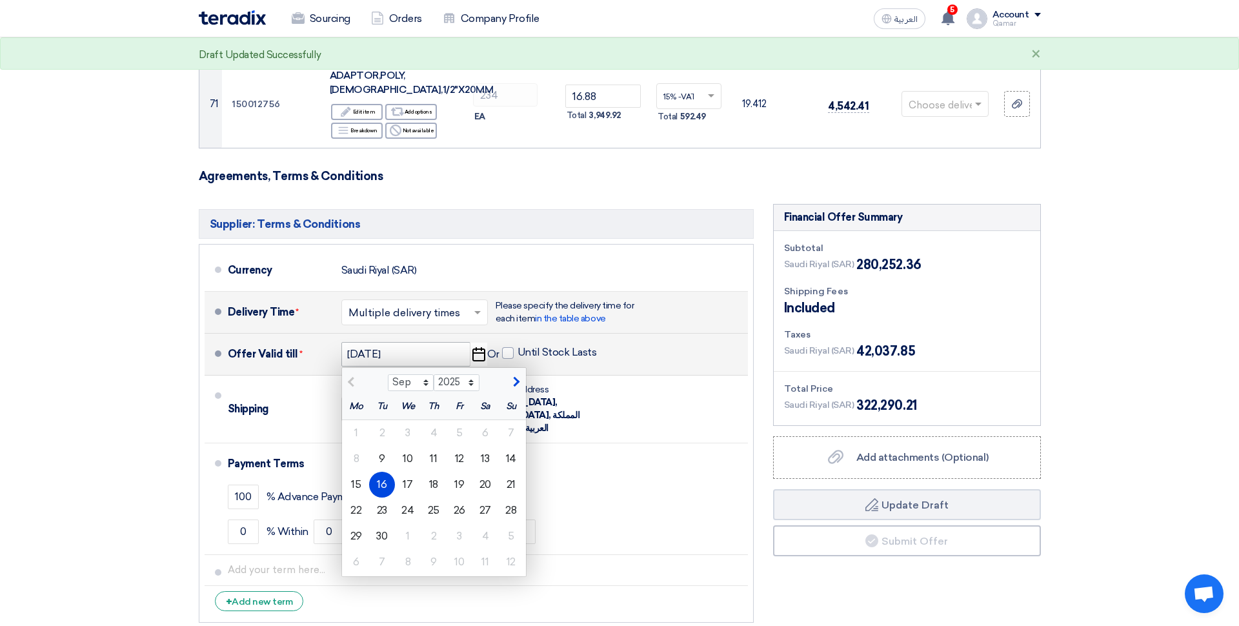
scroll to position [6504, 0]
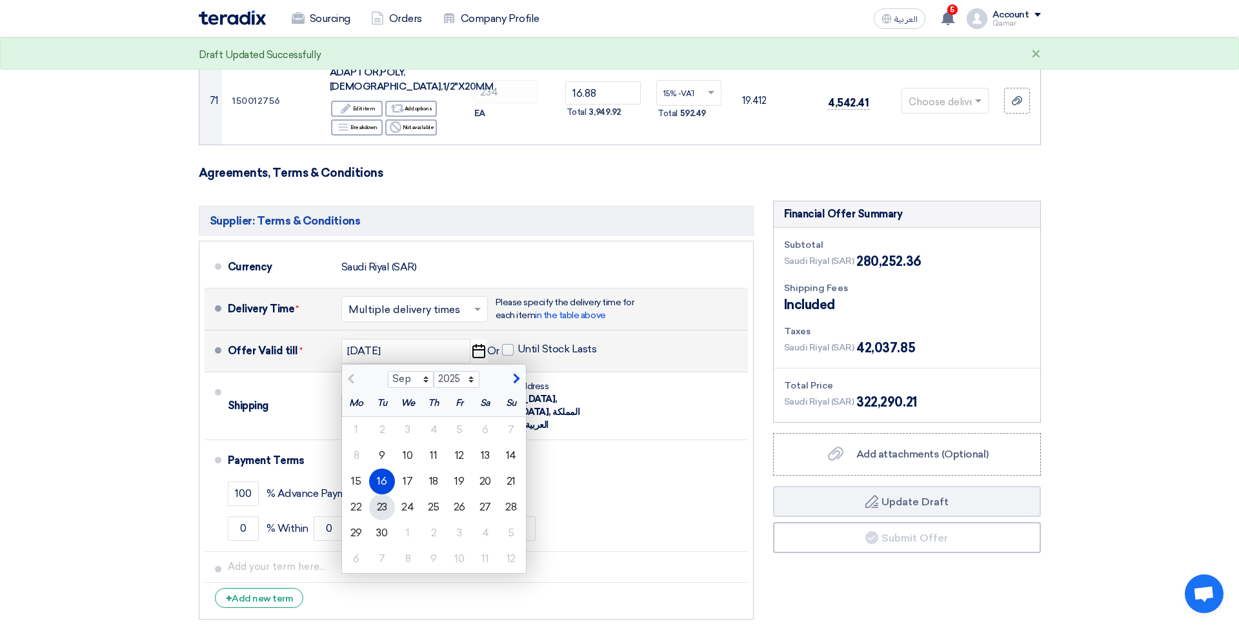
click at [385, 494] on div "23" at bounding box center [382, 507] width 26 height 26
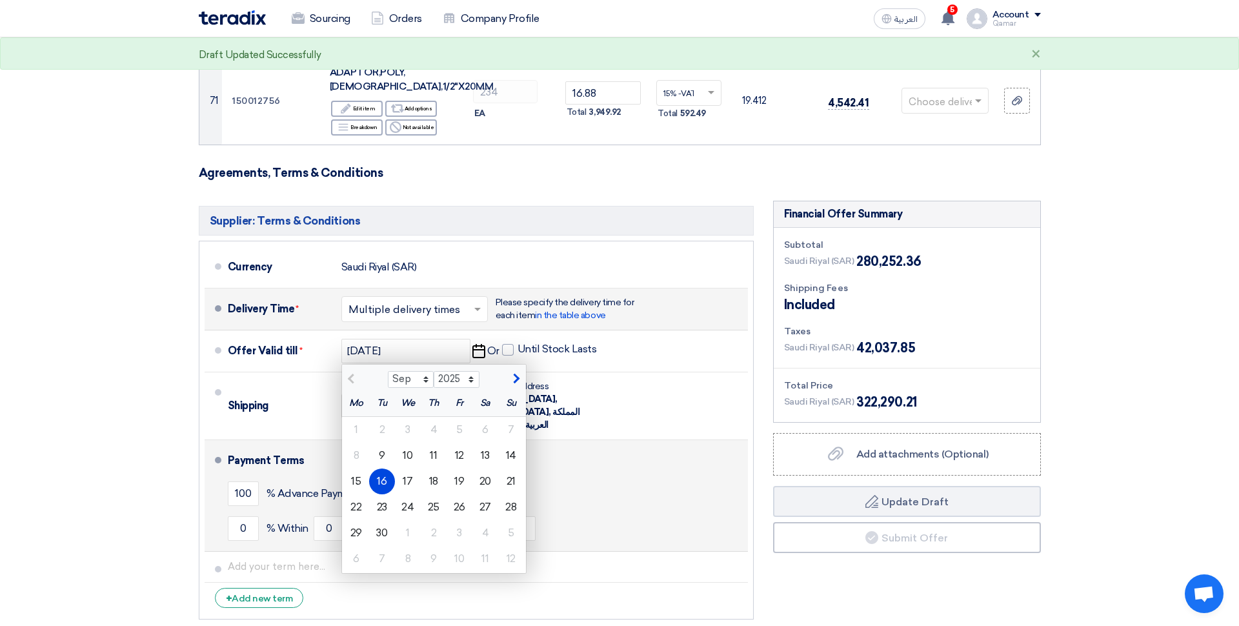
type input "9/23/2025"
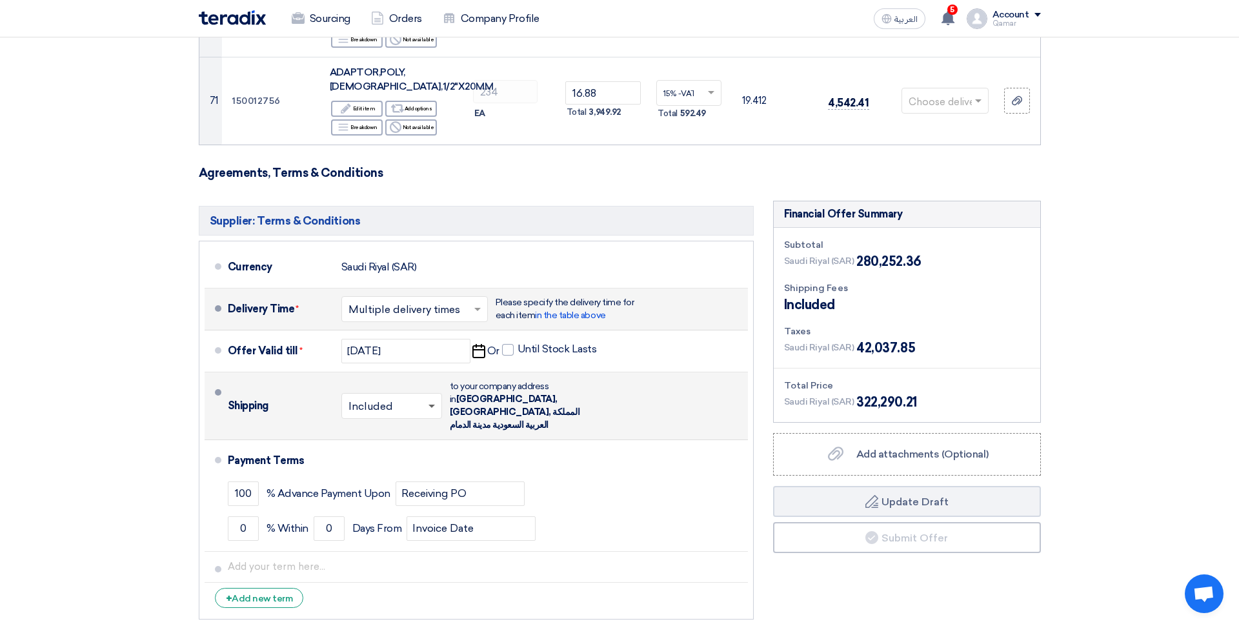
click at [435, 399] on span at bounding box center [433, 405] width 16 height 13
click at [403, 451] on span "Not Included" at bounding box center [381, 457] width 66 height 12
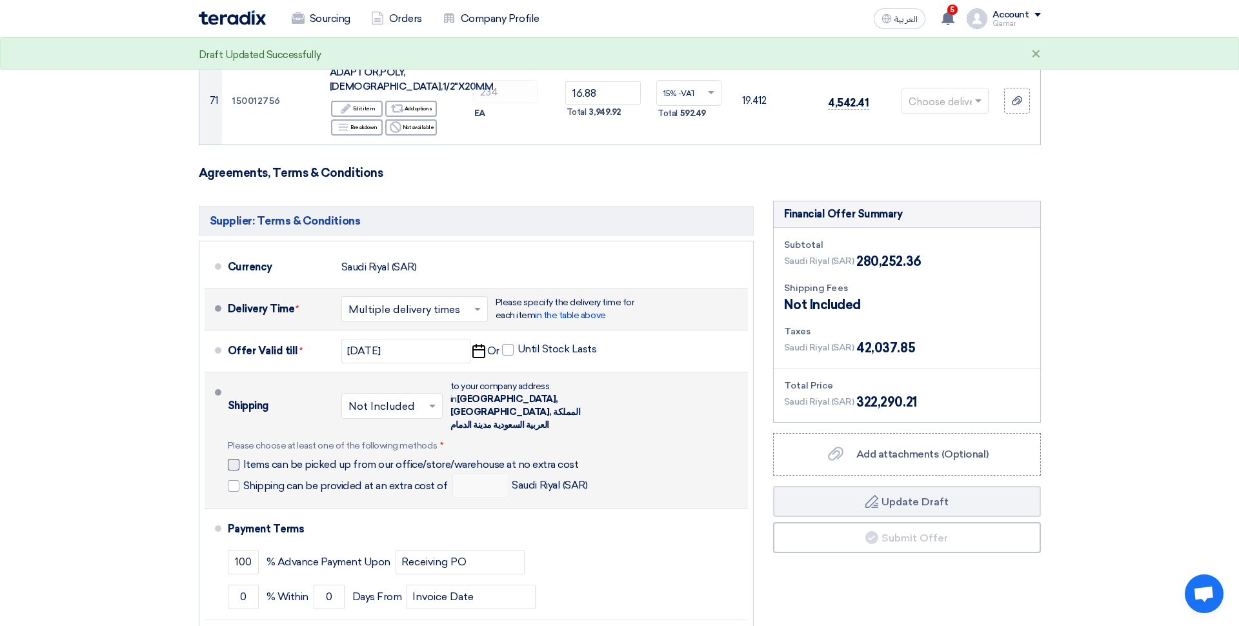
click at [235, 459] on div at bounding box center [234, 465] width 12 height 12
click at [243, 457] on input "Items can be picked up from our office/store/warehouse at no extra cost" at bounding box center [414, 469] width 342 height 25
checkbox input "true"
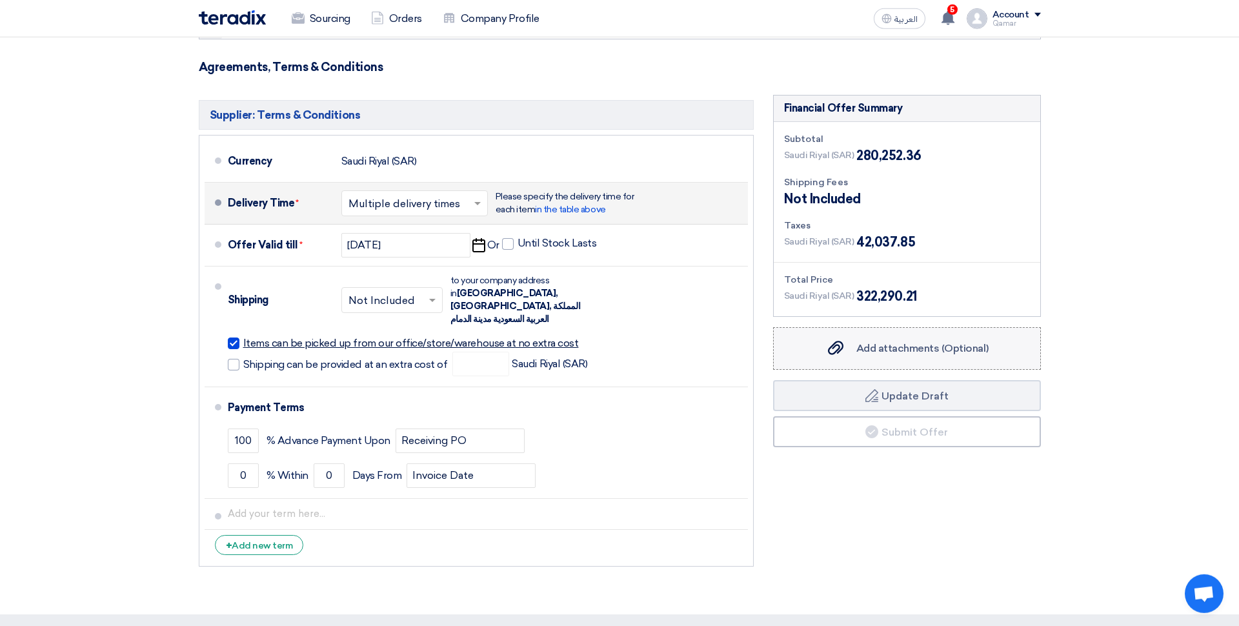
scroll to position [6603, 0]
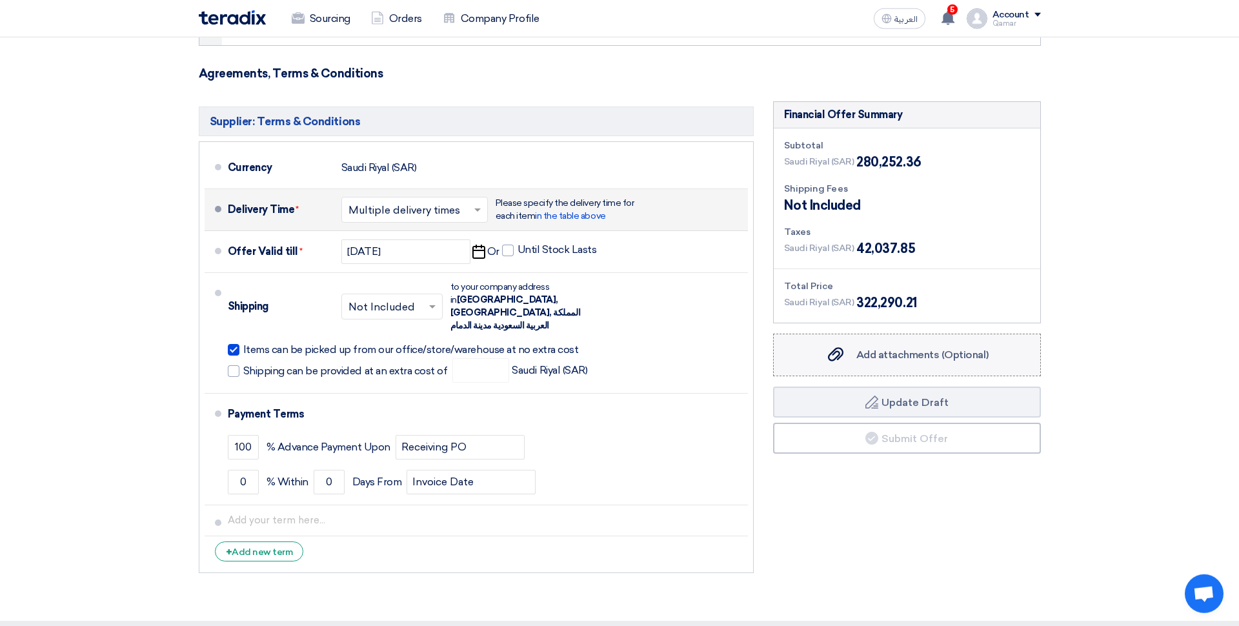
click at [908, 348] on span "Add attachments (Optional)" at bounding box center [922, 354] width 132 height 12
click at [0, 0] on input "Add attachments (Optional) Add attachments (Optional)" at bounding box center [0, 0] width 0 height 0
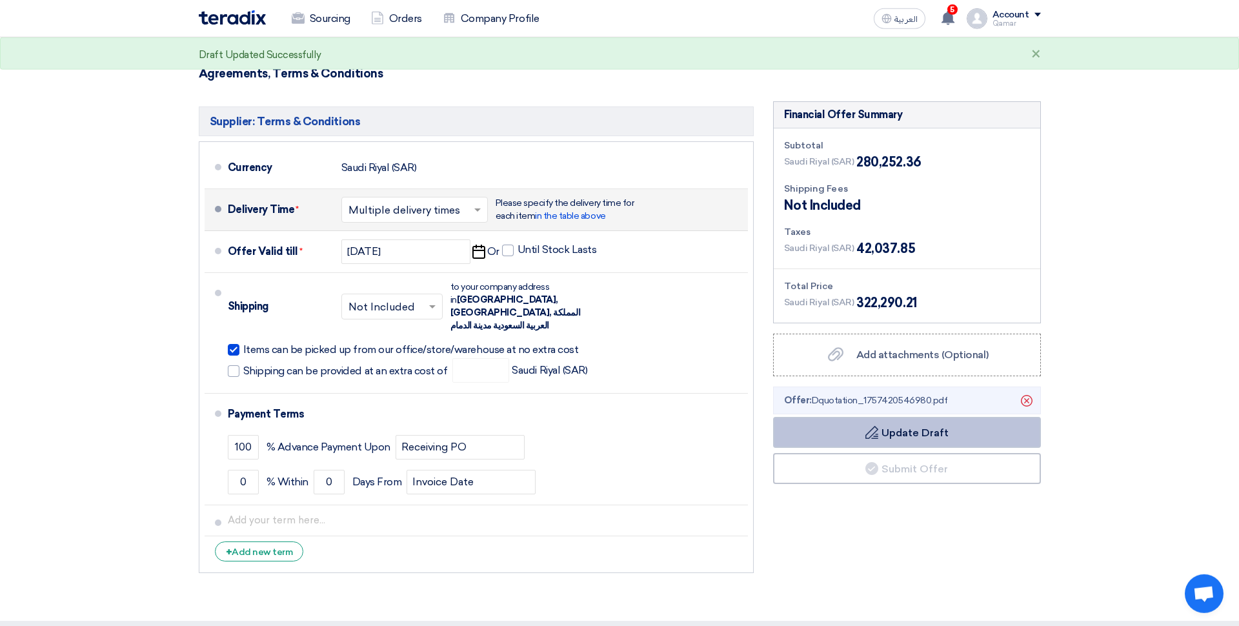
click at [939, 417] on button "Draft Update Draft" at bounding box center [907, 432] width 268 height 31
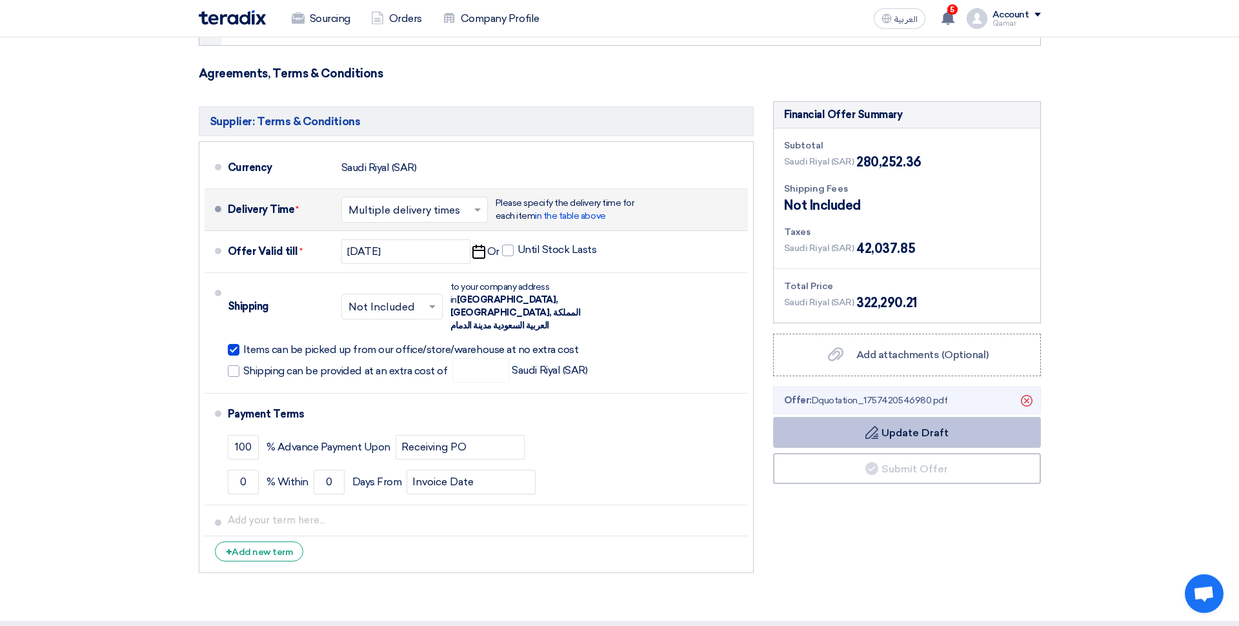
click at [910, 417] on button "Draft Update Draft" at bounding box center [907, 432] width 268 height 31
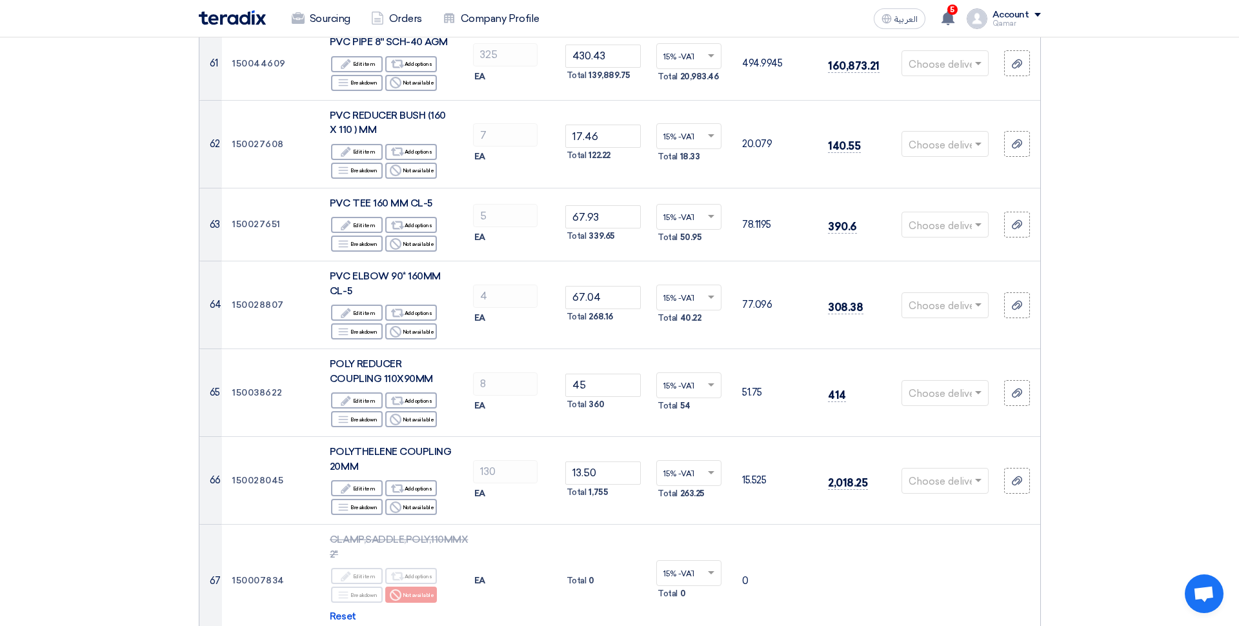
scroll to position [6748, 0]
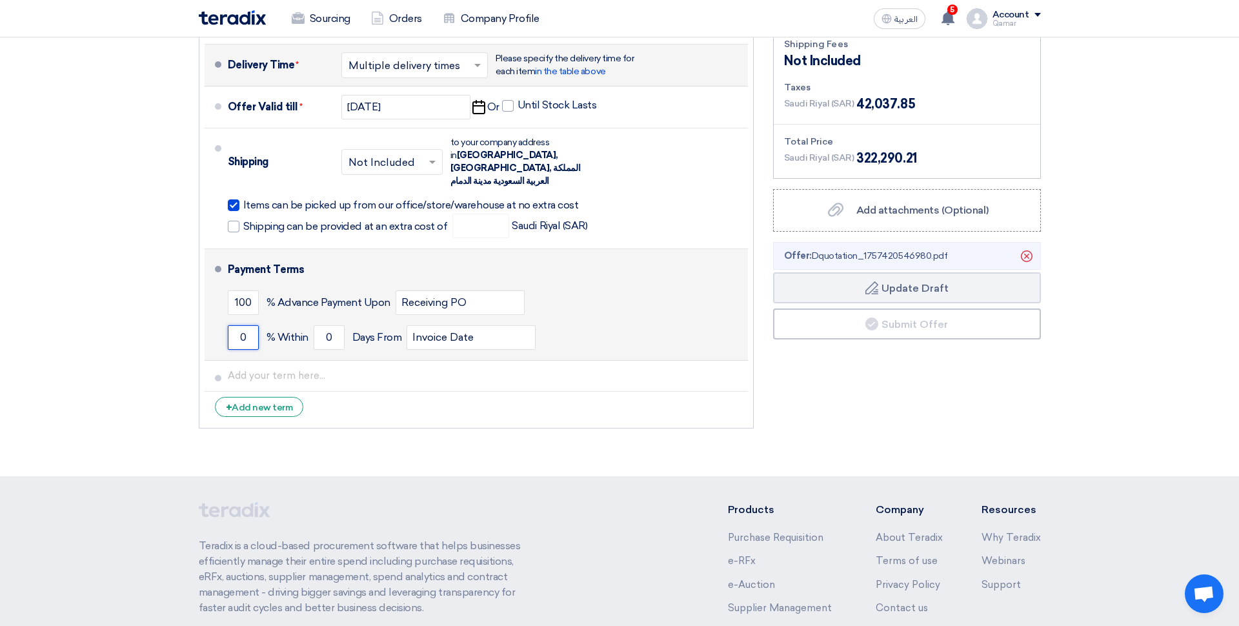
click at [247, 325] on input "0" at bounding box center [243, 337] width 31 height 25
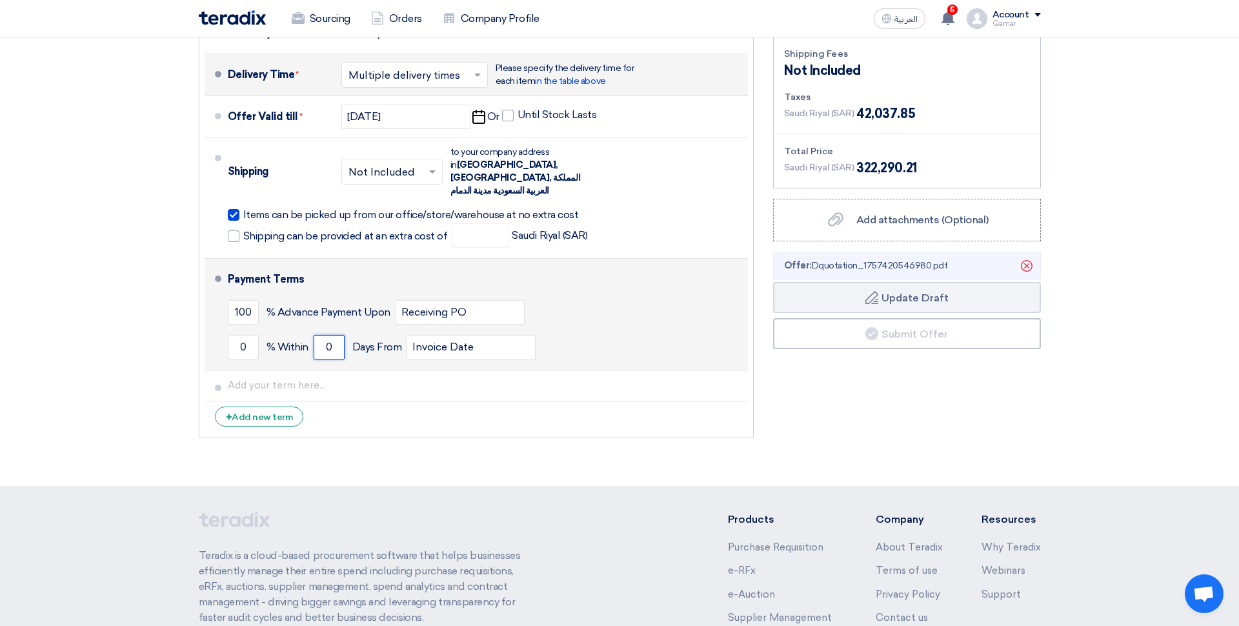
drag, startPoint x: 337, startPoint y: 200, endPoint x: 321, endPoint y: 201, distance: 16.2
click at [321, 335] on input "0" at bounding box center [329, 347] width 31 height 25
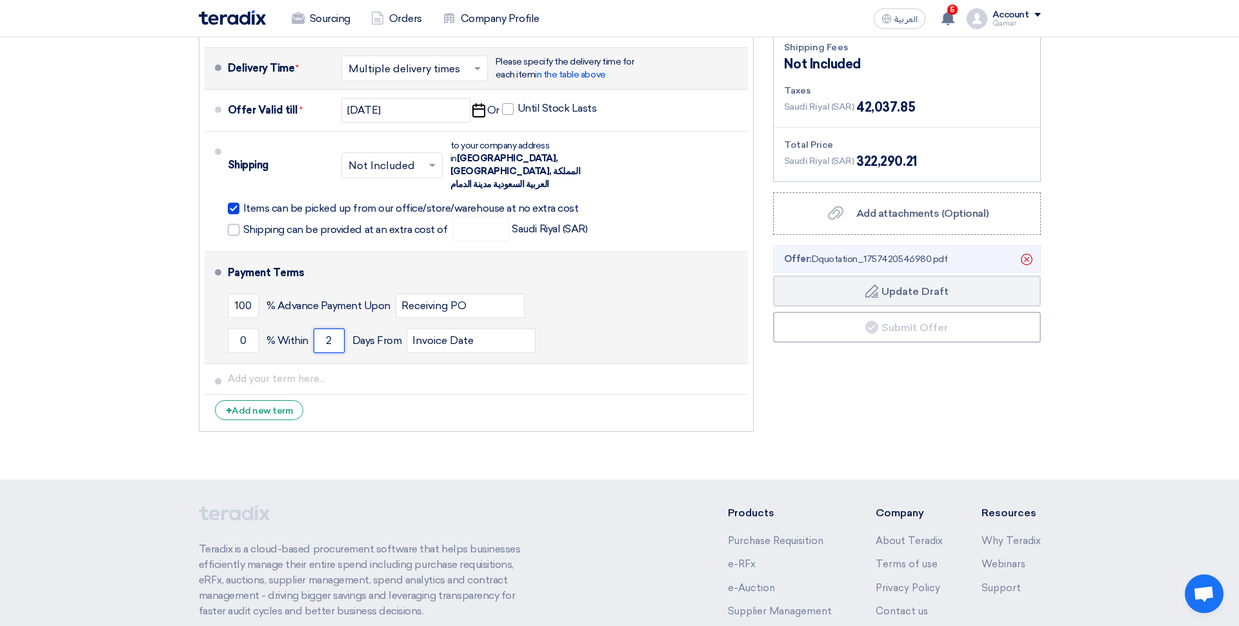
type input "2"
click at [334, 252] on li "Payment Terms 100 % Advance Payment Upon Receiving PO 0 % Within 2" at bounding box center [476, 308] width 543 height 112
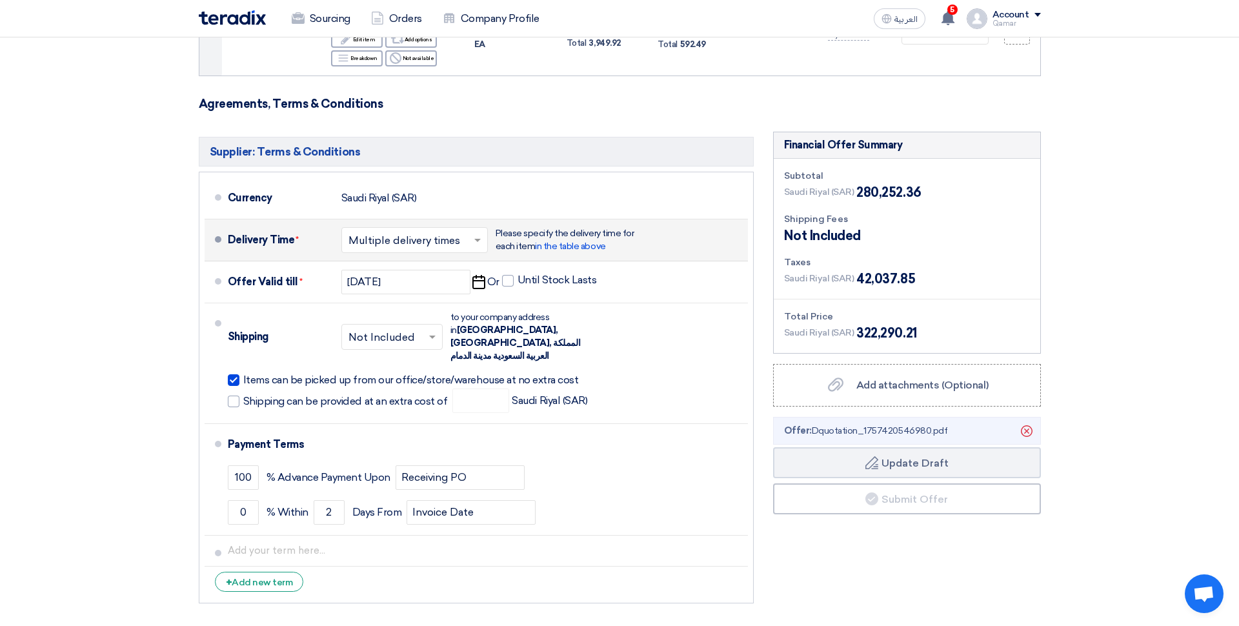
scroll to position [6711, 0]
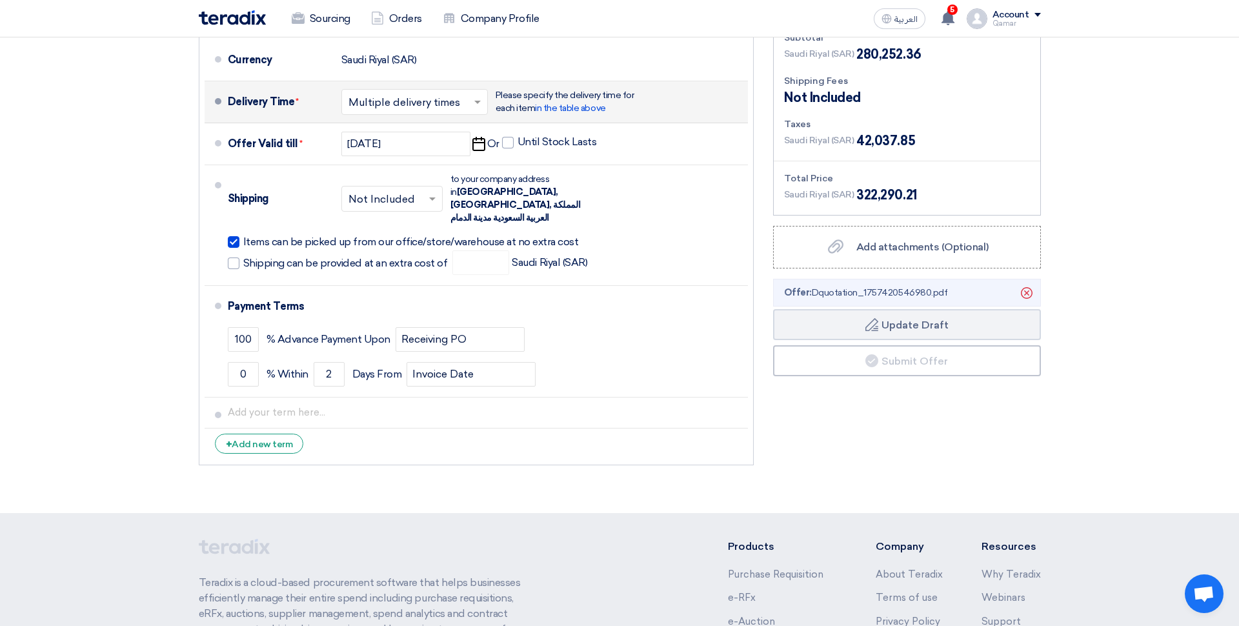
click at [971, 279] on li "Offer: Dquotation_1757420546980.pdf Delete" at bounding box center [907, 293] width 268 height 28
click at [910, 286] on span "Offer: Dquotation_1757420546980.pdf" at bounding box center [866, 293] width 164 height 14
click at [914, 309] on button "Draft Update Draft" at bounding box center [907, 324] width 268 height 31
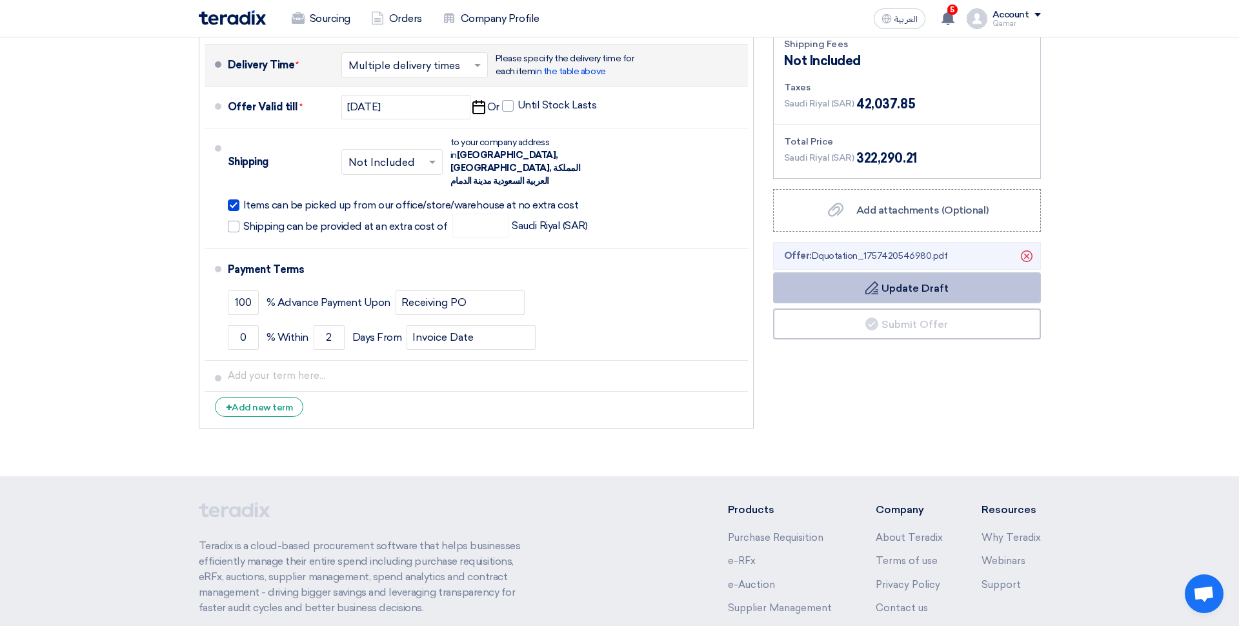
scroll to position [6745, 0]
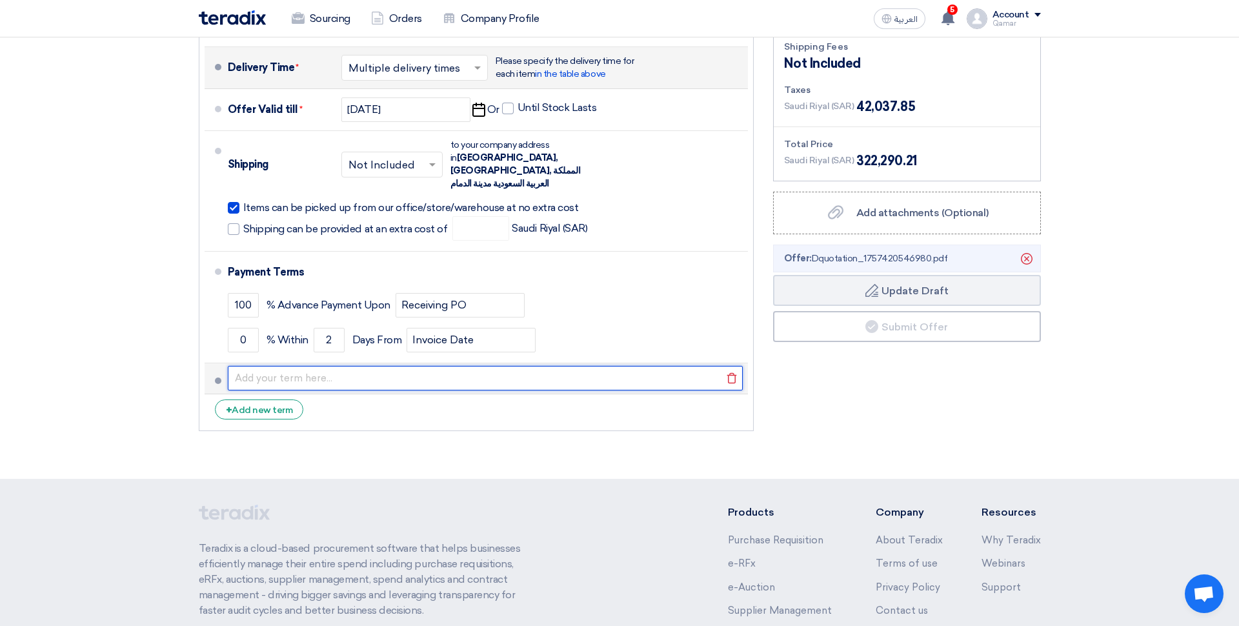
click at [300, 366] on input "text" at bounding box center [485, 378] width 515 height 25
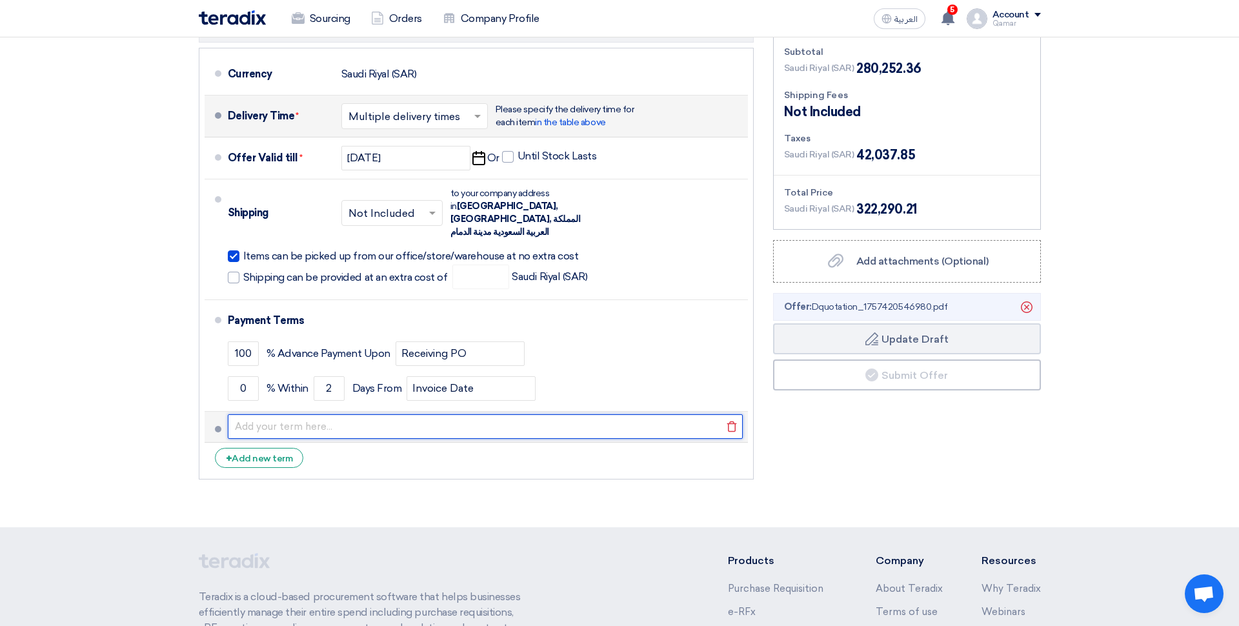
scroll to position [6699, 0]
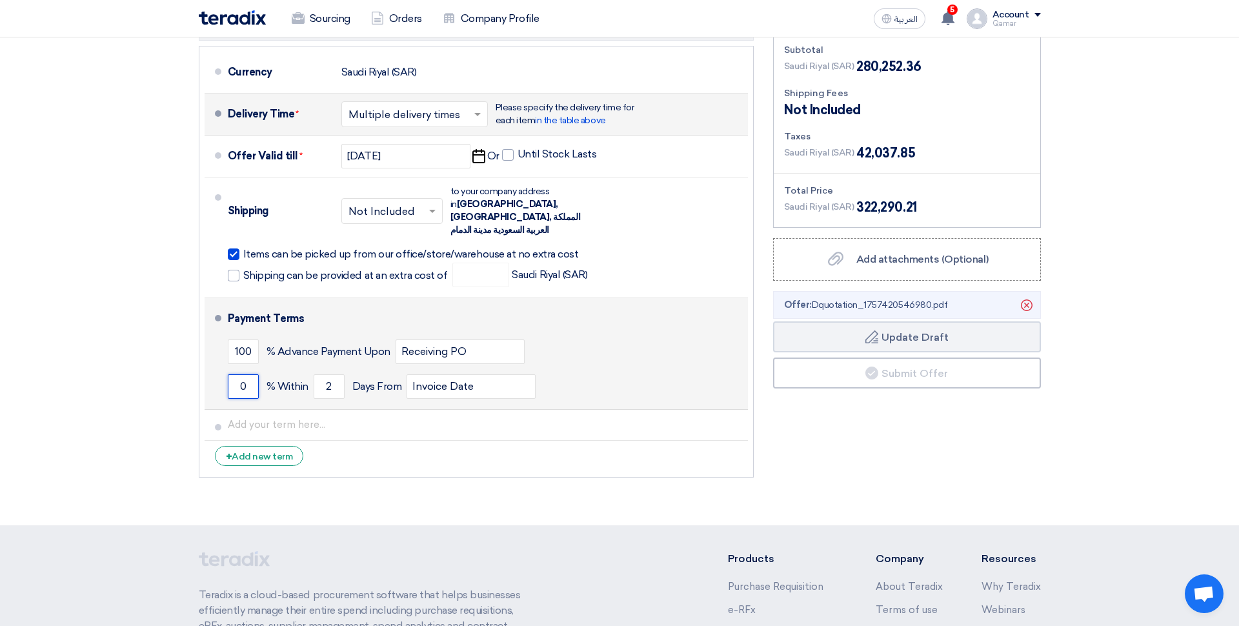
drag, startPoint x: 250, startPoint y: 246, endPoint x: 235, endPoint y: 246, distance: 14.8
click at [235, 374] on input "0" at bounding box center [243, 386] width 31 height 25
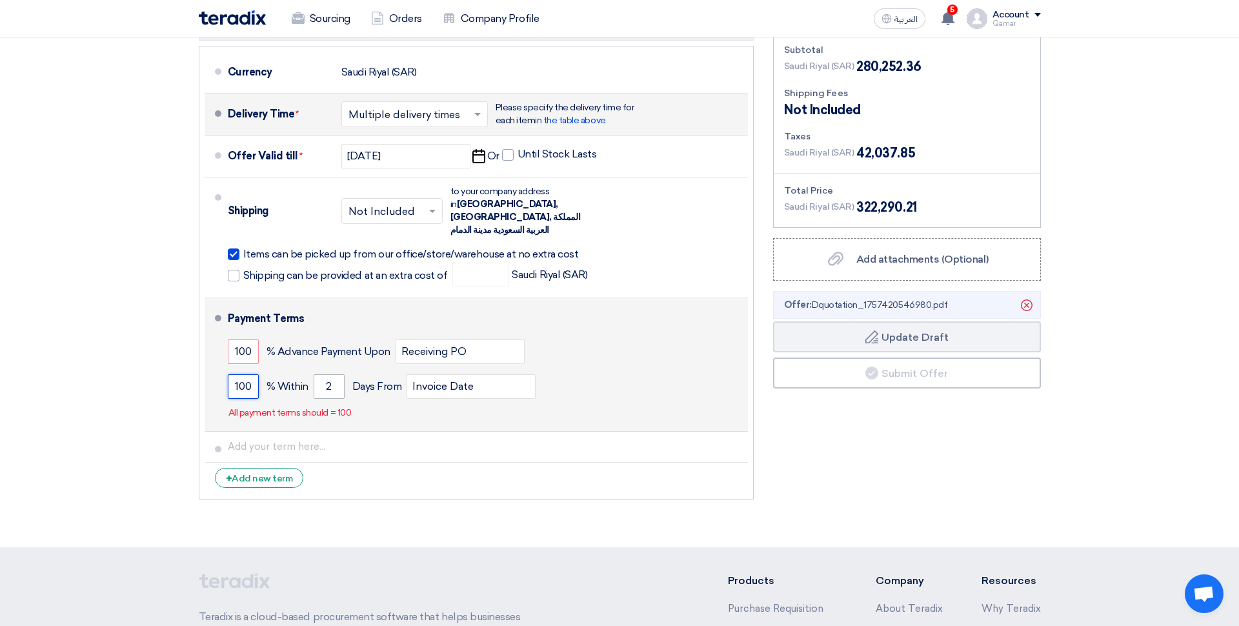
type input "100"
drag, startPoint x: 335, startPoint y: 249, endPoint x: 321, endPoint y: 247, distance: 13.7
click at [321, 374] on input "2" at bounding box center [329, 386] width 31 height 25
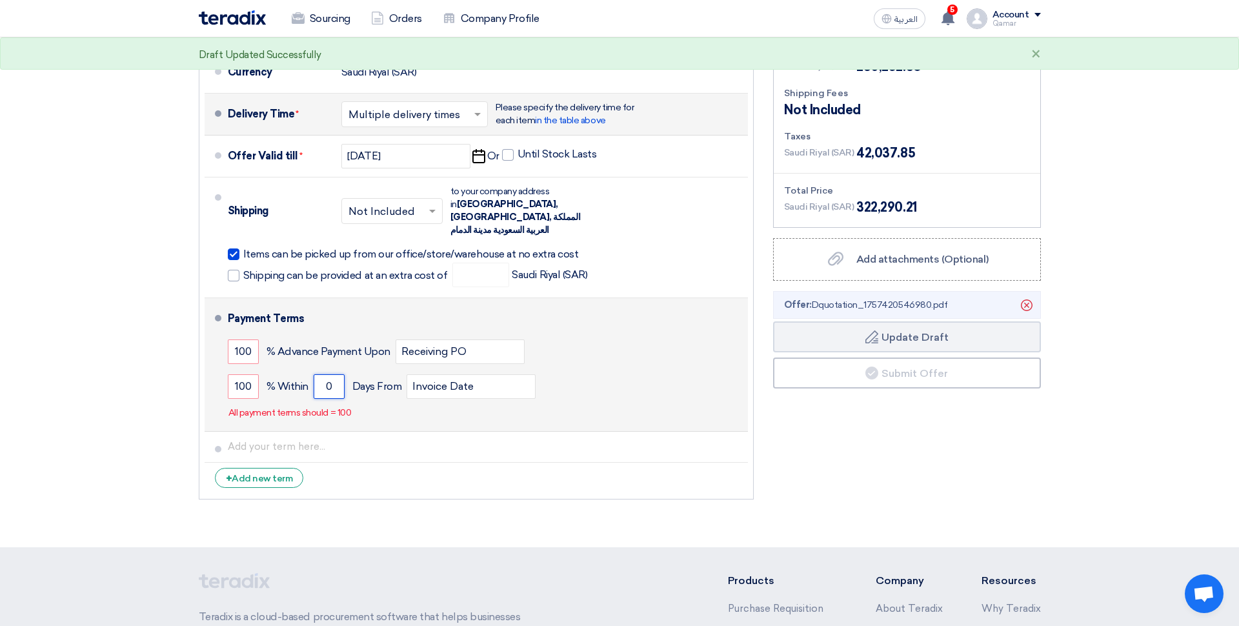
type input "0"
click at [369, 303] on div "Payment Terms 100 % Advance Payment Upon Receiving PO 100 % Within 0" at bounding box center [485, 364] width 515 height 123
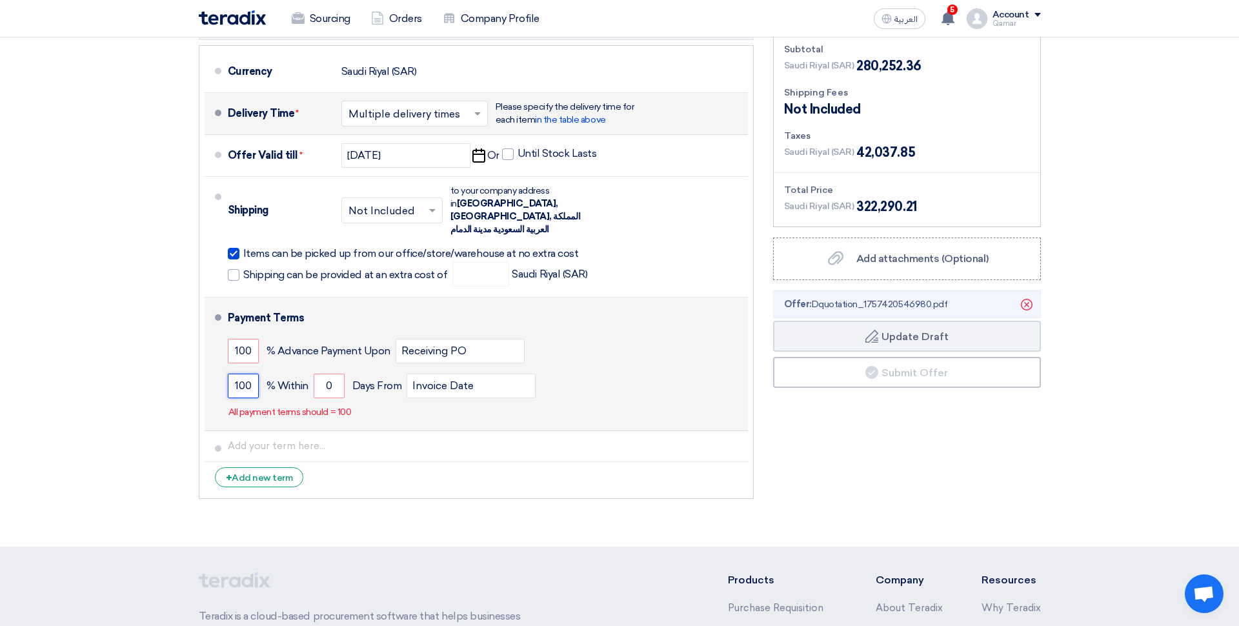
drag, startPoint x: 253, startPoint y: 244, endPoint x: 208, endPoint y: 241, distance: 44.6
click at [208, 297] on li "Payment Terms 100 % Advance Payment Upon Receiving PO 100 % Within" at bounding box center [476, 364] width 543 height 134
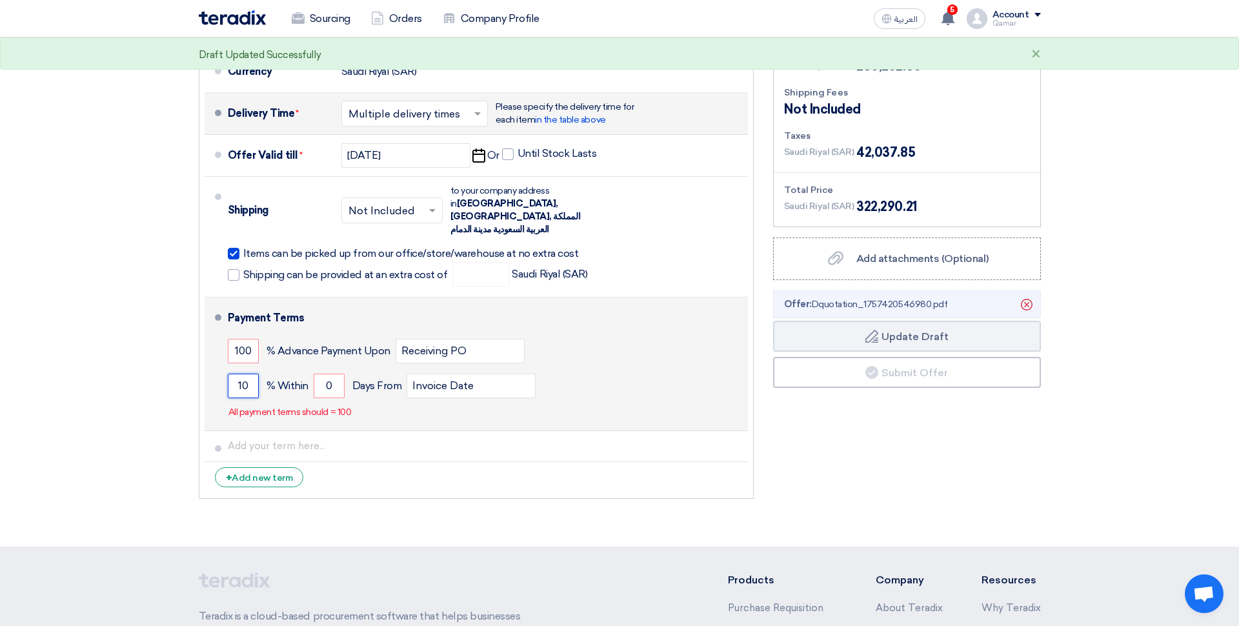
type input "1"
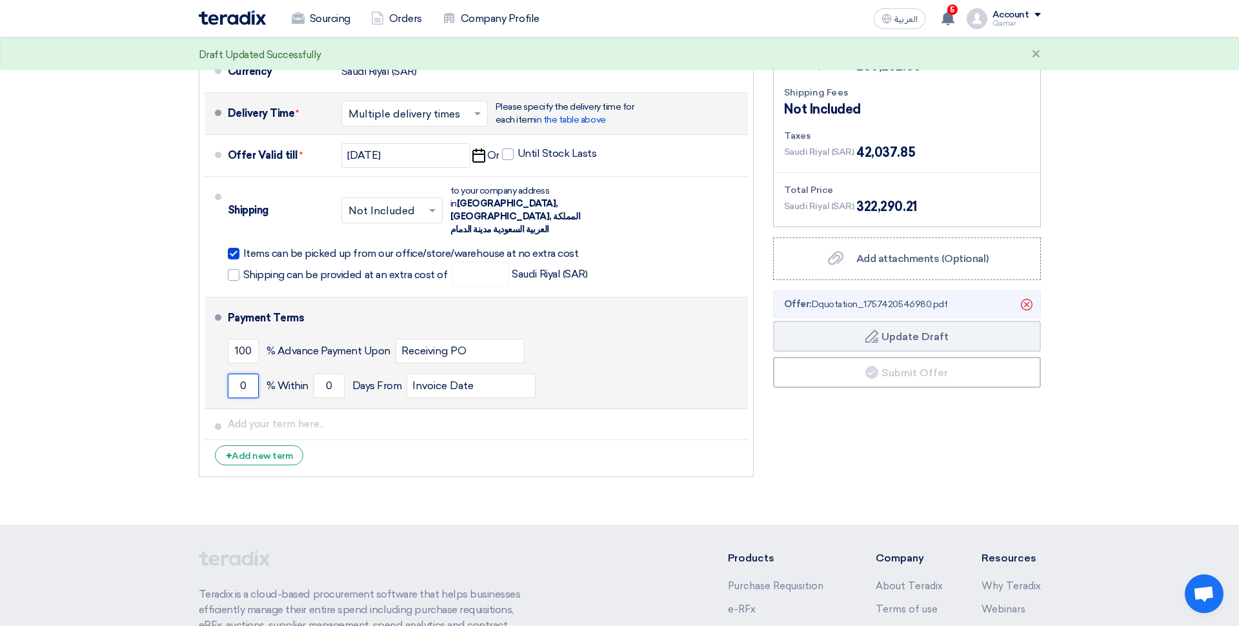
type input "0"
click at [522, 340] on div "Supplier: Terms & Conditions Currency Saudi Riyal (SAR) Delivery Time * Choose …" at bounding box center [476, 244] width 574 height 478
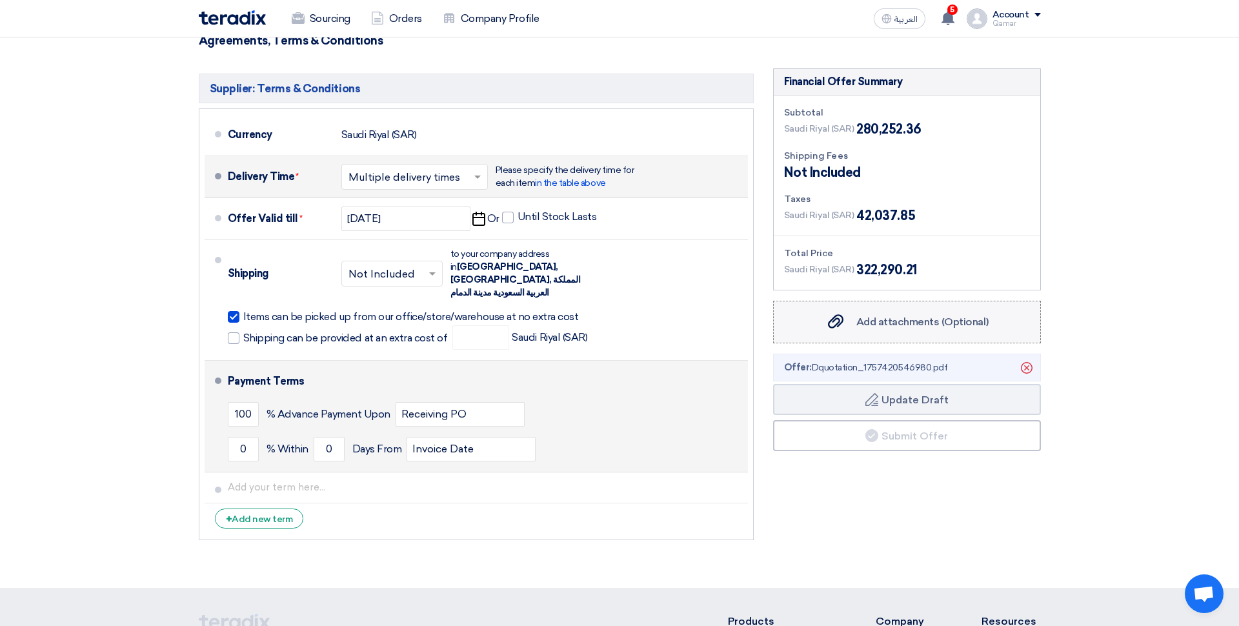
scroll to position [6633, 0]
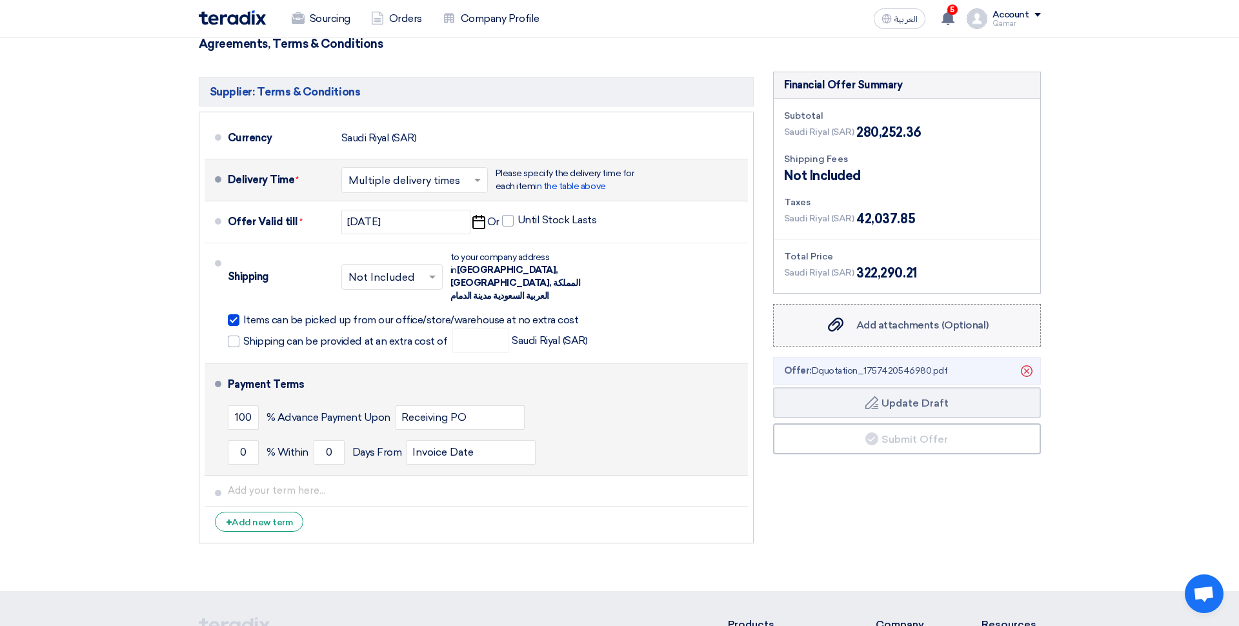
click at [915, 319] on span "Add attachments (Optional)" at bounding box center [922, 325] width 132 height 12
click at [0, 0] on input "Add attachments (Optional) Add attachments (Optional)" at bounding box center [0, 0] width 0 height 0
click at [1024, 360] on icon "Delete" at bounding box center [1027, 371] width 22 height 22
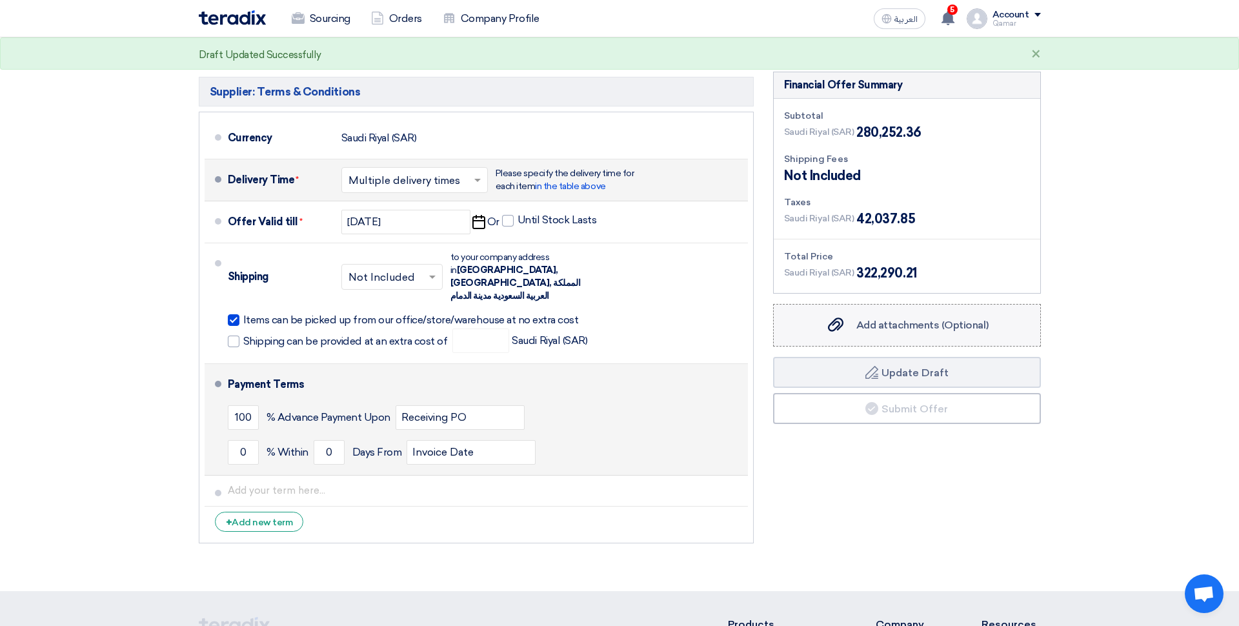
click at [940, 319] on span "Add attachments (Optional)" at bounding box center [922, 325] width 132 height 12
click at [0, 0] on input "Add attachments (Optional) Add attachments (Optional)" at bounding box center [0, 0] width 0 height 0
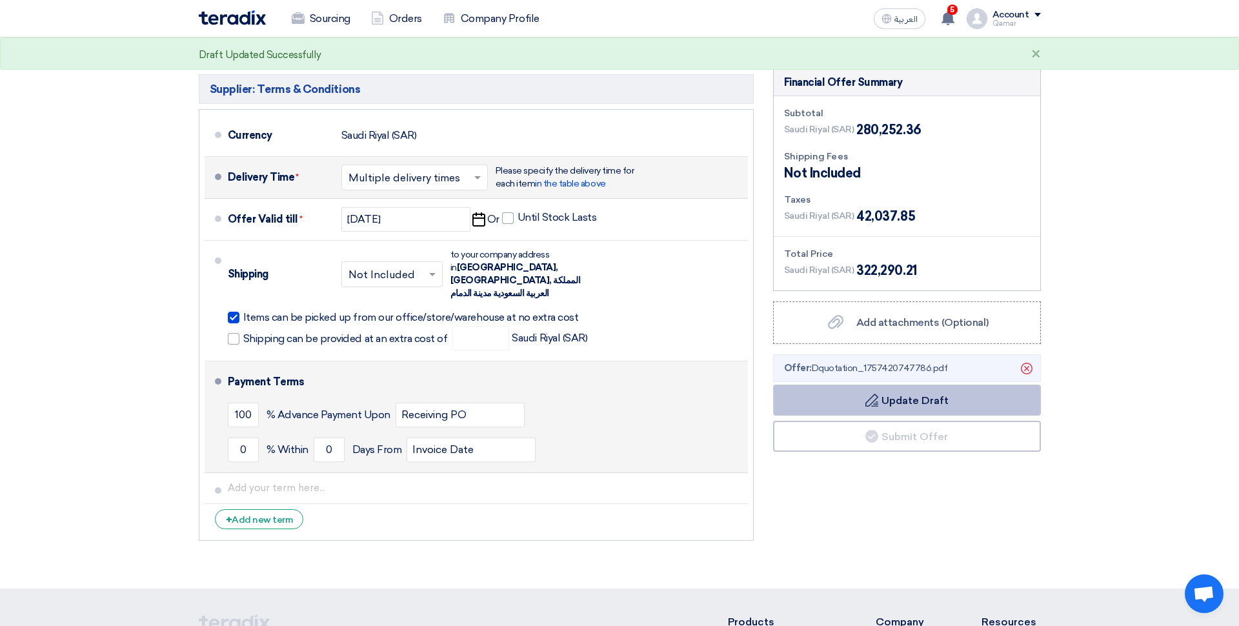
click at [900, 385] on button "Draft Update Draft" at bounding box center [907, 400] width 268 height 31
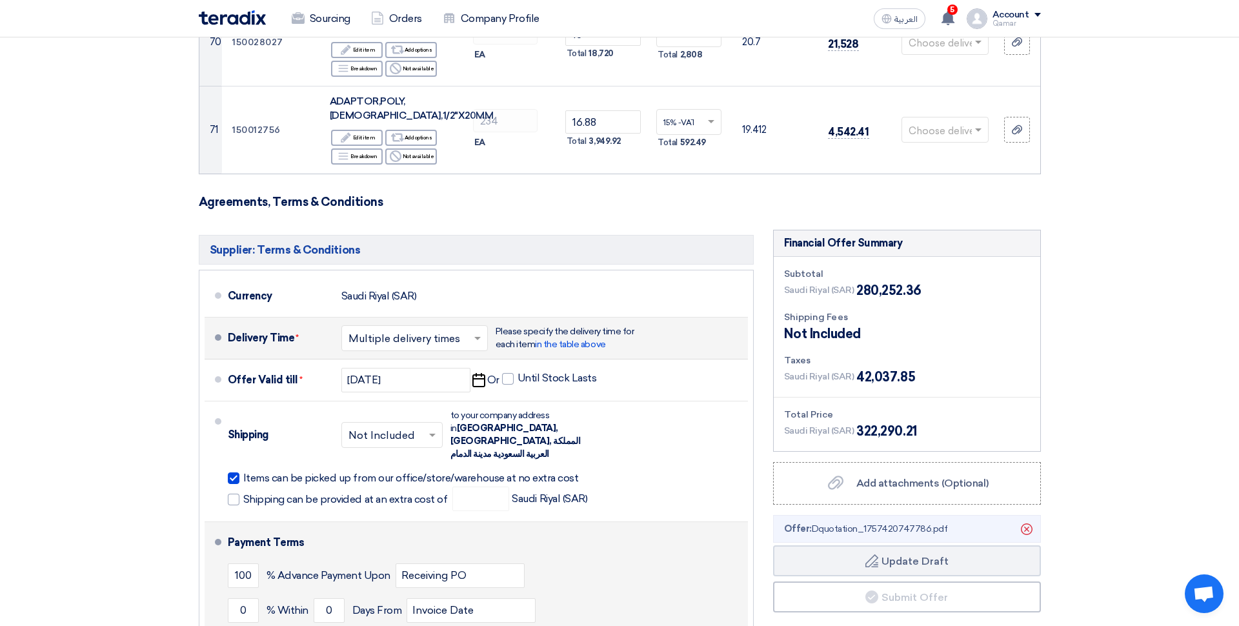
scroll to position [6475, 0]
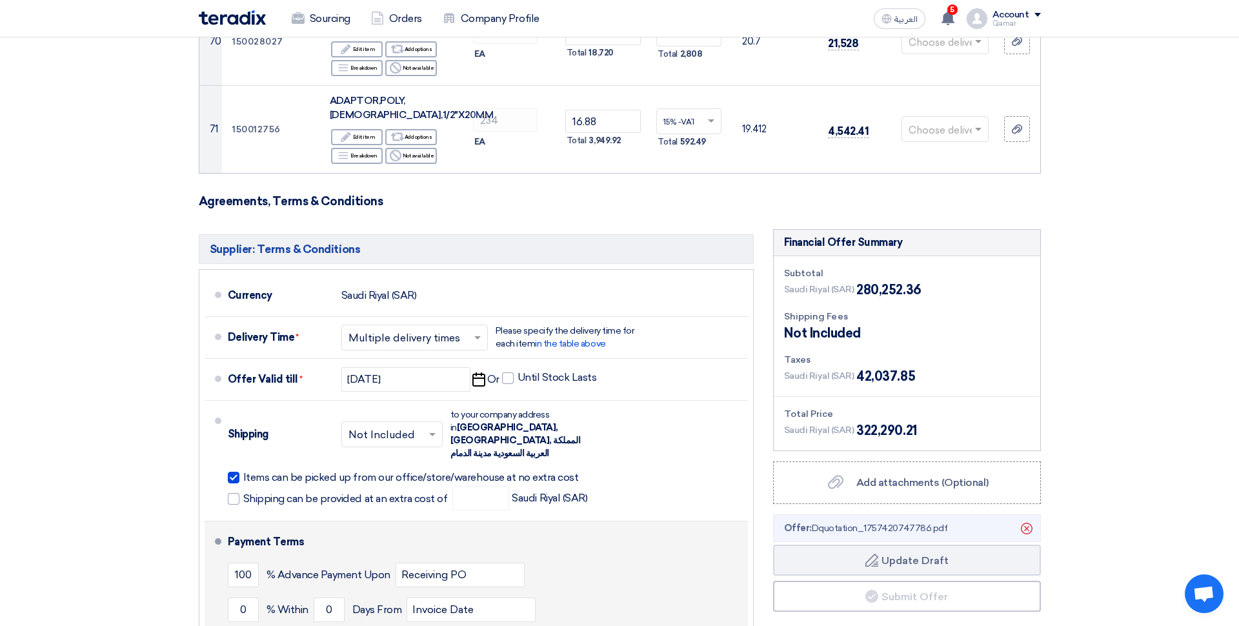
click at [474, 331] on span at bounding box center [479, 337] width 16 height 13
click at [397, 383] on span "One delivery time" at bounding box center [391, 389] width 86 height 12
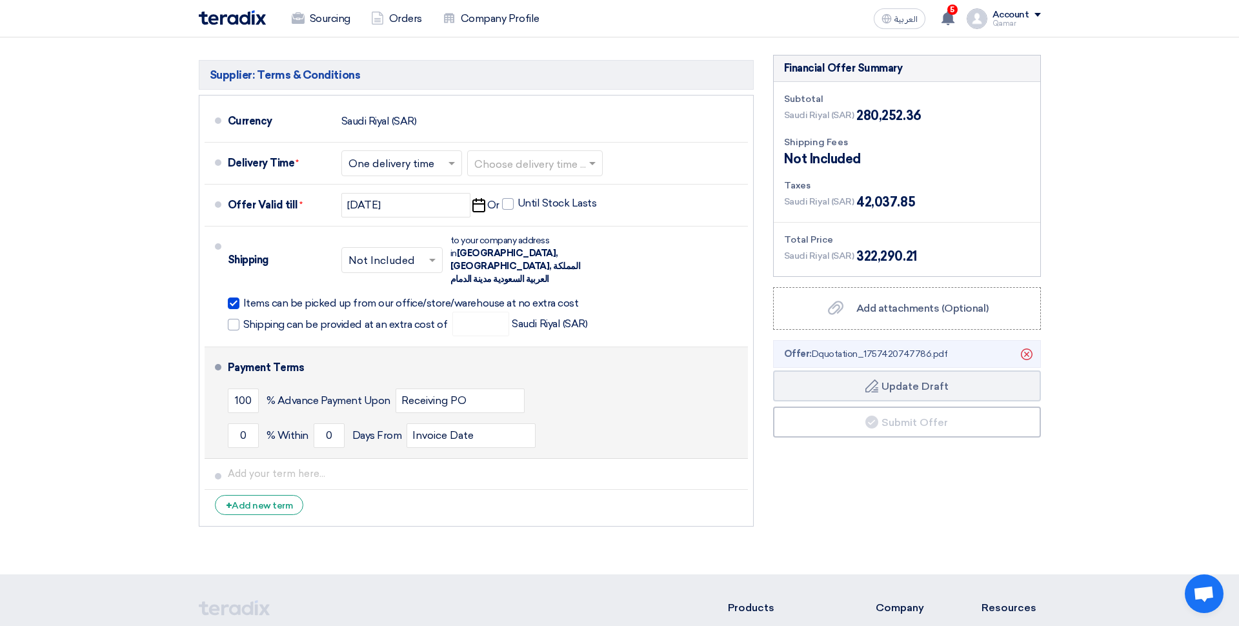
scroll to position [6359, 0]
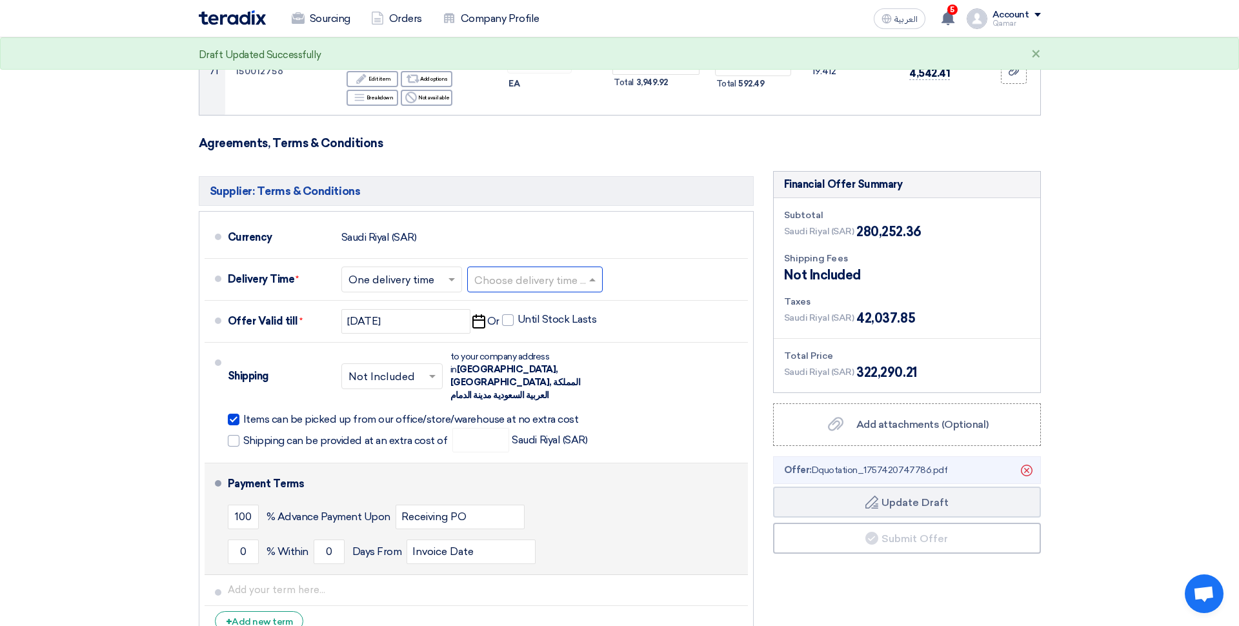
click at [525, 271] on input "text" at bounding box center [535, 280] width 123 height 19
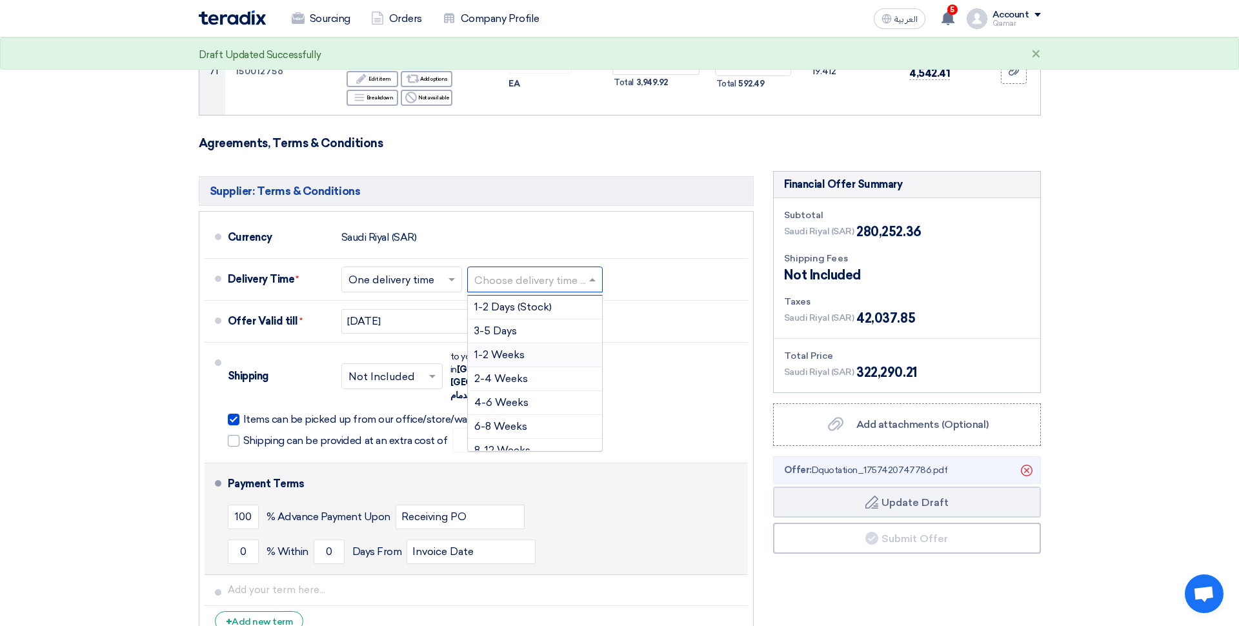
click at [495, 348] on span "1-2 Weeks" at bounding box center [499, 354] width 50 height 12
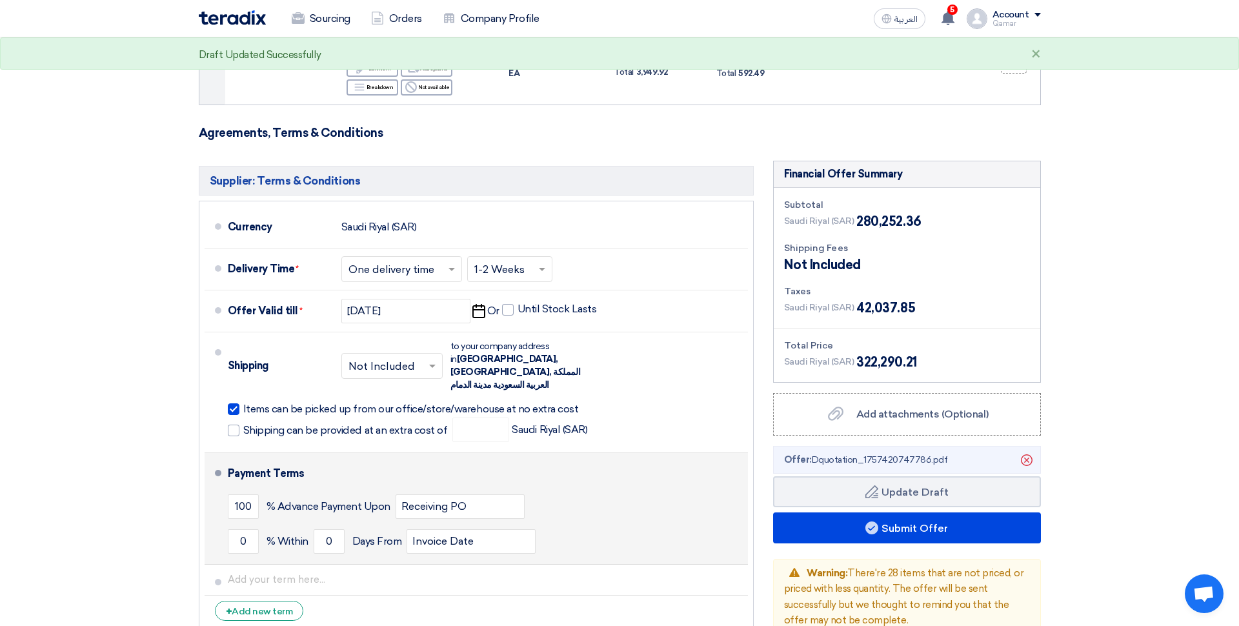
scroll to position [6370, 0]
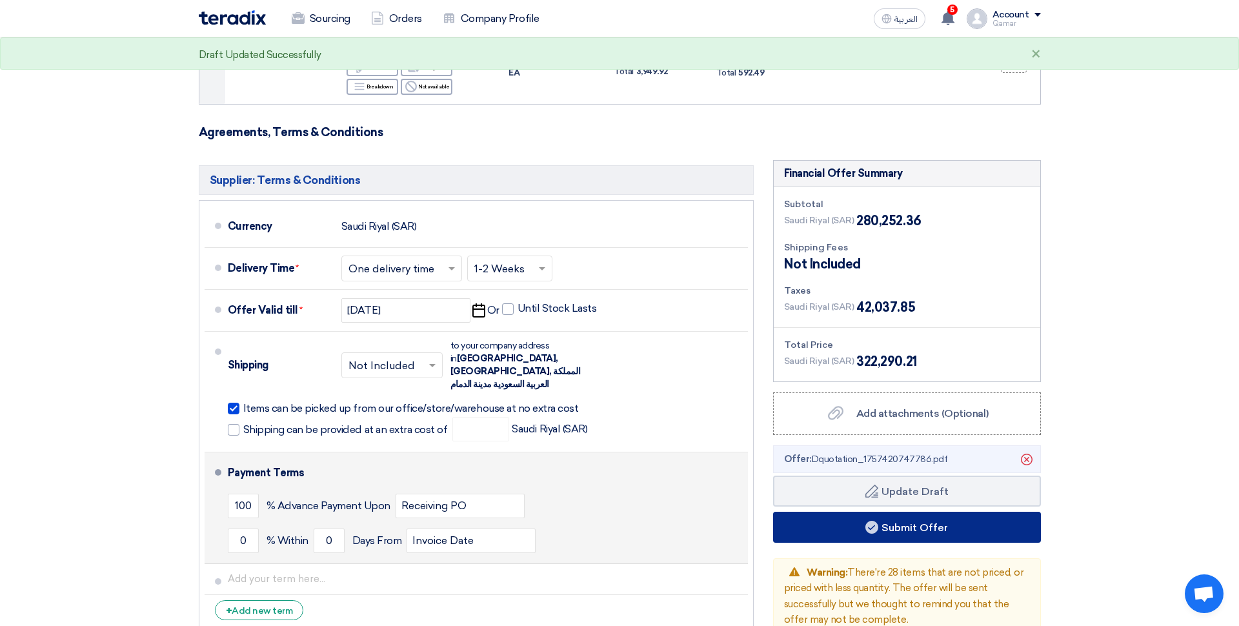
click at [933, 512] on button "Submit Offer" at bounding box center [907, 527] width 268 height 31
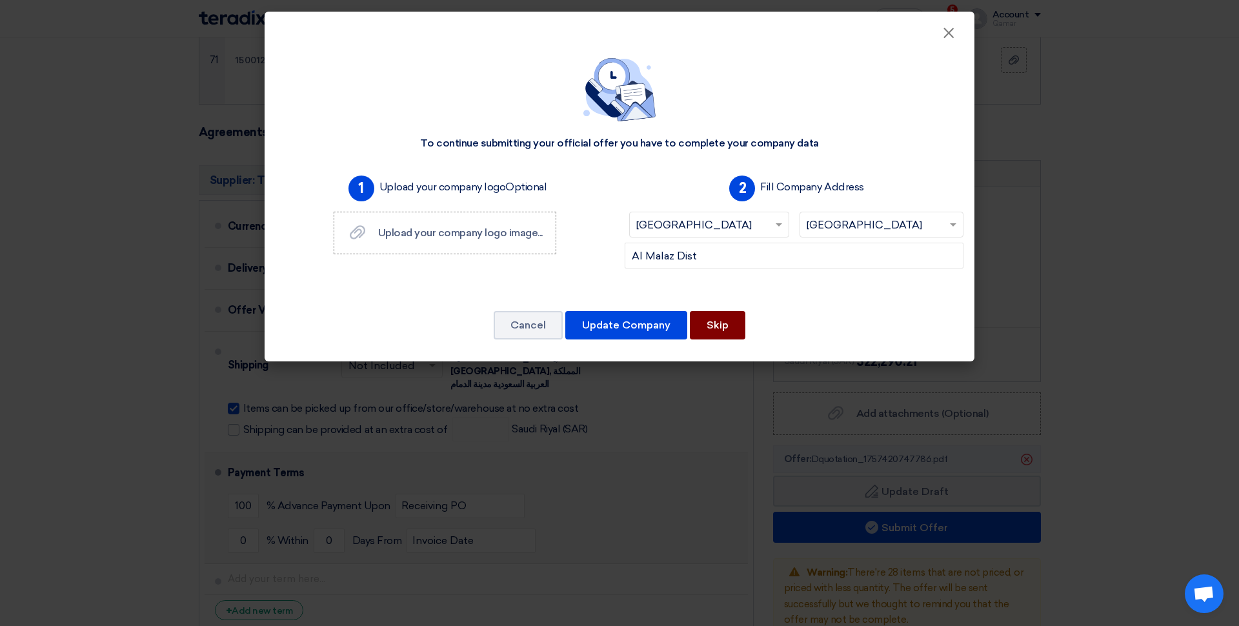
click at [712, 330] on button "Skip" at bounding box center [717, 325] width 55 height 28
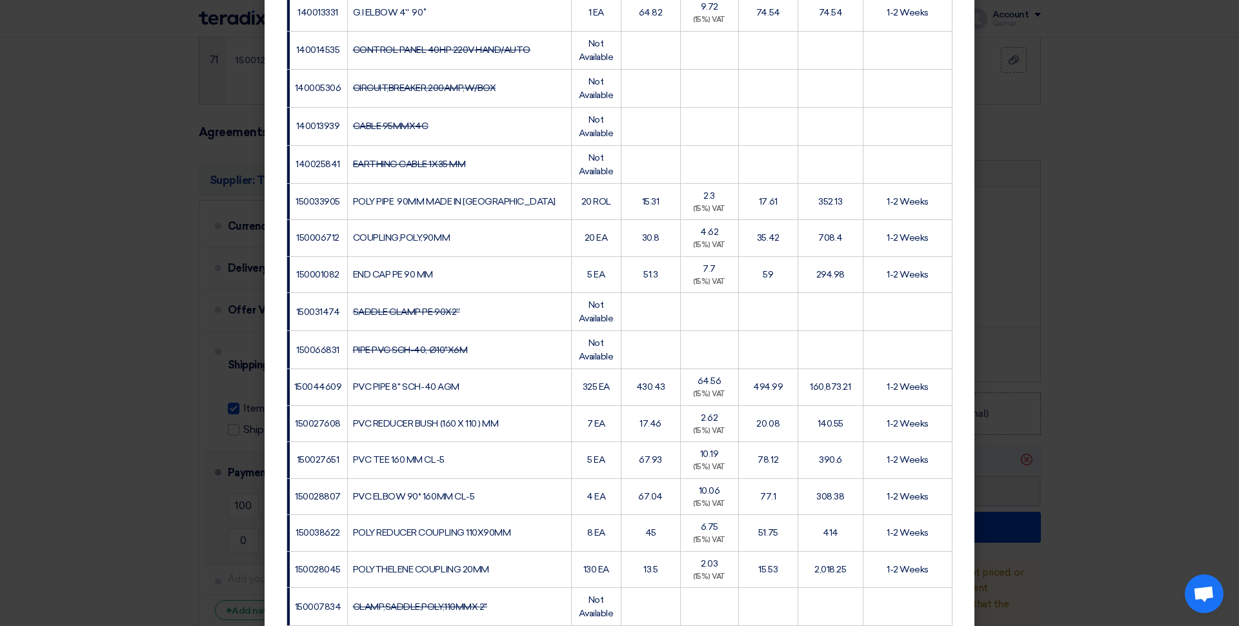
scroll to position [2582, 0]
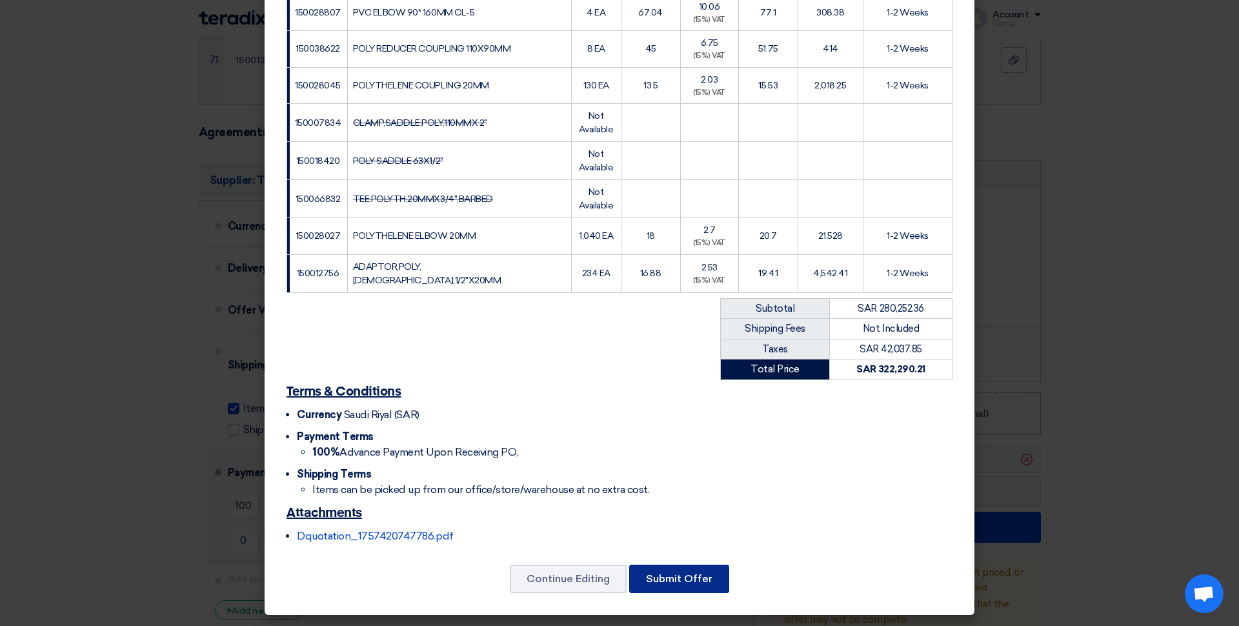
click at [706, 579] on button "Submit Offer" at bounding box center [679, 579] width 100 height 28
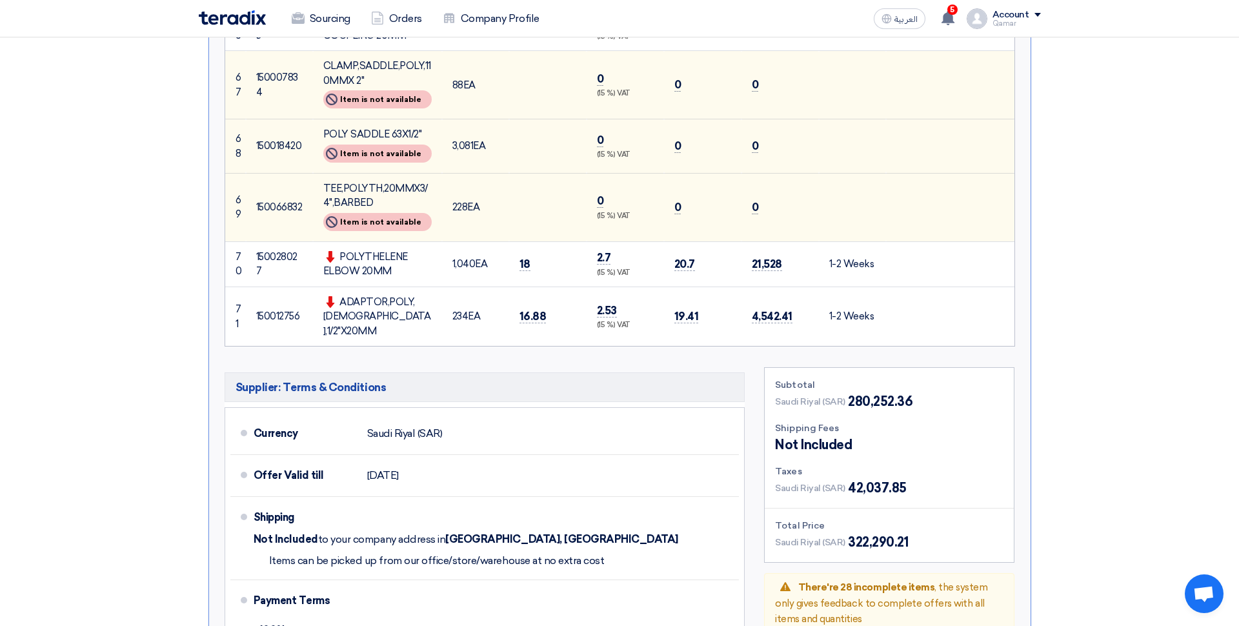
scroll to position [4351, 0]
